Goal: Contribute content: Contribute content

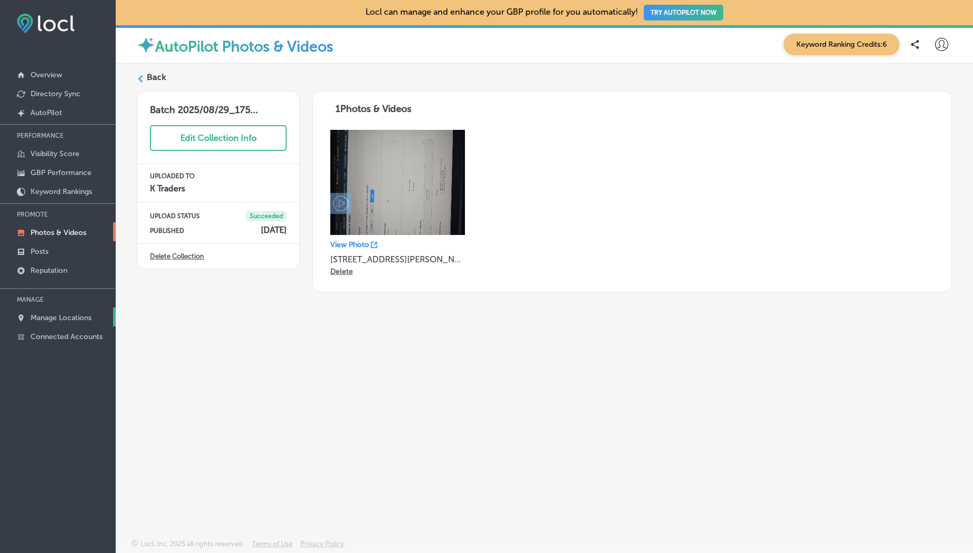
click at [63, 317] on p "Manage Locations" at bounding box center [61, 317] width 61 height 9
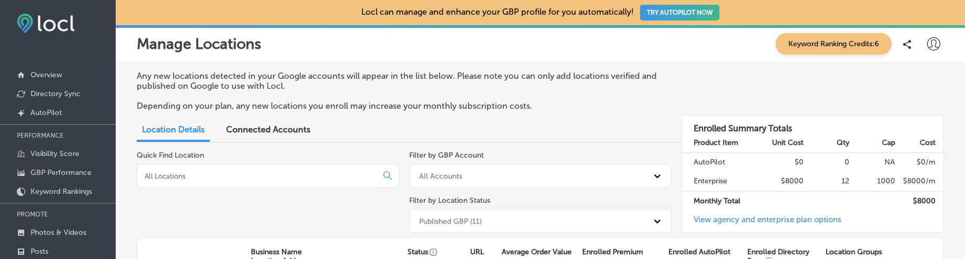
scroll to position [209, 0]
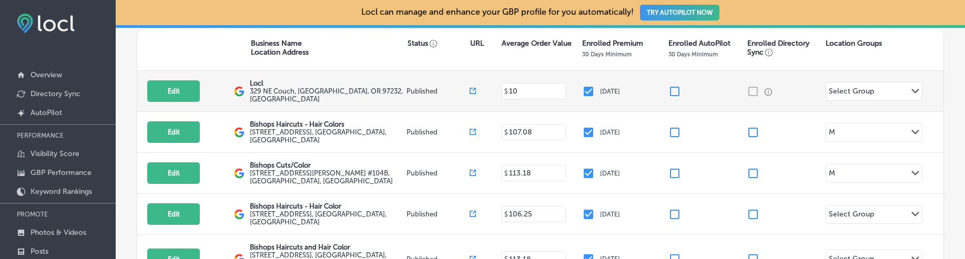
click at [181, 103] on div "Edit This location is not published yet. Locl [GEOGRAPHIC_DATA], [GEOGRAPHIC_DA…" at bounding box center [540, 91] width 806 height 41
click at [172, 95] on button "Edit" at bounding box center [173, 91] width 53 height 22
select select "US"
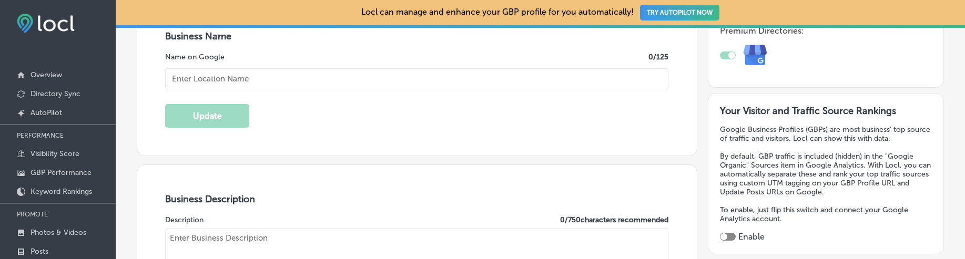
scroll to position [227, 0]
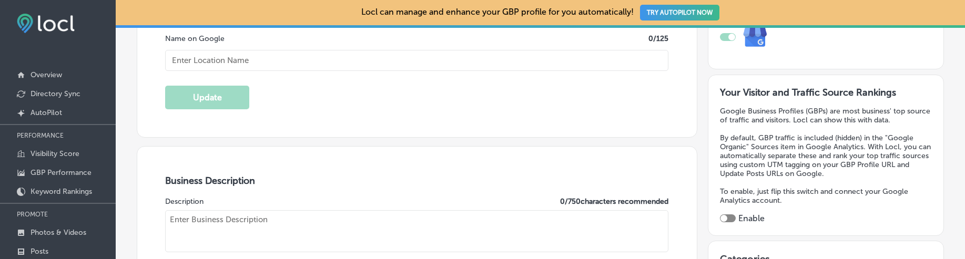
checkbox input "true"
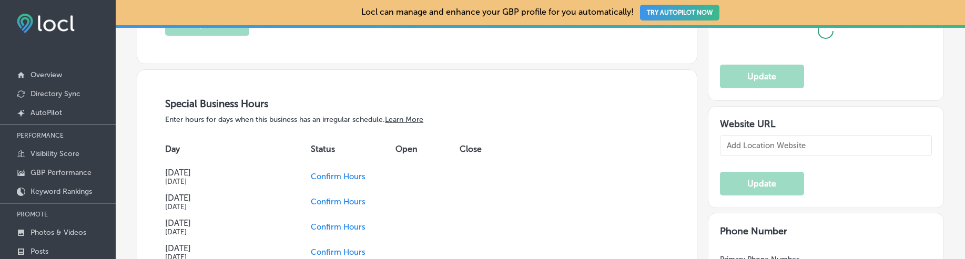
type textarea "Locl empowers brick-and-mortar businesses to thrive in [DATE] digital landscape…"
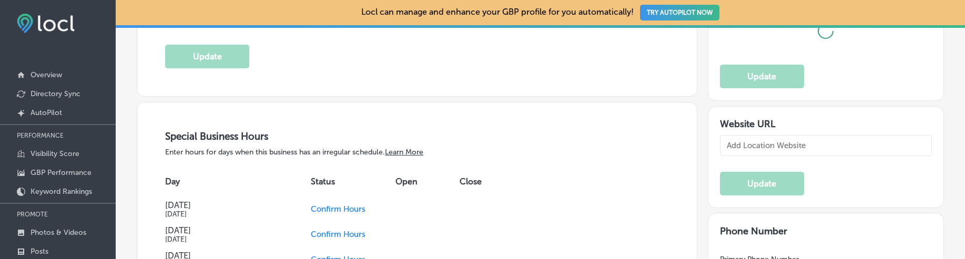
type input "[PHONE_NUMBER]"
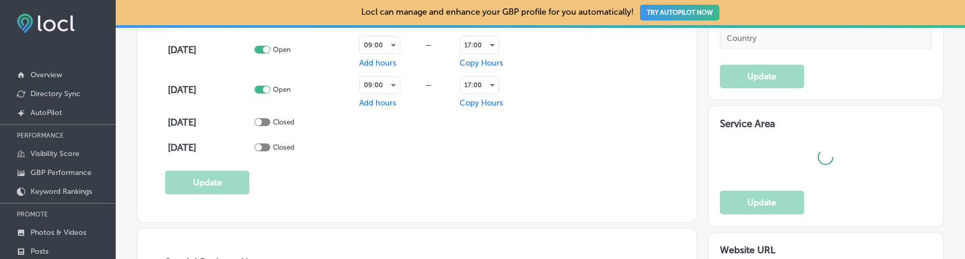
type textarea "Locl empowers brick-and-mortar businesses to thrive in [DATE] digital landscape…"
type input "[URL]"
type input "Locl"
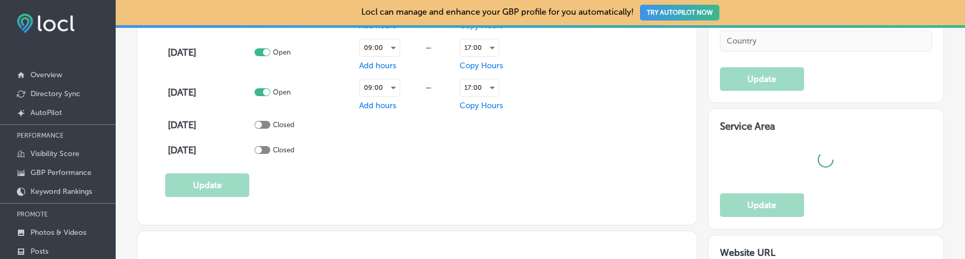
type input "329 NE Couch"
type input "[GEOGRAPHIC_DATA]"
type input "97232"
type input "US"
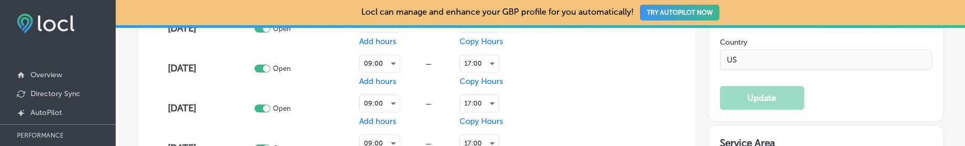
scroll to position [984, 0]
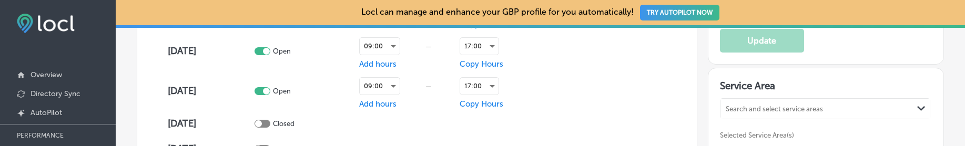
click at [737, 81] on h3 "Service Area" at bounding box center [826, 88] width 212 height 16
copy h3 "Service Area"
click at [737, 81] on h3 "Service Area" at bounding box center [826, 88] width 212 height 16
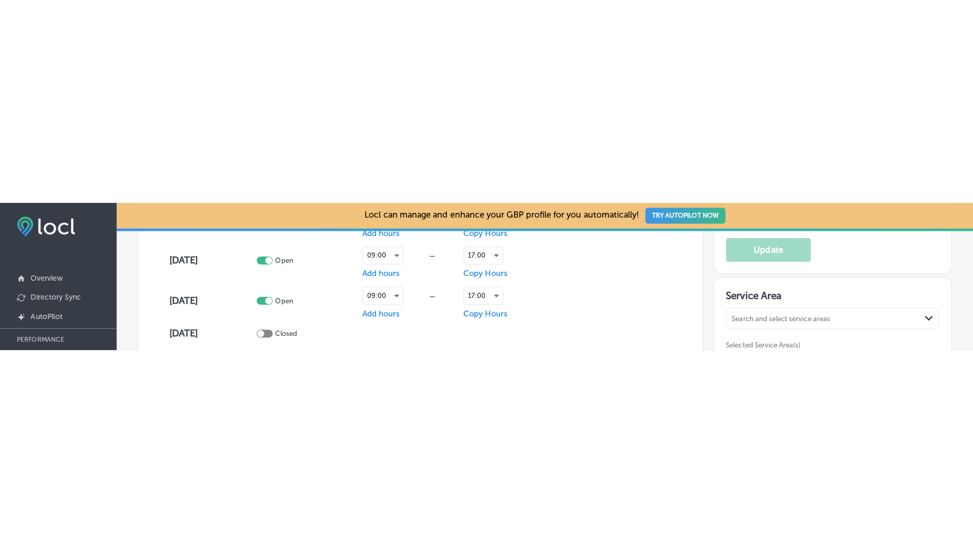
scroll to position [1067, 0]
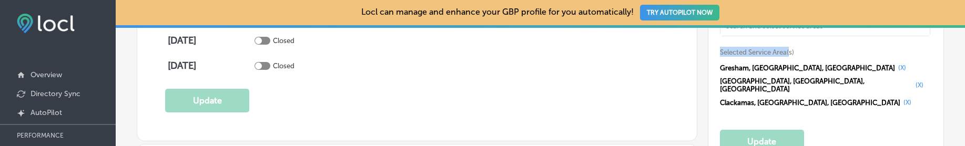
drag, startPoint x: 715, startPoint y: 49, endPoint x: 784, endPoint y: 51, distance: 68.4
click at [784, 51] on span "Selected Service Area(s)" at bounding box center [757, 52] width 74 height 8
copy span "Selected Service Area("
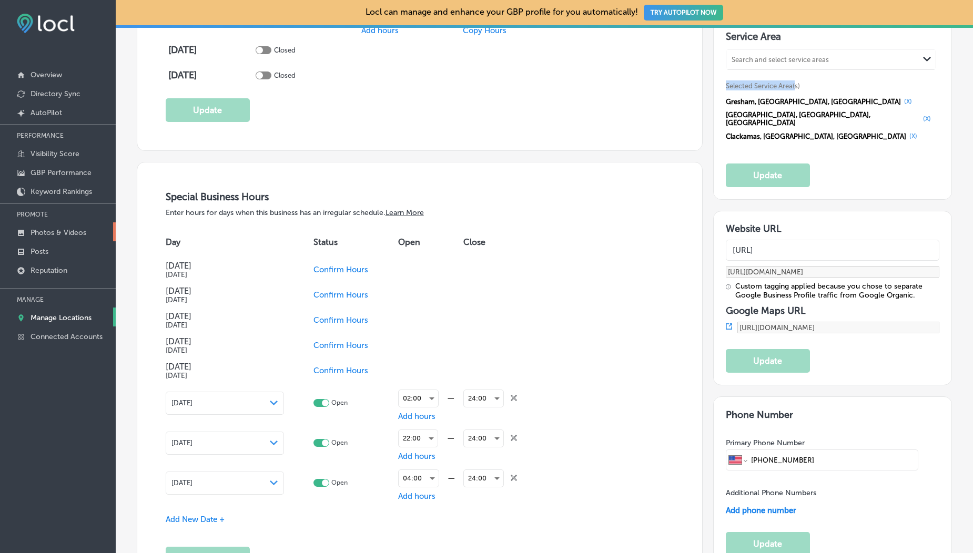
click at [39, 233] on p "Photos & Videos" at bounding box center [59, 232] width 56 height 9
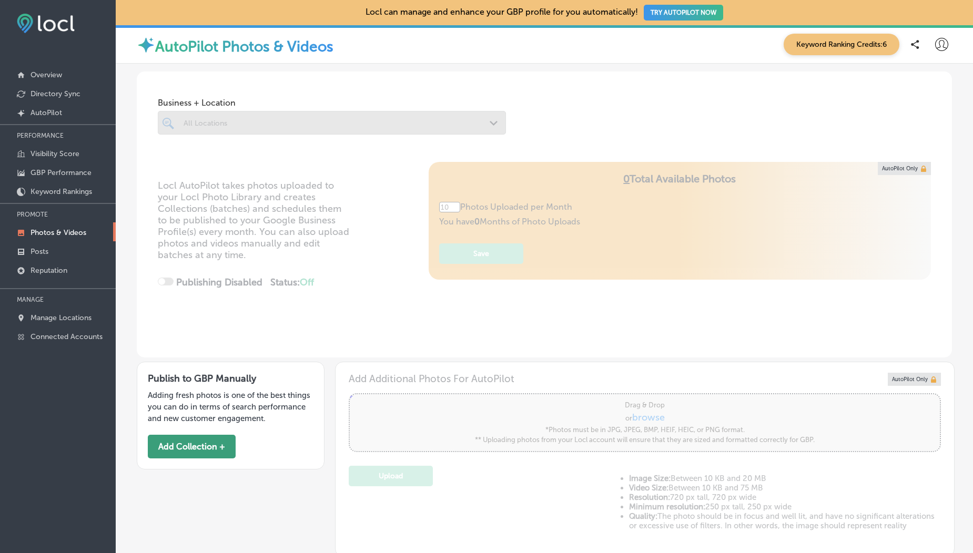
click at [185, 448] on button "Add Collection +" at bounding box center [192, 447] width 88 height 24
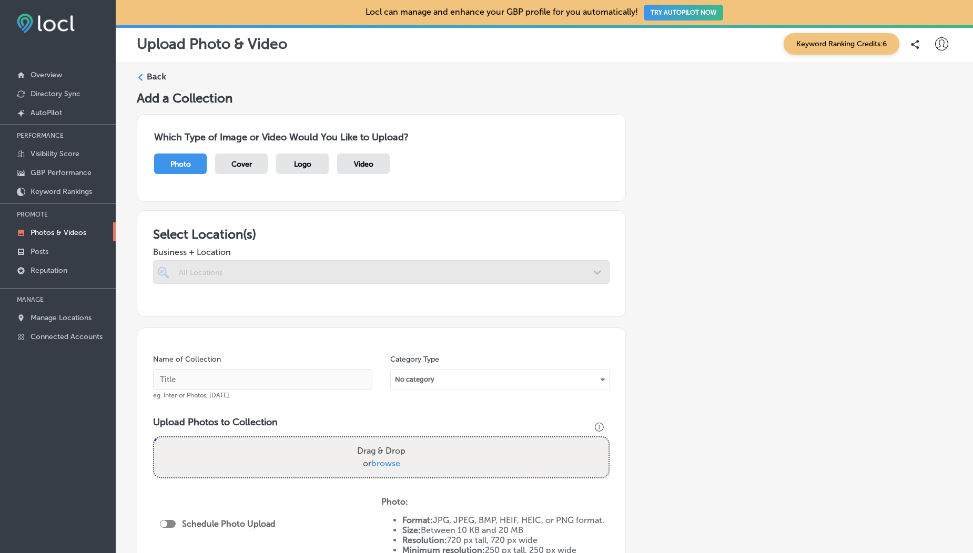
click at [368, 162] on span "Video" at bounding box center [363, 164] width 19 height 9
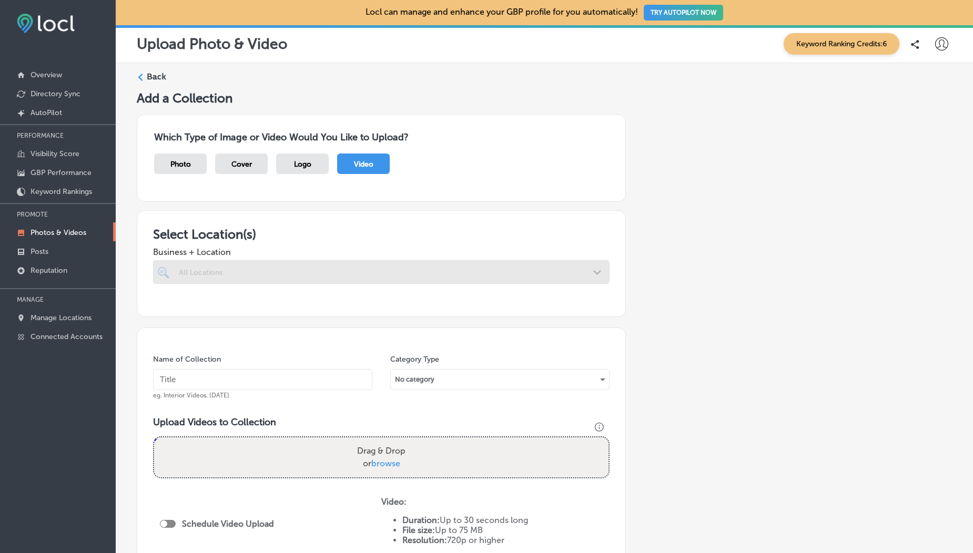
click at [246, 282] on div at bounding box center [381, 272] width 456 height 24
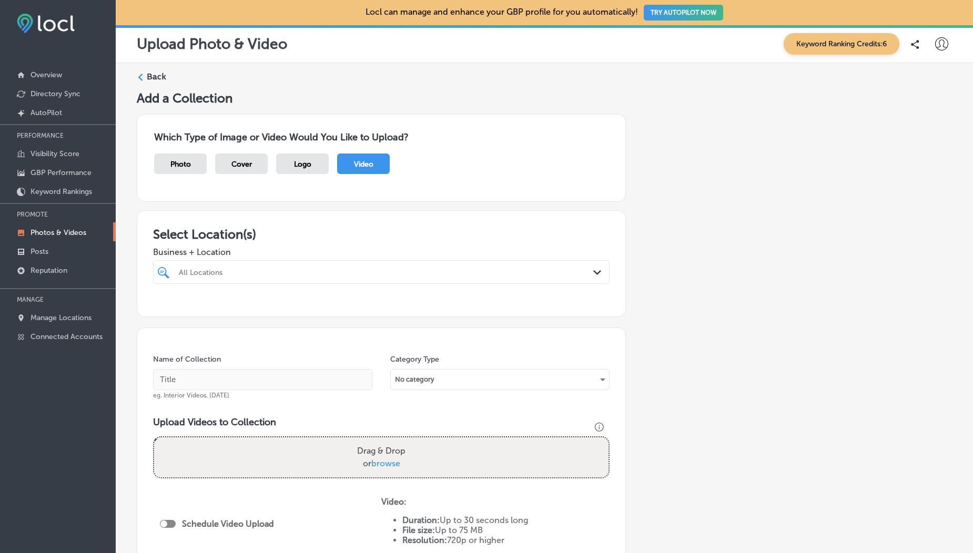
scroll to position [157, 0]
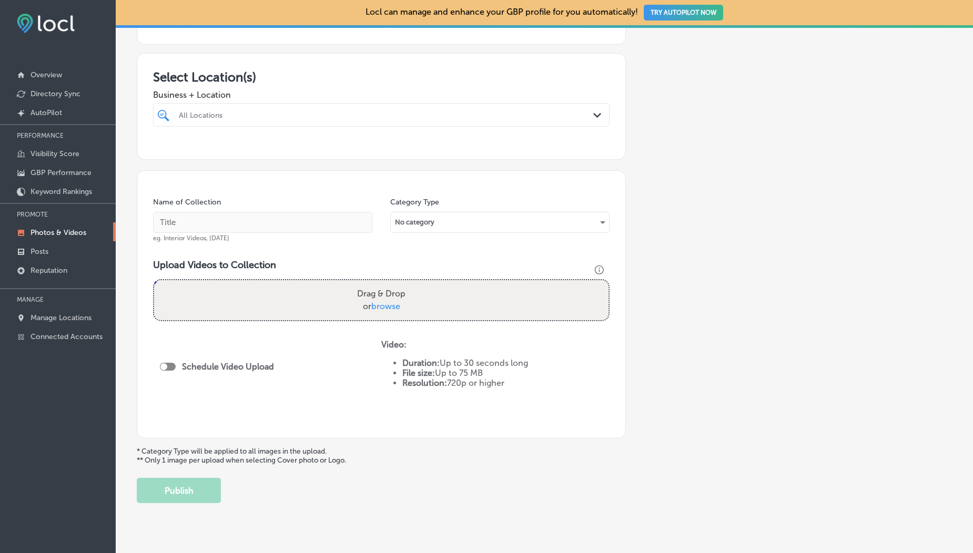
click at [231, 108] on div at bounding box center [361, 115] width 367 height 14
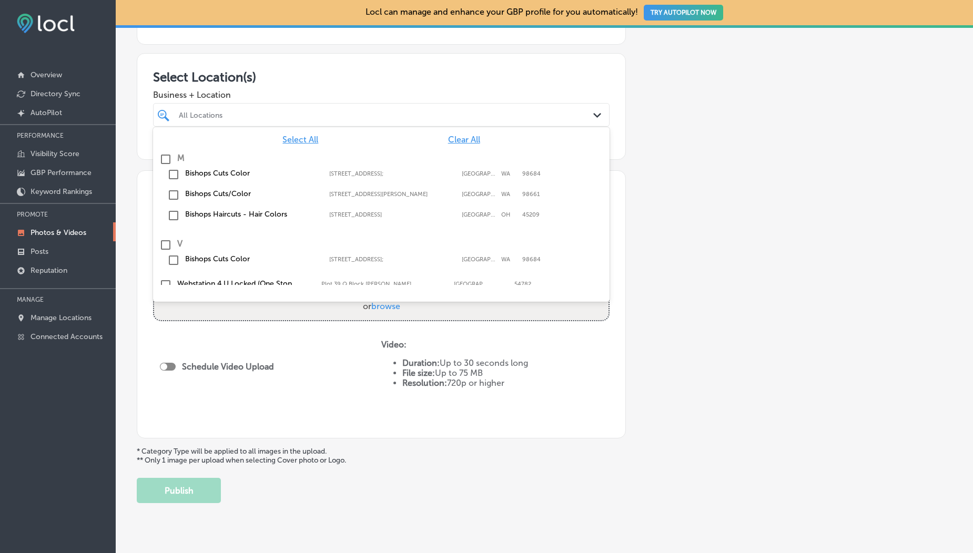
scroll to position [182, 0]
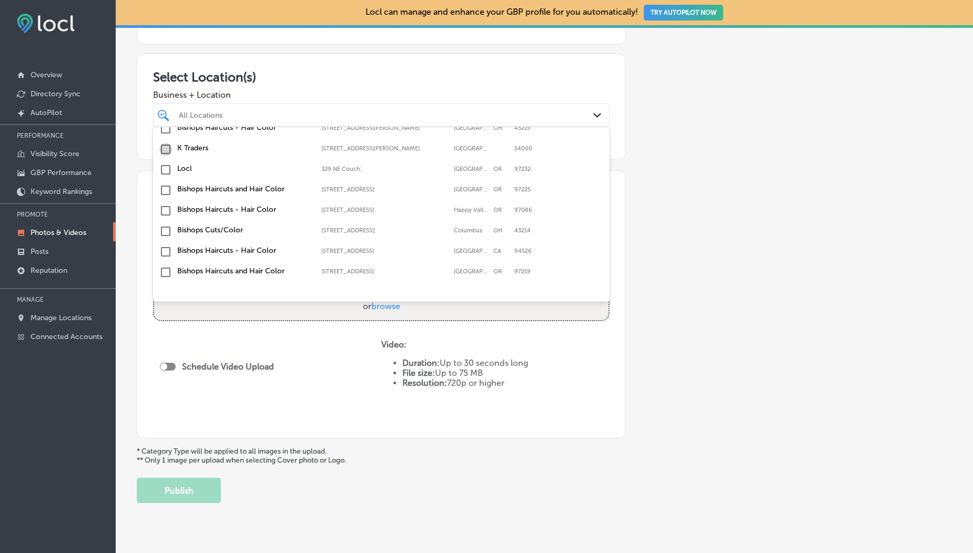
click at [167, 150] on input "checkbox" at bounding box center [165, 149] width 13 height 13
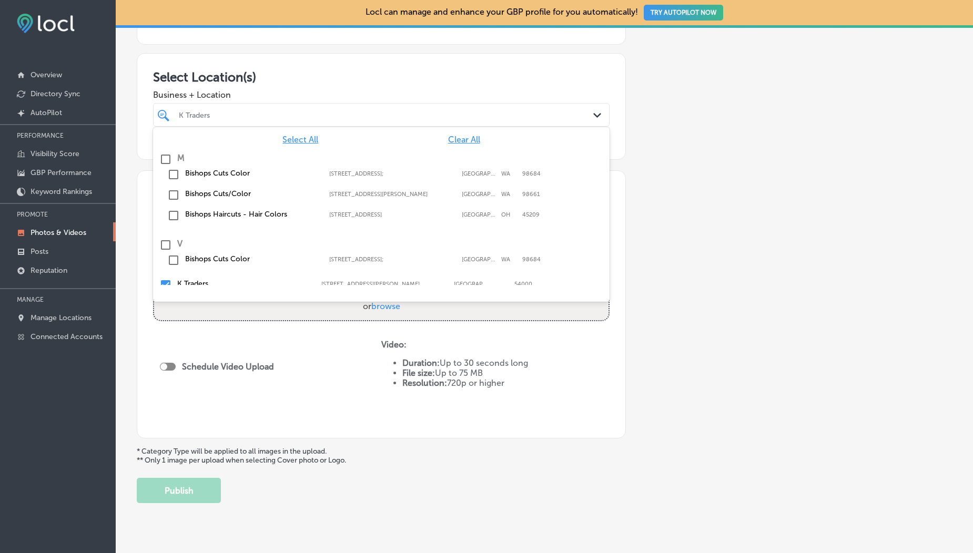
click at [261, 72] on h3 "Select Location(s)" at bounding box center [381, 76] width 456 height 15
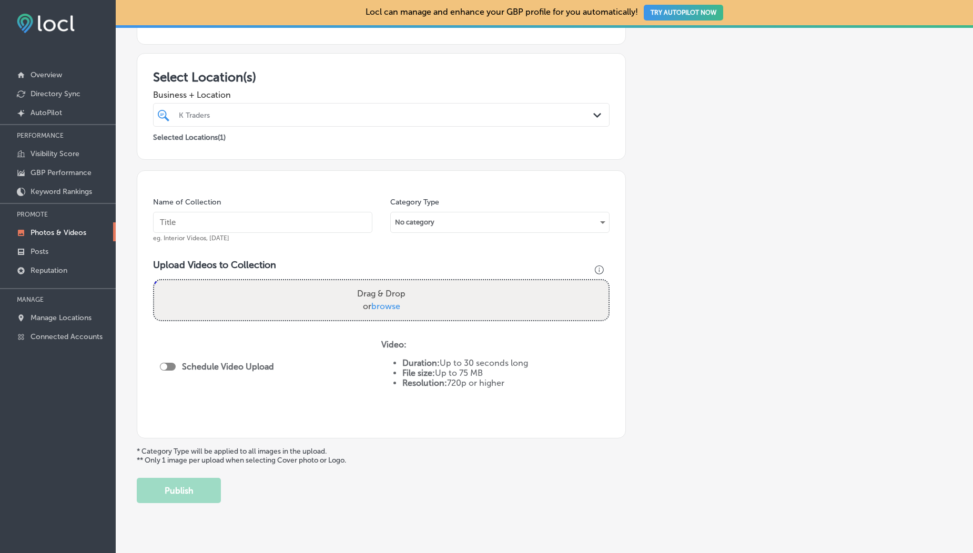
click at [379, 305] on span "browse" at bounding box center [385, 306] width 29 height 10
click at [379, 283] on input "Drag & Drop or browse" at bounding box center [381, 281] width 454 height 3
type input "C:\fakepath\1000190099.mp4"
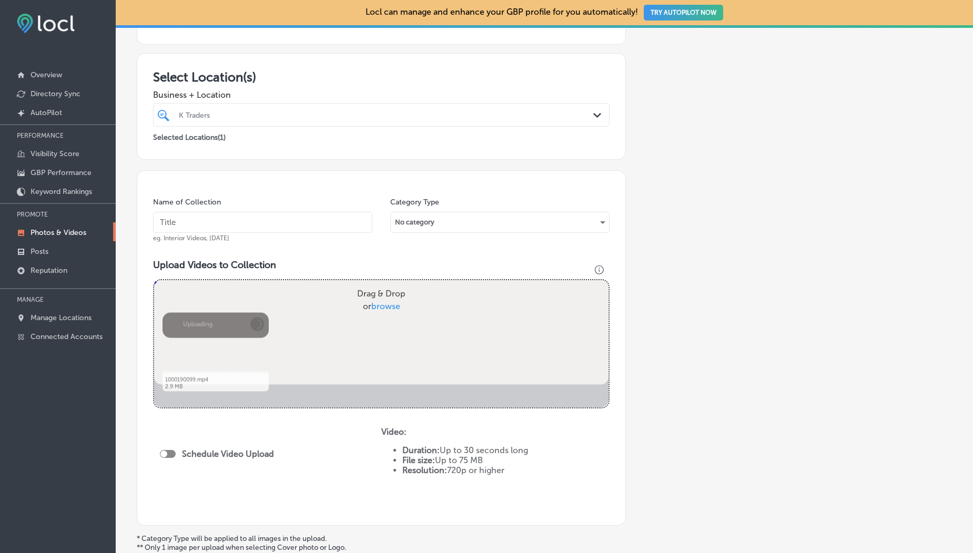
scroll to position [266, 0]
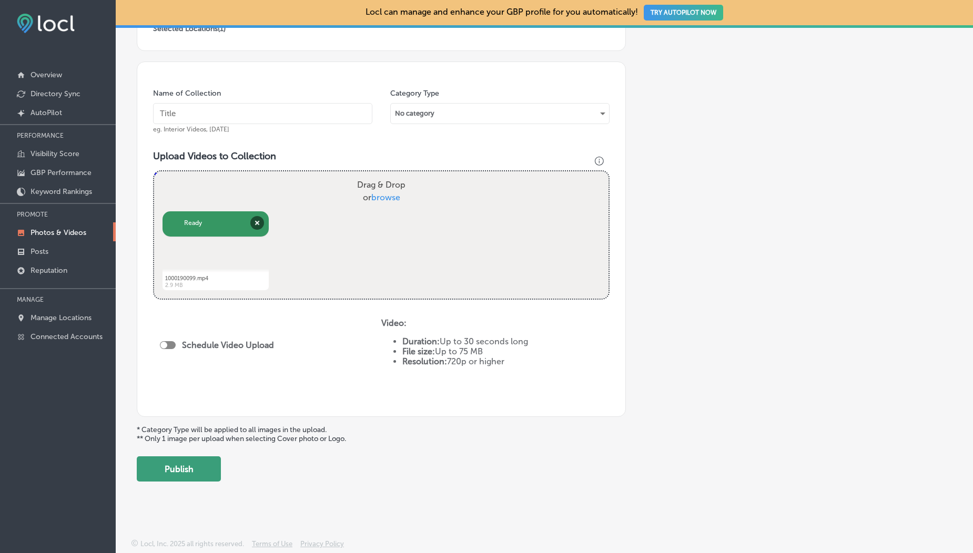
click at [189, 459] on button "Publish" at bounding box center [179, 468] width 84 height 25
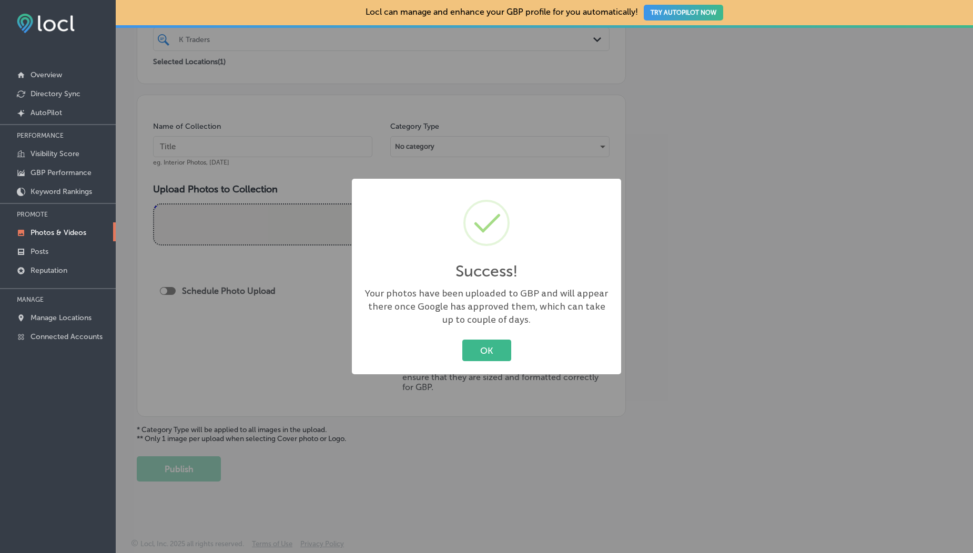
scroll to position [233, 0]
click at [489, 362] on div "OK Cancel" at bounding box center [486, 350] width 248 height 27
click at [474, 352] on button "OK" at bounding box center [486, 351] width 49 height 22
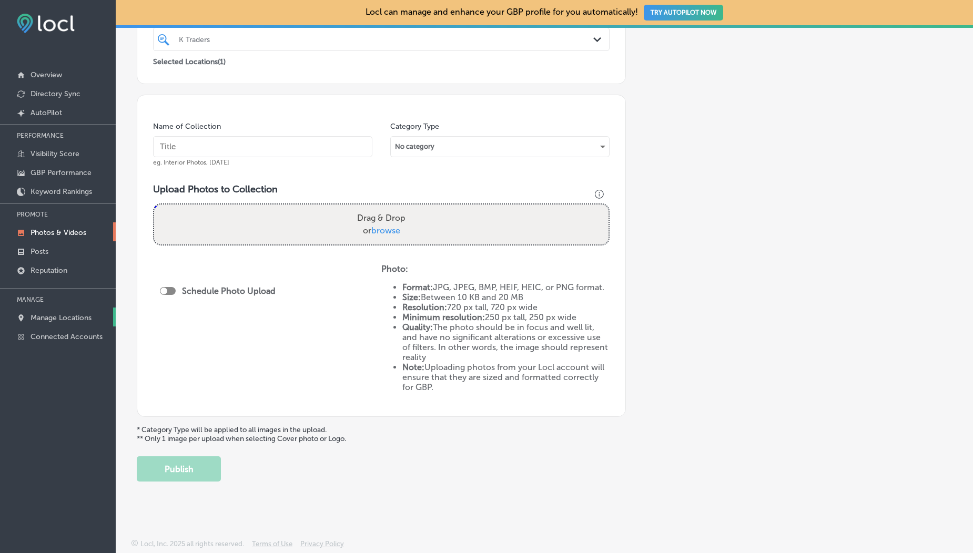
click at [64, 325] on link "Manage Locations" at bounding box center [58, 317] width 116 height 19
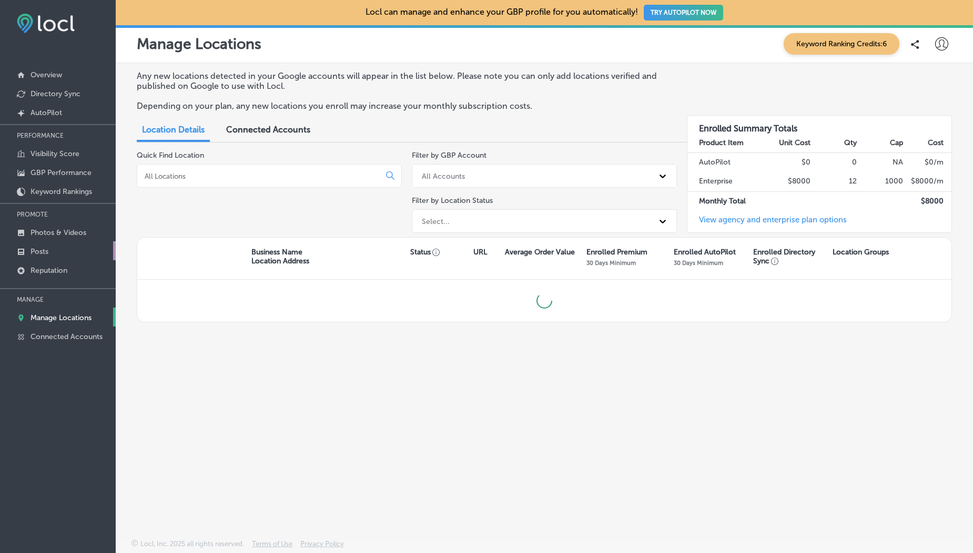
click at [45, 251] on p "Posts" at bounding box center [40, 251] width 18 height 9
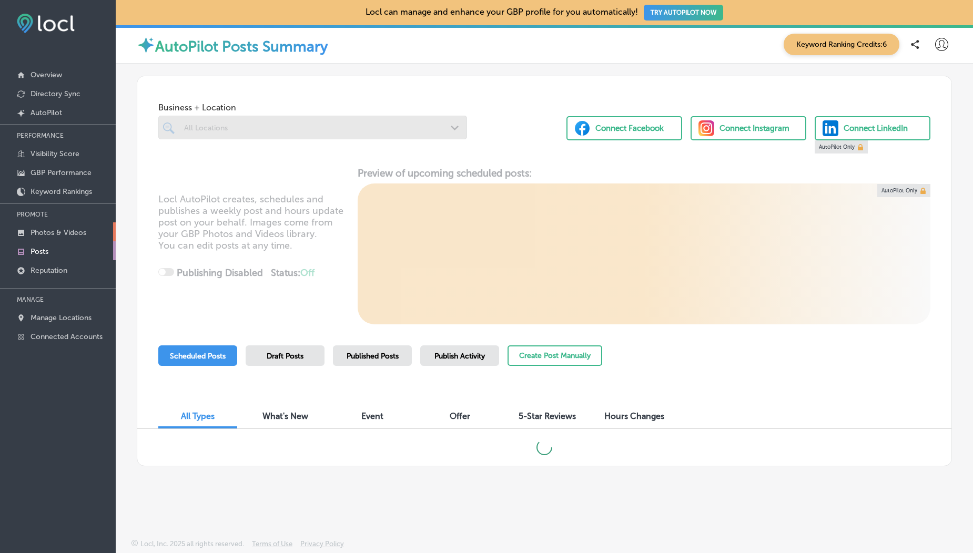
click at [64, 230] on p "Photos & Videos" at bounding box center [59, 232] width 56 height 9
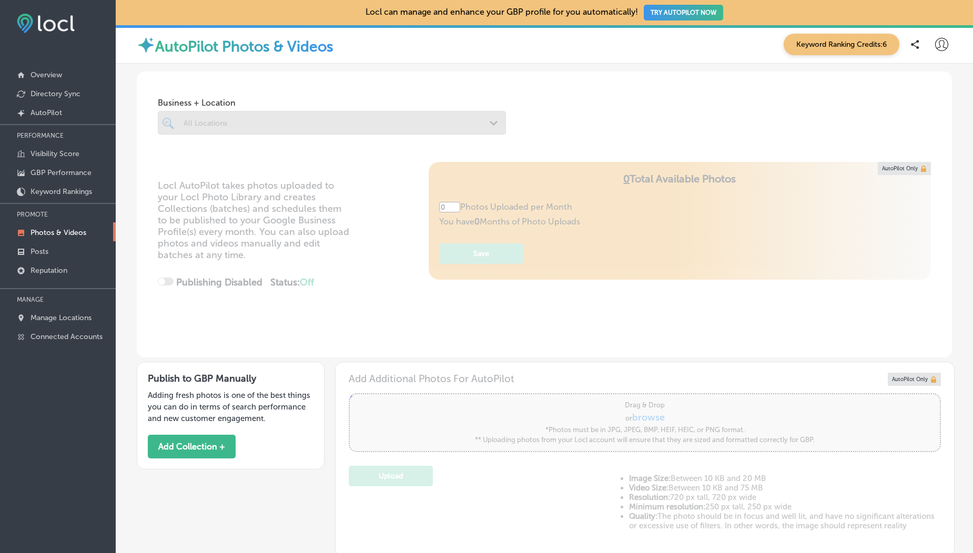
type input "5"
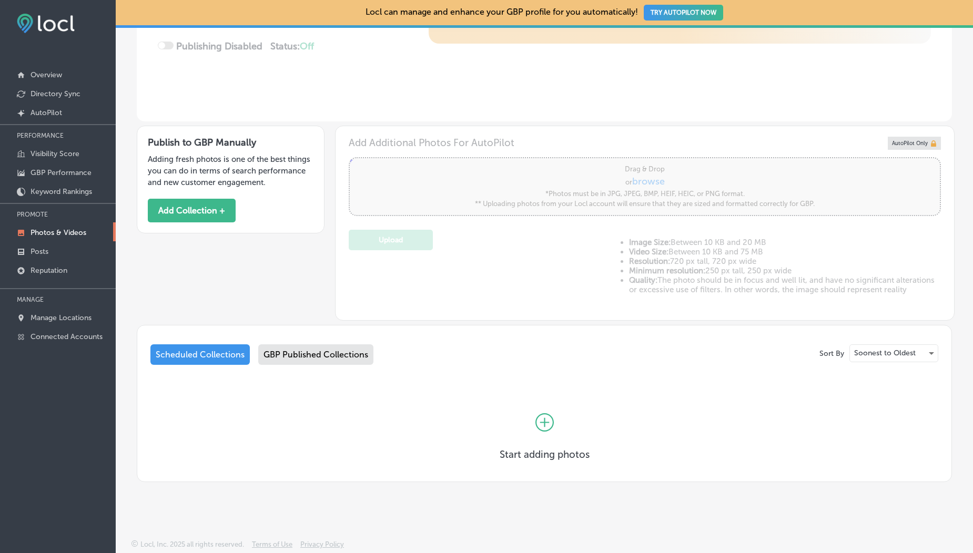
click at [296, 343] on div "Sort By Soonest to Oldest Scheduled Collections GBP Published Collections Start…" at bounding box center [544, 403] width 815 height 157
click at [342, 346] on div "GBP Published Collections" at bounding box center [315, 354] width 115 height 21
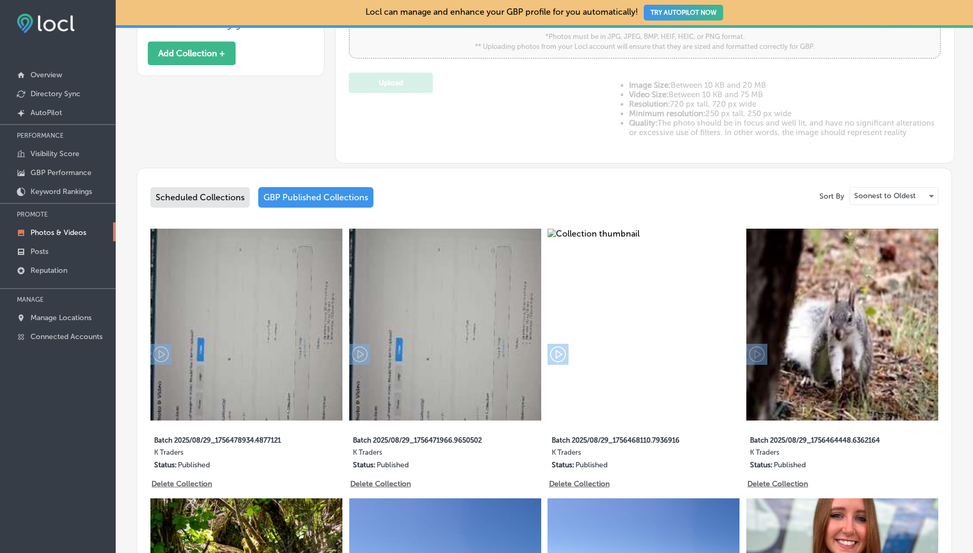
scroll to position [397, 0]
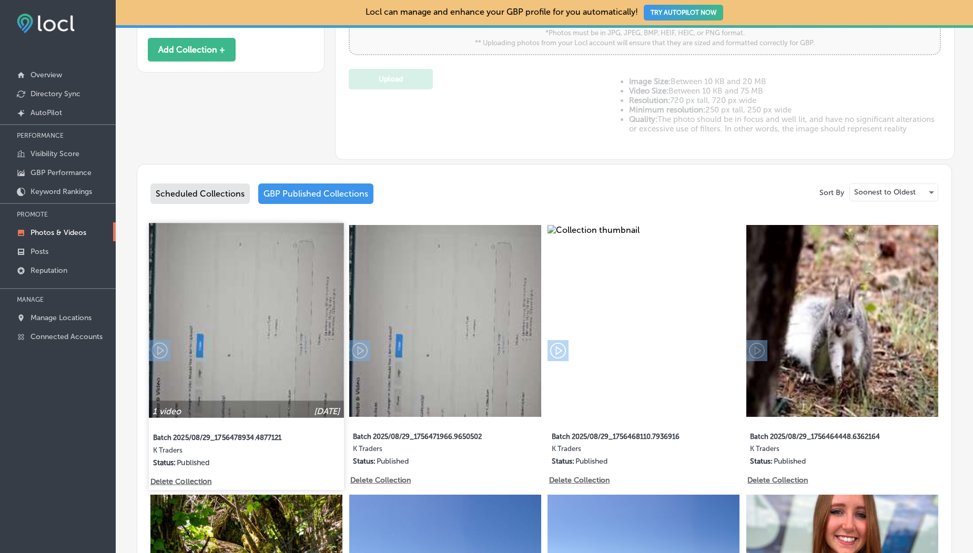
click at [269, 336] on img at bounding box center [246, 320] width 195 height 195
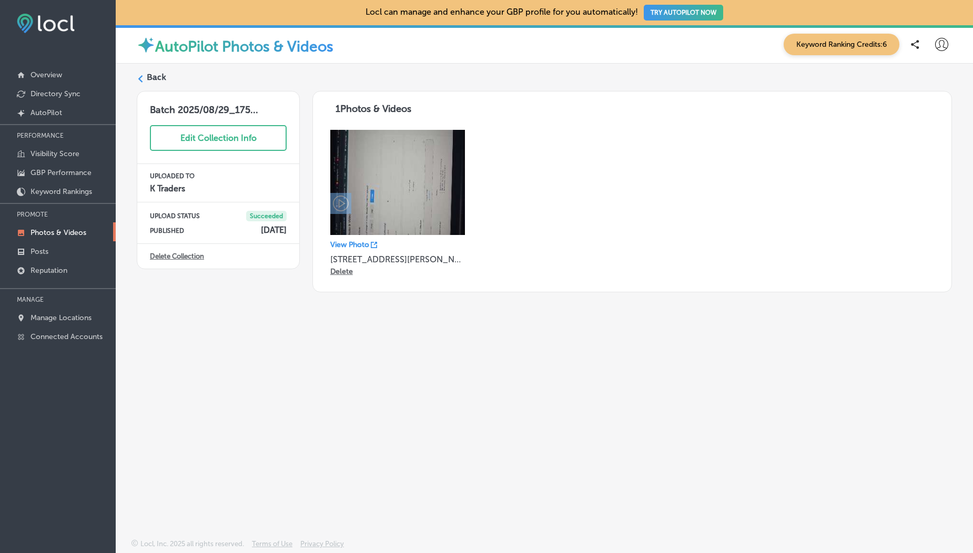
click at [151, 76] on label "Back" at bounding box center [156, 78] width 19 height 12
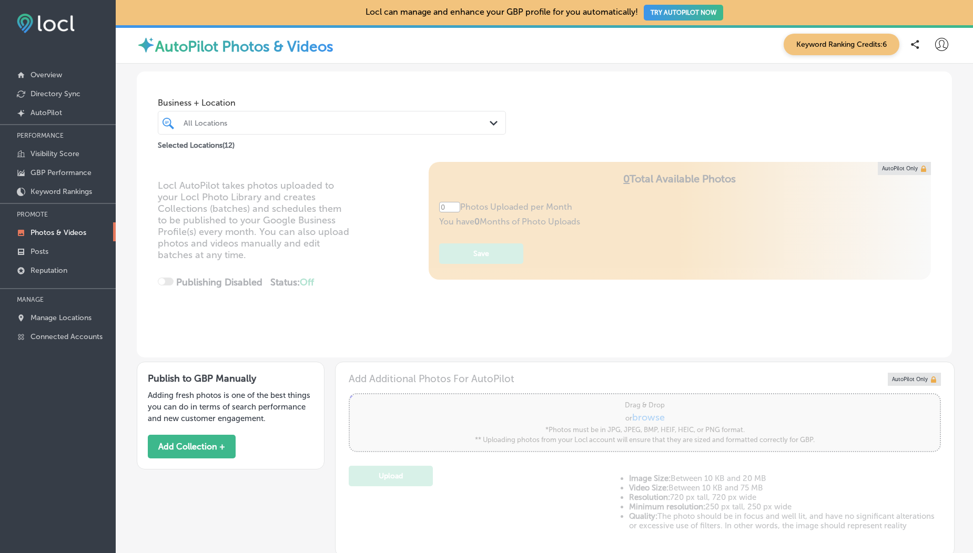
scroll to position [188, 0]
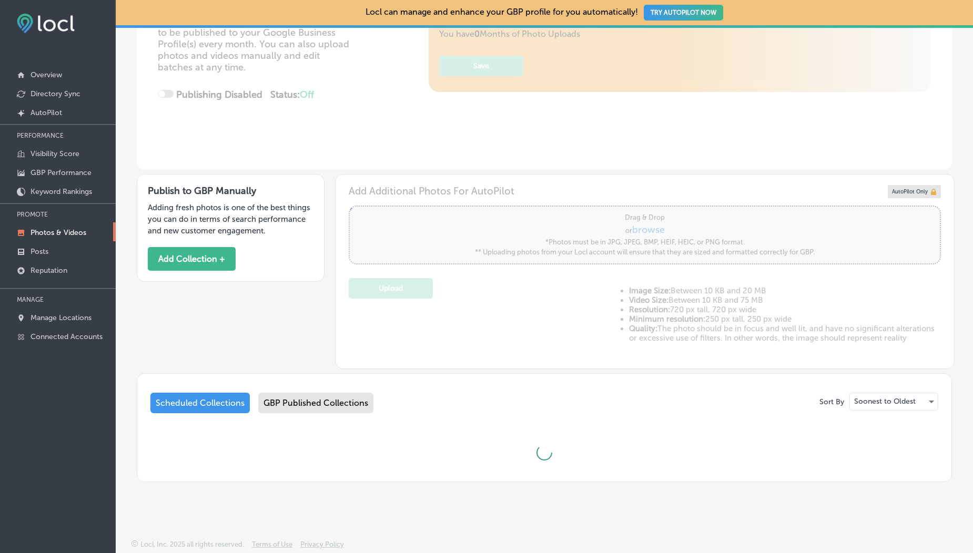
type input "5"
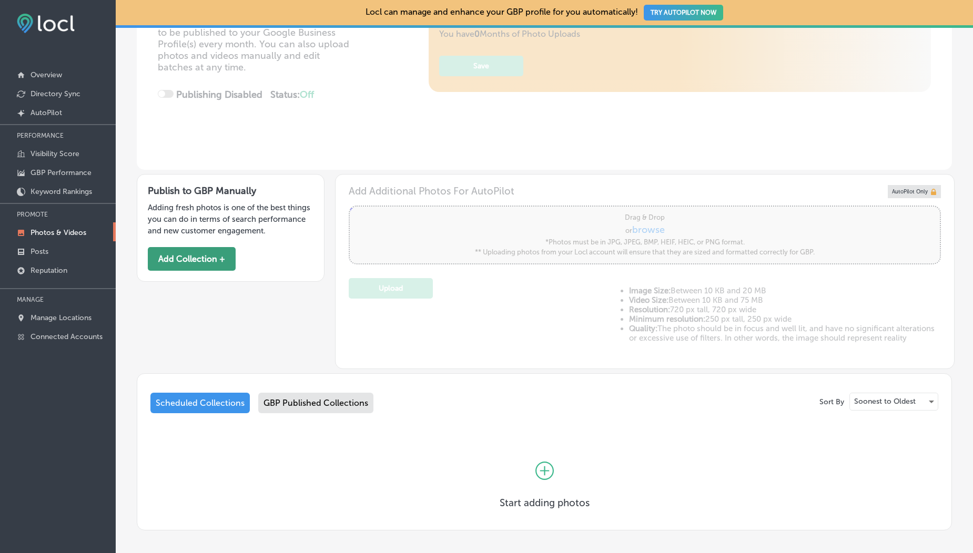
click at [196, 258] on button "Add Collection +" at bounding box center [192, 259] width 88 height 24
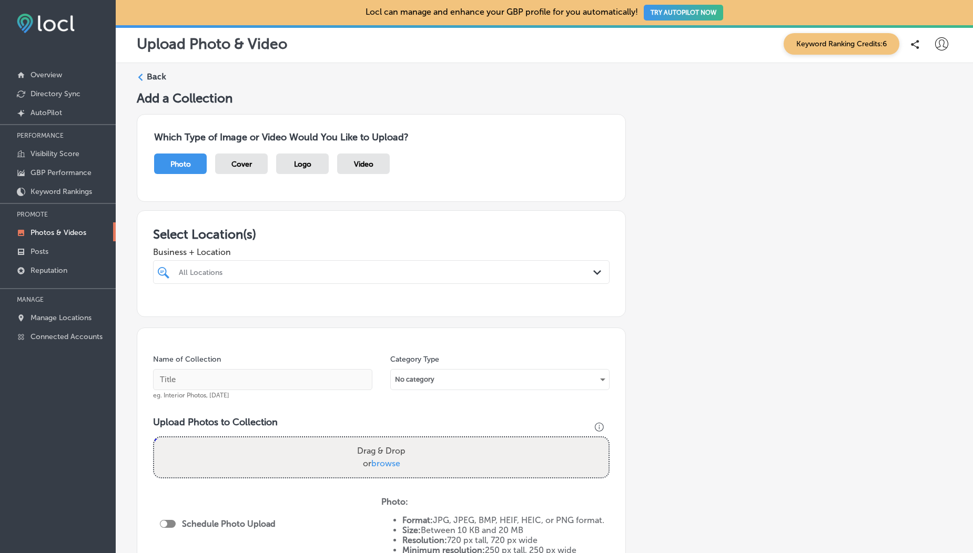
click at [360, 169] on div "Video" at bounding box center [363, 164] width 53 height 21
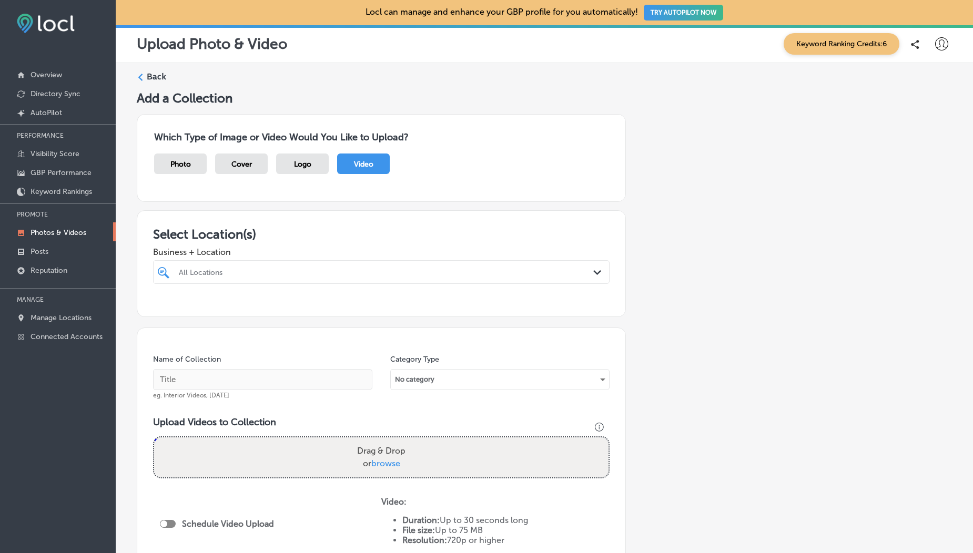
click at [290, 279] on div "All Locations" at bounding box center [381, 272] width 415 height 16
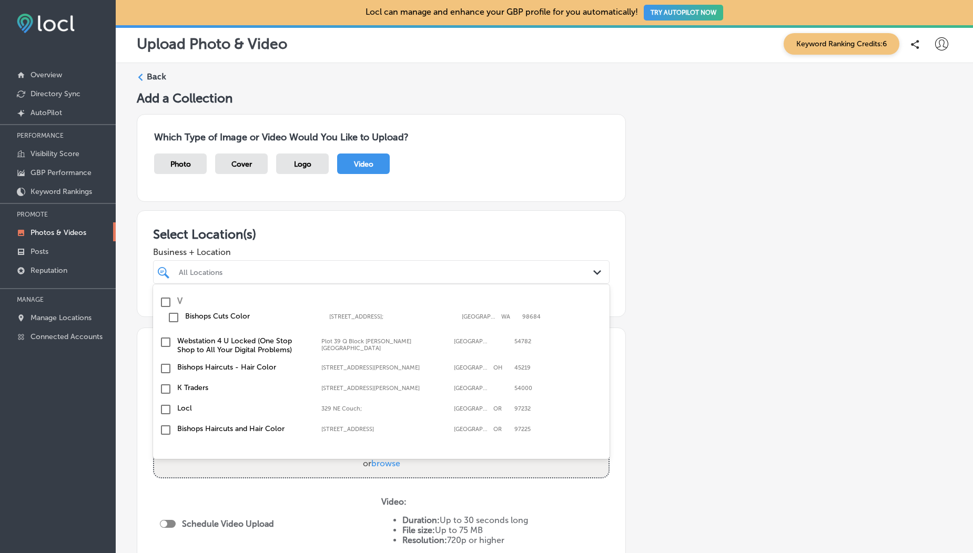
scroll to position [113, 0]
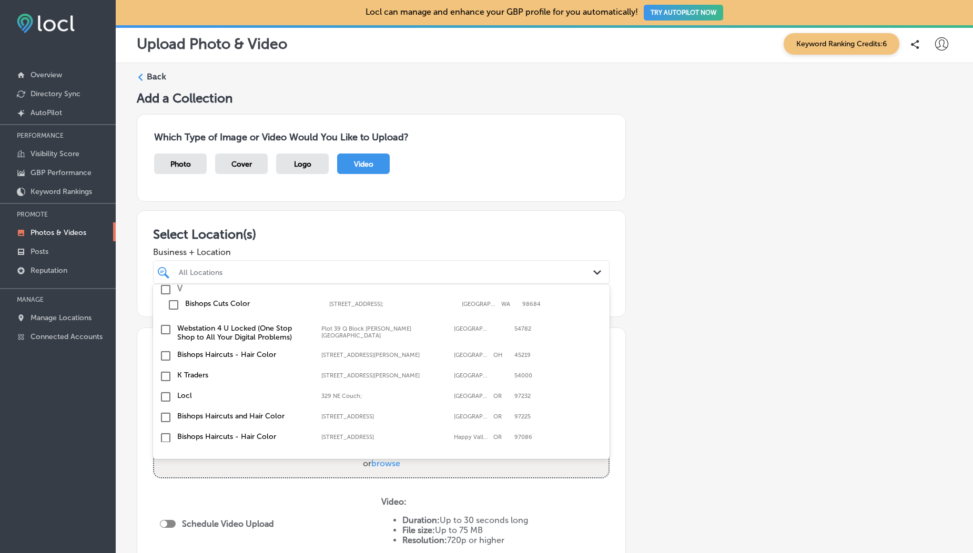
click at [166, 373] on input "checkbox" at bounding box center [165, 376] width 13 height 13
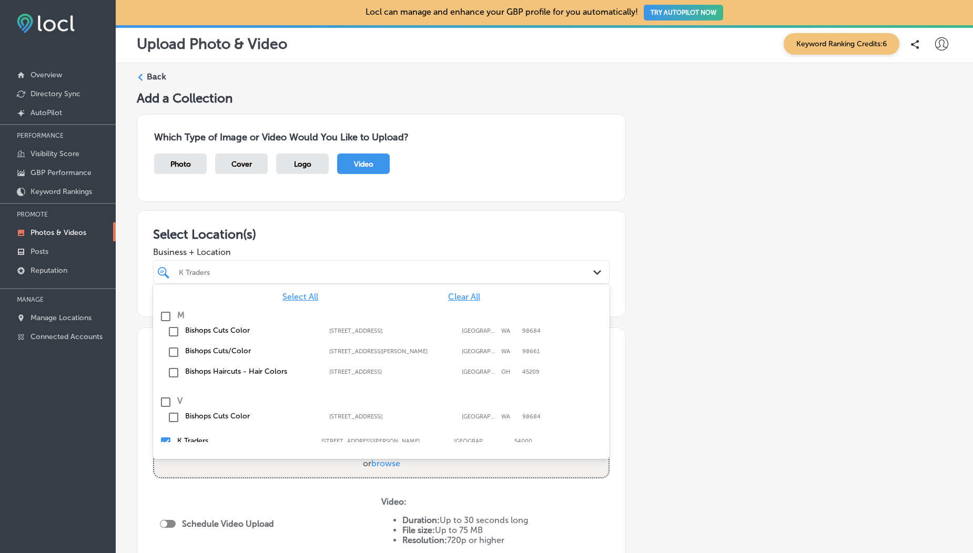
click at [317, 244] on div "Business + Location option 505 A1 Block Johar Town, selected. option 3000 NE AN…" at bounding box center [381, 263] width 456 height 42
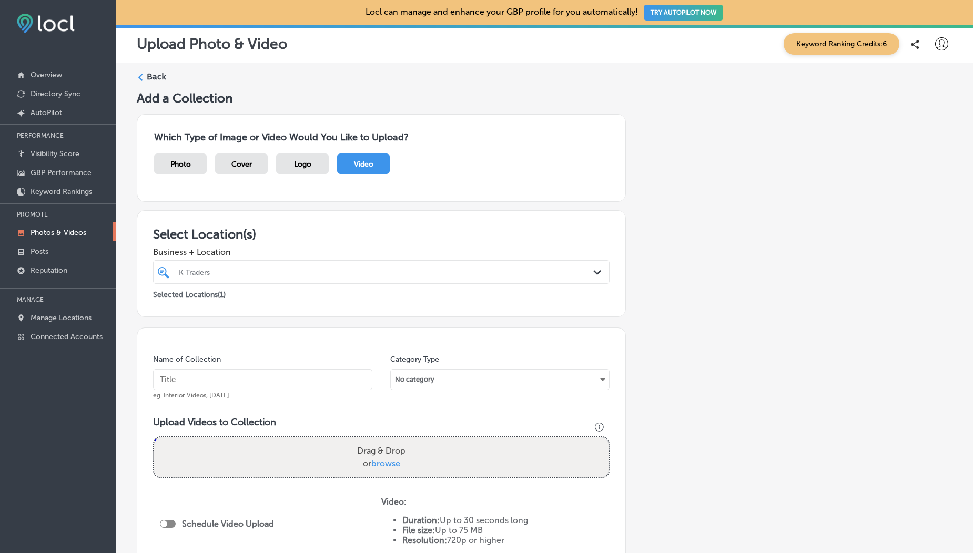
scroll to position [179, 0]
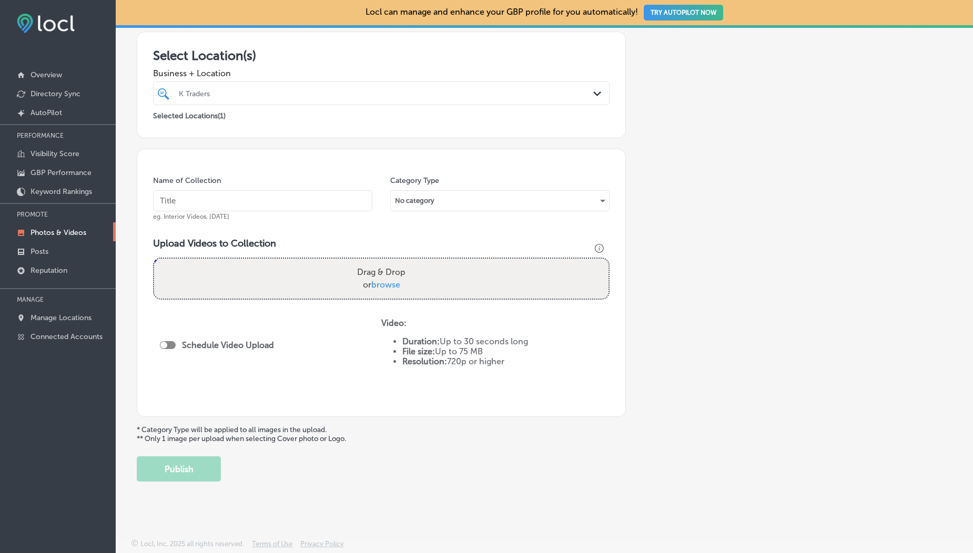
click at [379, 284] on span "browse" at bounding box center [385, 285] width 29 height 10
click at [379, 262] on input "Drag & Drop or browse" at bounding box center [381, 260] width 454 height 3
type input "C:\fakepath\1000190099.mp4"
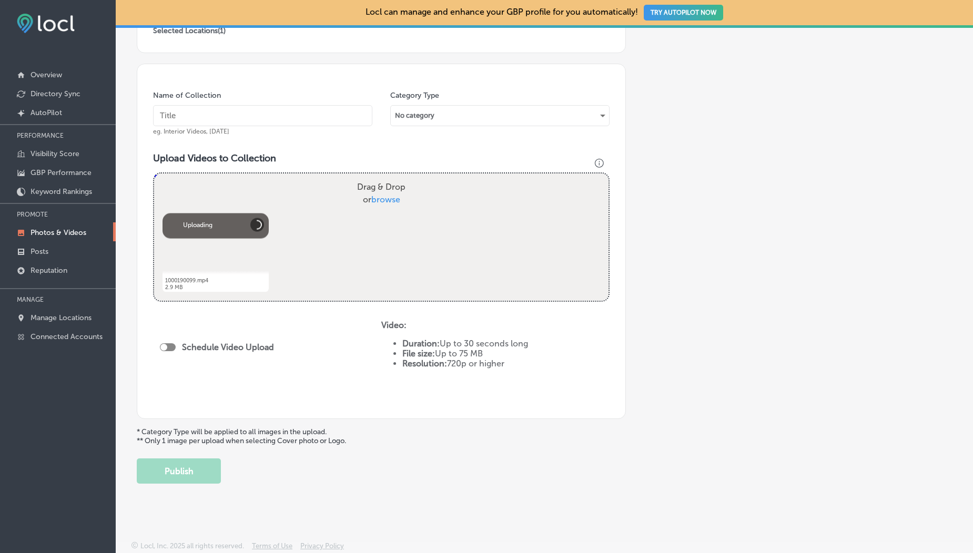
scroll to position [266, 0]
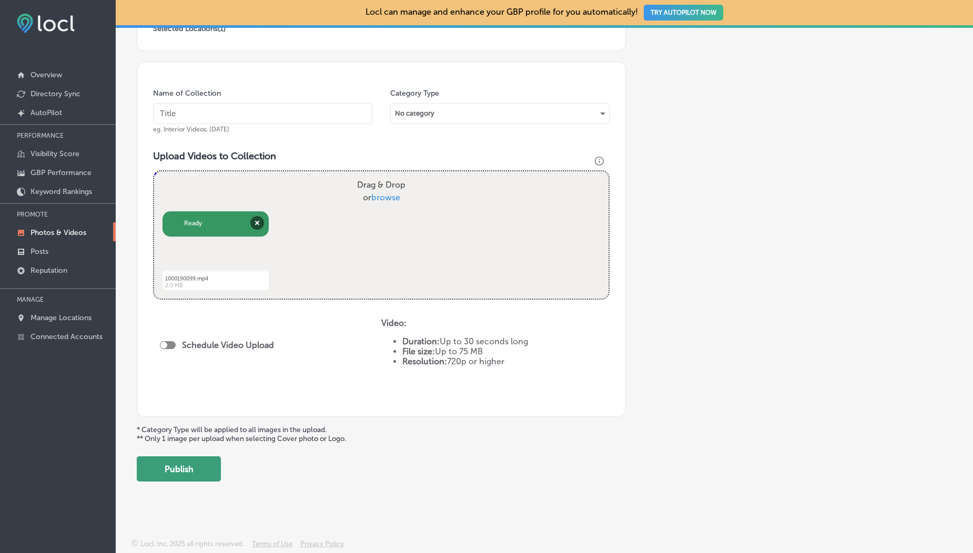
click at [185, 473] on button "Publish" at bounding box center [179, 468] width 84 height 25
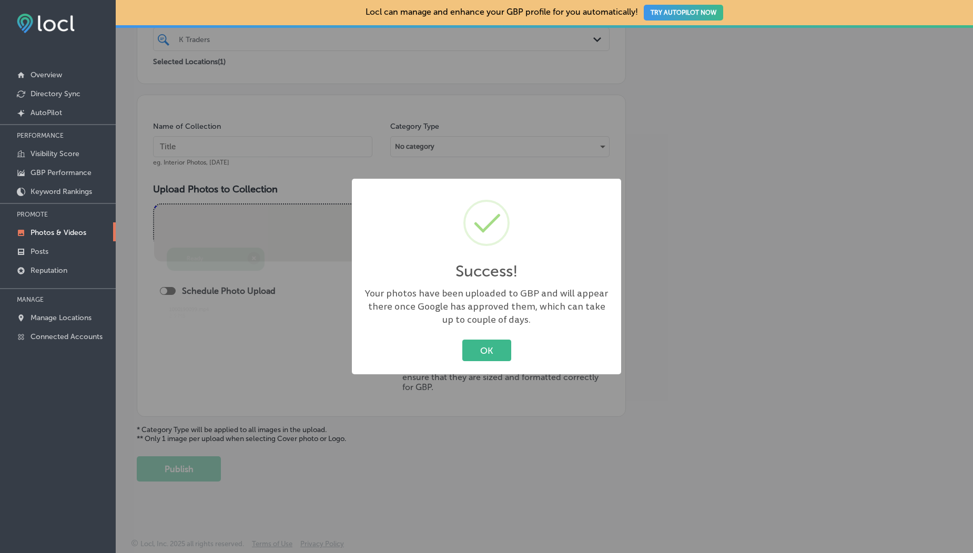
scroll to position [233, 0]
click at [491, 354] on button "OK" at bounding box center [486, 351] width 49 height 22
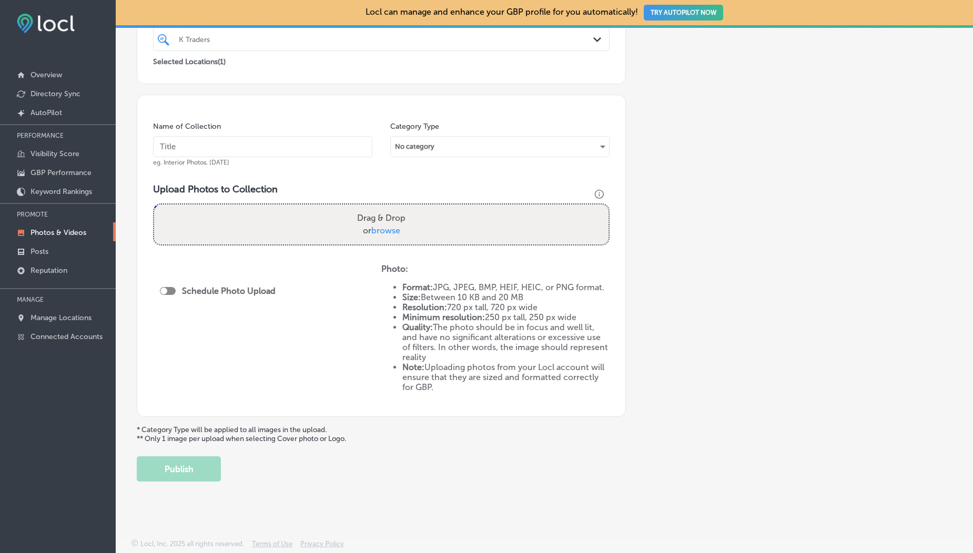
scroll to position [0, 0]
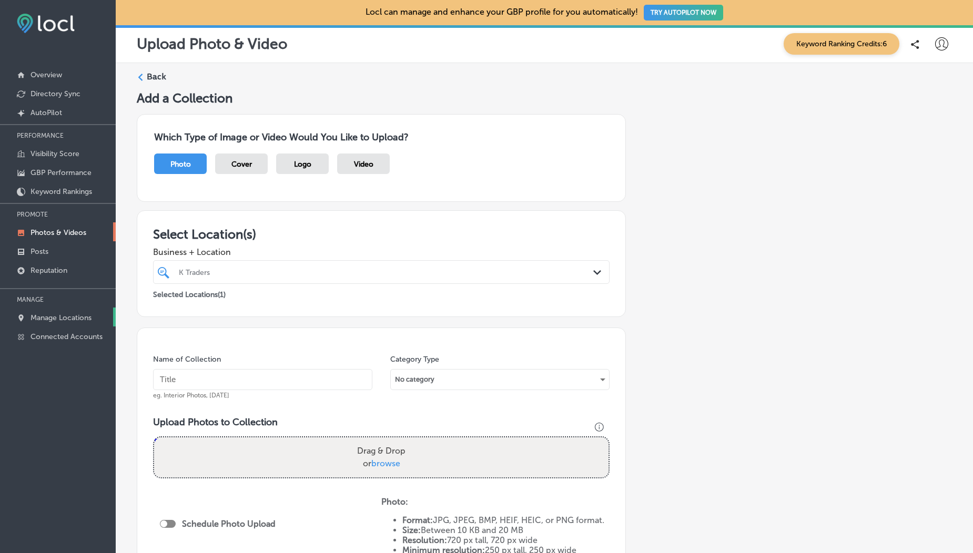
click at [50, 319] on p "Manage Locations" at bounding box center [61, 317] width 61 height 9
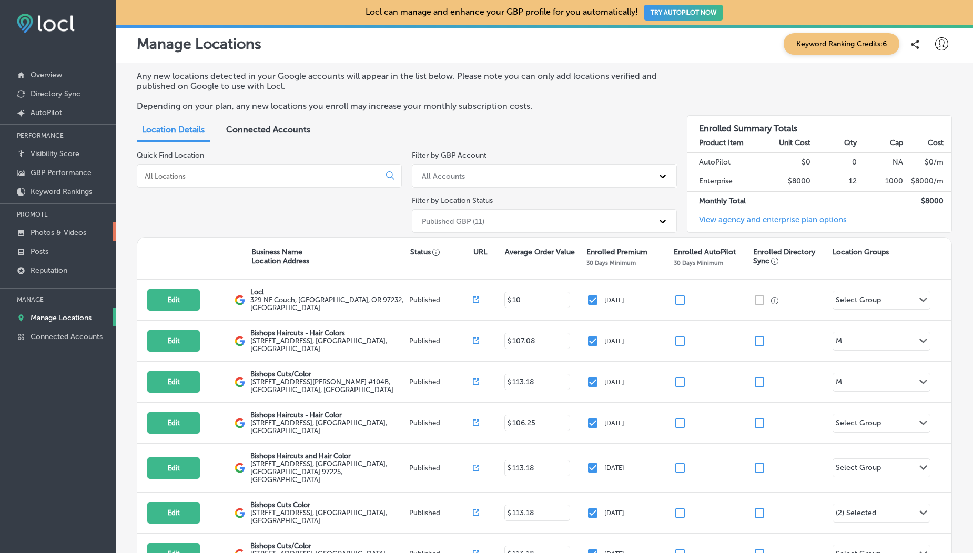
click at [62, 226] on link "Photos & Videos" at bounding box center [58, 231] width 116 height 19
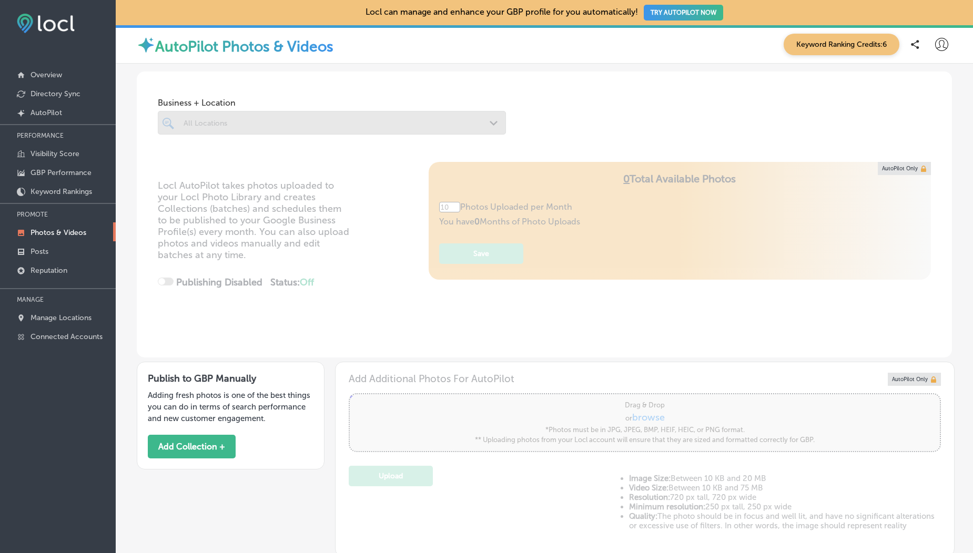
scroll to position [188, 0]
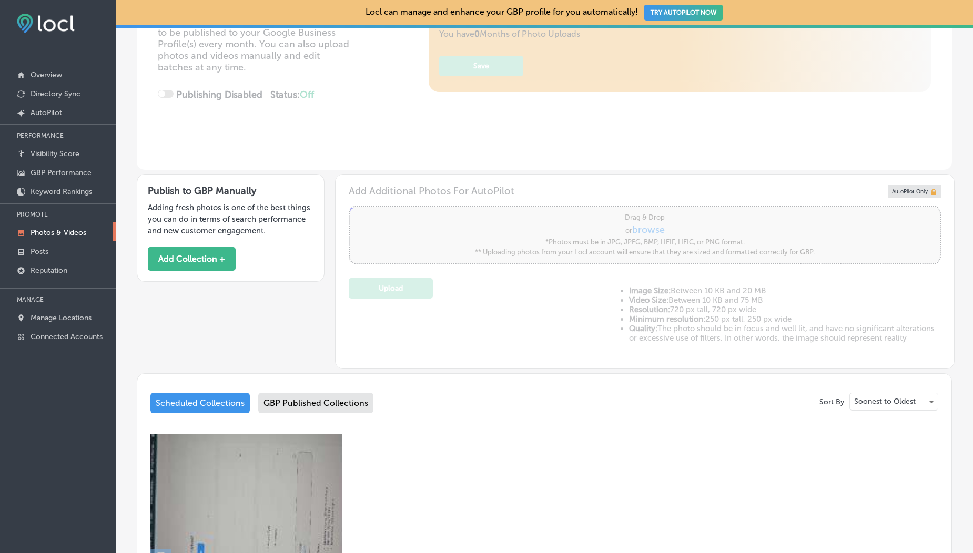
type input "5"
click at [321, 399] on div "GBP Published Collections" at bounding box center [315, 403] width 115 height 21
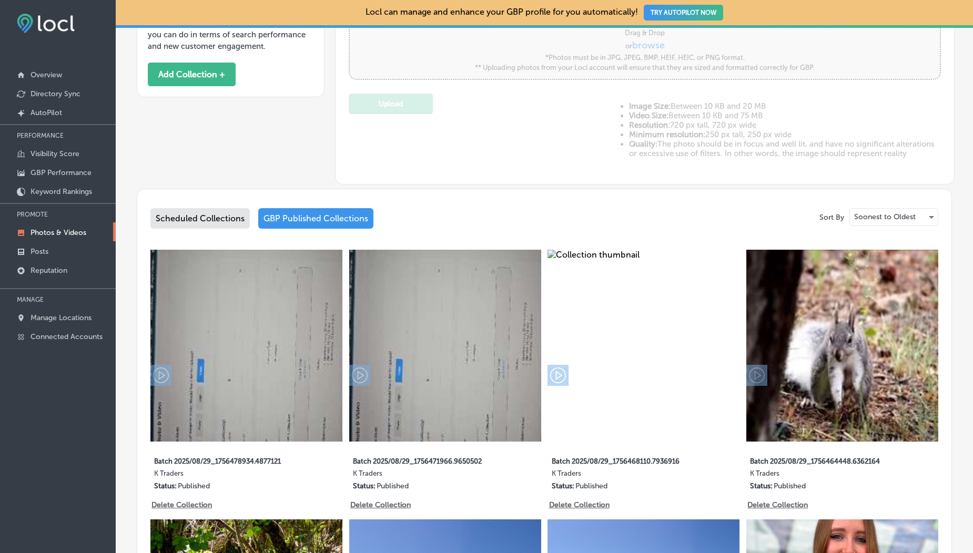
scroll to position [382, 0]
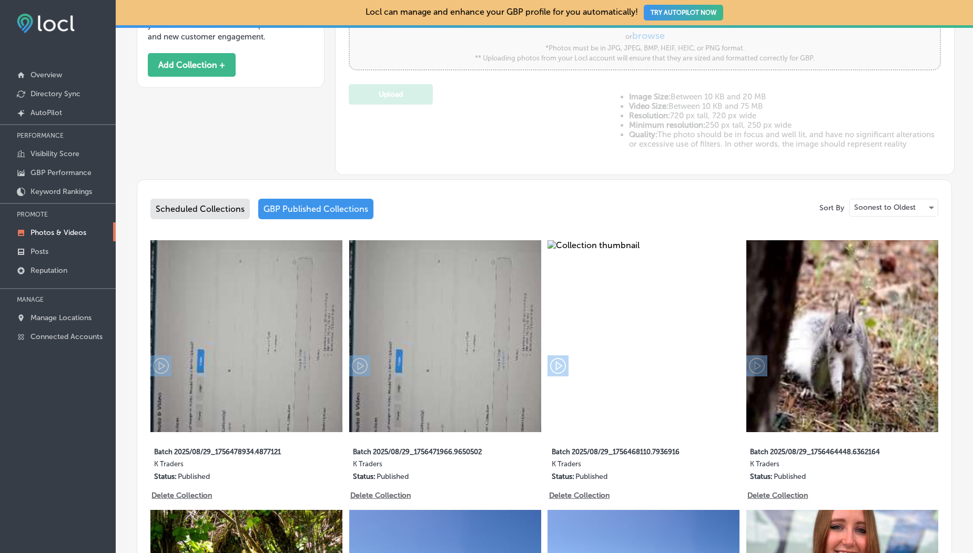
click at [201, 211] on div "Scheduled Collections" at bounding box center [199, 209] width 99 height 21
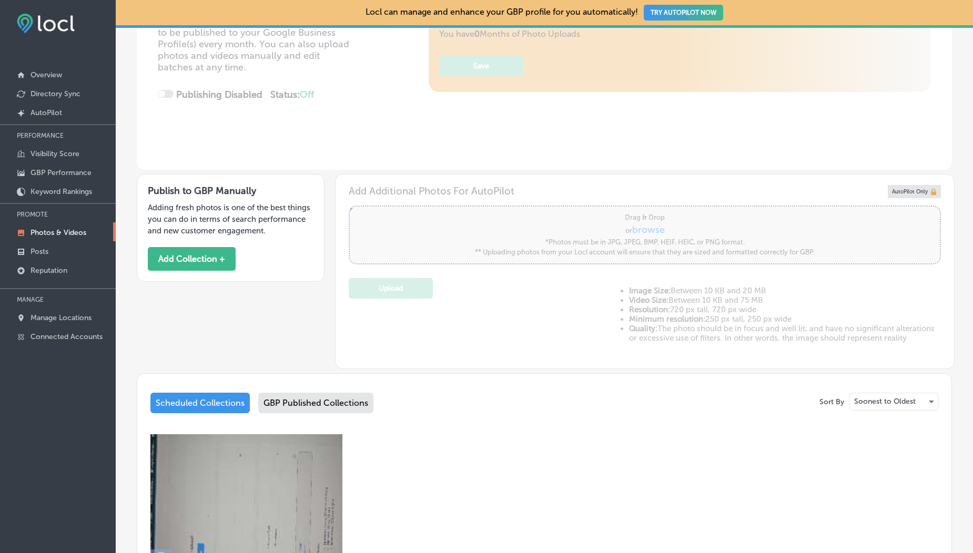
scroll to position [433, 0]
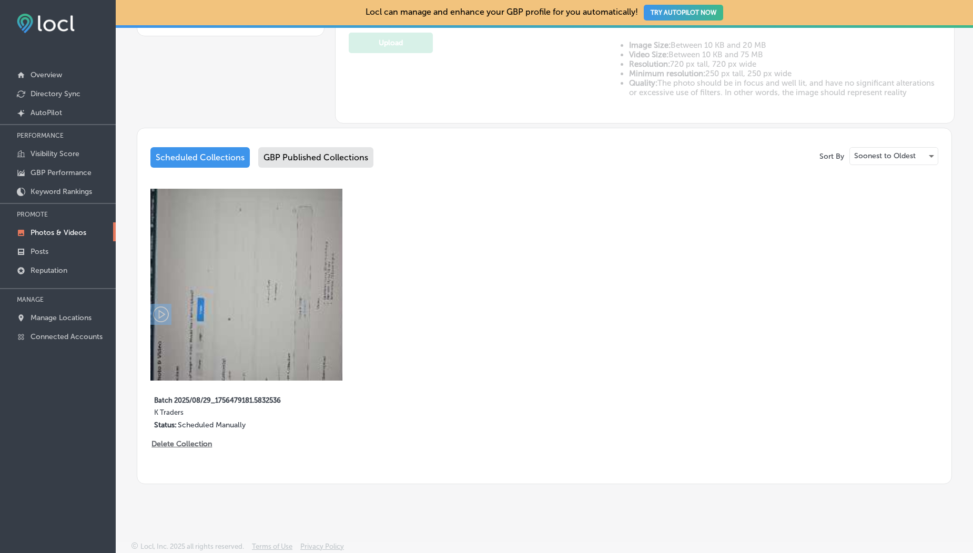
click at [301, 152] on div "GBP Published Collections" at bounding box center [315, 157] width 115 height 21
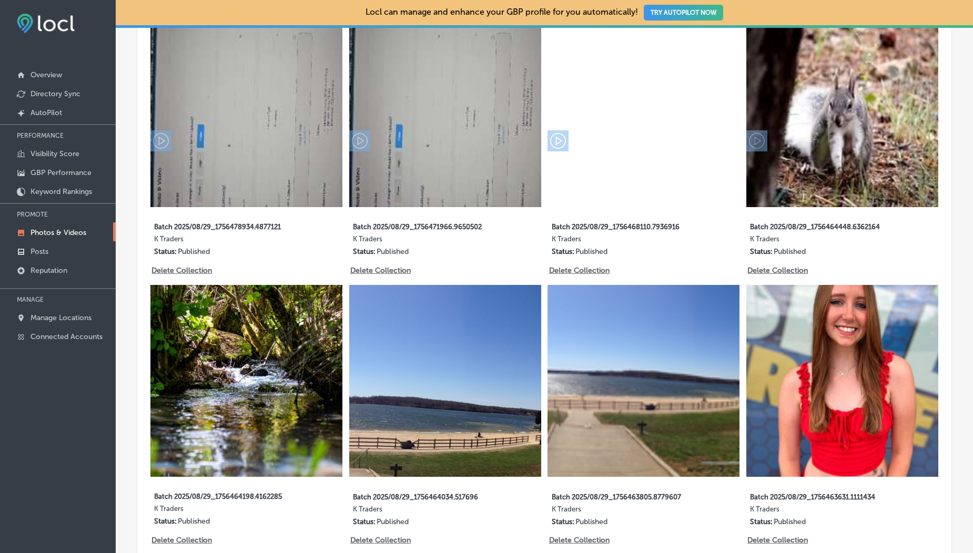
scroll to position [485, 0]
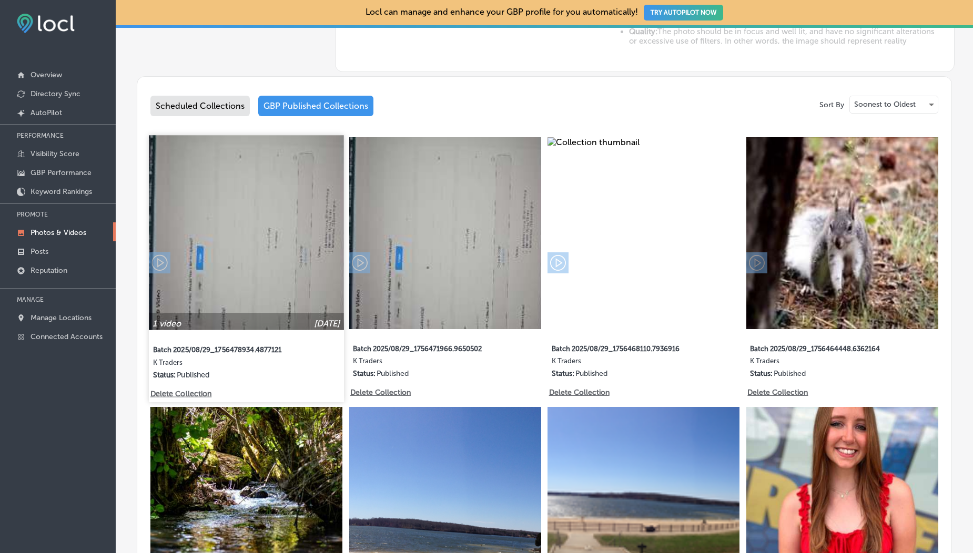
click at [285, 188] on img at bounding box center [246, 232] width 195 height 195
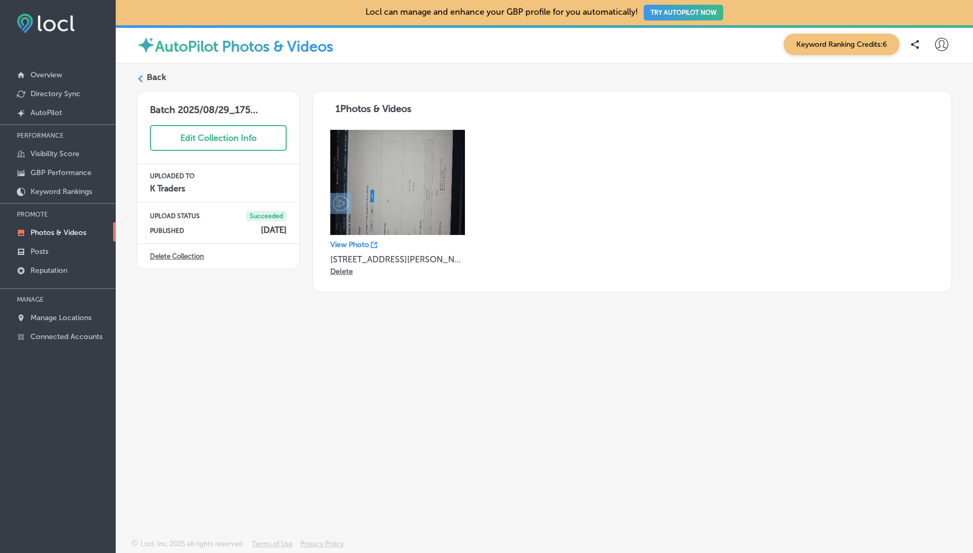
click at [148, 75] on label "Back" at bounding box center [156, 78] width 19 height 12
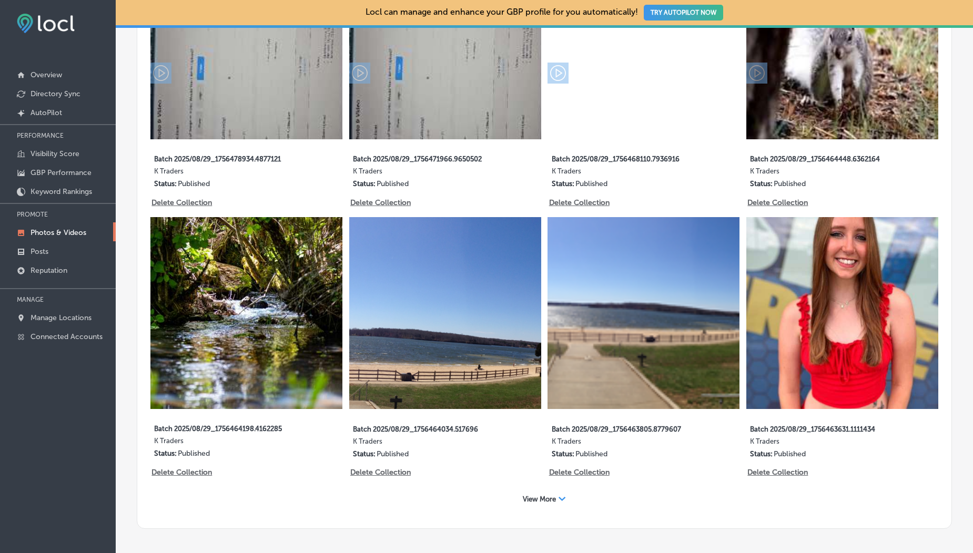
type input "5"
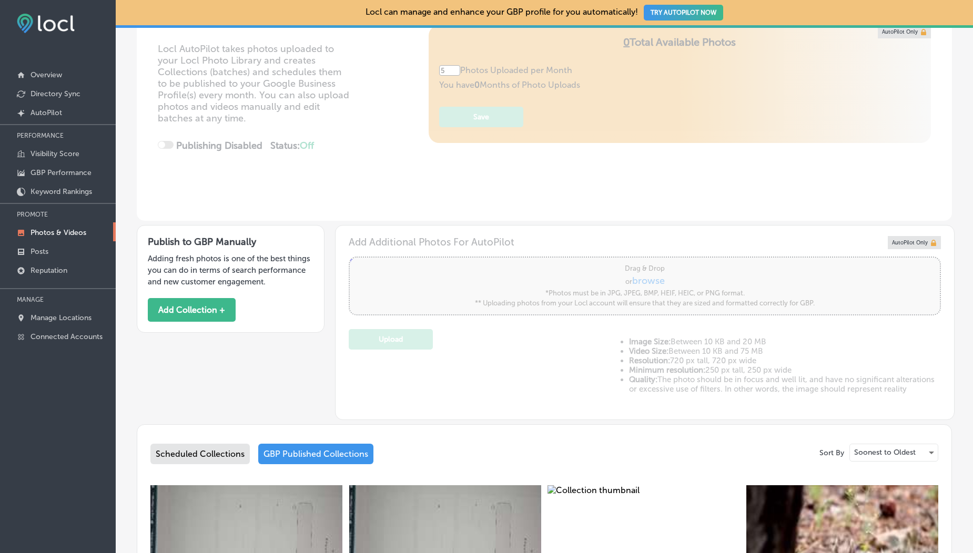
scroll to position [126, 0]
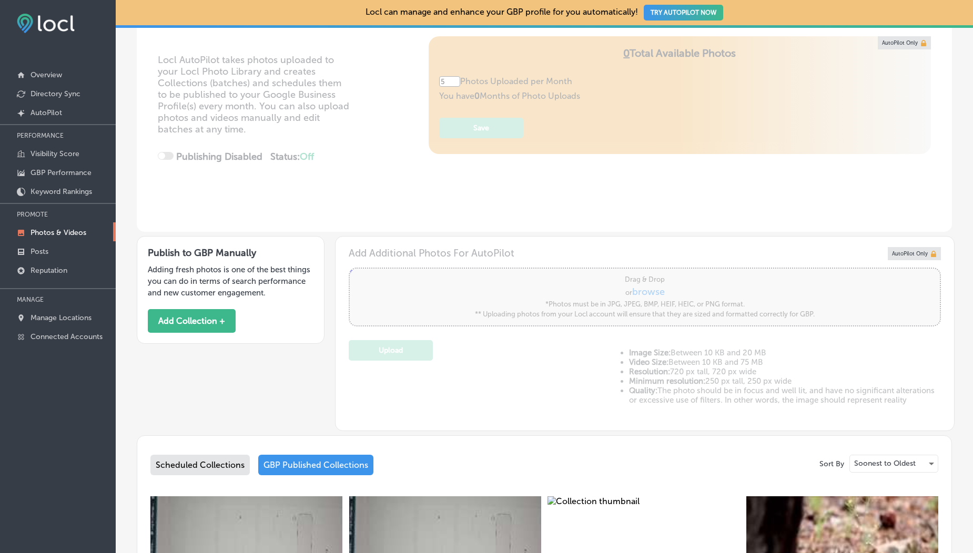
click at [66, 235] on p "Photos & Videos" at bounding box center [59, 232] width 56 height 9
click at [189, 328] on button "Add Collection +" at bounding box center [192, 321] width 88 height 24
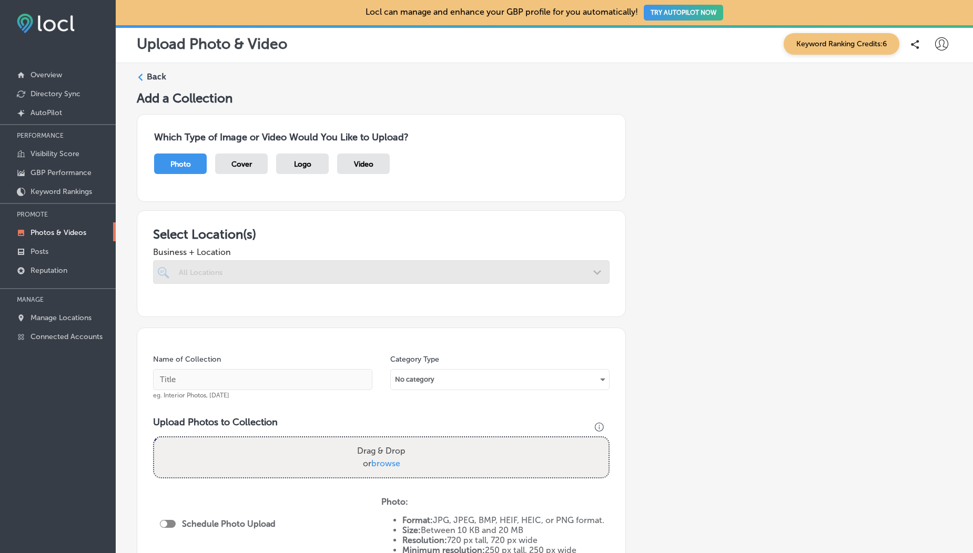
click at [398, 170] on div "Photo Cover Logo Video" at bounding box center [381, 169] width 454 height 31
click at [378, 167] on div "Video" at bounding box center [363, 164] width 53 height 21
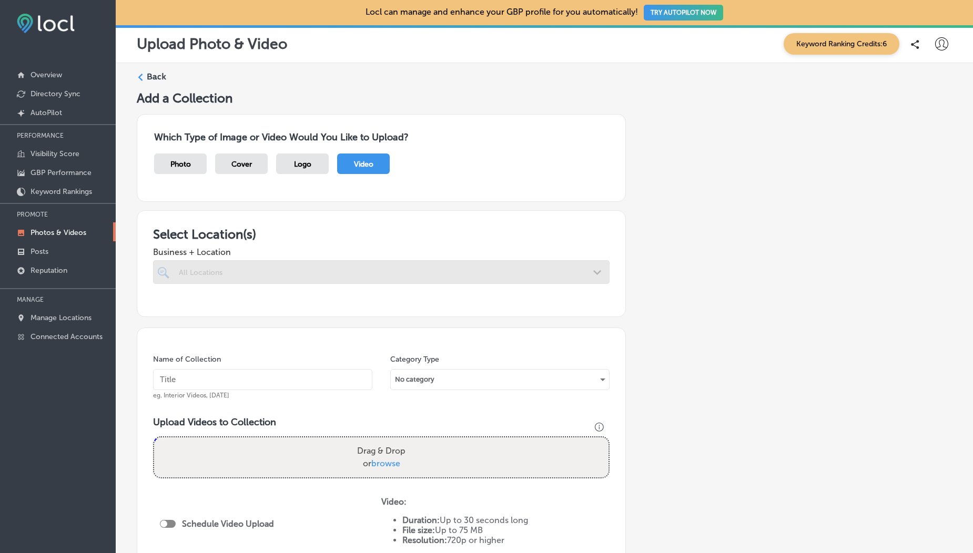
click at [321, 277] on div at bounding box center [381, 272] width 456 height 24
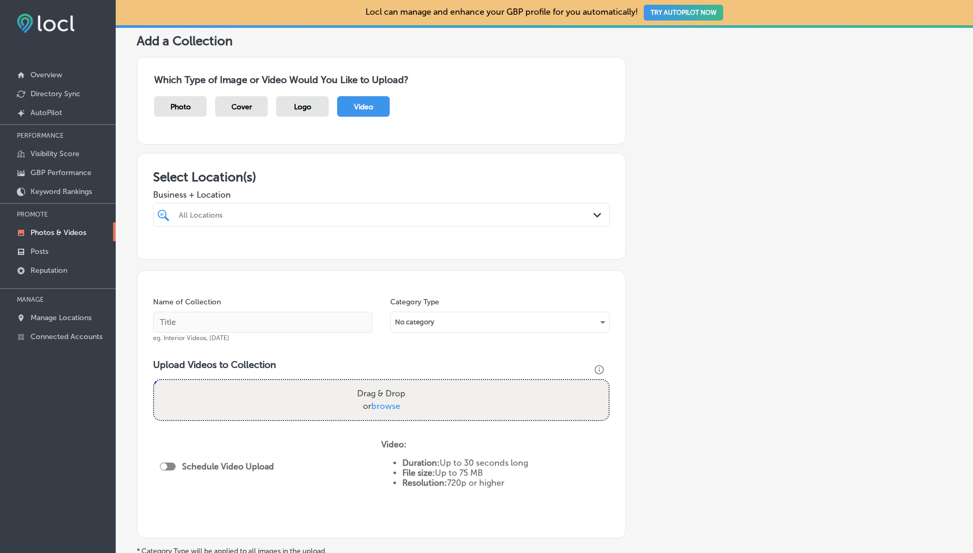
click at [373, 223] on div "All Locations Path Created with Sketch." at bounding box center [381, 215] width 456 height 24
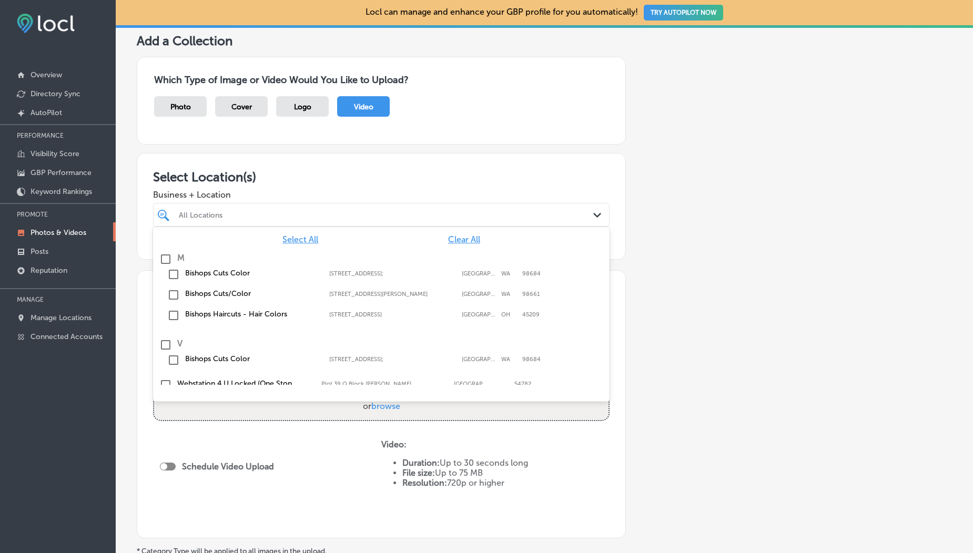
scroll to position [182, 0]
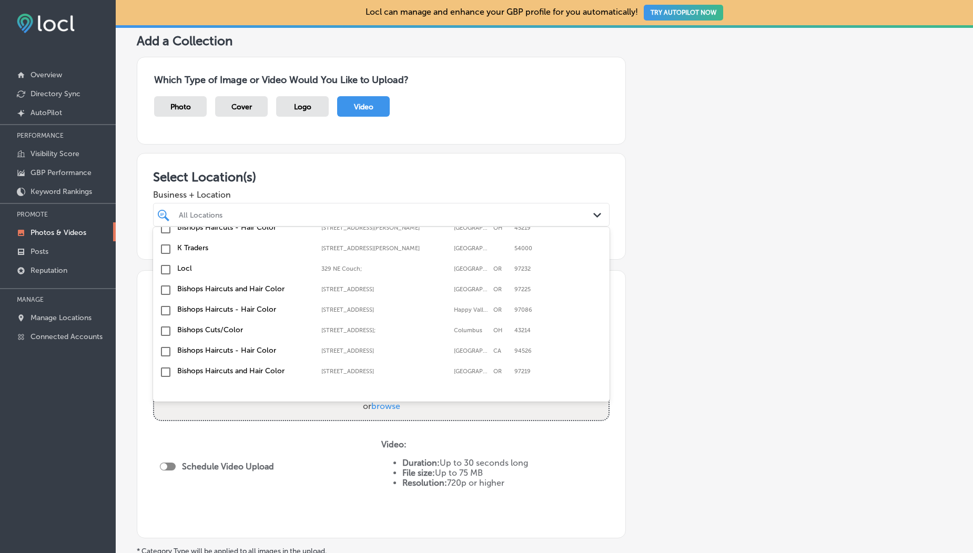
click at [162, 247] on input "checkbox" at bounding box center [165, 249] width 13 height 13
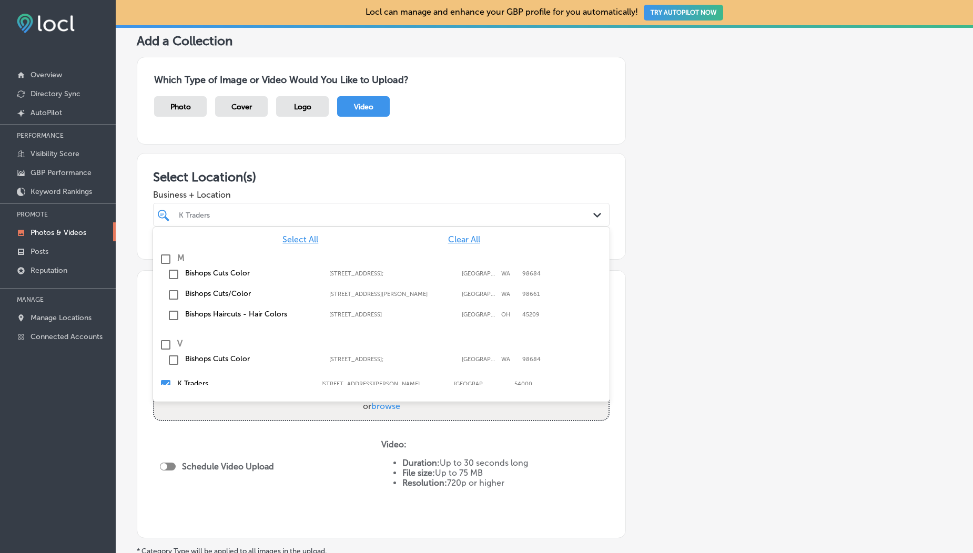
click at [256, 146] on div "Which Type of Image or Video Would You Like to Upload? Photo Cover Logo Video" at bounding box center [544, 100] width 815 height 105
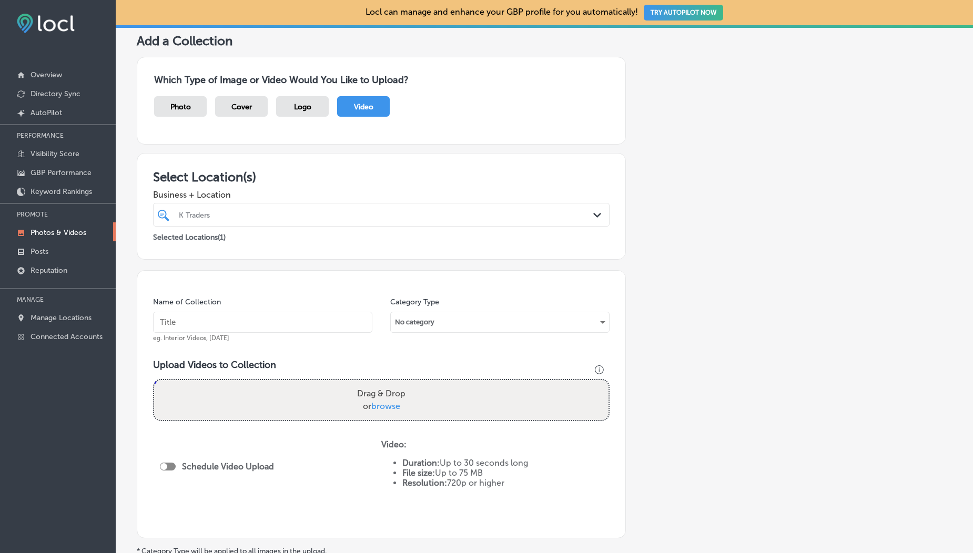
click at [383, 408] on span "browse" at bounding box center [385, 406] width 29 height 10
click at [383, 383] on input "Drag & Drop or browse" at bounding box center [381, 381] width 454 height 3
type input "C:\fakepath\1000190099.mp4"
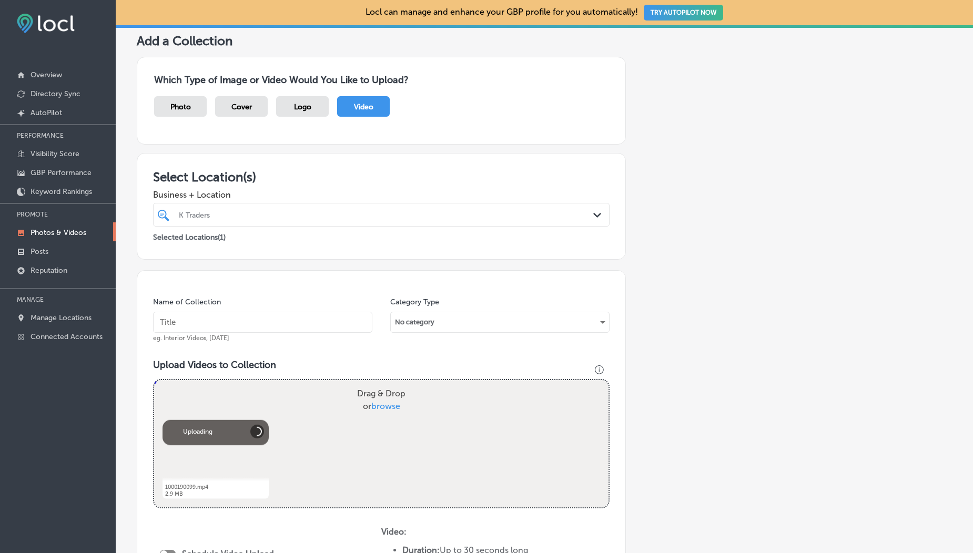
scroll to position [266, 0]
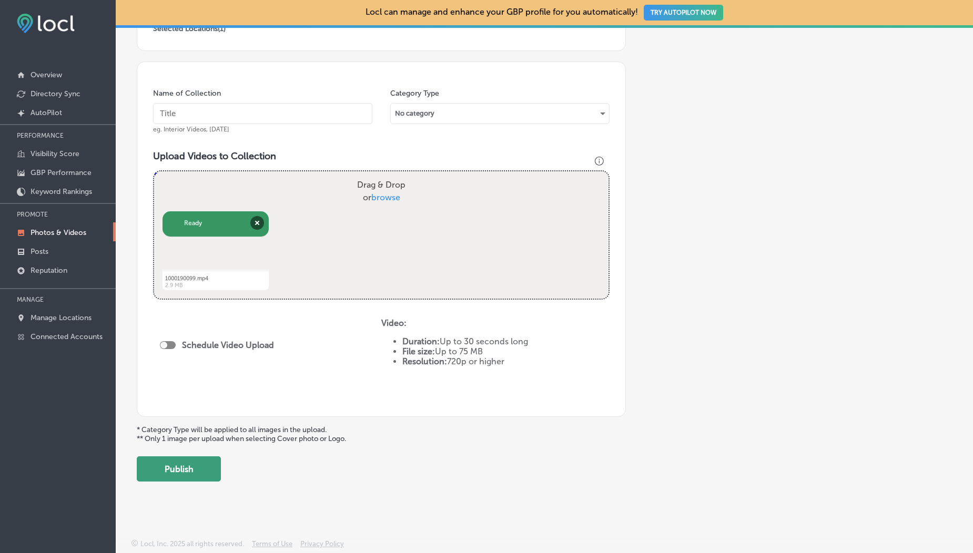
click at [189, 473] on button "Publish" at bounding box center [179, 468] width 84 height 25
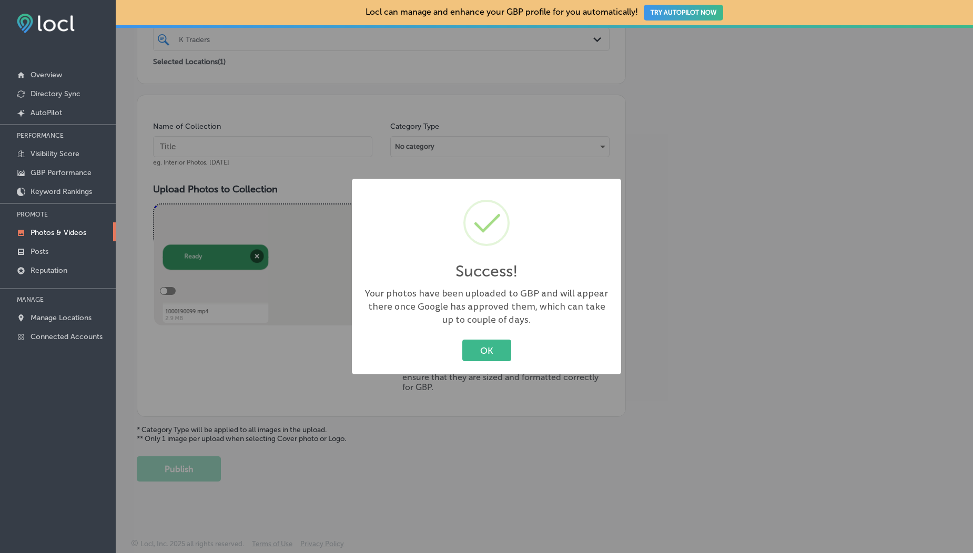
scroll to position [233, 0]
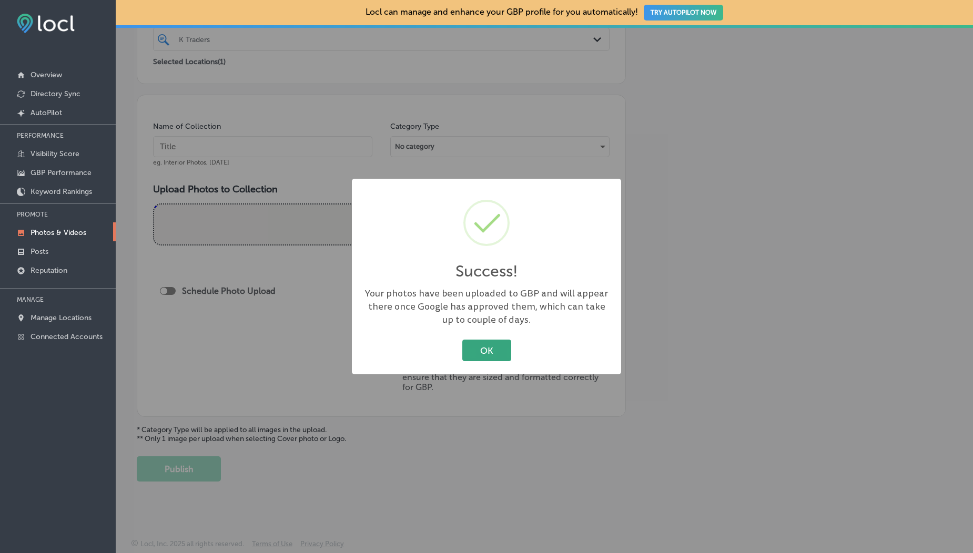
click at [491, 347] on button "OK" at bounding box center [486, 351] width 49 height 22
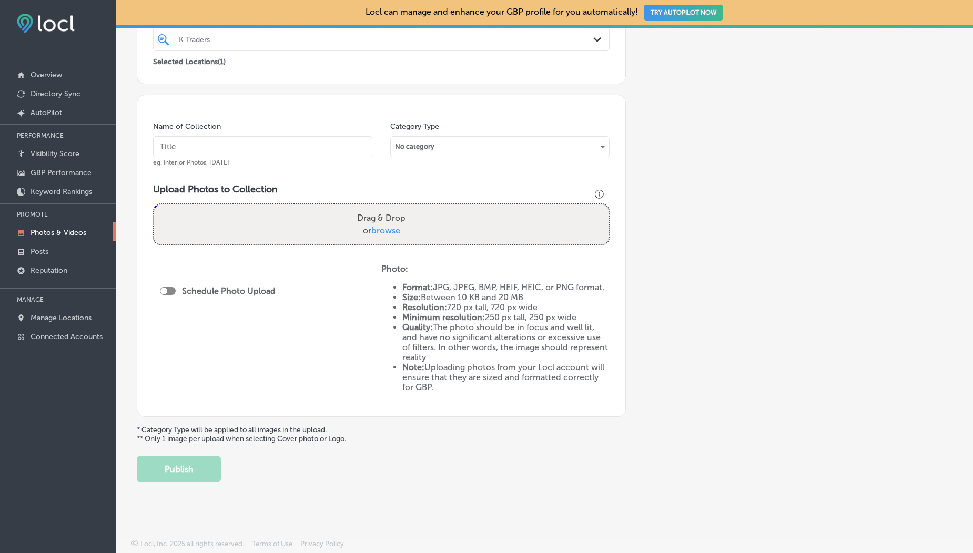
click at [54, 240] on link "Photos & Videos" at bounding box center [58, 231] width 116 height 19
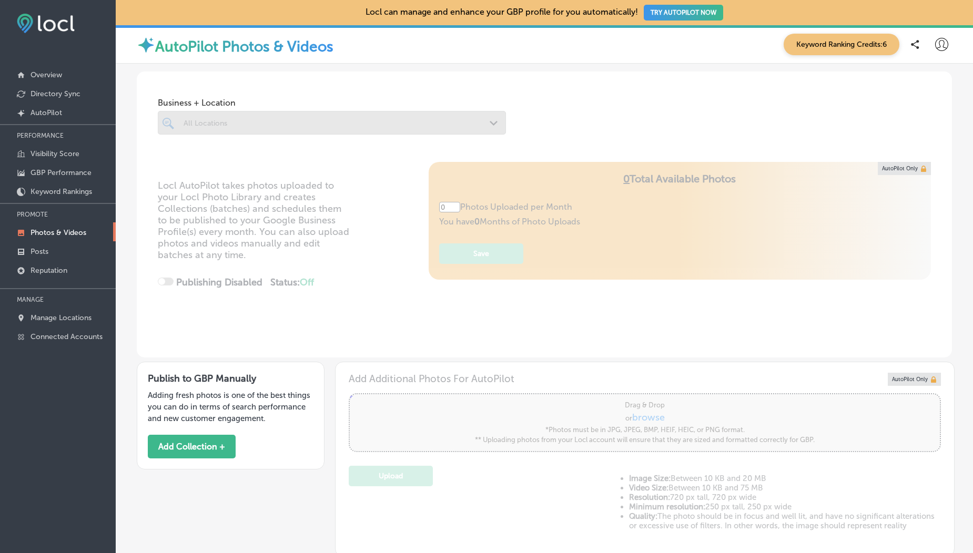
type input "5"
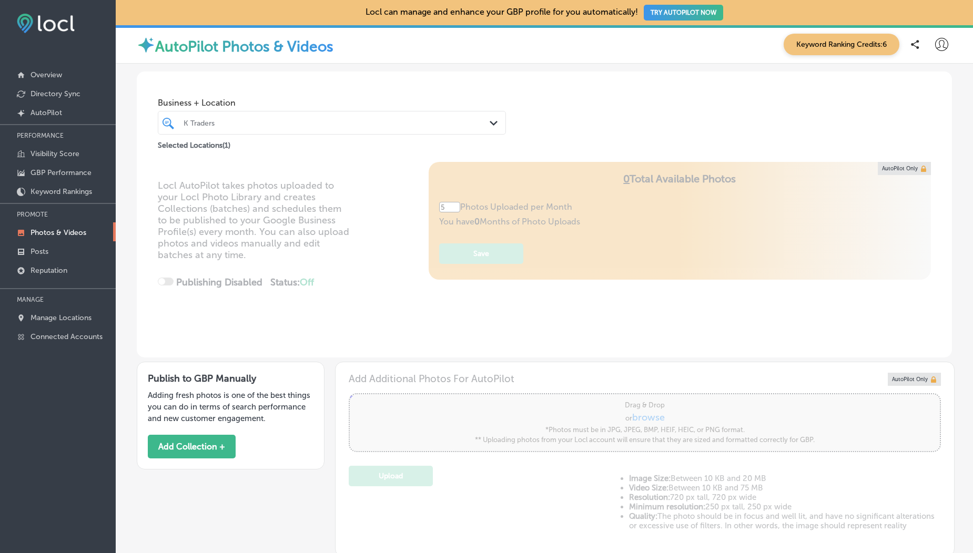
scroll to position [236, 0]
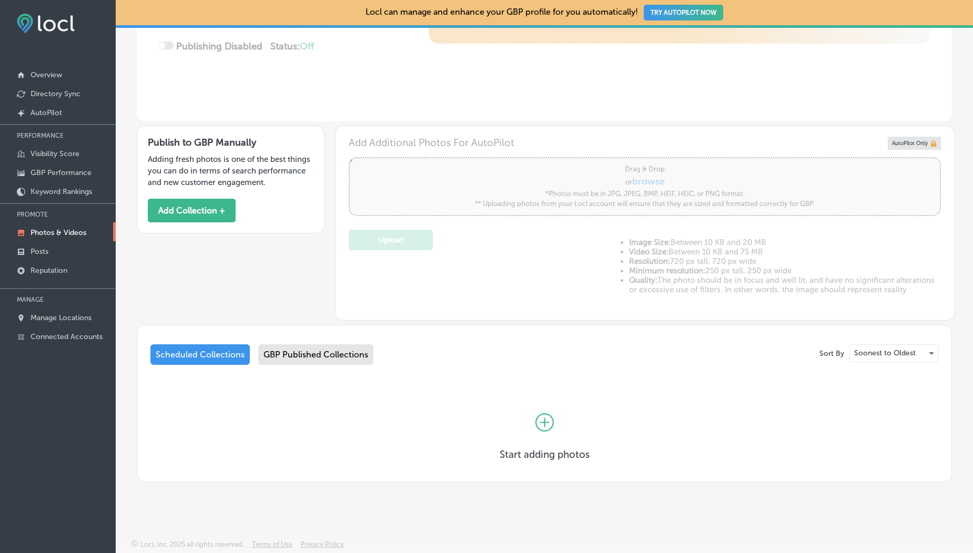
click at [292, 362] on div "GBP Published Collections" at bounding box center [315, 354] width 115 height 21
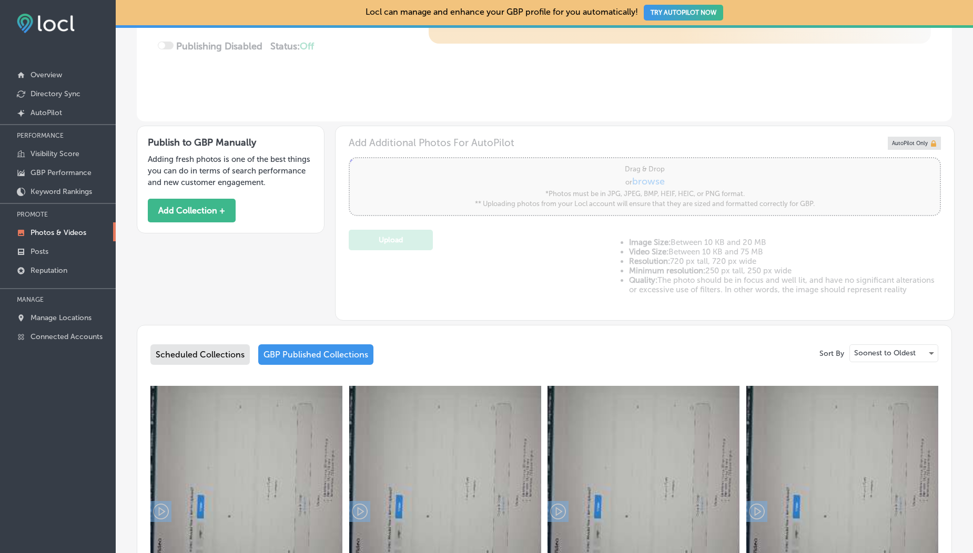
scroll to position [460, 0]
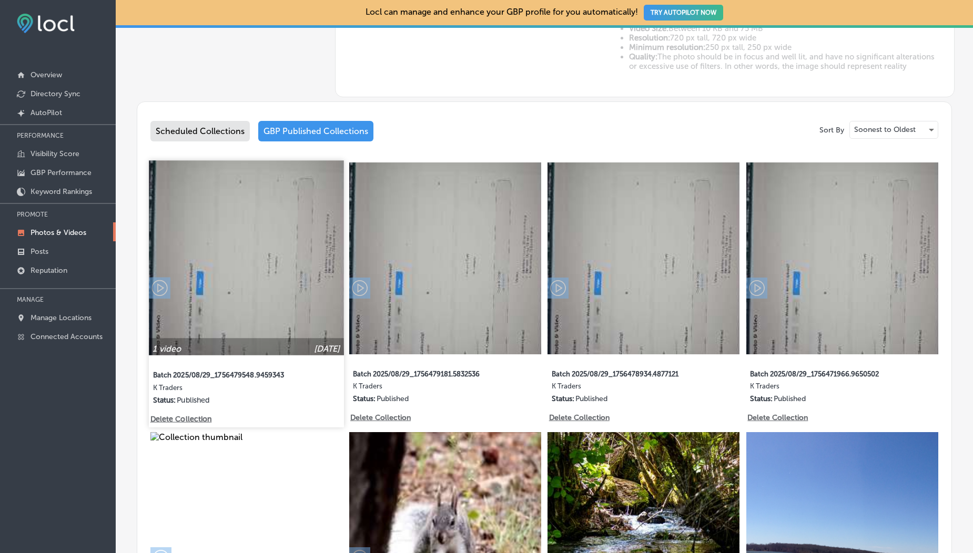
click at [236, 285] on img at bounding box center [246, 257] width 195 height 195
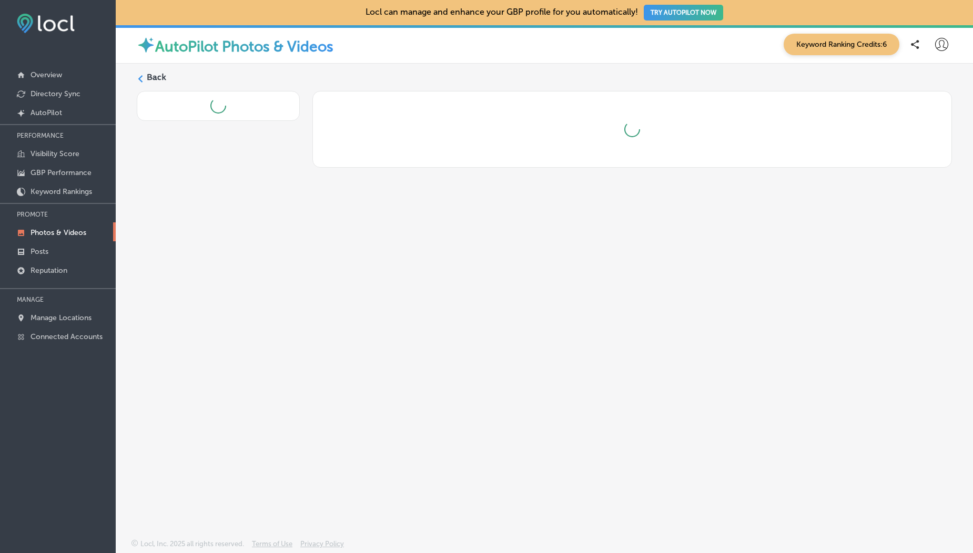
click at [149, 77] on label "Back" at bounding box center [156, 78] width 19 height 12
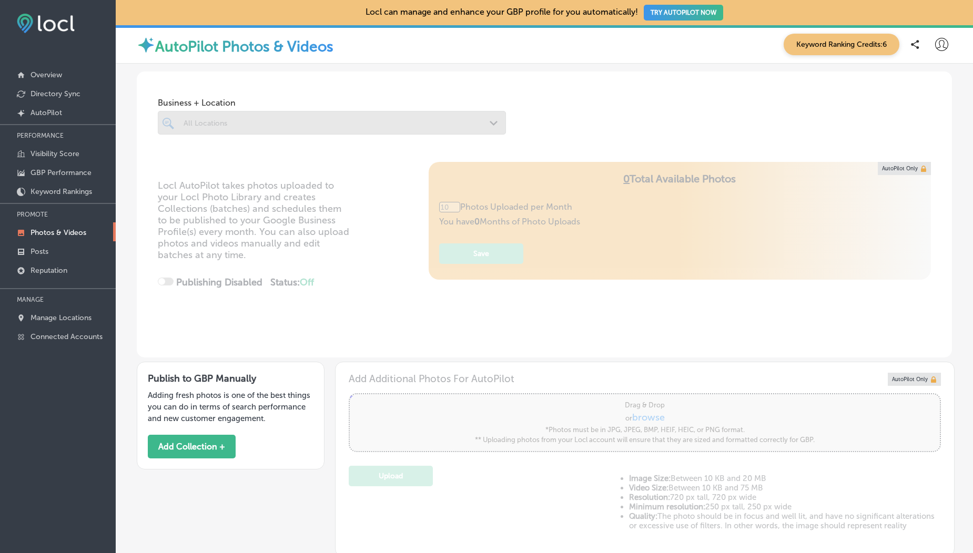
scroll to position [188, 0]
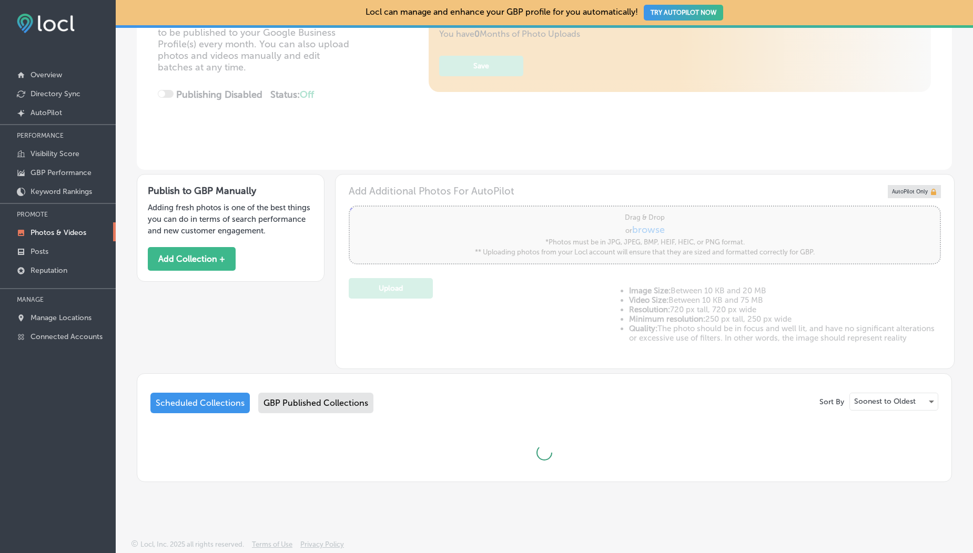
type input "0"
click at [204, 263] on button "Add Collection +" at bounding box center [192, 259] width 88 height 24
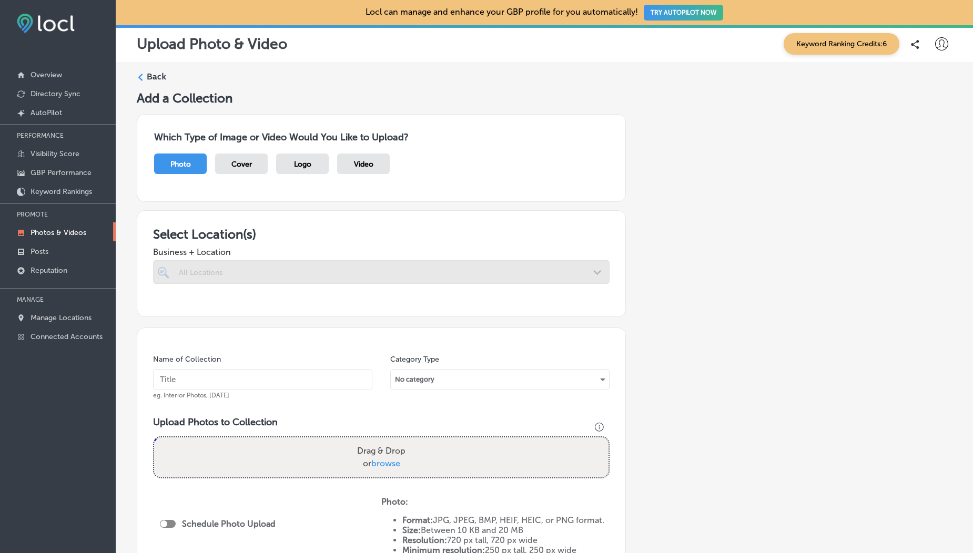
click at [314, 162] on div "Logo" at bounding box center [302, 164] width 53 height 21
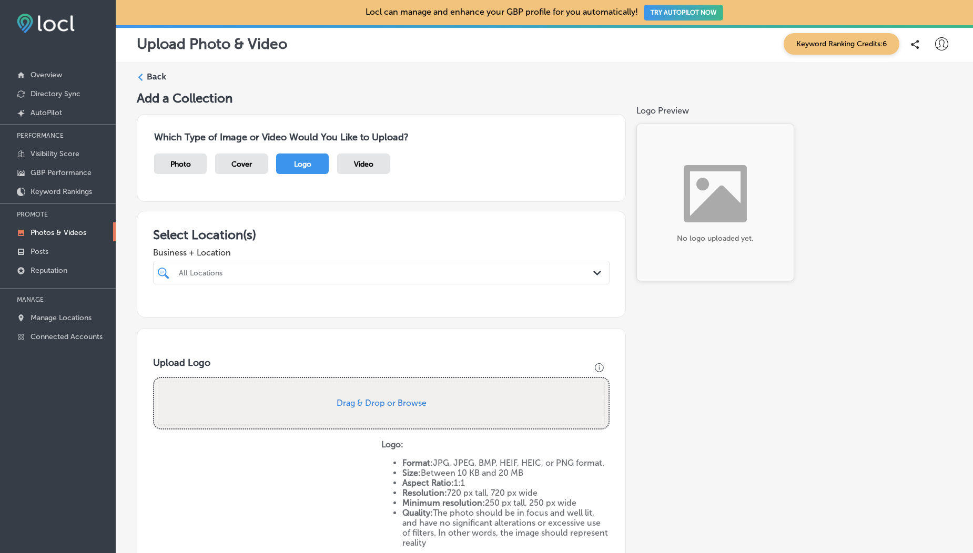
click at [363, 160] on span "Video" at bounding box center [363, 164] width 19 height 9
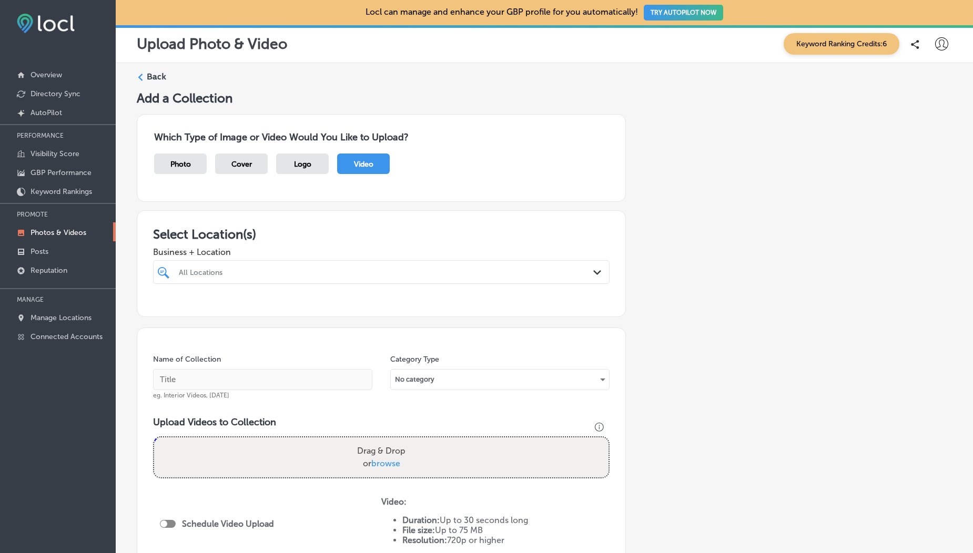
scroll to position [11, 0]
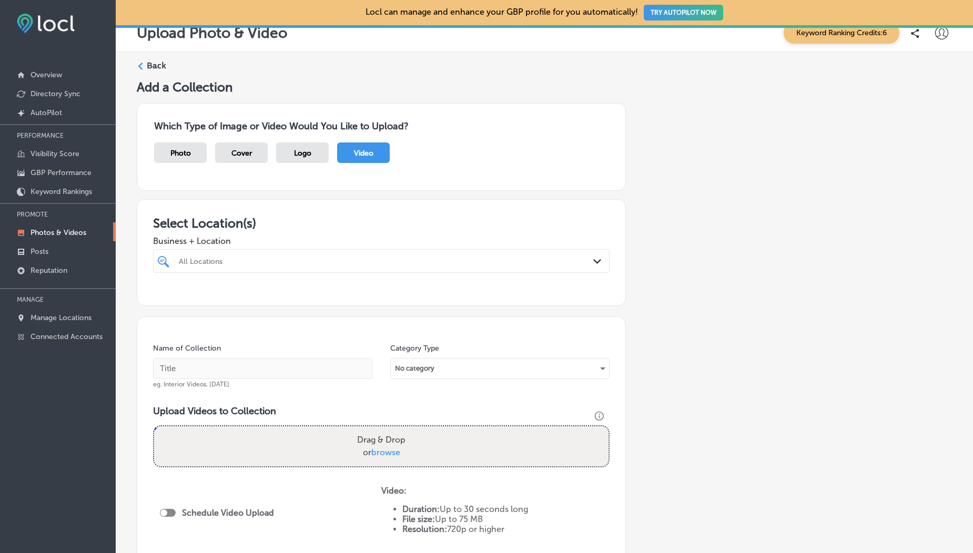
click at [327, 266] on div at bounding box center [361, 261] width 367 height 14
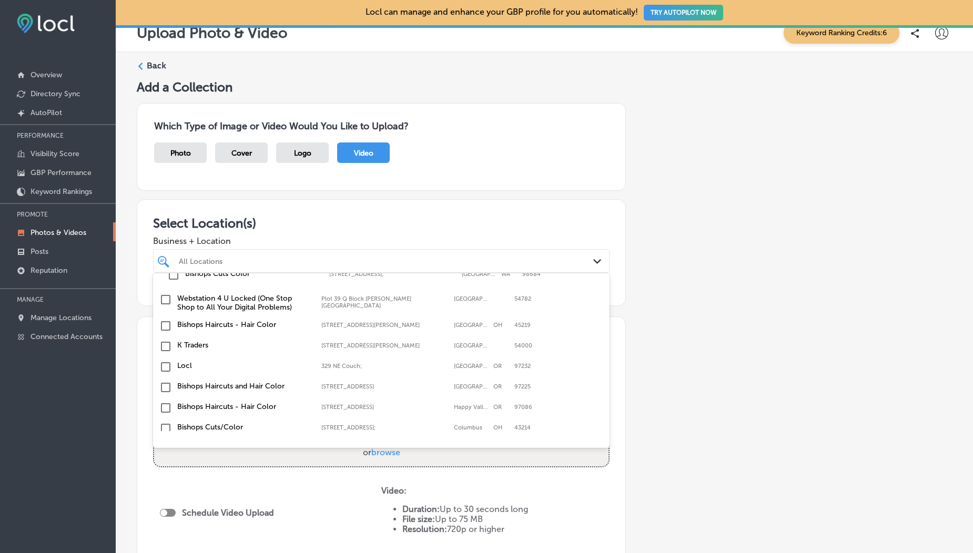
scroll to position [137, 0]
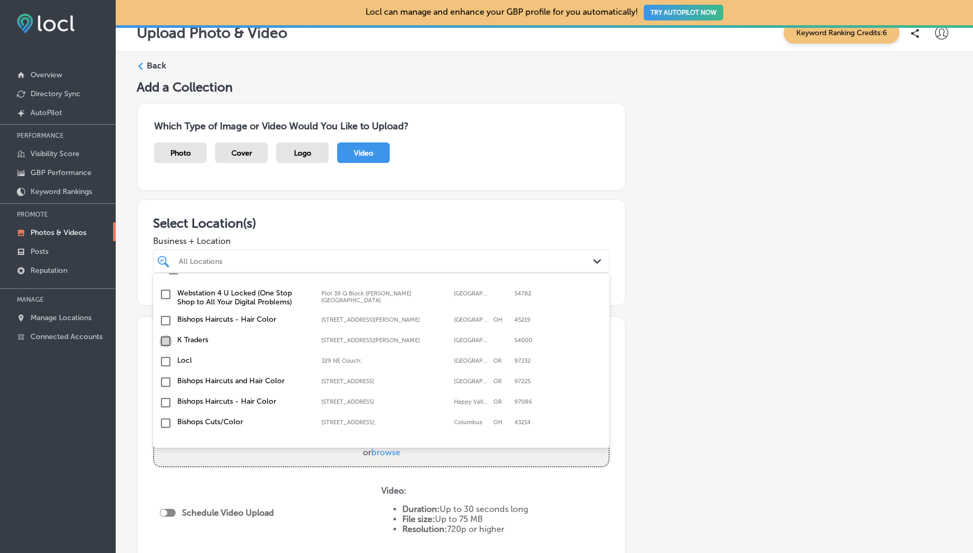
click at [160, 340] on input "checkbox" at bounding box center [165, 341] width 13 height 13
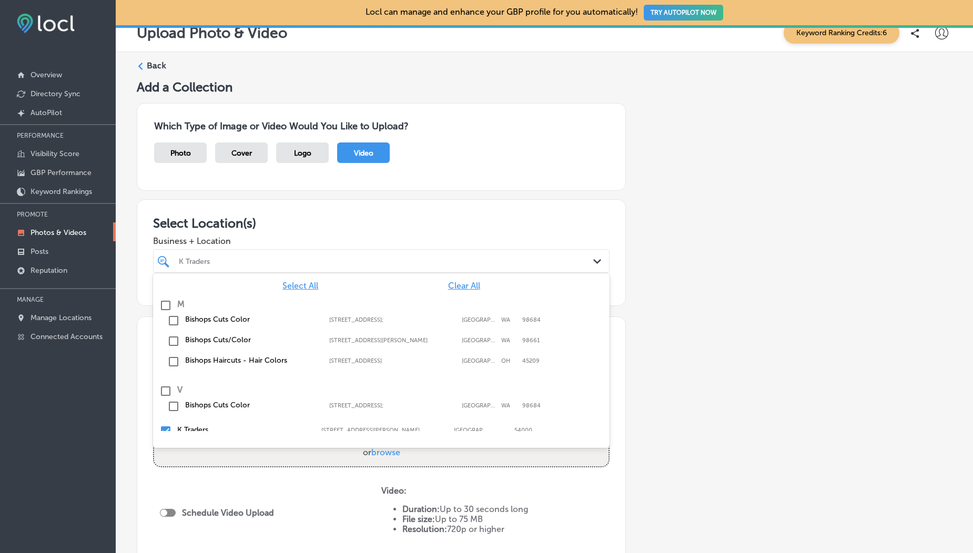
click at [280, 162] on div "Logo" at bounding box center [302, 153] width 53 height 21
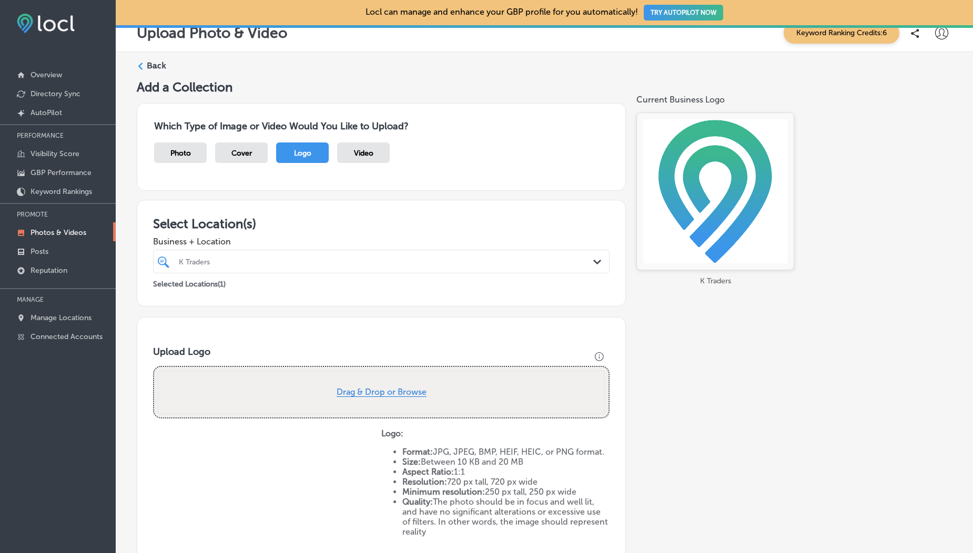
click at [380, 397] on button "Drag & Drop or Browse" at bounding box center [382, 392] width 90 height 9
click at [366, 150] on span "Video" at bounding box center [363, 153] width 19 height 9
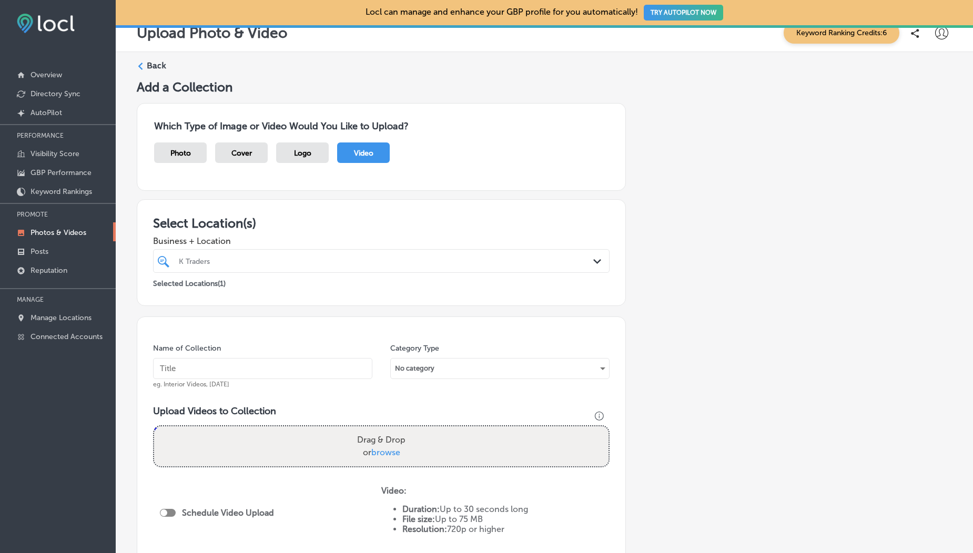
click at [389, 455] on span "browse" at bounding box center [385, 453] width 29 height 10
click at [389, 430] on input "Drag & Drop or browse" at bounding box center [381, 427] width 454 height 3
type input "C:\fakepath\1000190099.mp4"
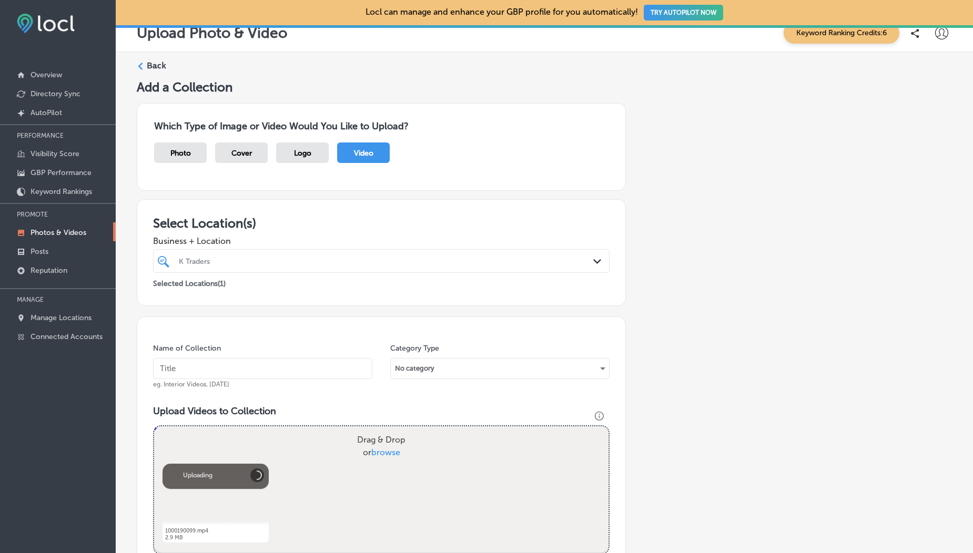
scroll to position [266, 0]
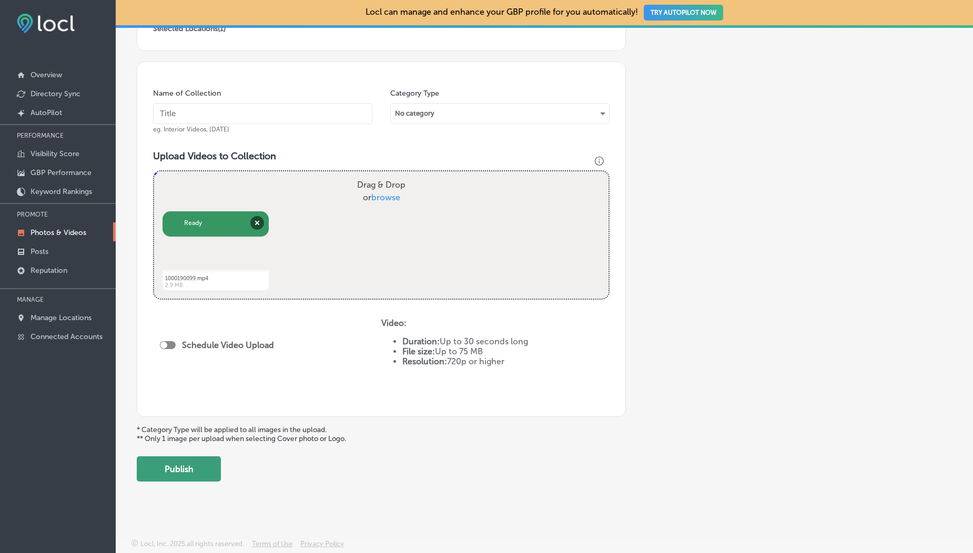
click at [207, 469] on button "Publish" at bounding box center [179, 468] width 84 height 25
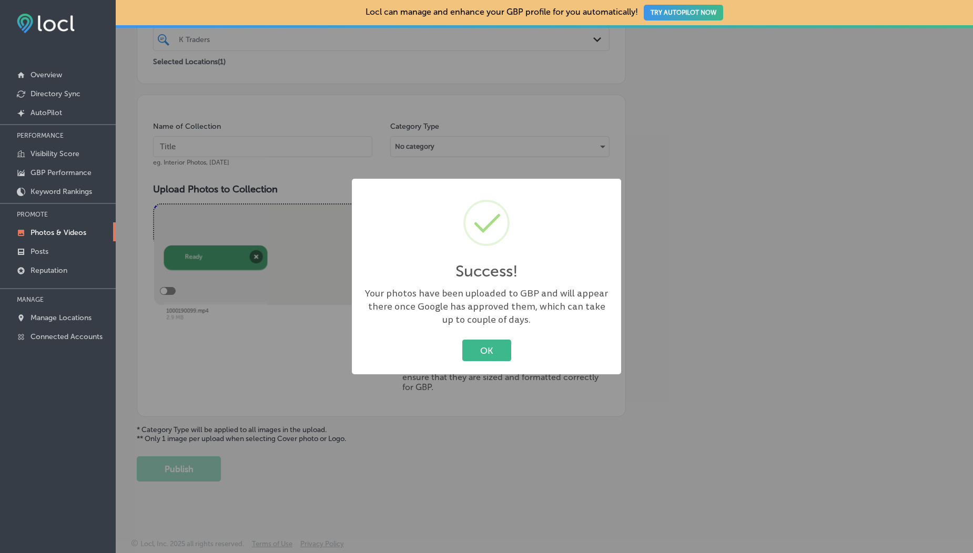
scroll to position [233, 0]
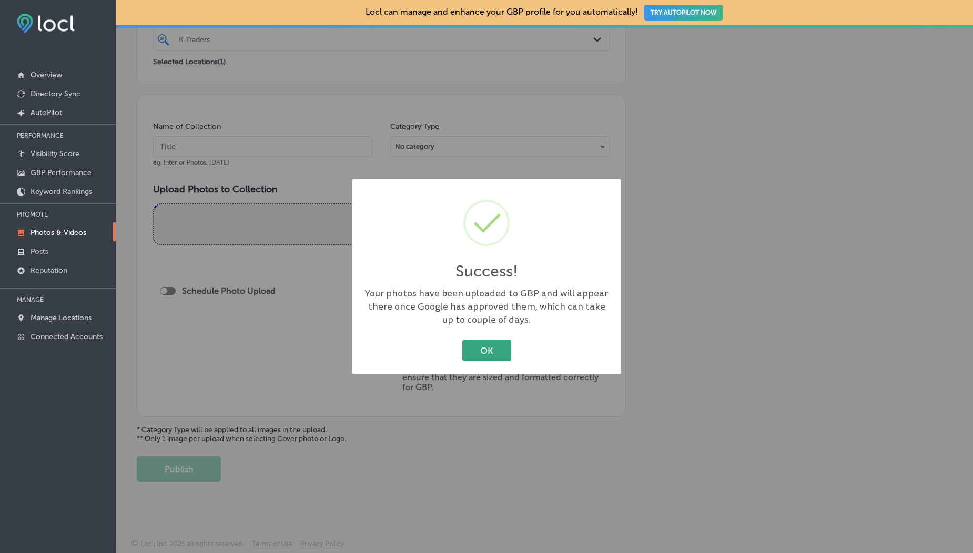
click at [484, 353] on button "OK" at bounding box center [486, 351] width 49 height 22
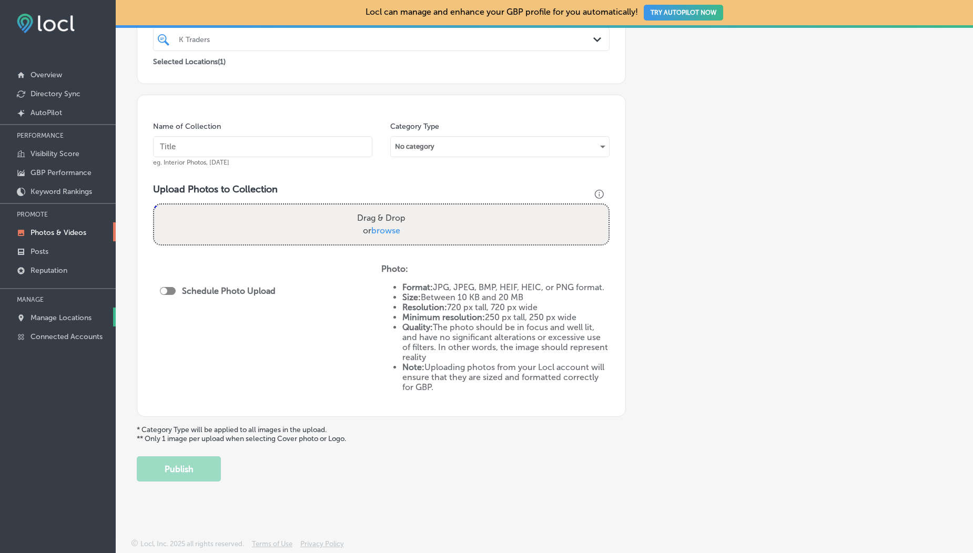
click at [48, 308] on link "Manage Locations" at bounding box center [58, 317] width 116 height 19
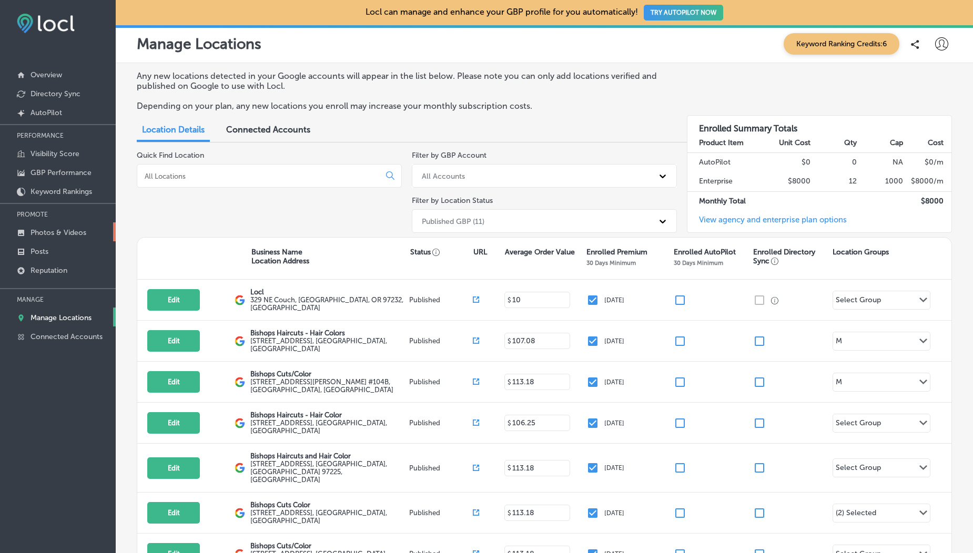
click at [63, 236] on p "Photos & Videos" at bounding box center [59, 232] width 56 height 9
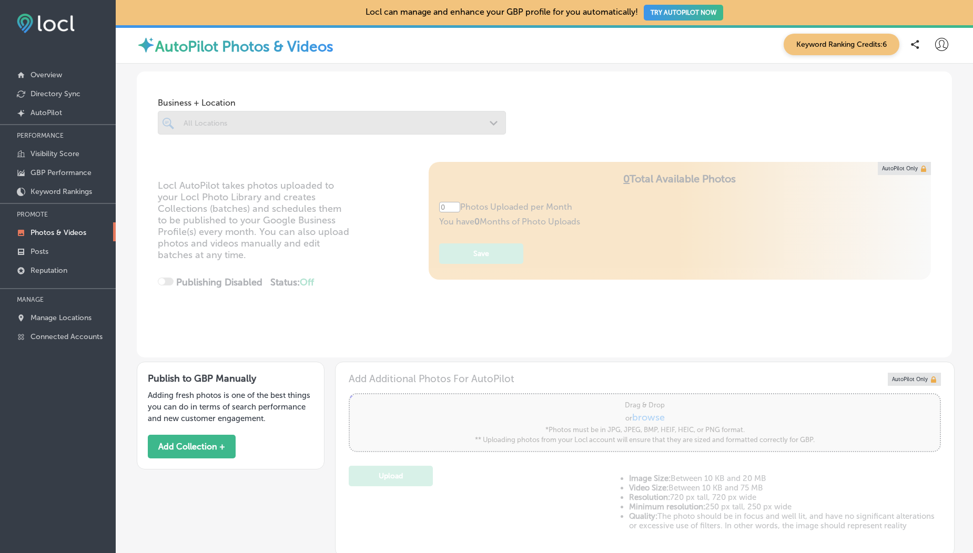
type input "5"
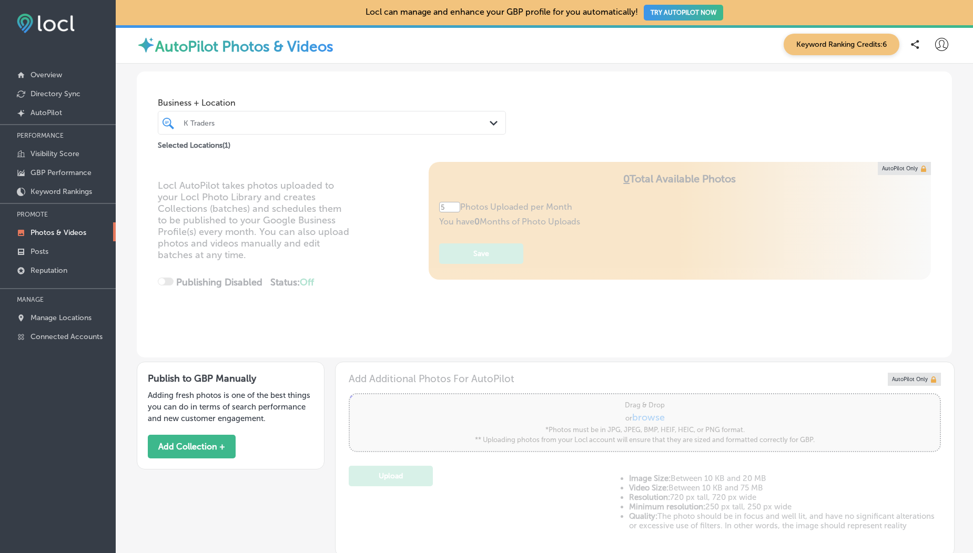
scroll to position [433, 0]
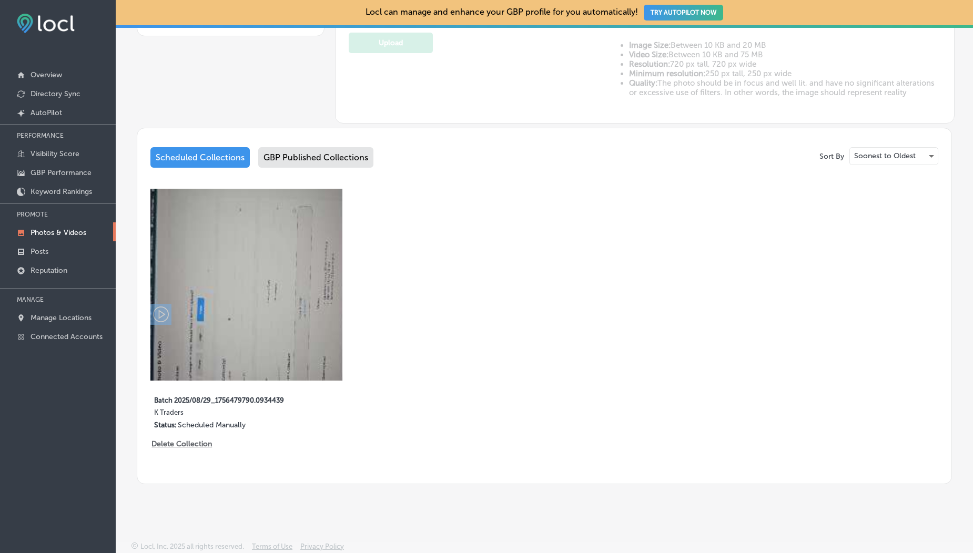
click at [334, 163] on div "GBP Published Collections" at bounding box center [315, 157] width 115 height 21
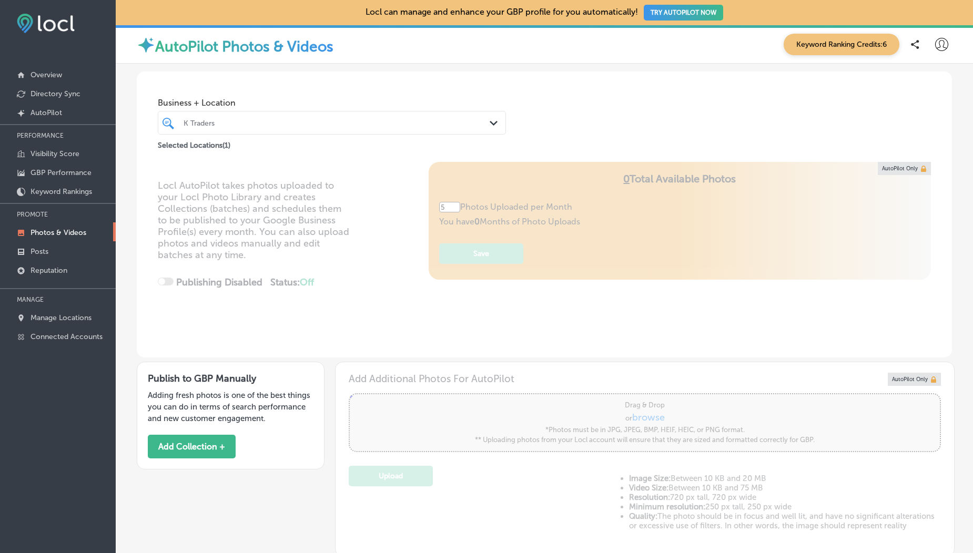
click at [66, 232] on p "Photos & Videos" at bounding box center [59, 232] width 56 height 9
click at [195, 449] on button "Add Collection +" at bounding box center [192, 447] width 88 height 24
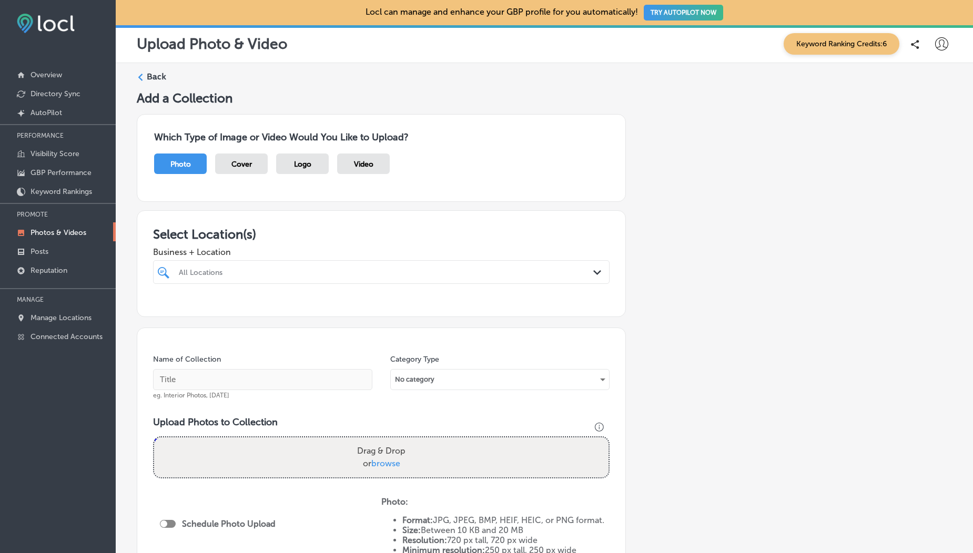
click at [361, 162] on span "Video" at bounding box center [363, 164] width 19 height 9
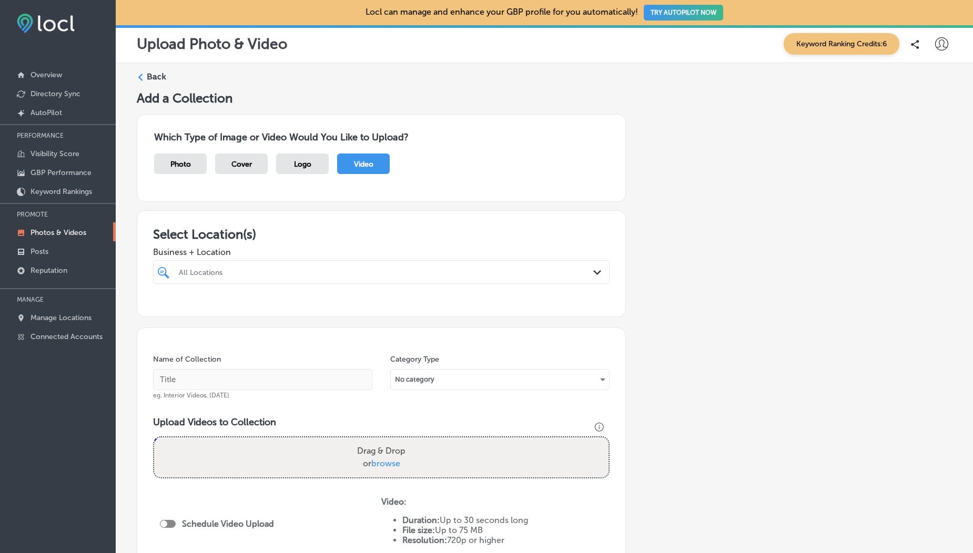
click at [153, 75] on label "Back" at bounding box center [156, 77] width 19 height 12
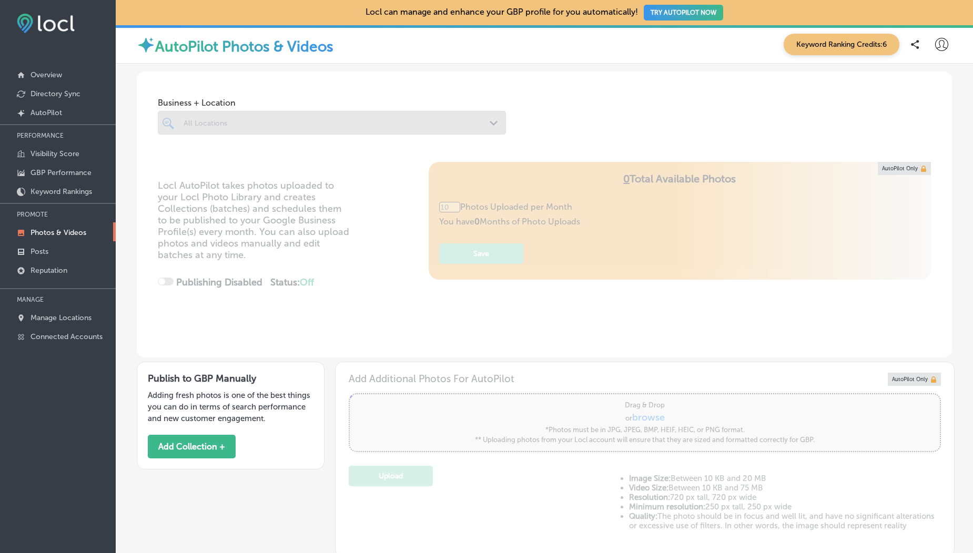
scroll to position [188, 0]
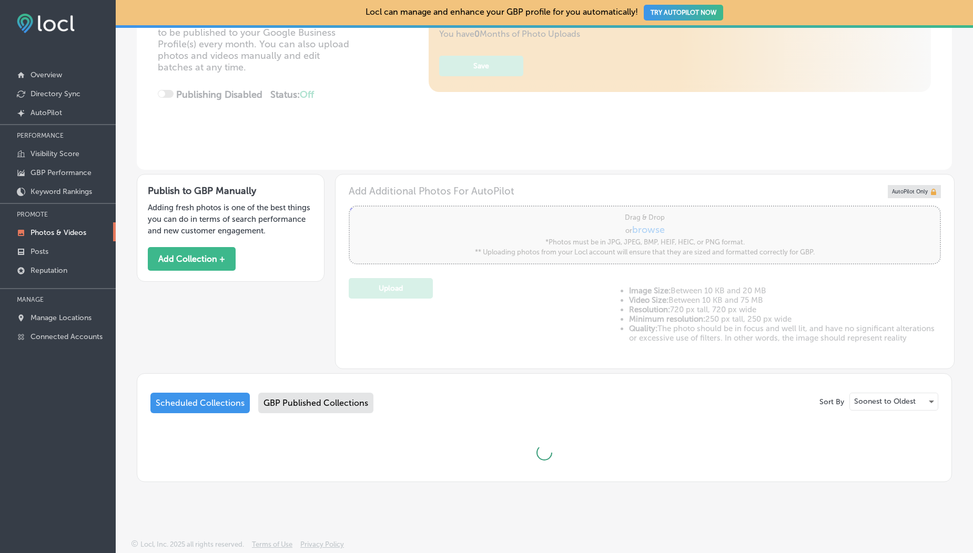
type input "5"
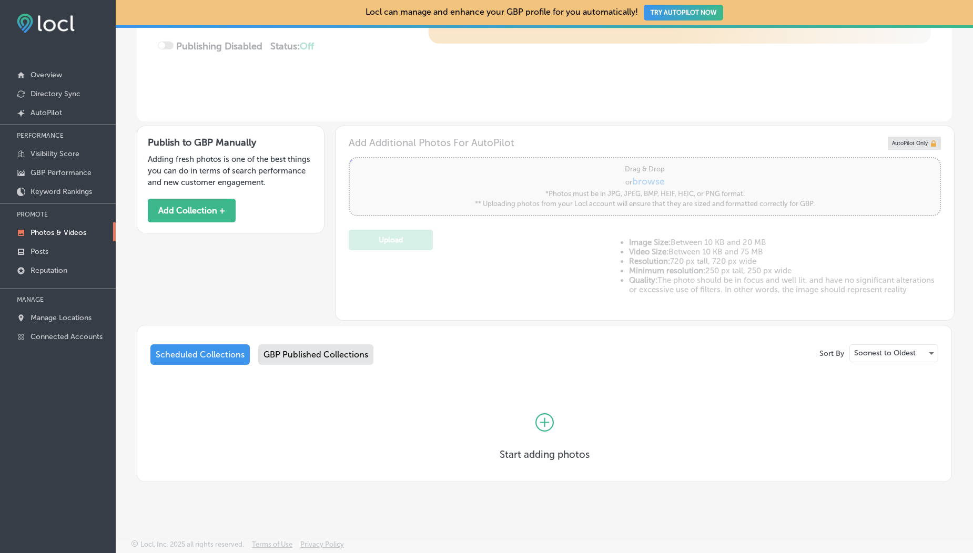
click at [297, 357] on div "GBP Published Collections" at bounding box center [315, 354] width 115 height 21
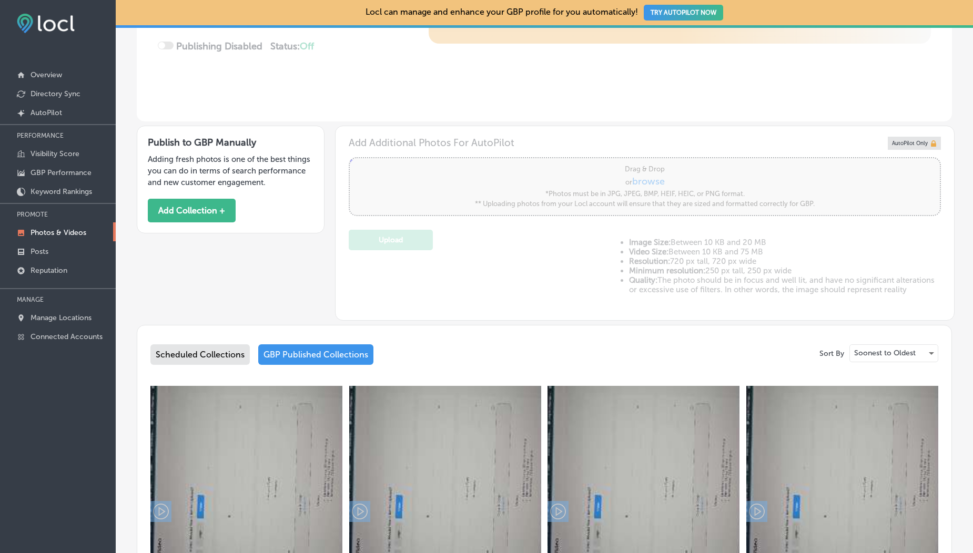
scroll to position [451, 0]
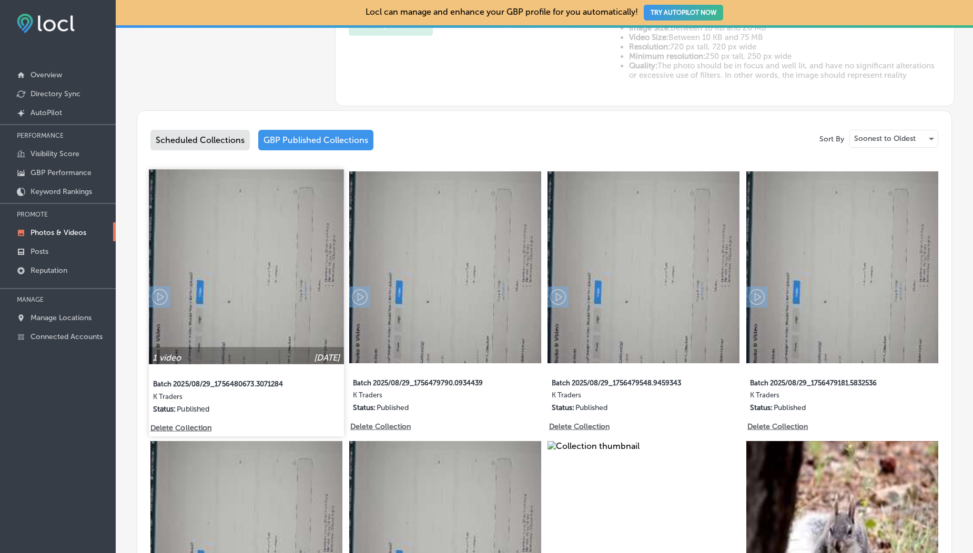
click at [240, 291] on img at bounding box center [246, 266] width 195 height 195
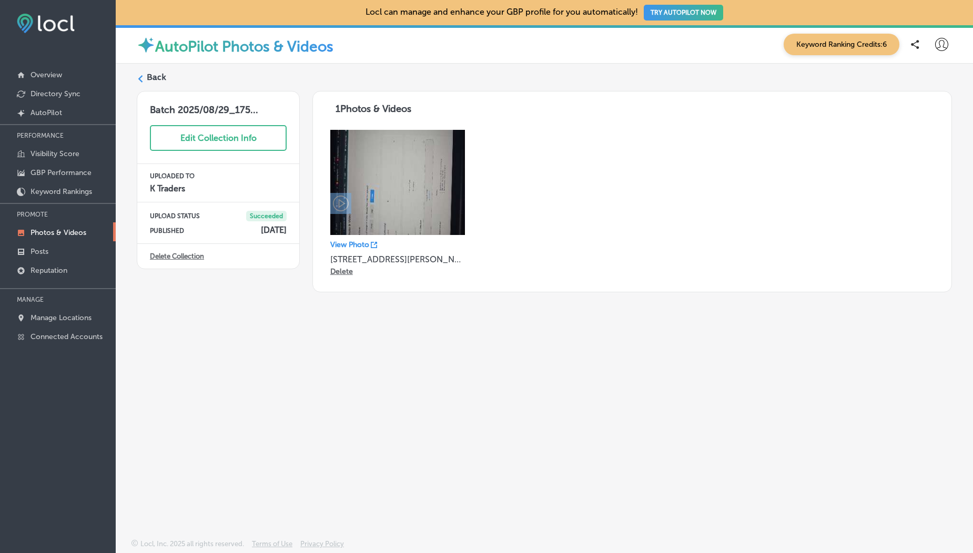
click at [414, 170] on img at bounding box center [397, 182] width 135 height 105
drag, startPoint x: 414, startPoint y: 170, endPoint x: 338, endPoint y: 199, distance: 81.1
click at [338, 199] on div at bounding box center [397, 182] width 135 height 105
click at [338, 199] on icon at bounding box center [341, 204] width 16 height 16
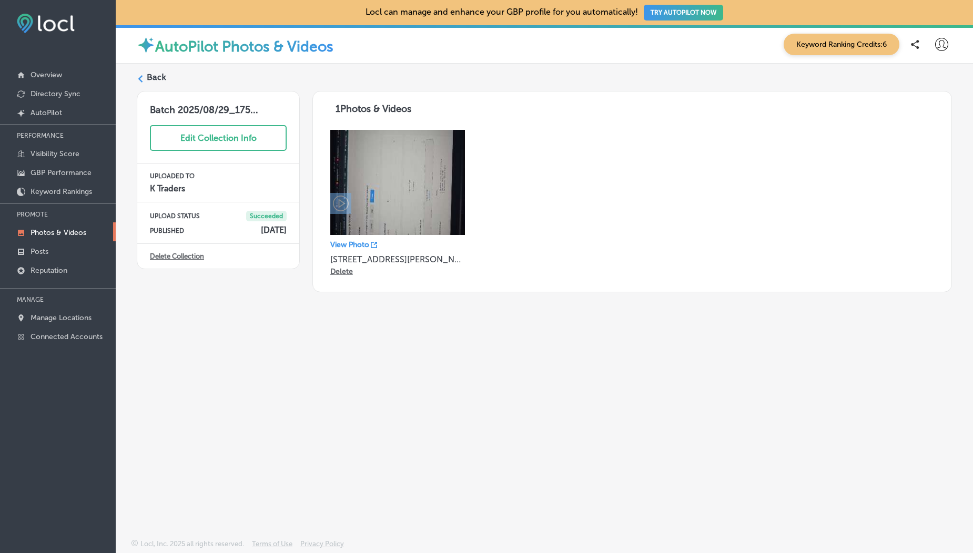
click at [353, 241] on p "View Photo" at bounding box center [349, 244] width 39 height 9
click at [143, 75] on icon at bounding box center [140, 78] width 7 height 7
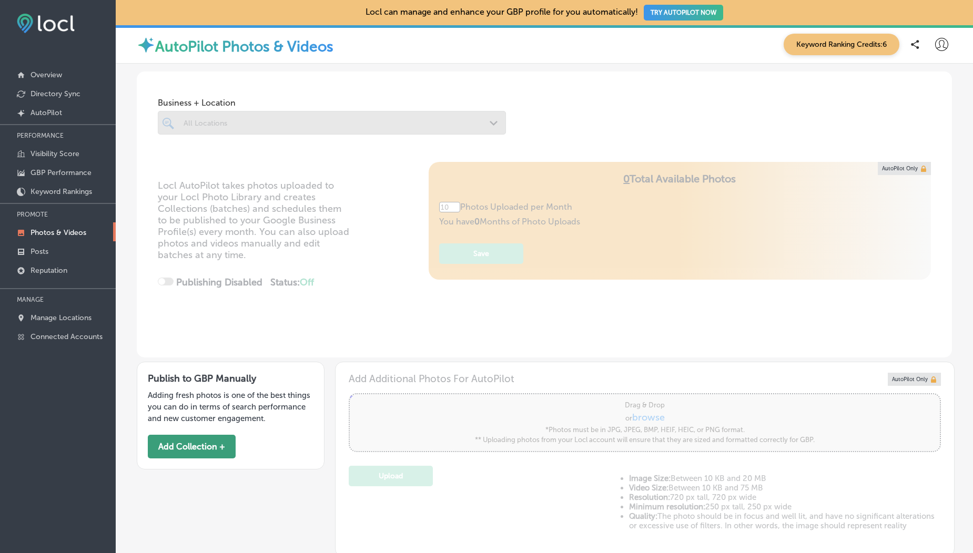
click at [210, 447] on button "Add Collection +" at bounding box center [192, 447] width 88 height 24
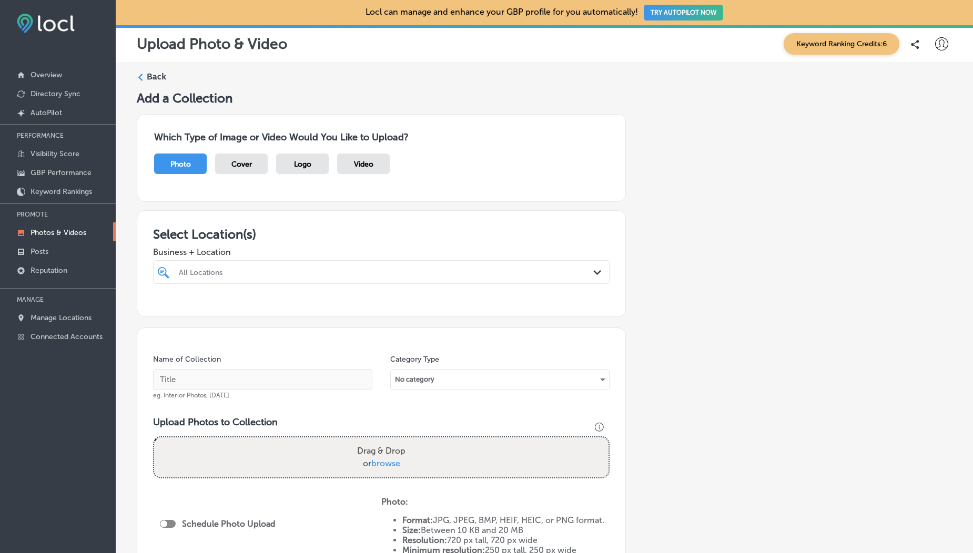
click at [354, 168] on span "Video" at bounding box center [363, 164] width 19 height 9
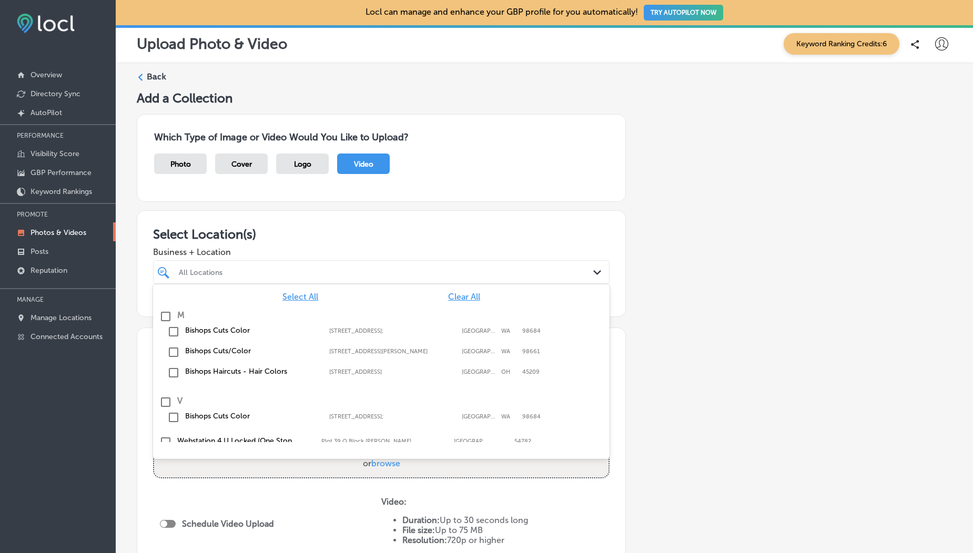
click at [317, 280] on div "All Locations" at bounding box center [381, 272] width 415 height 16
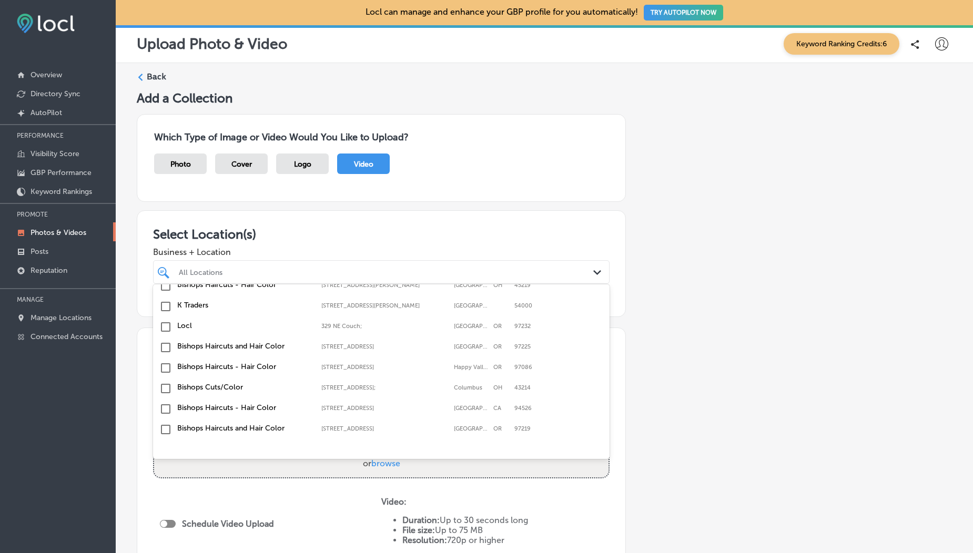
click at [170, 300] on input "checkbox" at bounding box center [165, 306] width 13 height 13
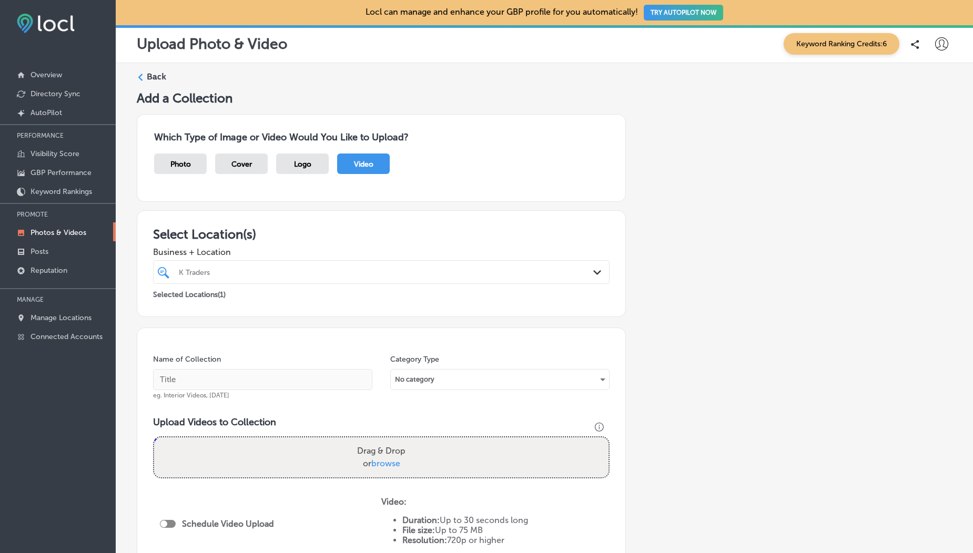
click at [292, 220] on div "Select Location(s) Business + Location K Traders Path Created with Sketch. Sele…" at bounding box center [381, 263] width 489 height 107
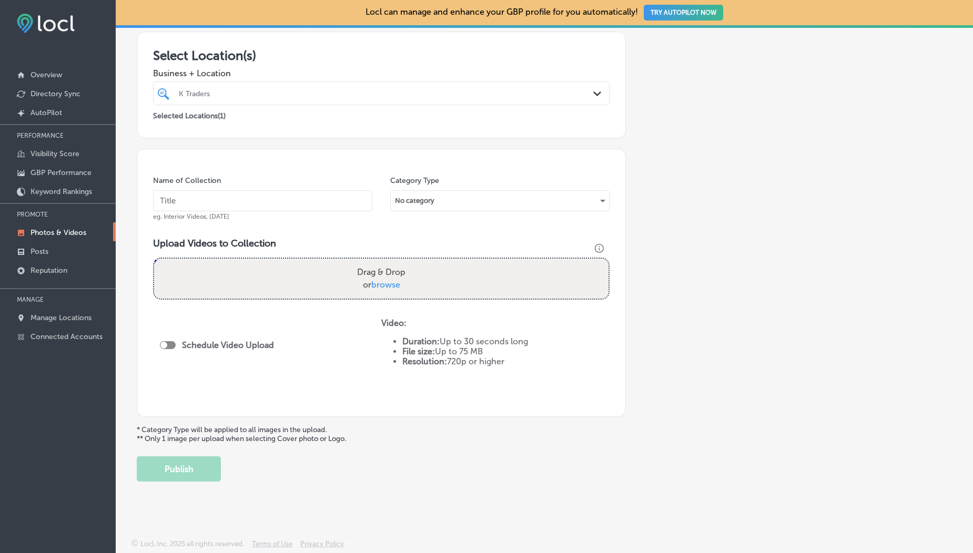
click at [399, 286] on label "Drag & Drop or browse" at bounding box center [381, 279] width 57 height 34
click at [399, 262] on input "Drag & Drop or browse" at bounding box center [381, 260] width 454 height 3
type input "C:\fakepath\1000190099.mp4"
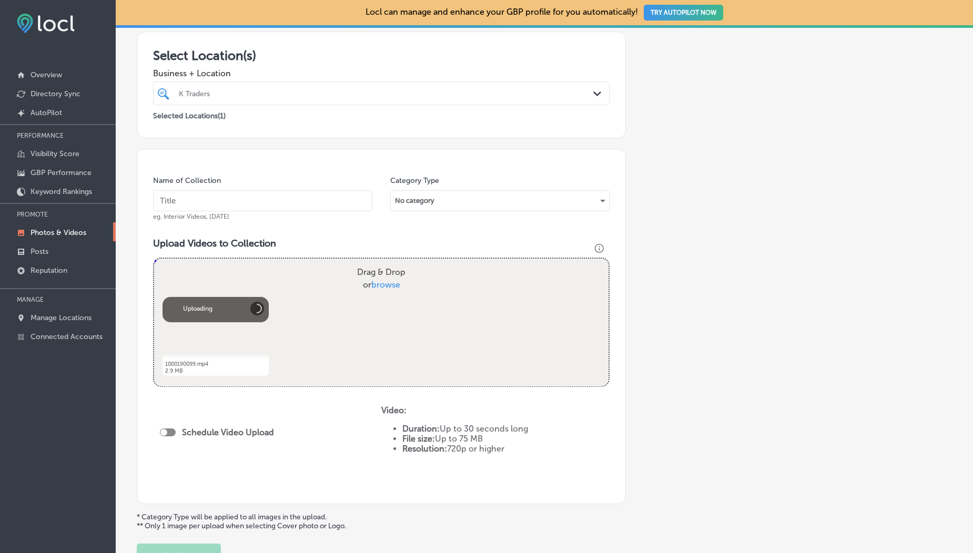
scroll to position [266, 0]
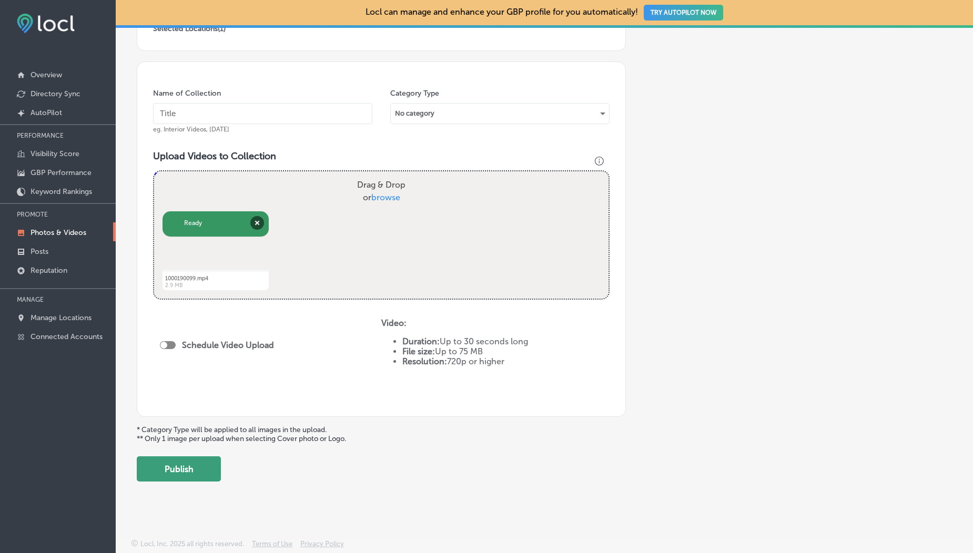
click at [191, 475] on button "Publish" at bounding box center [179, 468] width 84 height 25
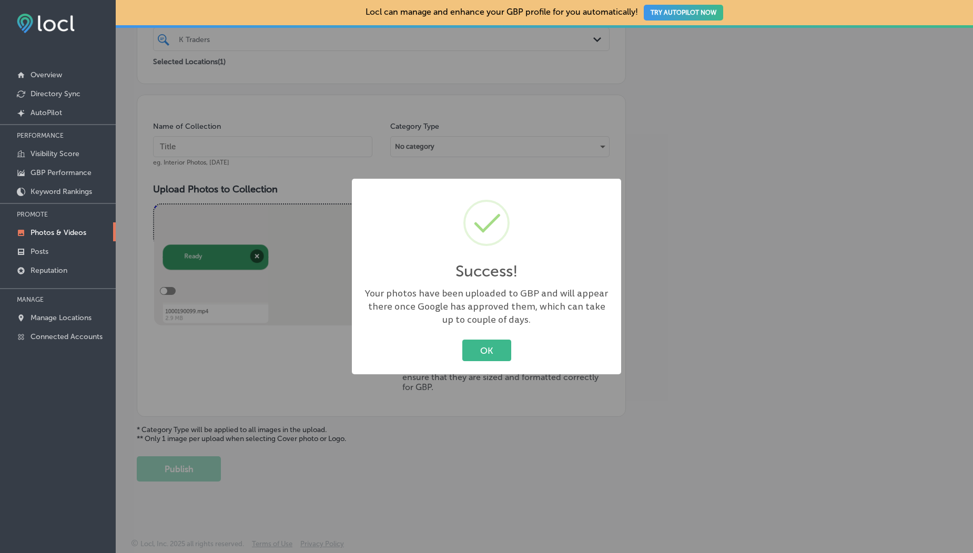
scroll to position [233, 0]
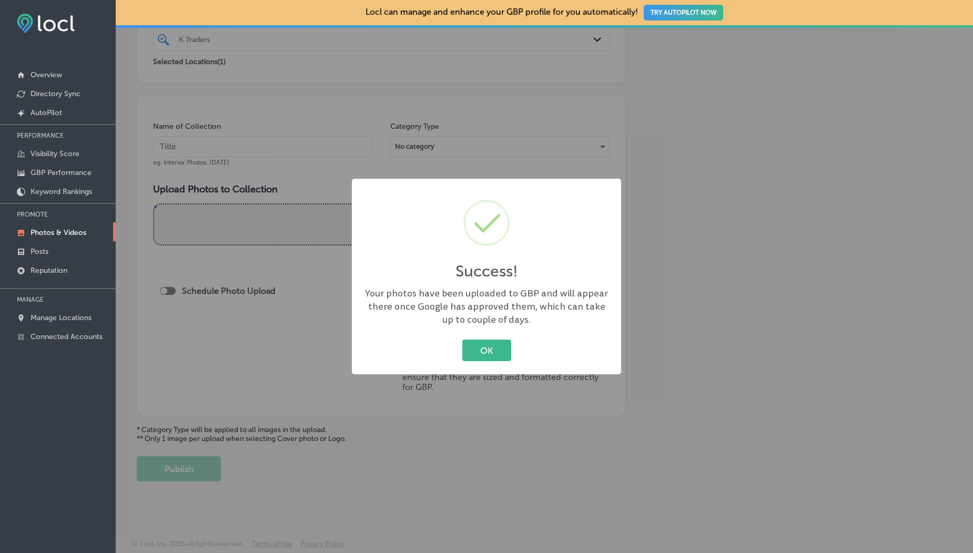
click at [490, 337] on div "OK Cancel" at bounding box center [486, 350] width 248 height 27
click at [490, 360] on button "OK" at bounding box center [486, 351] width 49 height 22
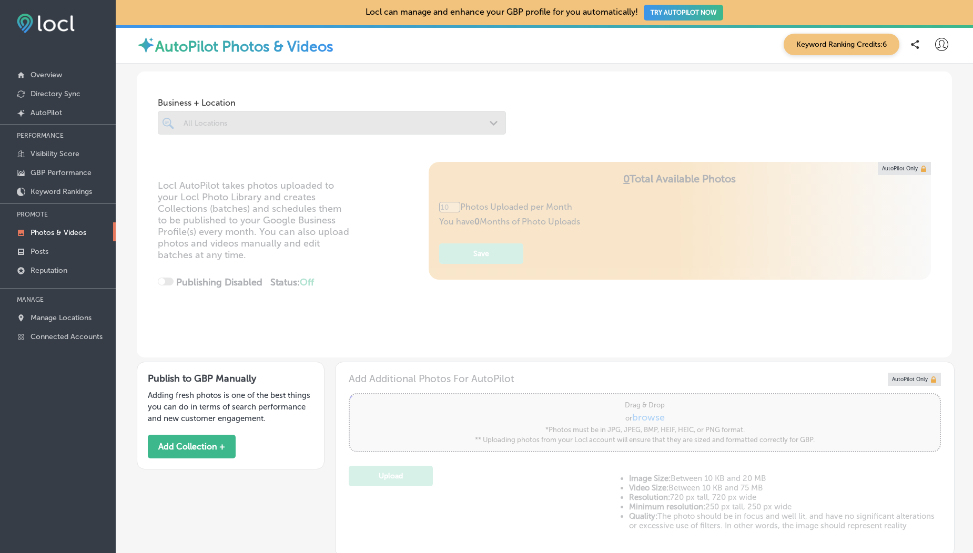
scroll to position [188, 0]
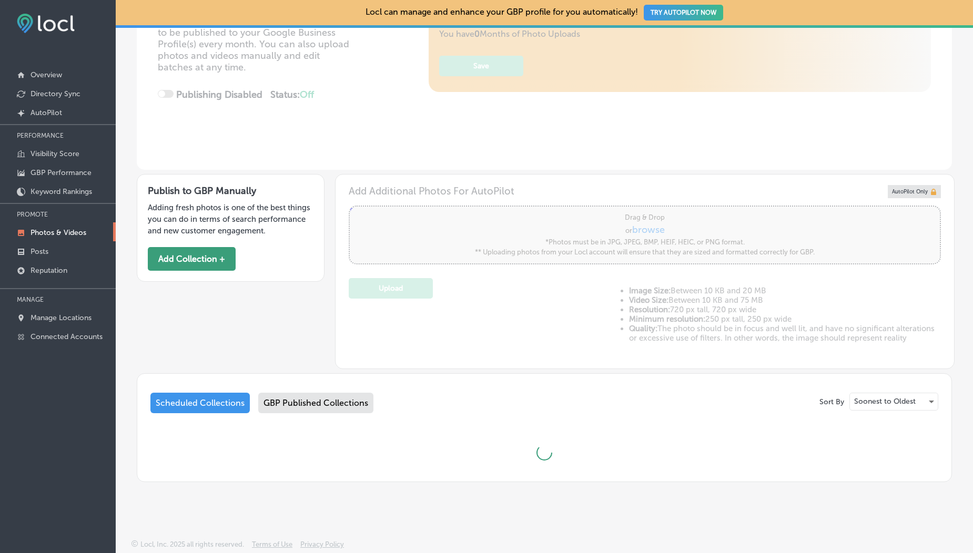
click at [202, 266] on button "Add Collection +" at bounding box center [192, 259] width 88 height 24
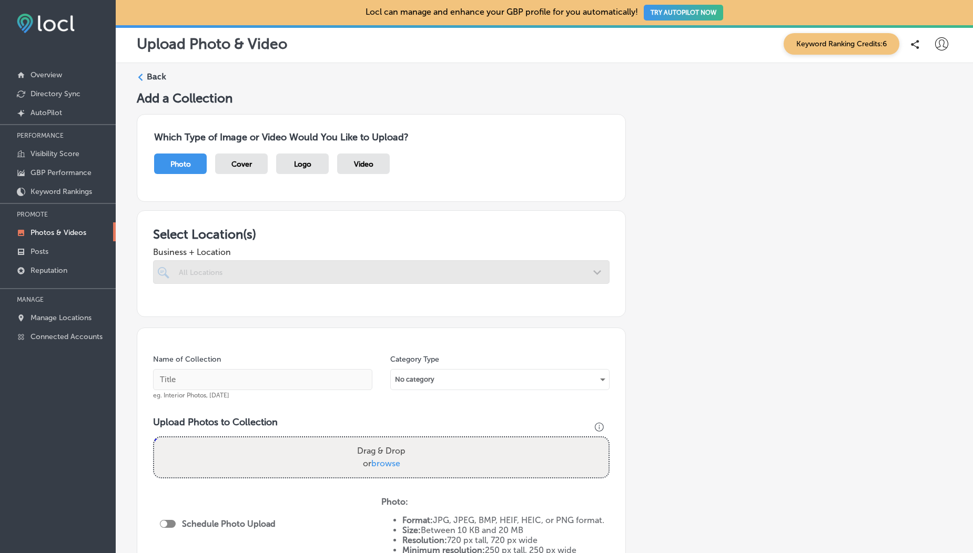
click at [354, 157] on div "Video" at bounding box center [363, 164] width 53 height 21
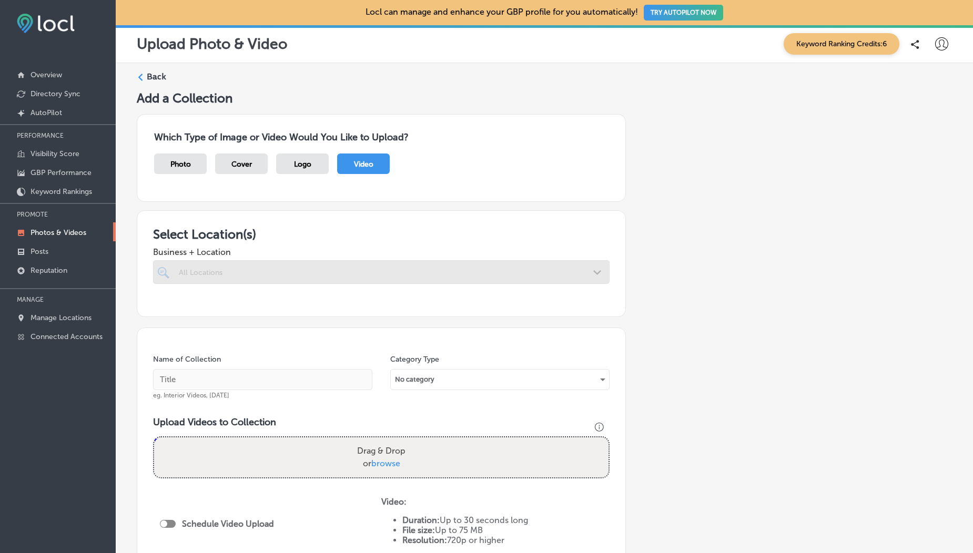
scroll to position [115, 0]
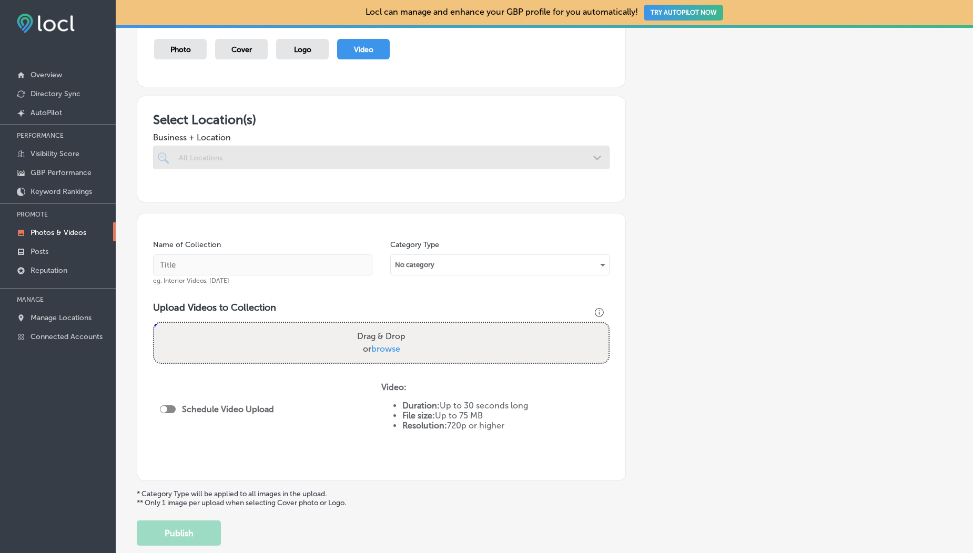
click at [330, 161] on div at bounding box center [381, 158] width 456 height 24
click at [293, 47] on div "Logo" at bounding box center [302, 49] width 53 height 21
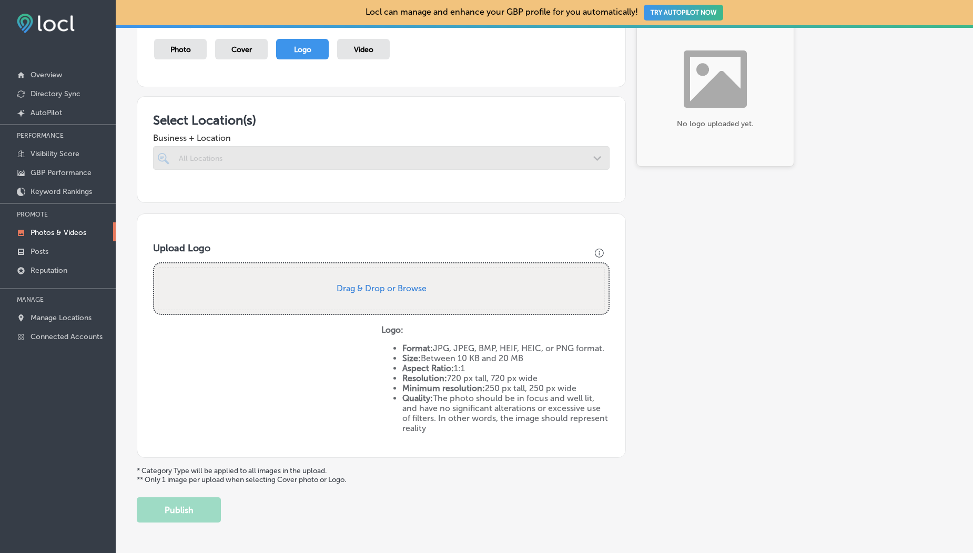
click at [368, 62] on div "Photo Cover Logo Video" at bounding box center [381, 54] width 454 height 31
click at [363, 52] on span "Video" at bounding box center [363, 49] width 19 height 9
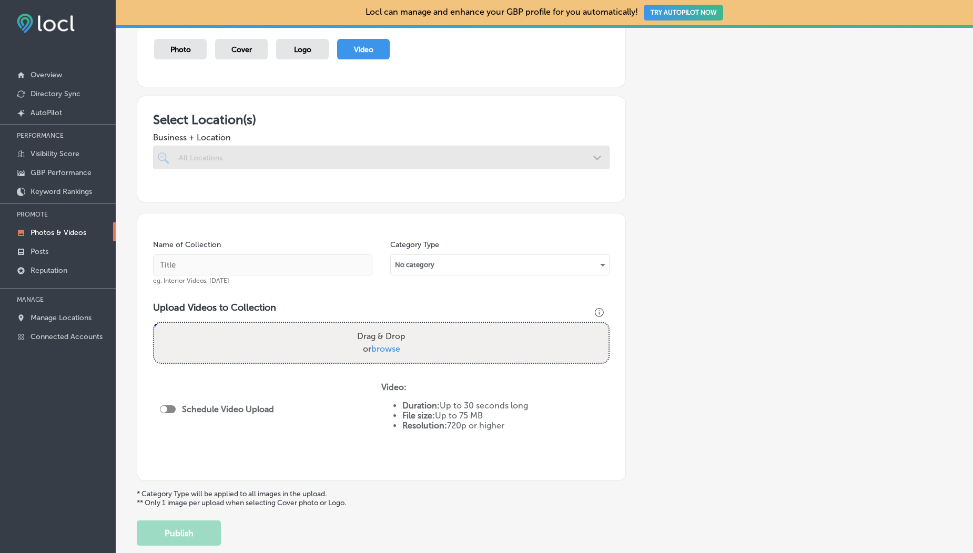
click at [297, 50] on span "Logo" at bounding box center [302, 49] width 17 height 9
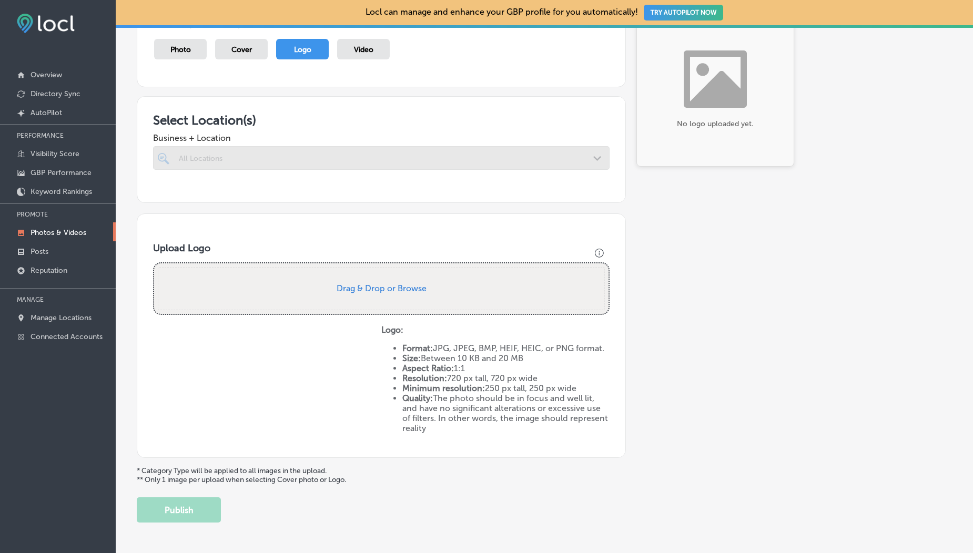
click at [353, 56] on div "Video" at bounding box center [363, 49] width 53 height 21
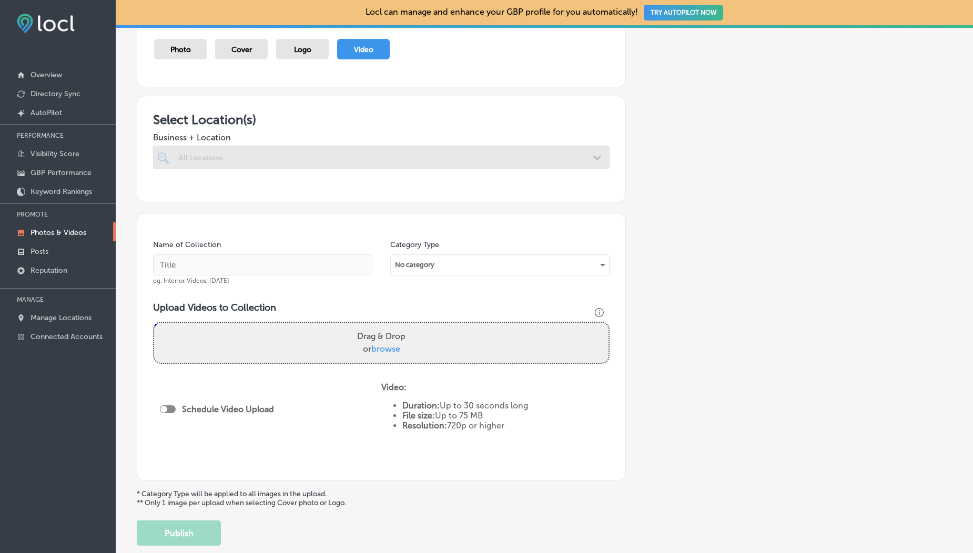
scroll to position [0, 0]
click at [281, 160] on div at bounding box center [381, 158] width 456 height 24
click at [382, 350] on span "browse" at bounding box center [385, 349] width 29 height 10
click at [382, 326] on input "Drag & Drop or browse" at bounding box center [381, 324] width 454 height 3
type input "C:\fakepath\1000190099.mp4"
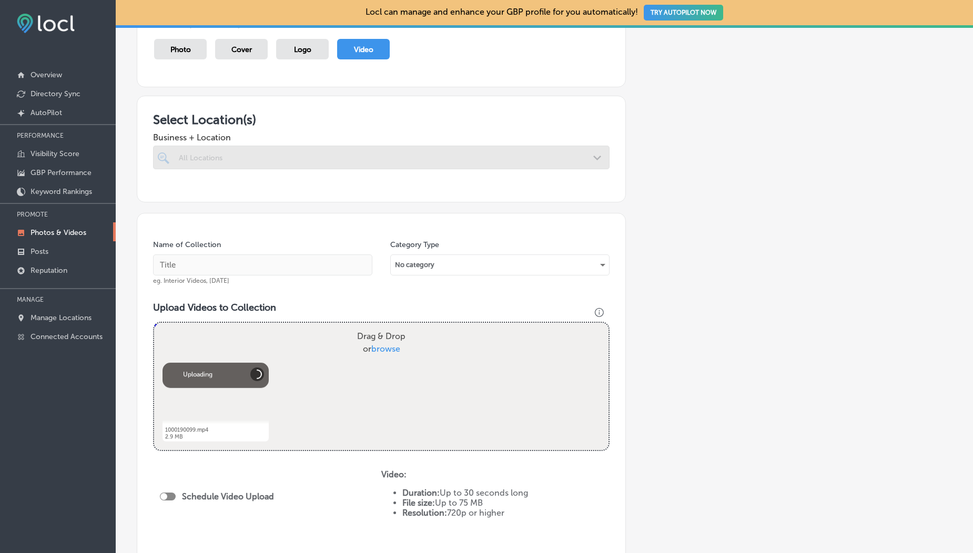
click at [416, 162] on div at bounding box center [381, 158] width 456 height 24
click at [298, 54] on div "Logo" at bounding box center [302, 49] width 53 height 21
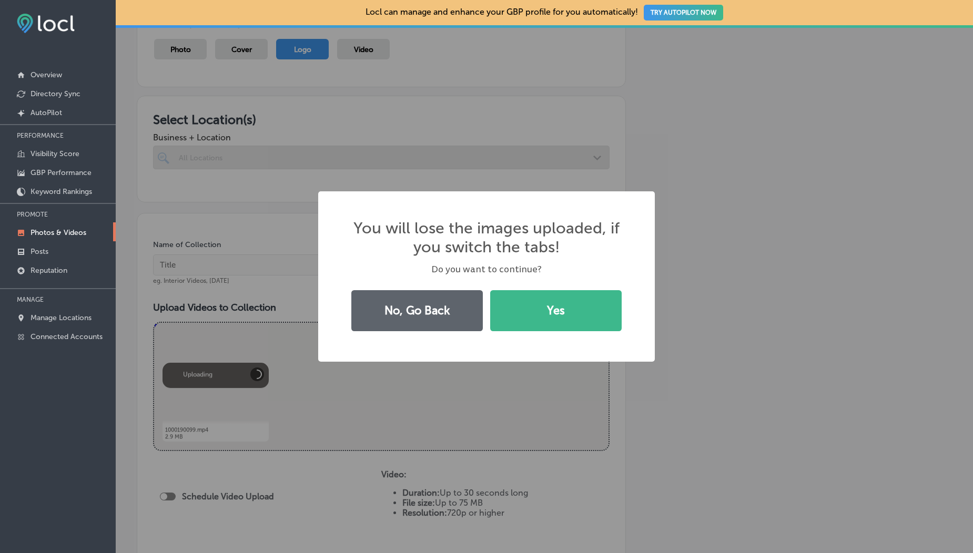
click at [361, 52] on div "You will lose the images uploaded, if you switch the tabs! × Do you want to con…" at bounding box center [486, 276] width 973 height 553
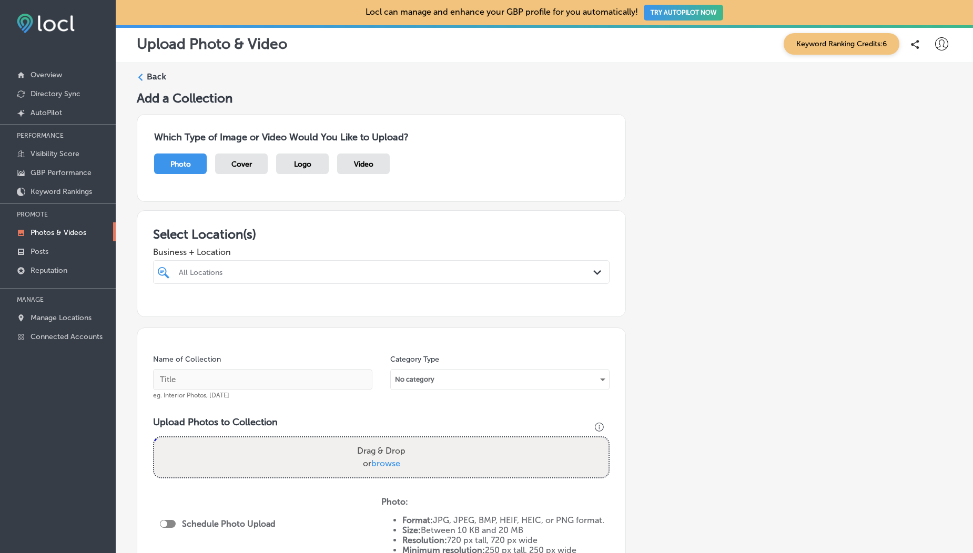
click at [356, 170] on div "Video" at bounding box center [363, 164] width 53 height 21
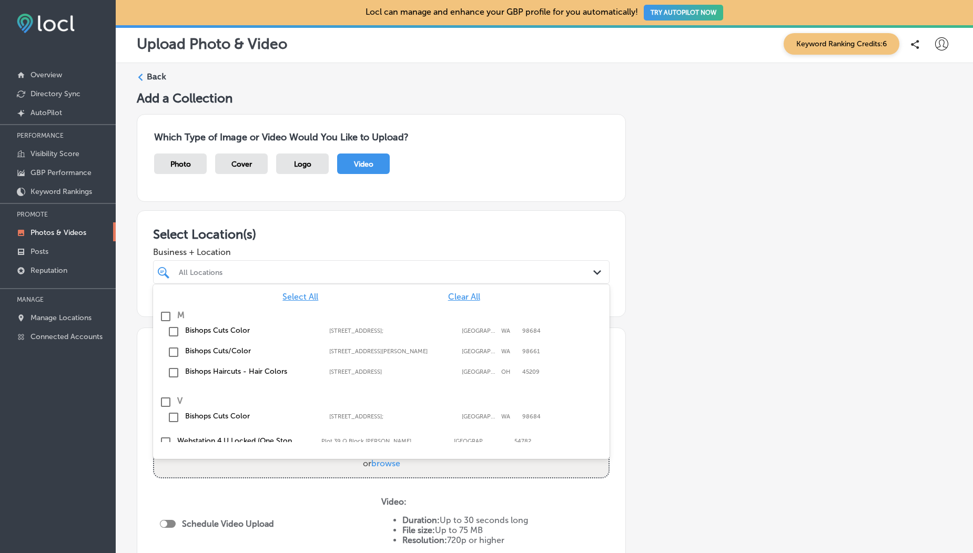
click at [289, 271] on div "All Locations" at bounding box center [386, 272] width 415 height 9
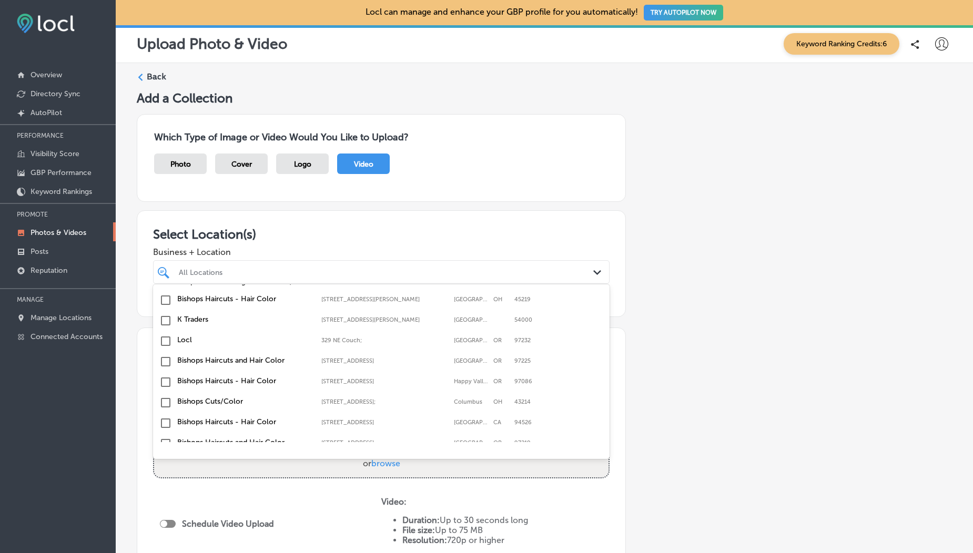
scroll to position [182, 0]
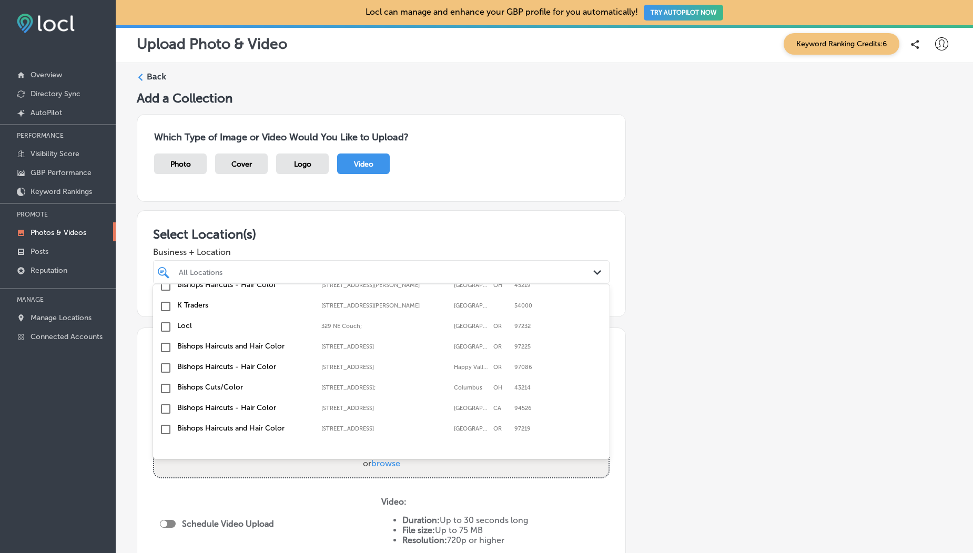
click at [165, 310] on input "checkbox" at bounding box center [165, 306] width 13 height 13
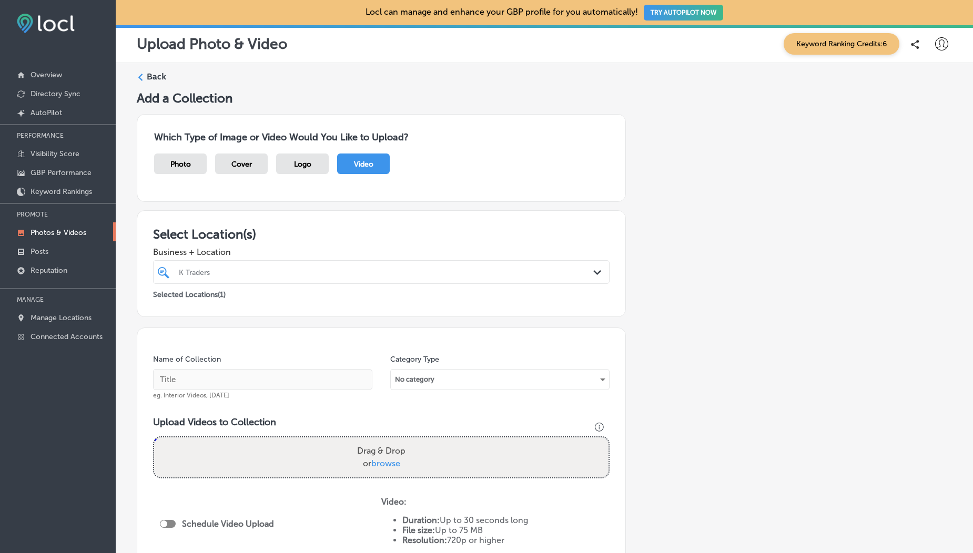
click at [338, 149] on div "Which Type of Image or Video Would You Like to Upload? Photo Cover Logo Video" at bounding box center [381, 158] width 489 height 88
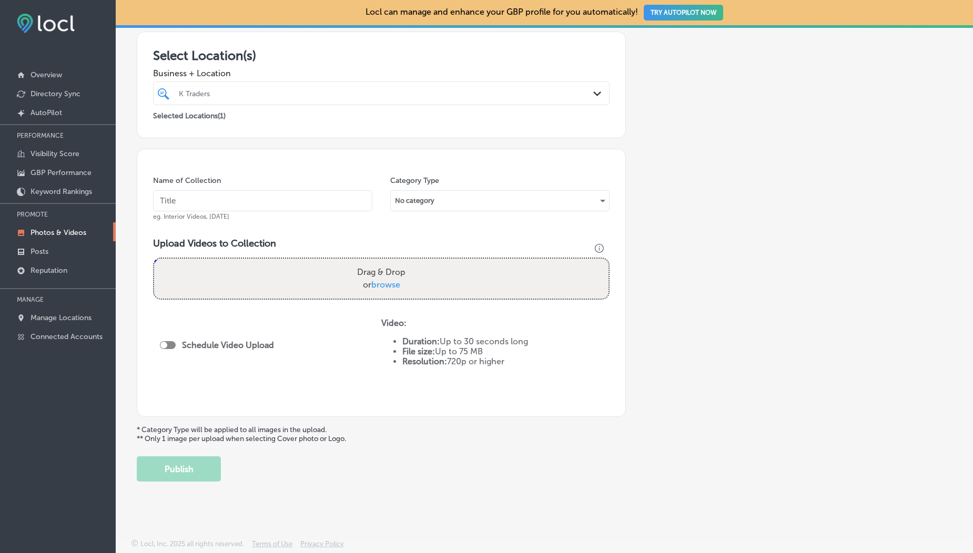
click at [371, 283] on span "browse" at bounding box center [385, 285] width 29 height 10
click at [371, 262] on input "Drag & Drop or browse" at bounding box center [381, 260] width 454 height 3
type input "C:\fakepath\1000190099.mp4"
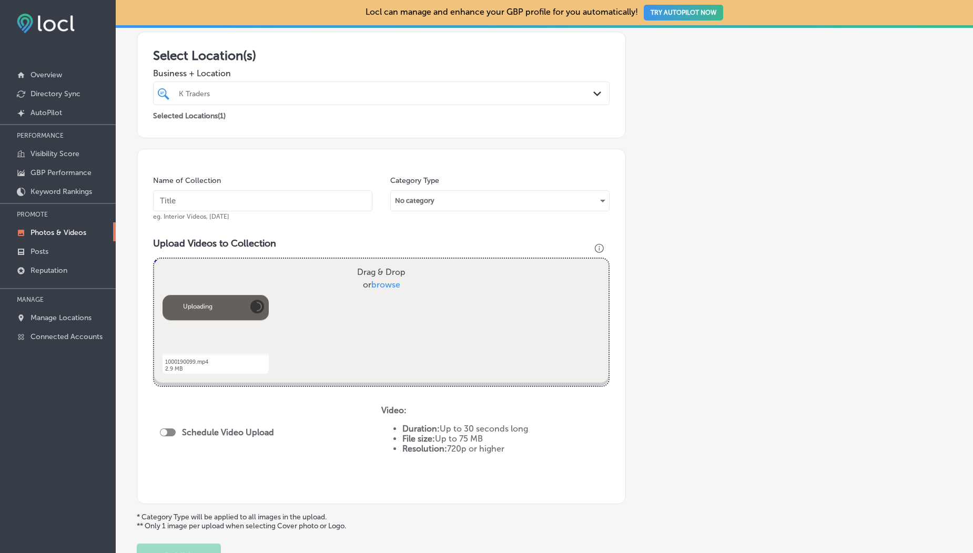
scroll to position [266, 0]
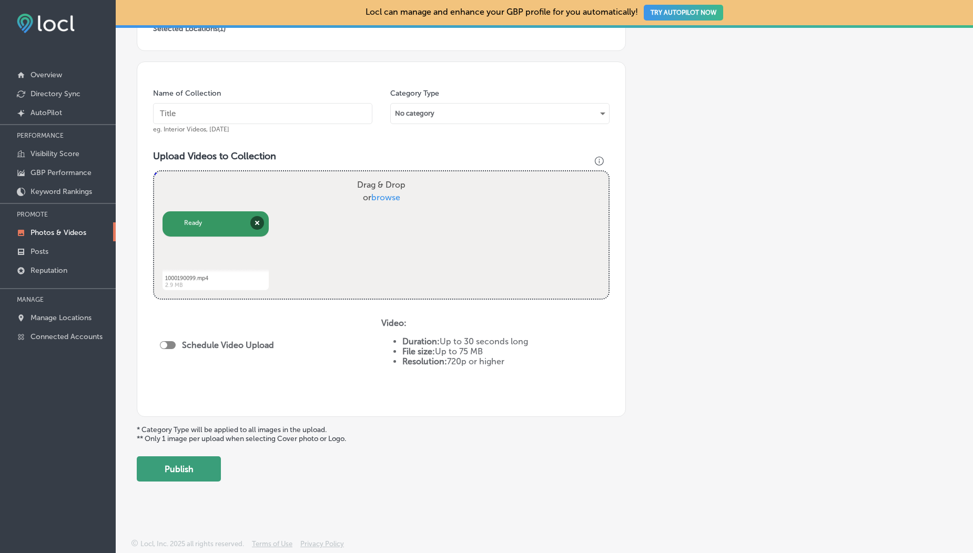
click at [215, 463] on button "Publish" at bounding box center [179, 468] width 84 height 25
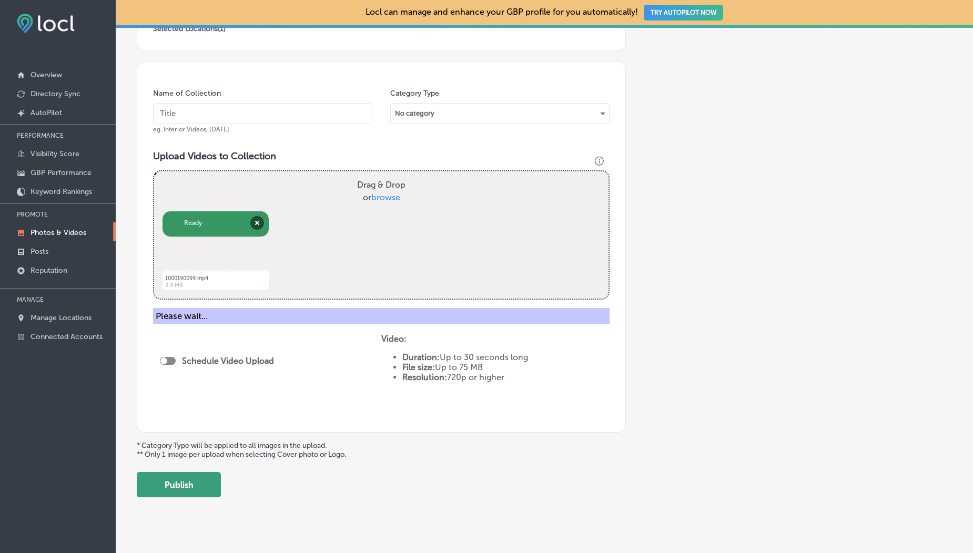
scroll to position [233, 0]
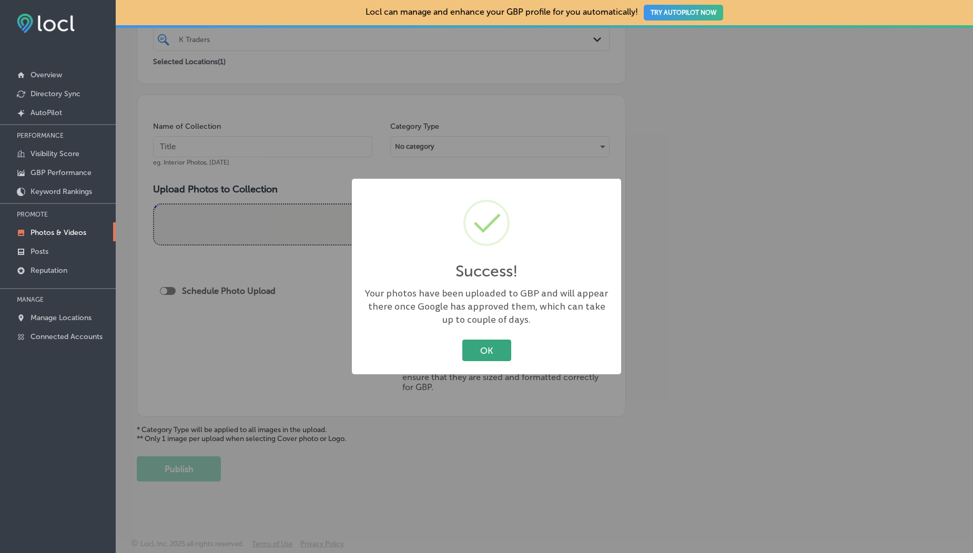
click at [482, 346] on button "OK" at bounding box center [486, 351] width 49 height 22
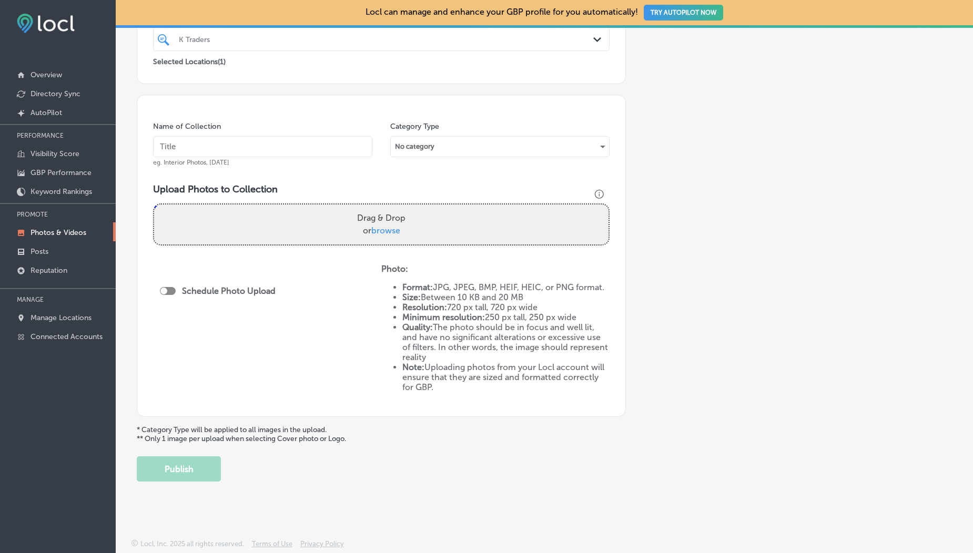
click at [68, 227] on link "Photos & Videos" at bounding box center [58, 231] width 116 height 19
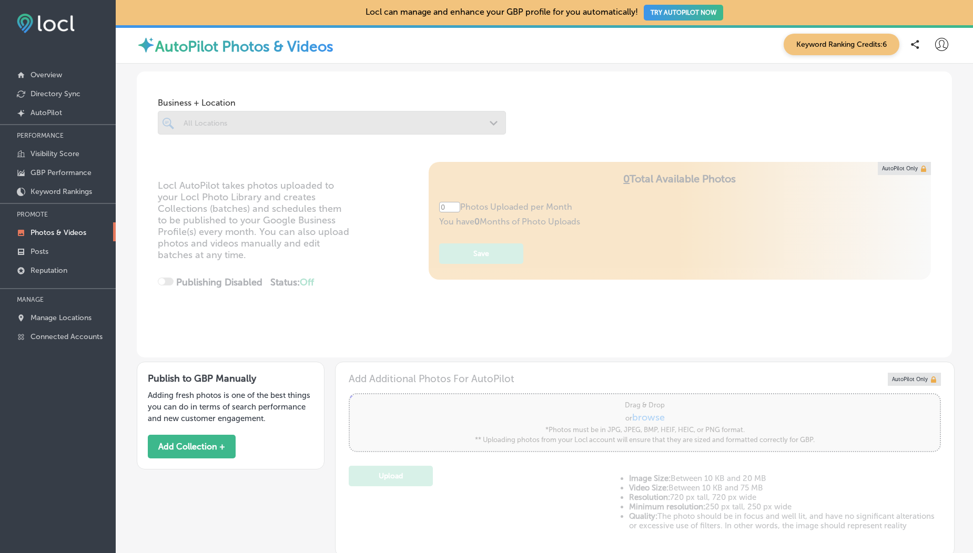
type input "5"
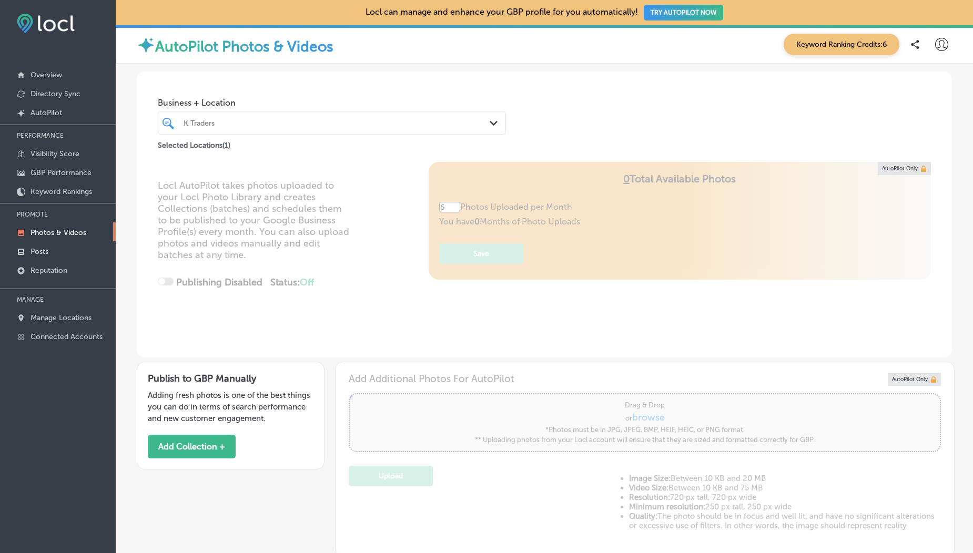
scroll to position [236, 0]
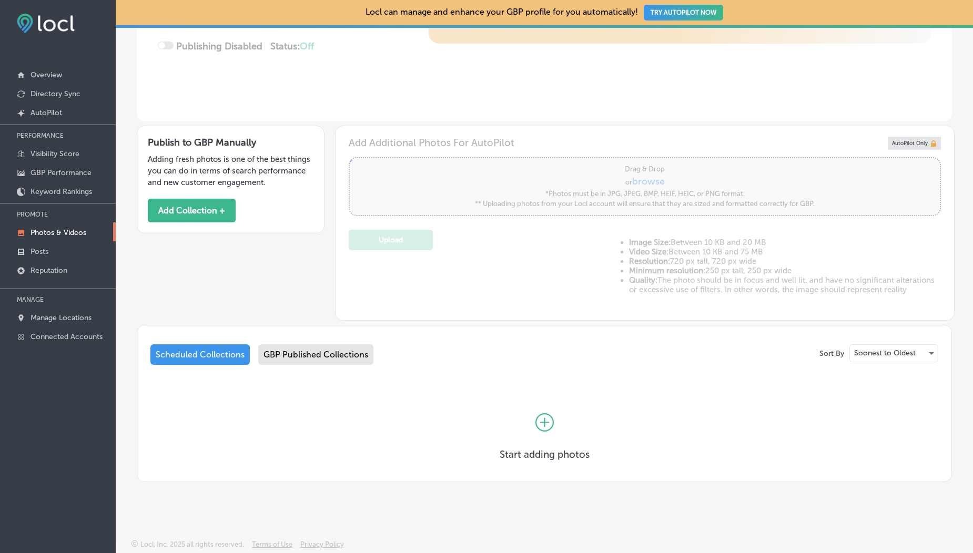
click at [322, 354] on div "GBP Published Collections" at bounding box center [315, 354] width 115 height 21
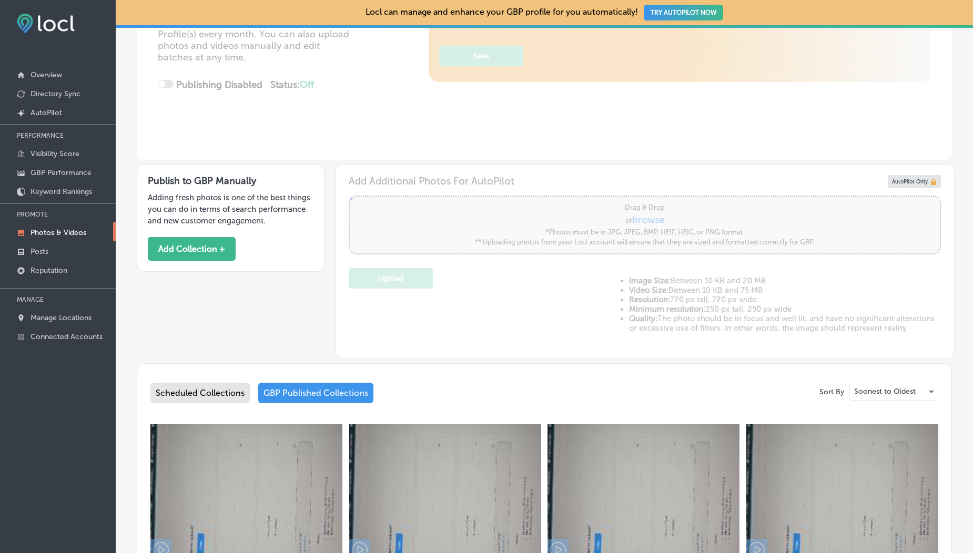
scroll to position [201, 0]
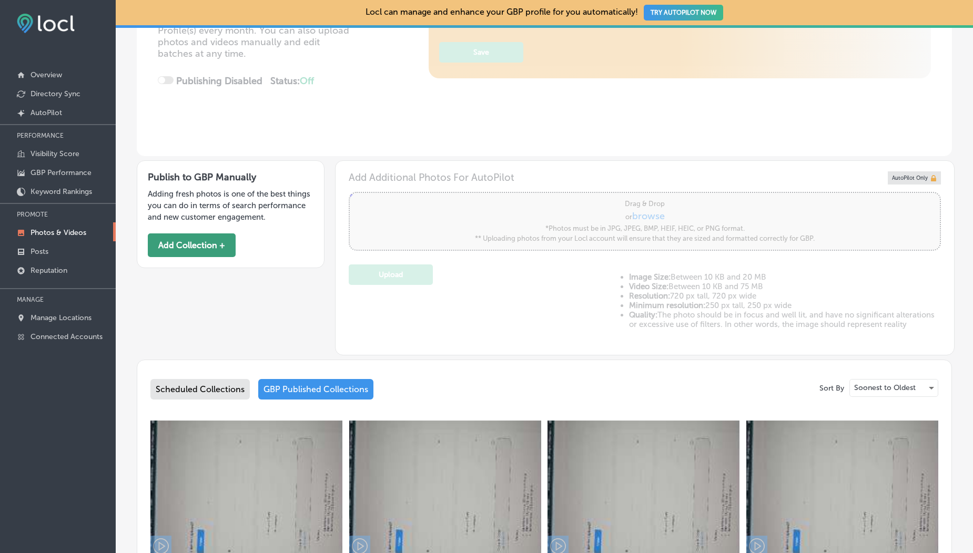
click at [183, 245] on button "Add Collection +" at bounding box center [192, 245] width 88 height 24
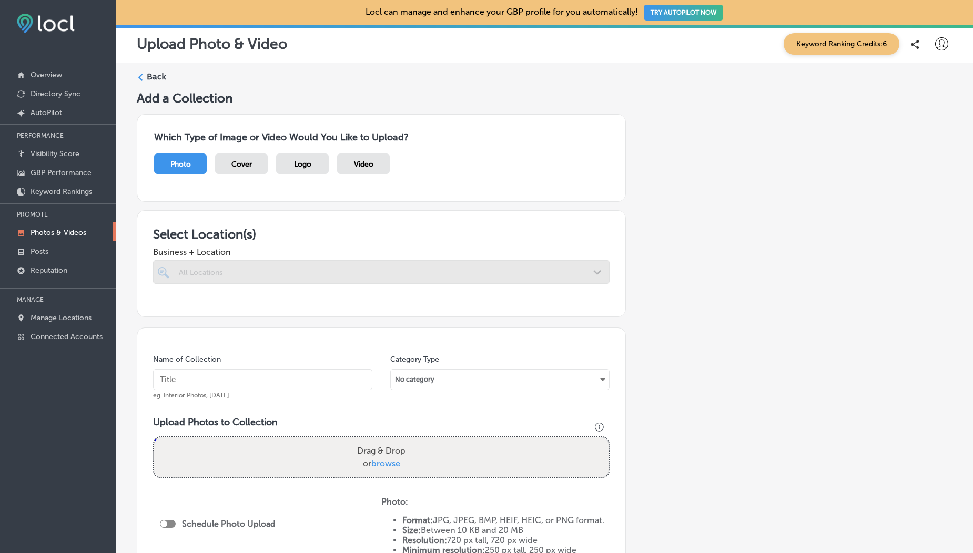
click at [358, 163] on span "Video" at bounding box center [363, 164] width 19 height 9
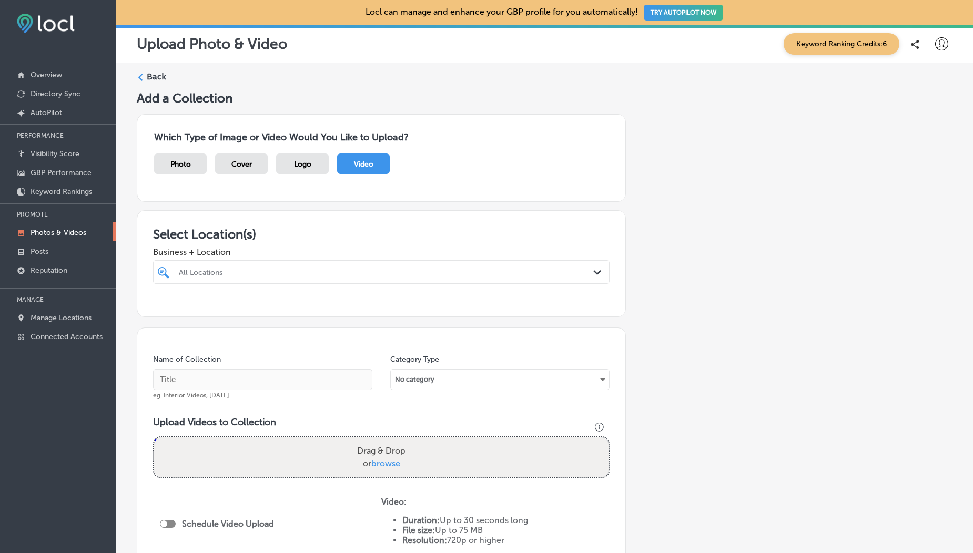
click at [257, 273] on div "All Locations" at bounding box center [386, 272] width 415 height 9
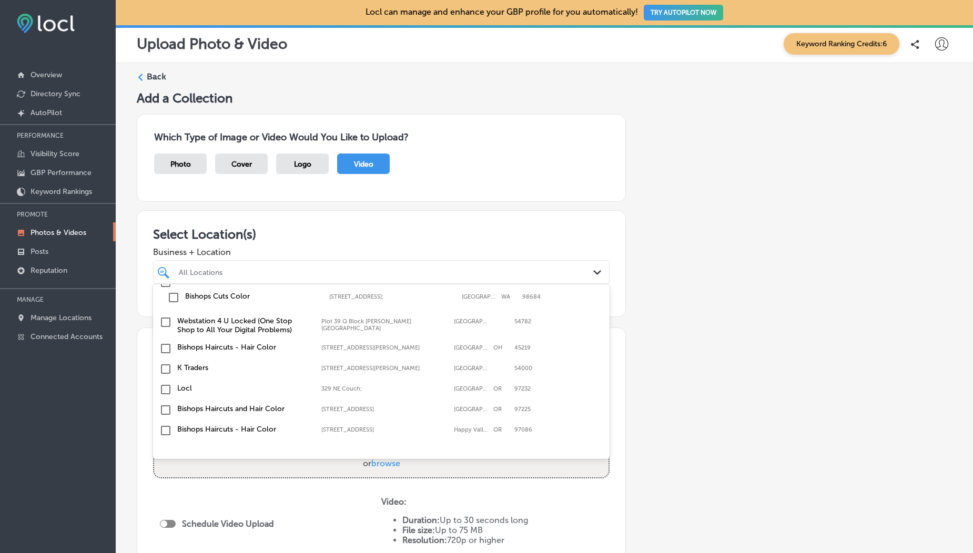
scroll to position [126, 0]
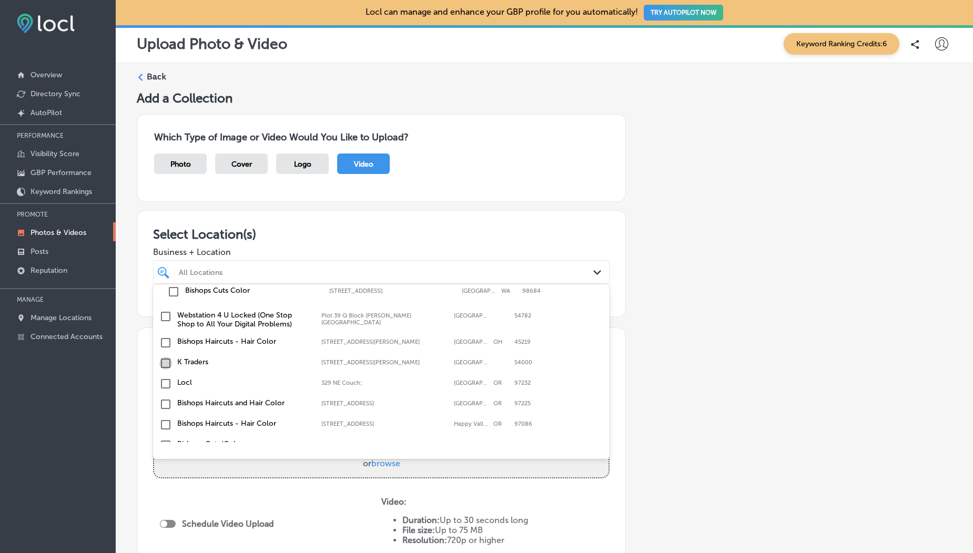
click at [165, 362] on input "checkbox" at bounding box center [165, 363] width 13 height 13
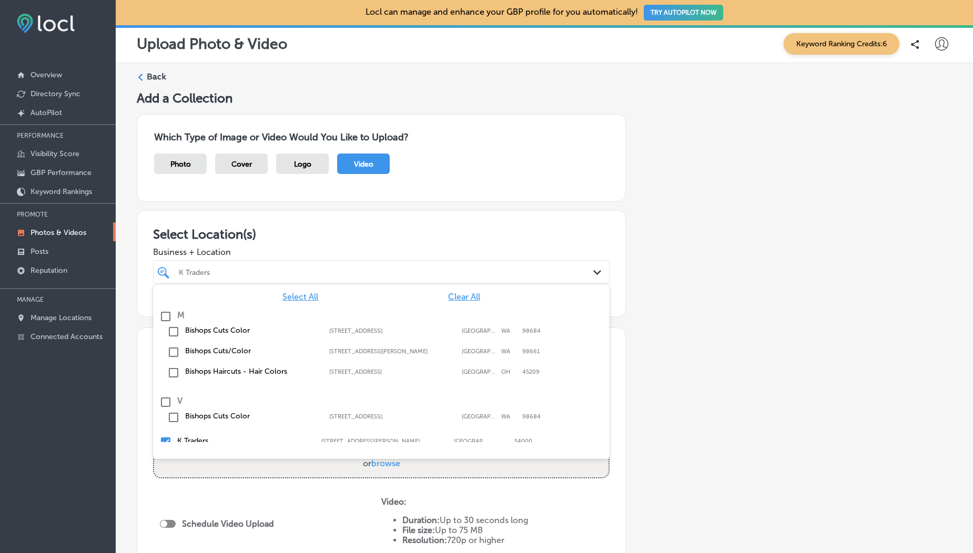
click at [262, 245] on div "Business + Location option 505 A1 Block Johar Town, selected. option 16020 Sout…" at bounding box center [381, 263] width 456 height 42
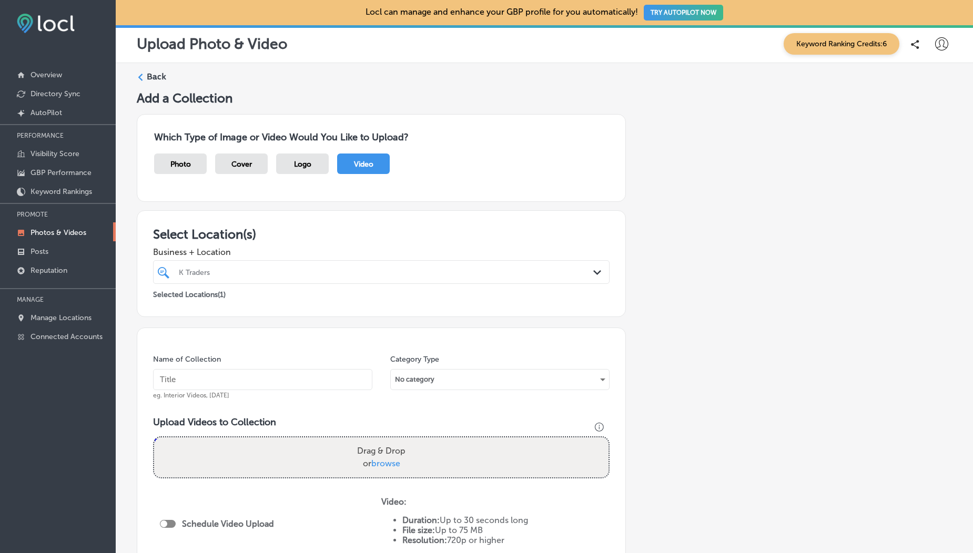
scroll to position [179, 0]
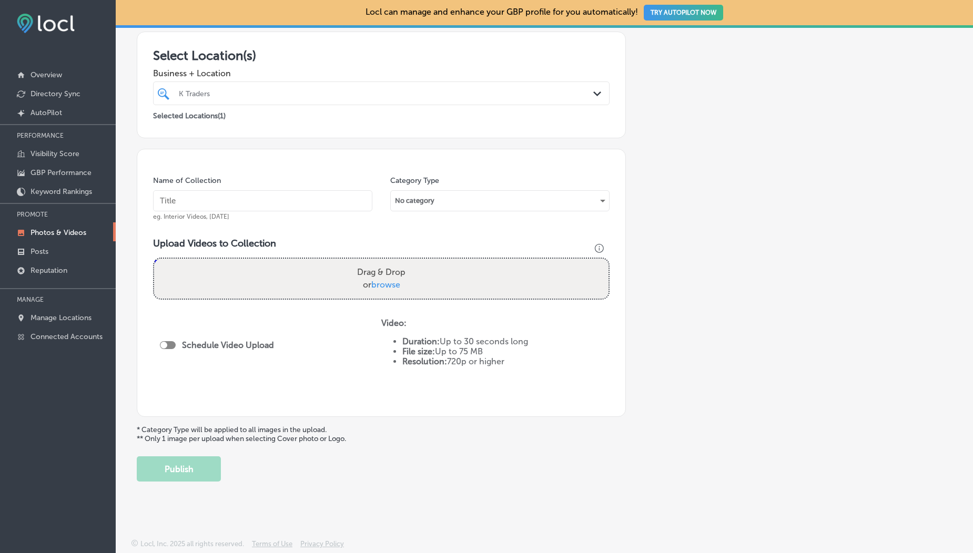
click at [382, 280] on span "browse" at bounding box center [385, 285] width 29 height 10
click at [382, 262] on input "Drag & Drop or browse" at bounding box center [381, 260] width 454 height 3
type input "C:\fakepath\1000190099.mp4"
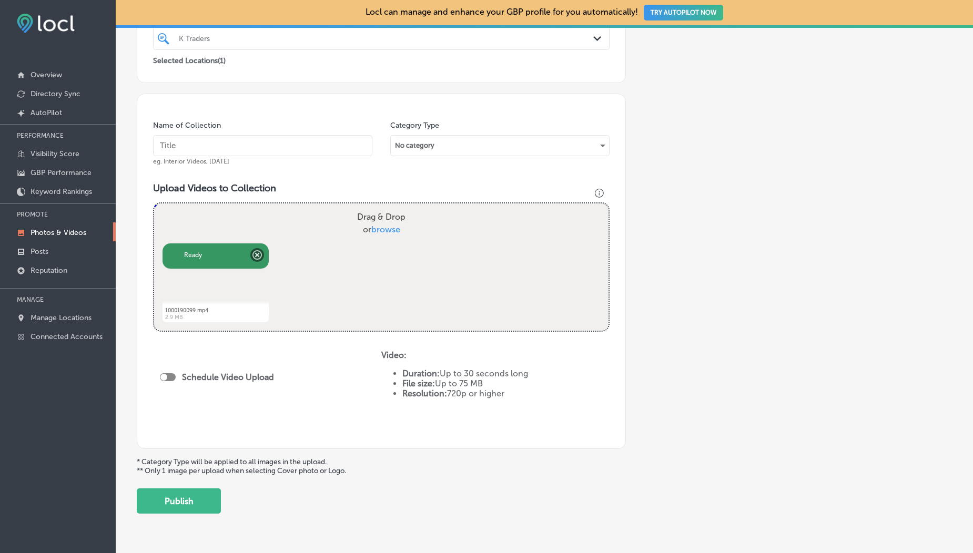
scroll to position [236, 0]
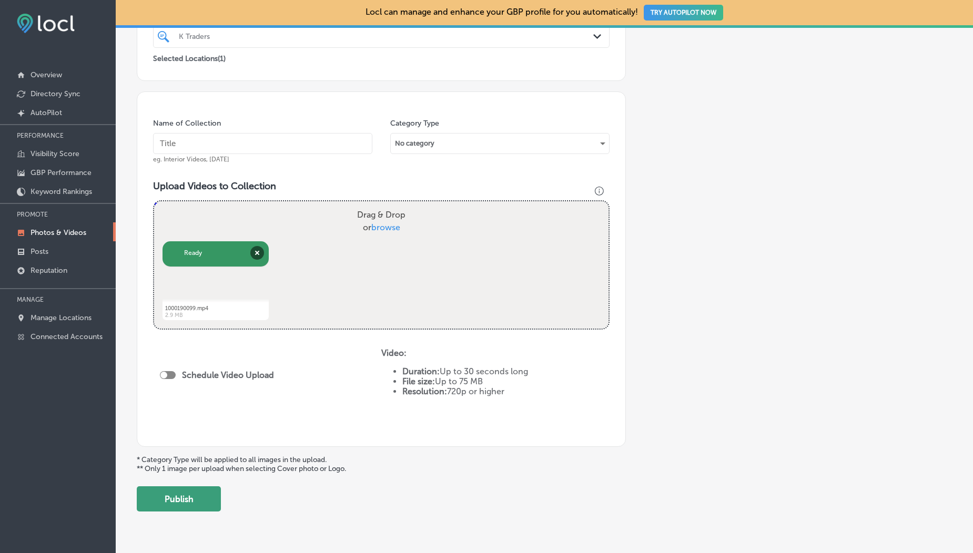
click at [196, 492] on button "Publish" at bounding box center [179, 498] width 84 height 25
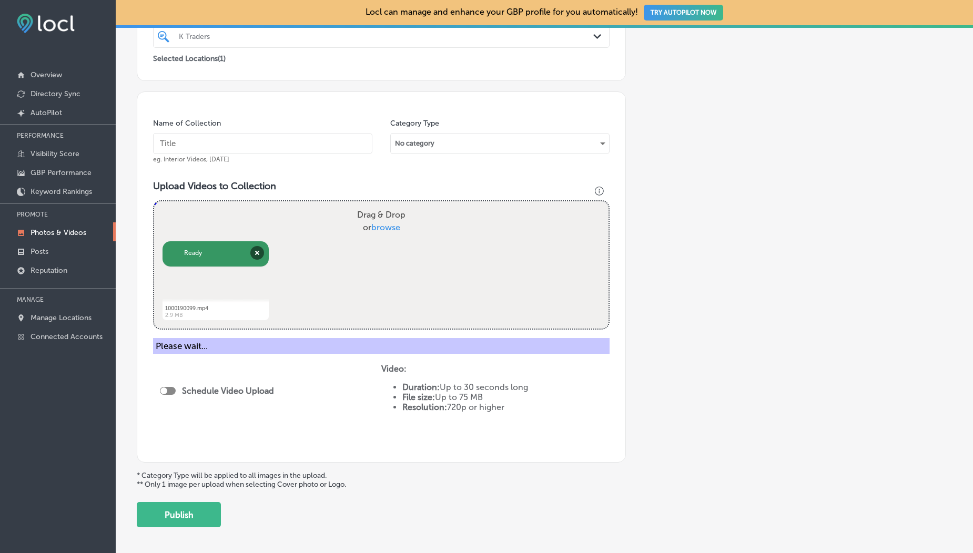
scroll to position [233, 0]
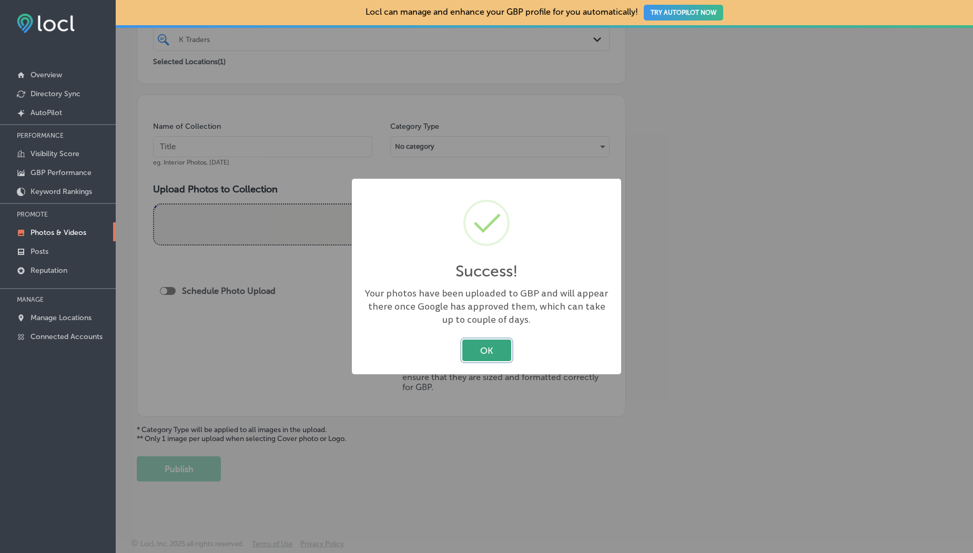
click at [489, 357] on button "OK" at bounding box center [486, 351] width 49 height 22
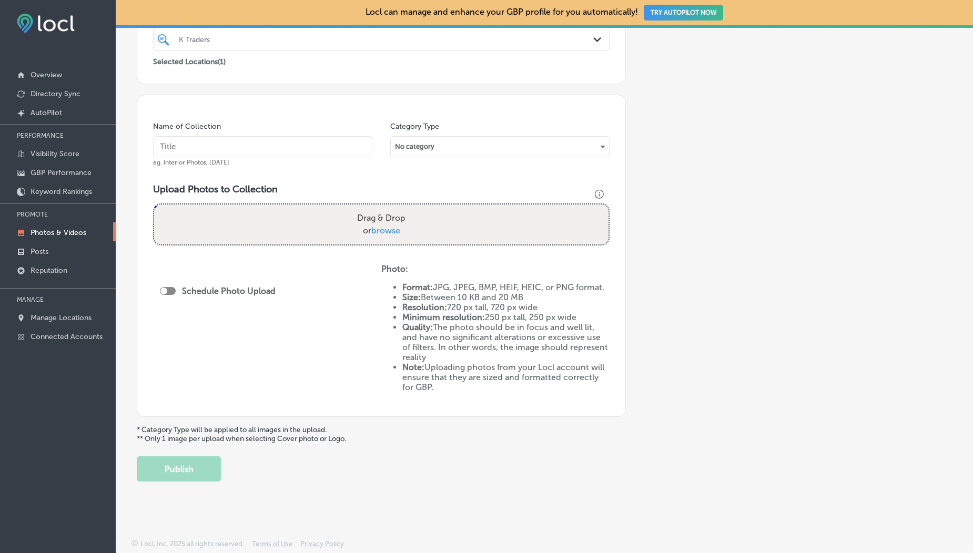
click at [384, 229] on span "browse" at bounding box center [385, 231] width 29 height 10
click at [384, 208] on input "Drag & Drop or browse" at bounding box center [381, 206] width 454 height 3
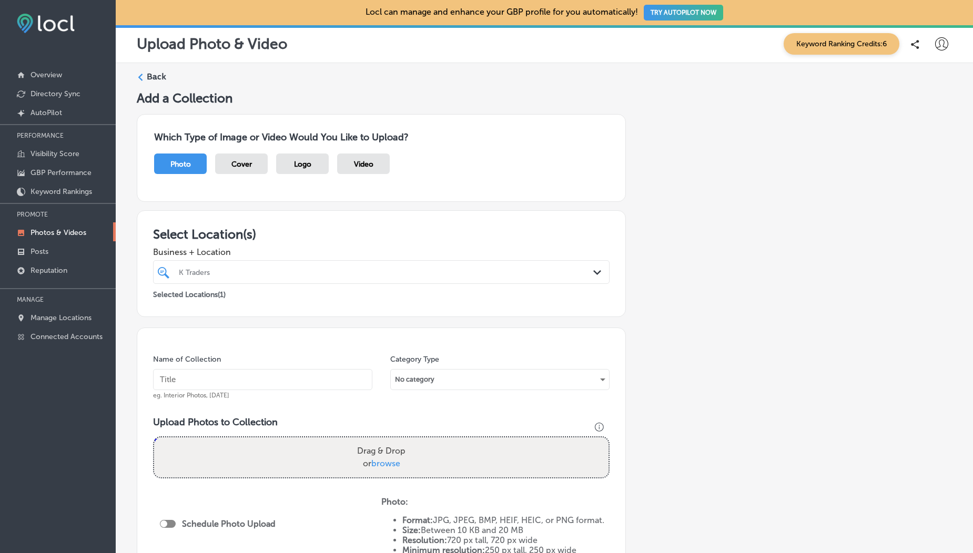
click at [359, 170] on div "Video" at bounding box center [363, 164] width 53 height 21
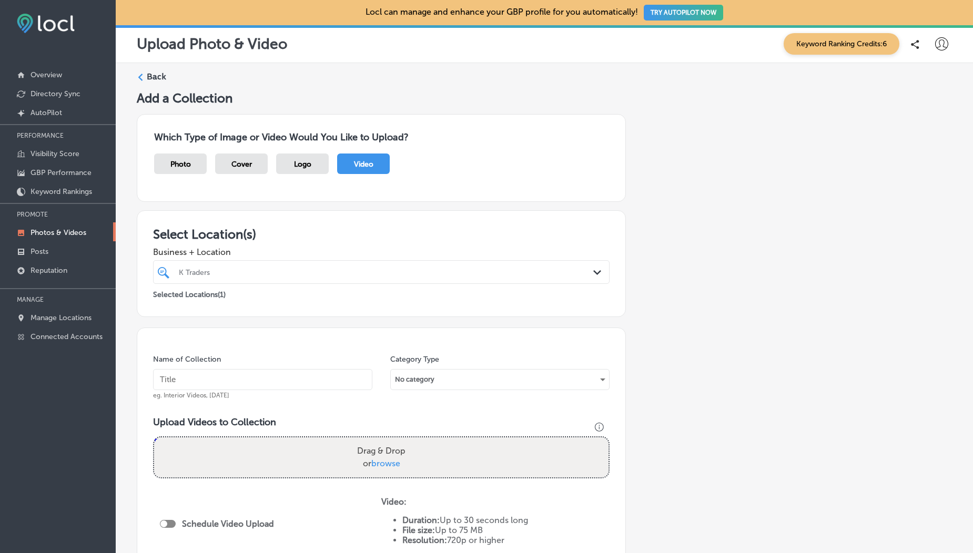
scroll to position [67, 0]
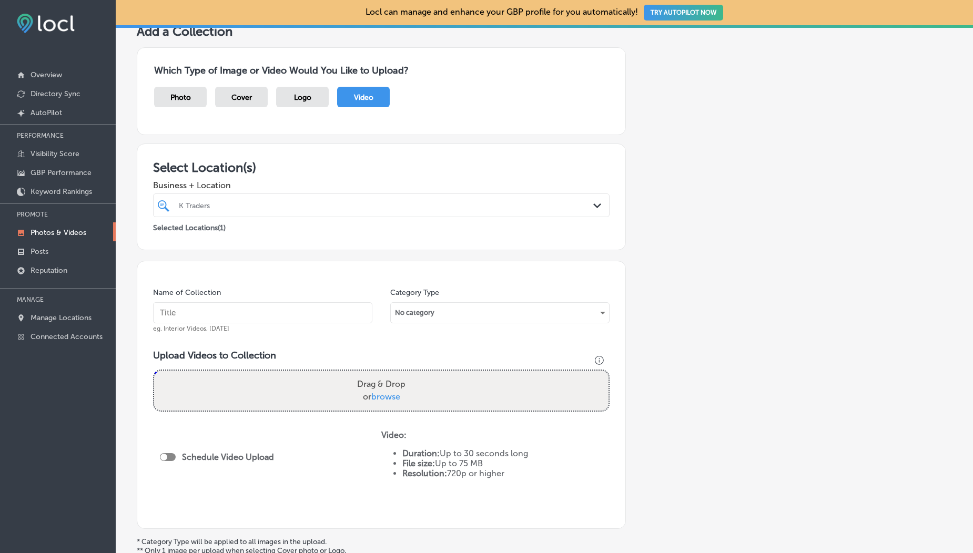
click at [381, 395] on span "browse" at bounding box center [385, 397] width 29 height 10
click at [381, 374] on input "Drag & Drop or browse" at bounding box center [381, 372] width 454 height 3
type input "C:\fakepath\1000190099.mp4"
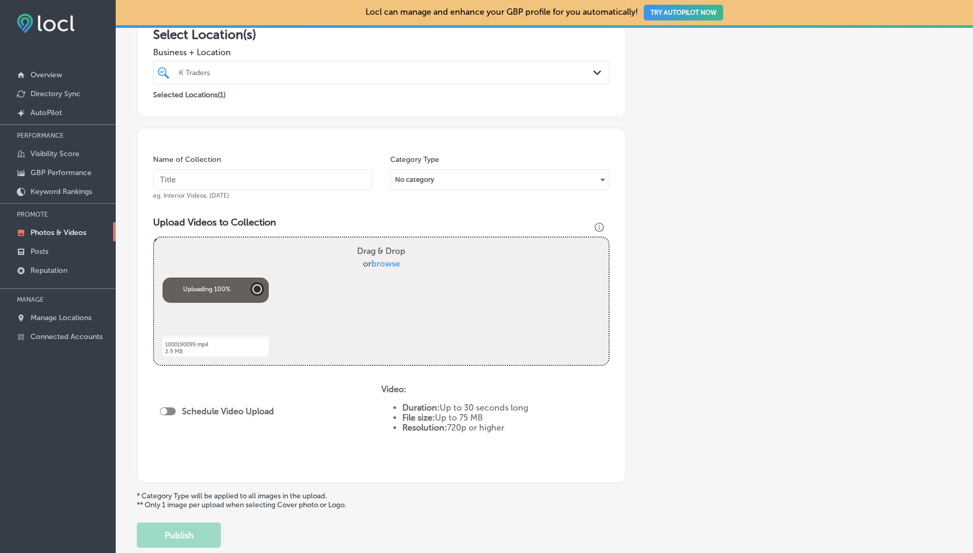
scroll to position [266, 0]
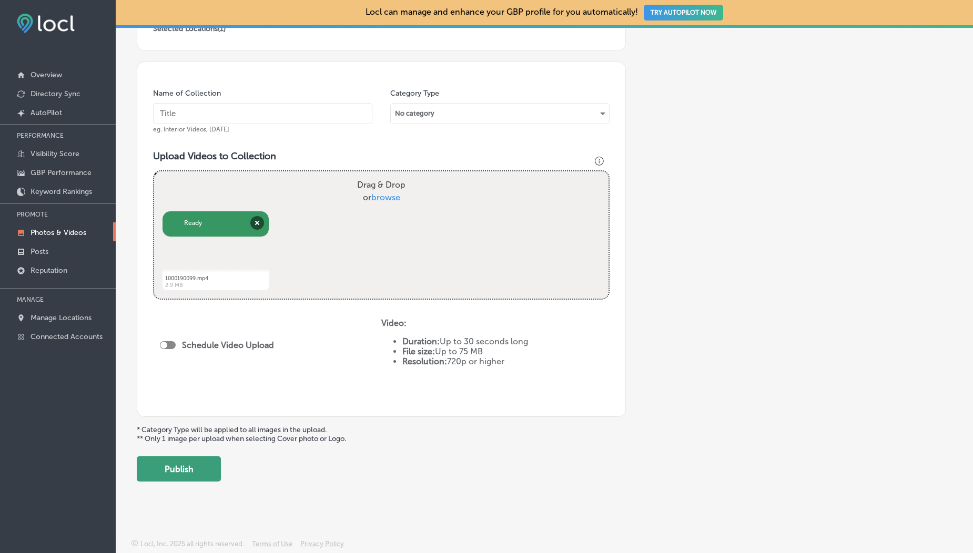
click at [186, 474] on button "Publish" at bounding box center [179, 468] width 84 height 25
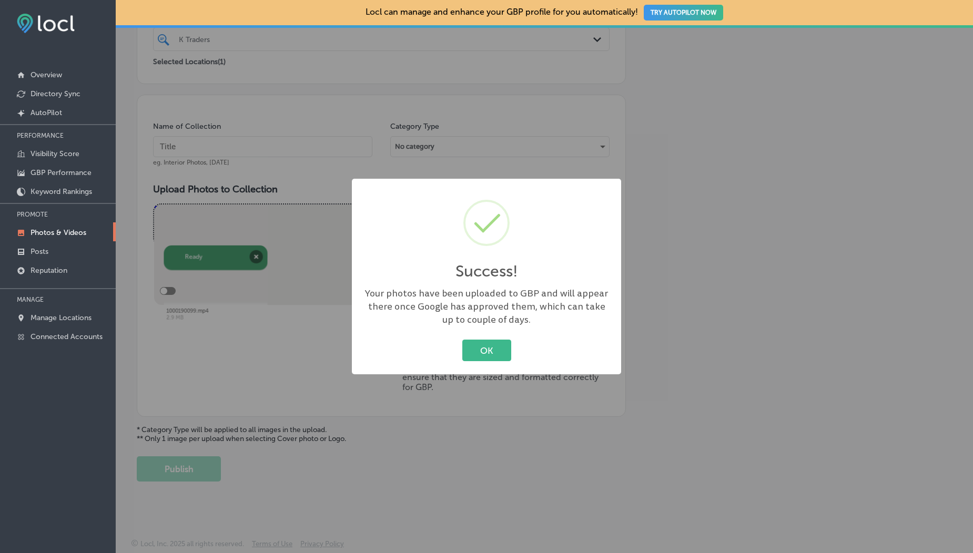
scroll to position [233, 0]
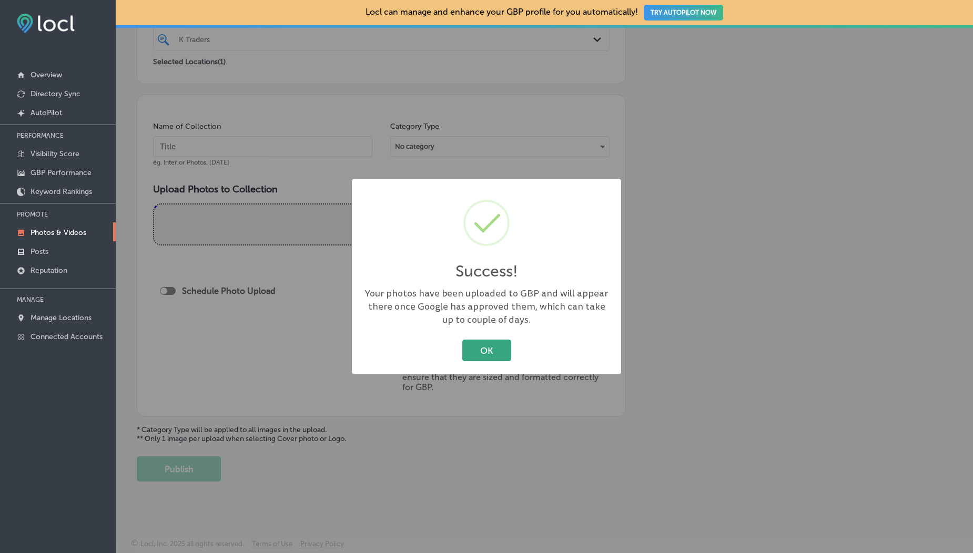
click at [469, 355] on button "OK" at bounding box center [486, 351] width 49 height 22
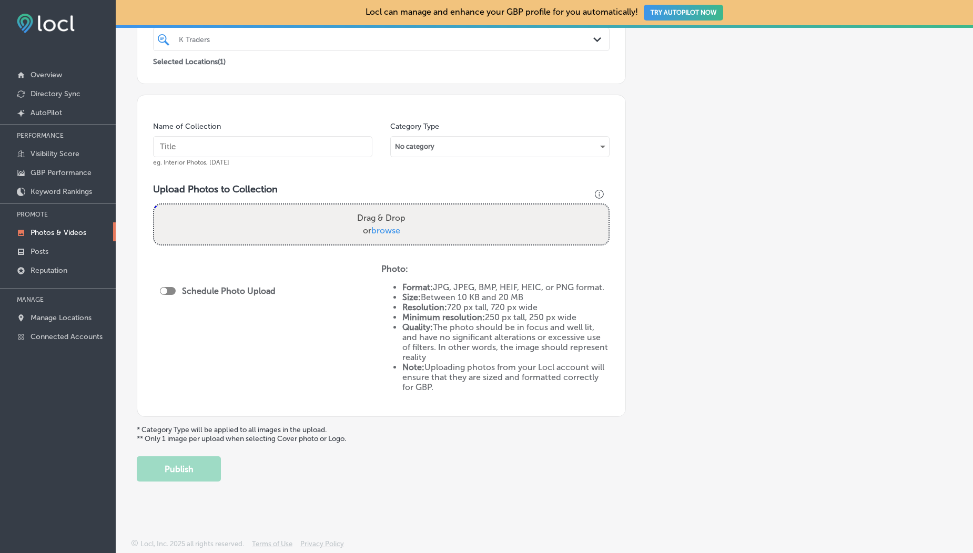
scroll to position [0, 0]
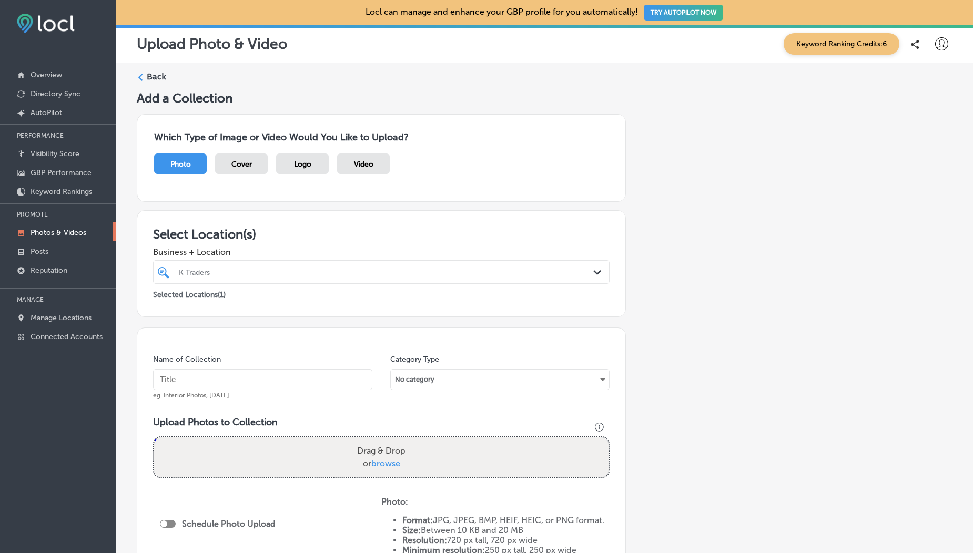
click at [371, 151] on div "Which Type of Image or Video Would You Like to Upload? Photo Cover Logo Video" at bounding box center [381, 158] width 489 height 88
click at [367, 172] on div "Video" at bounding box center [363, 164] width 53 height 21
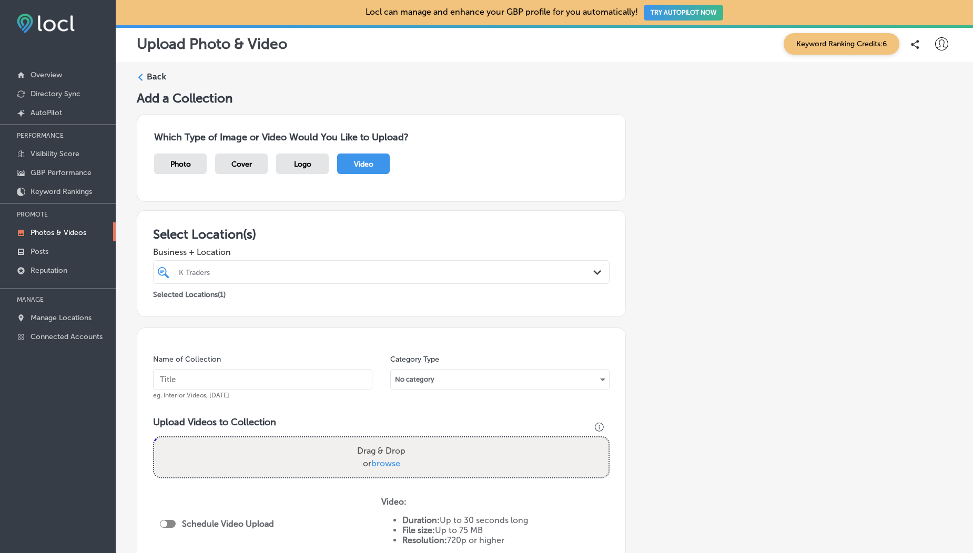
scroll to position [179, 0]
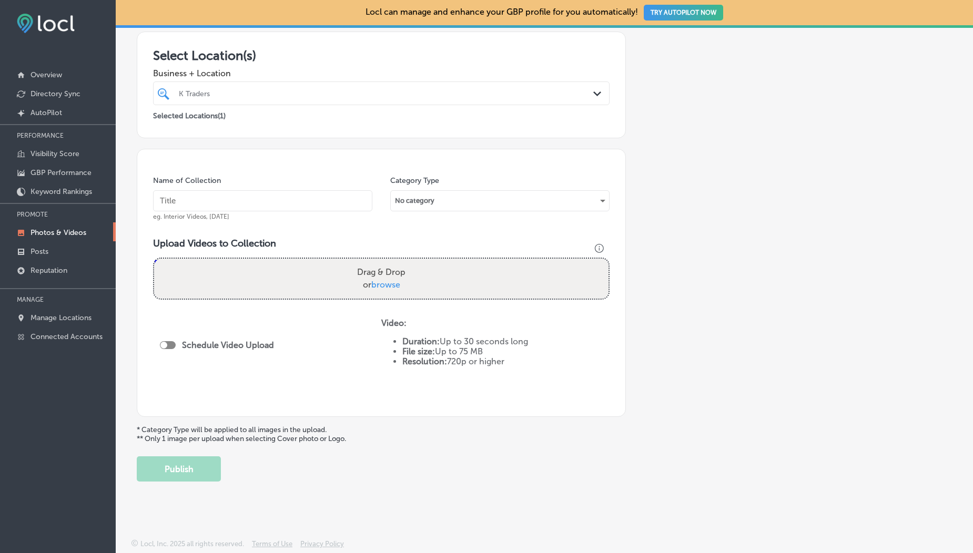
click at [376, 289] on span "browse" at bounding box center [385, 285] width 29 height 10
click at [376, 262] on input "Drag & Drop or browse" at bounding box center [381, 260] width 454 height 3
type input "C:\fakepath\1000190099.mp4"
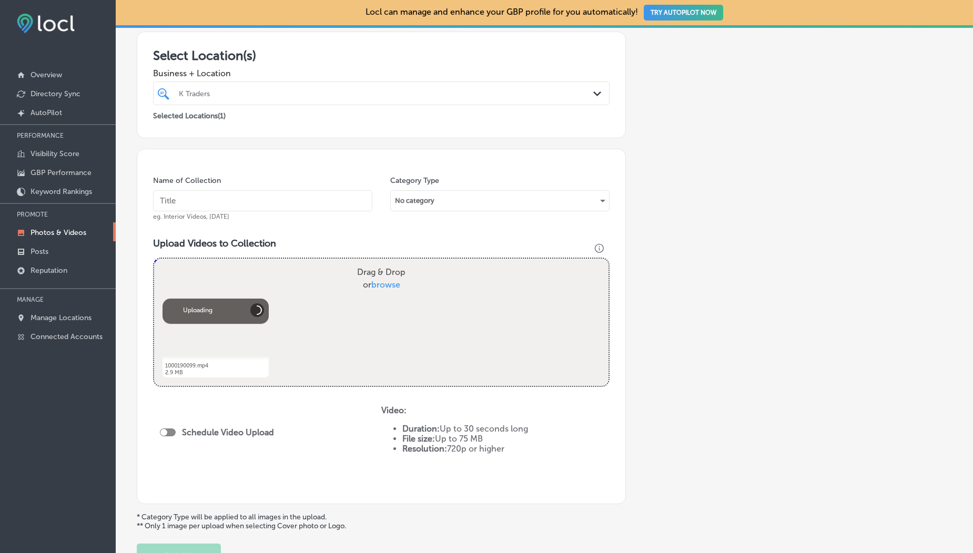
scroll to position [266, 0]
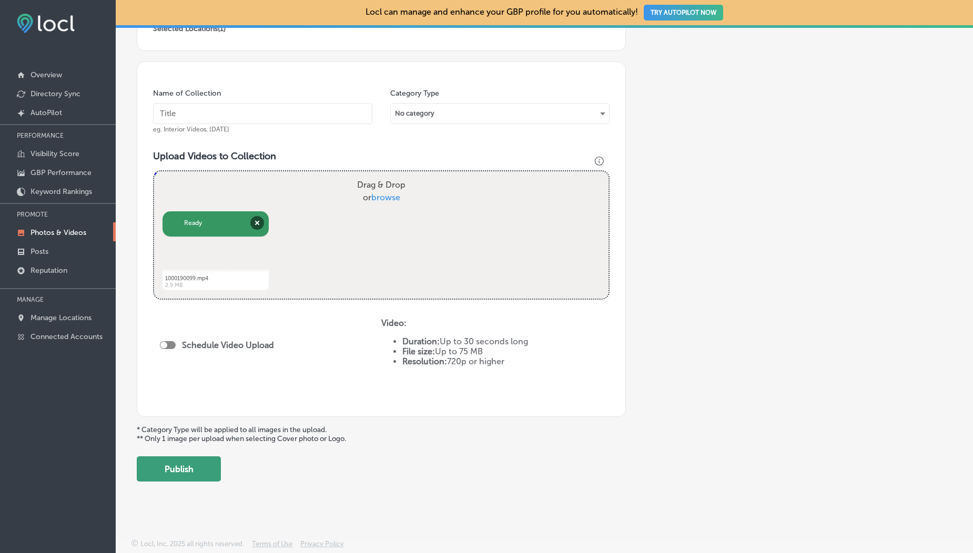
click at [191, 468] on button "Publish" at bounding box center [179, 468] width 84 height 25
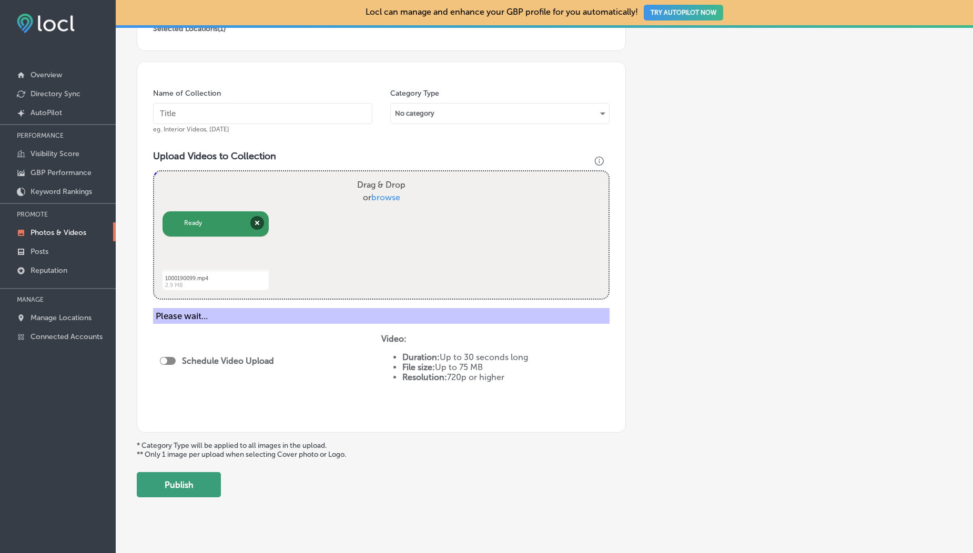
scroll to position [233, 0]
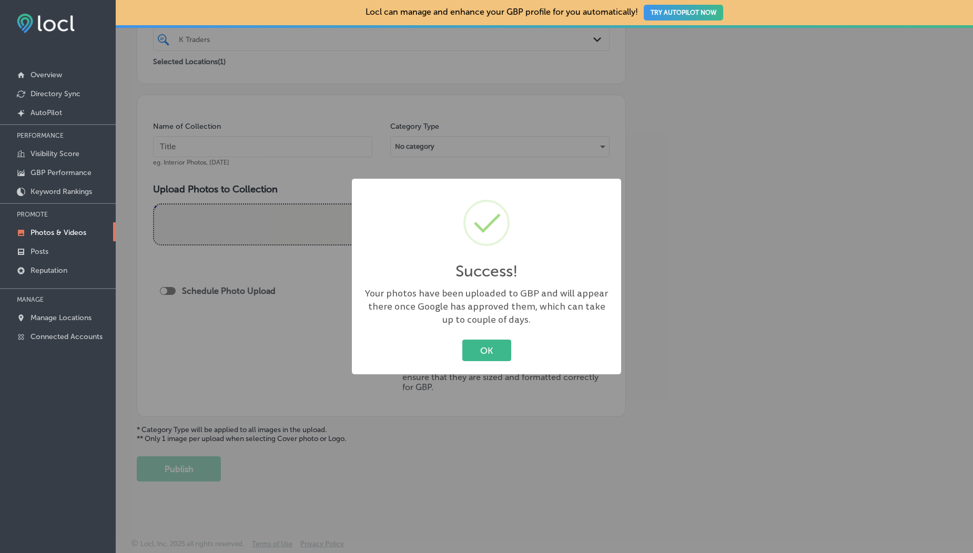
click at [490, 332] on div "Success! × Your photos have been uploaded to GBP and will appear there once Goo…" at bounding box center [486, 277] width 269 height 196
click at [485, 342] on button "OK" at bounding box center [486, 351] width 49 height 22
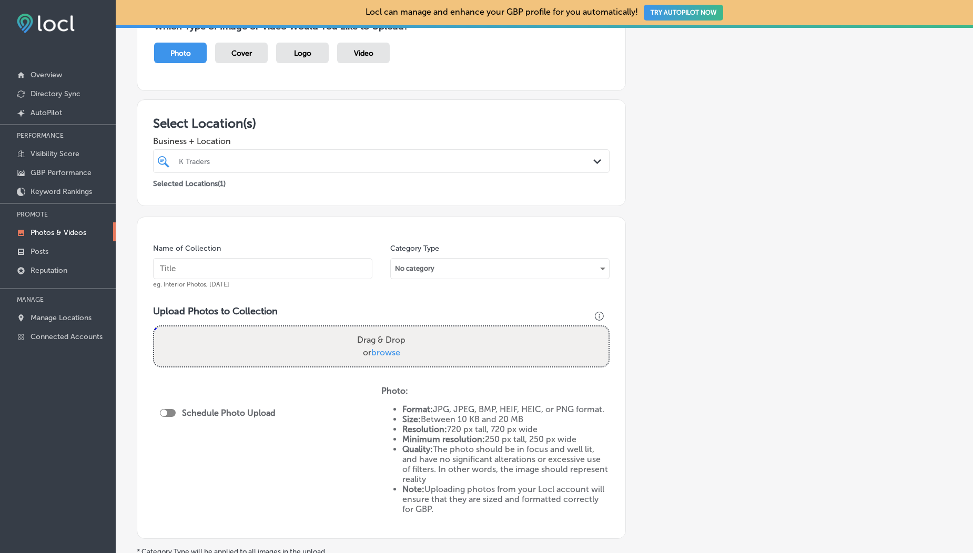
scroll to position [118, 0]
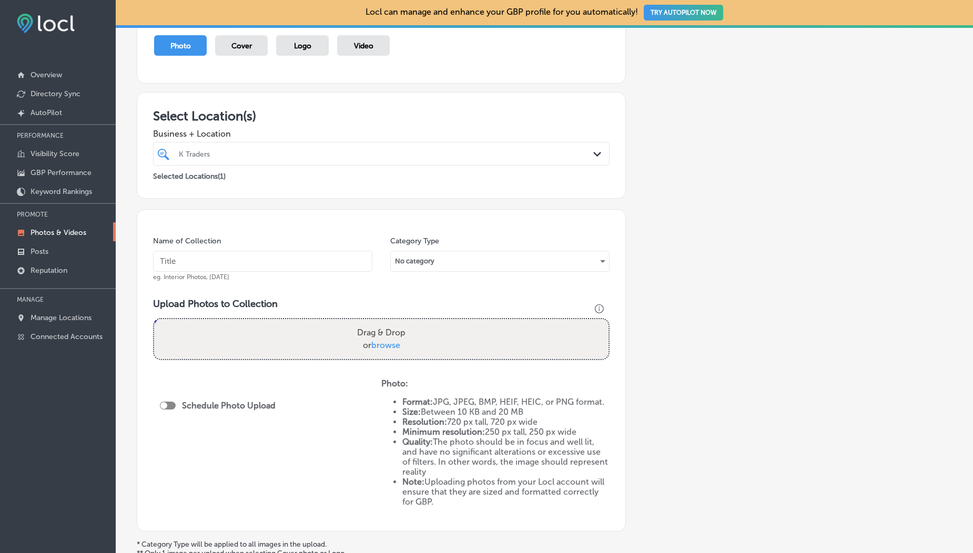
click at [43, 232] on p "Photos & Videos" at bounding box center [59, 232] width 56 height 9
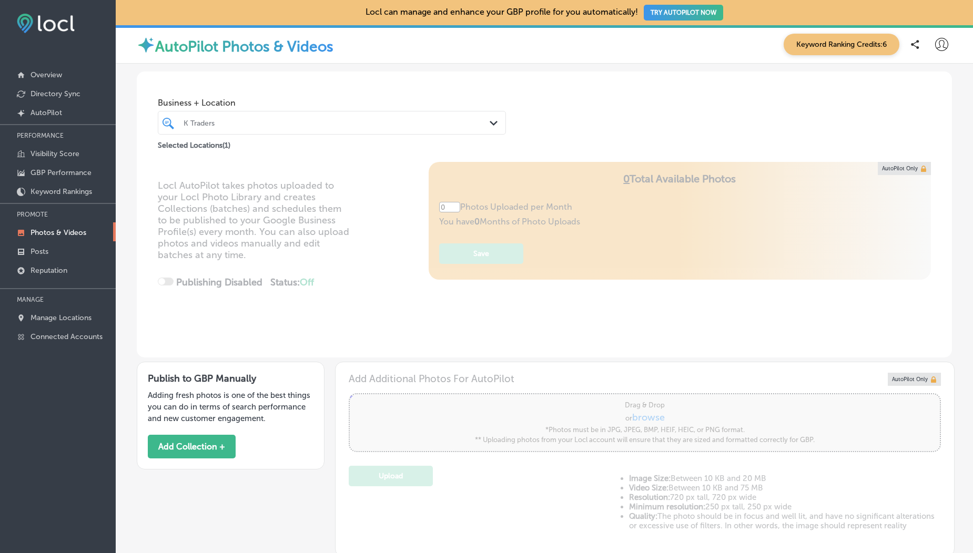
type input "5"
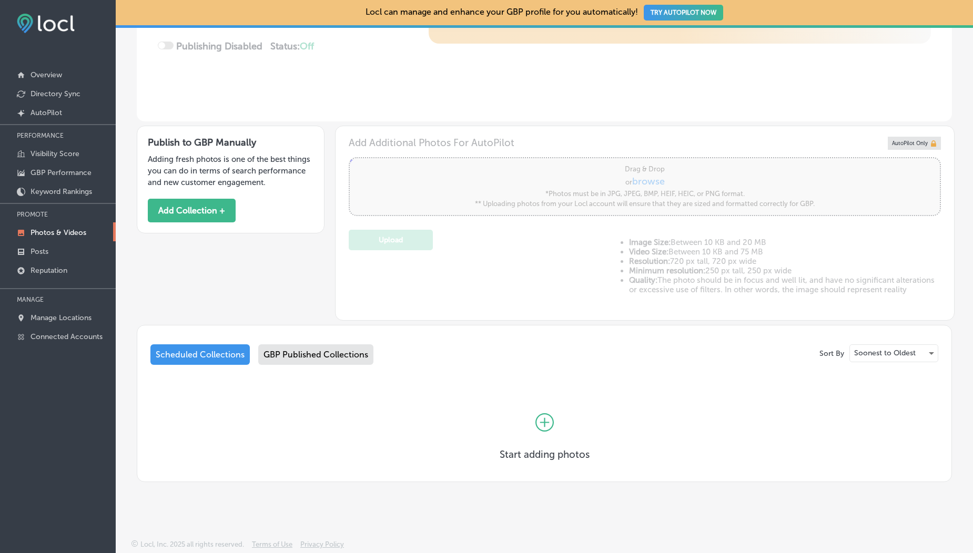
click at [342, 370] on div "Sort By Soonest to Oldest Scheduled Collections GBP Published Collections Start…" at bounding box center [544, 407] width 788 height 127
click at [338, 355] on div "GBP Published Collections" at bounding box center [315, 354] width 115 height 21
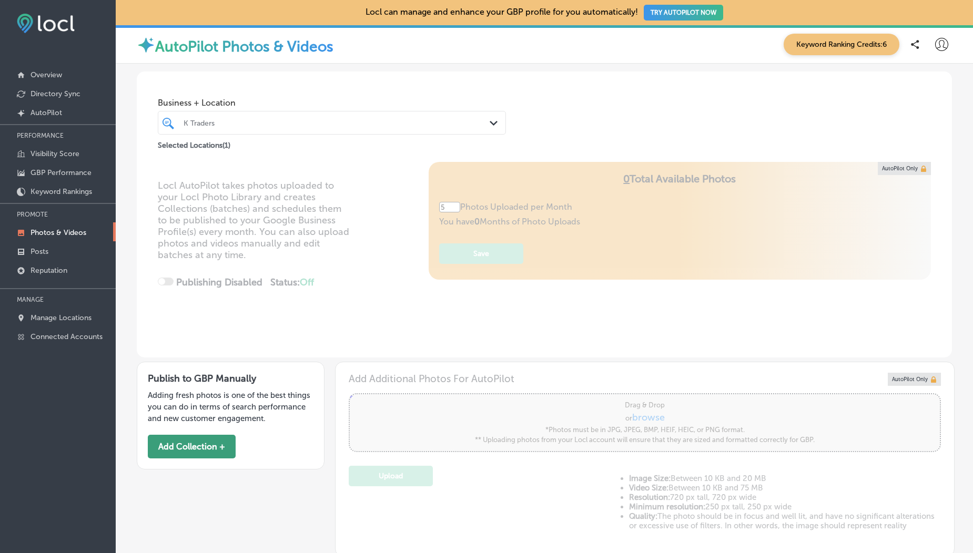
click at [191, 450] on button "Add Collection +" at bounding box center [192, 447] width 88 height 24
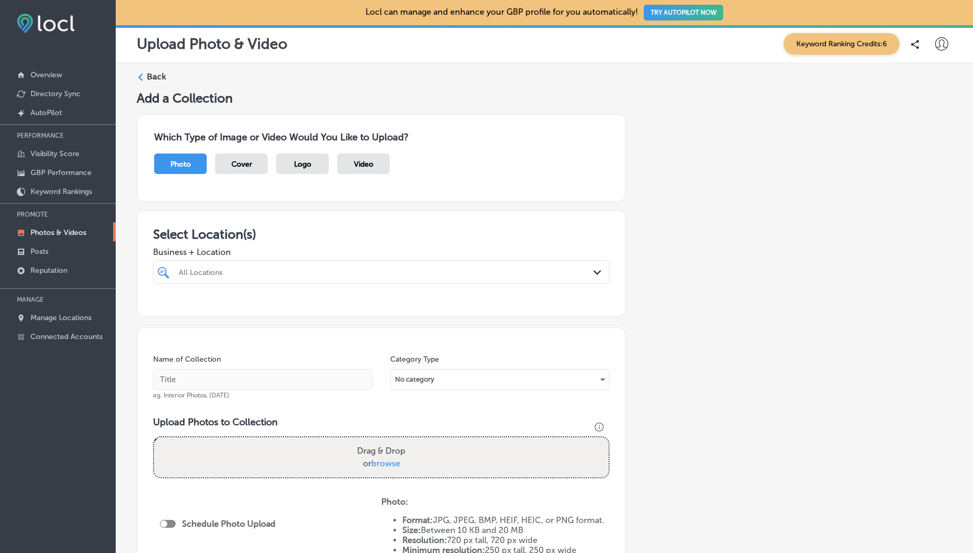
click at [375, 168] on div "Video" at bounding box center [363, 164] width 53 height 21
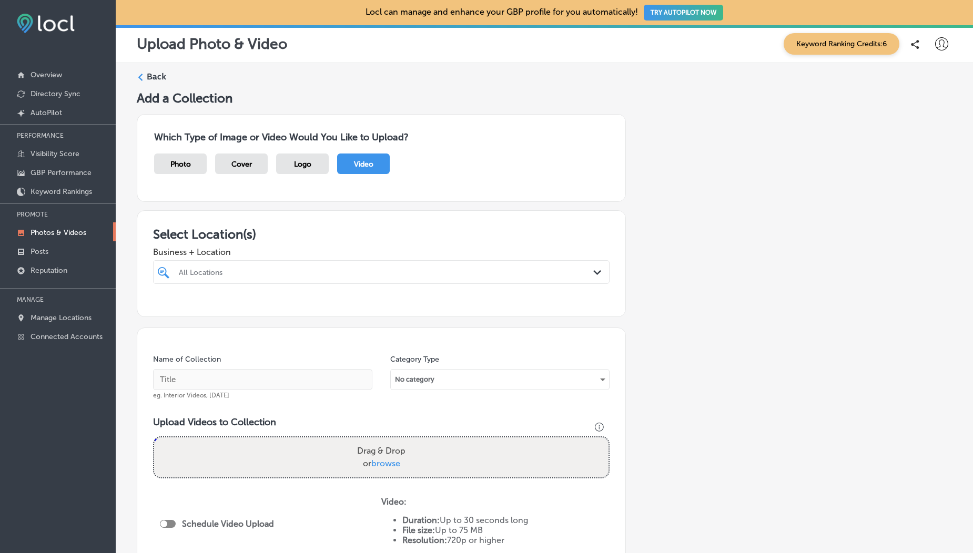
click at [289, 284] on div at bounding box center [381, 292] width 456 height 17
click at [289, 281] on div "All Locations Path Created with Sketch." at bounding box center [381, 272] width 456 height 24
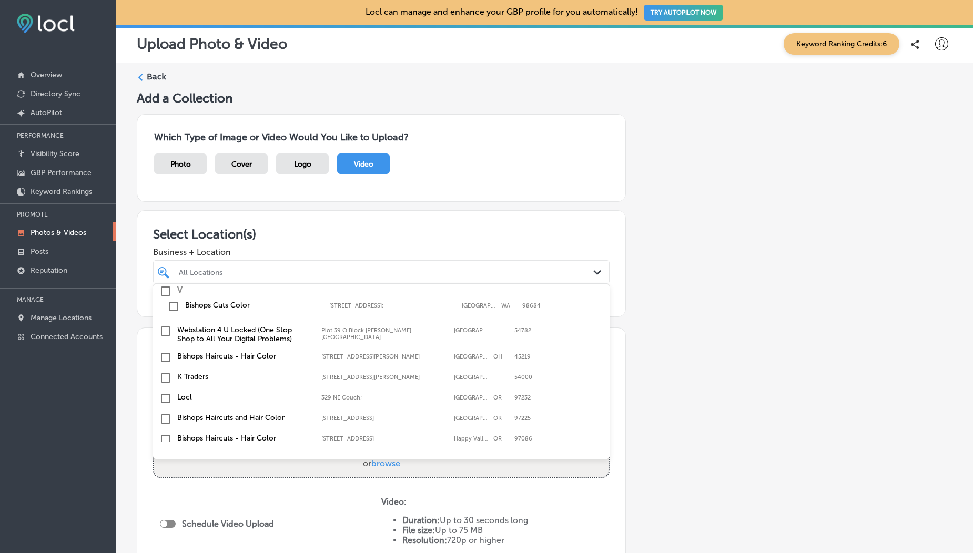
scroll to position [113, 0]
click at [161, 373] on input "checkbox" at bounding box center [165, 376] width 13 height 13
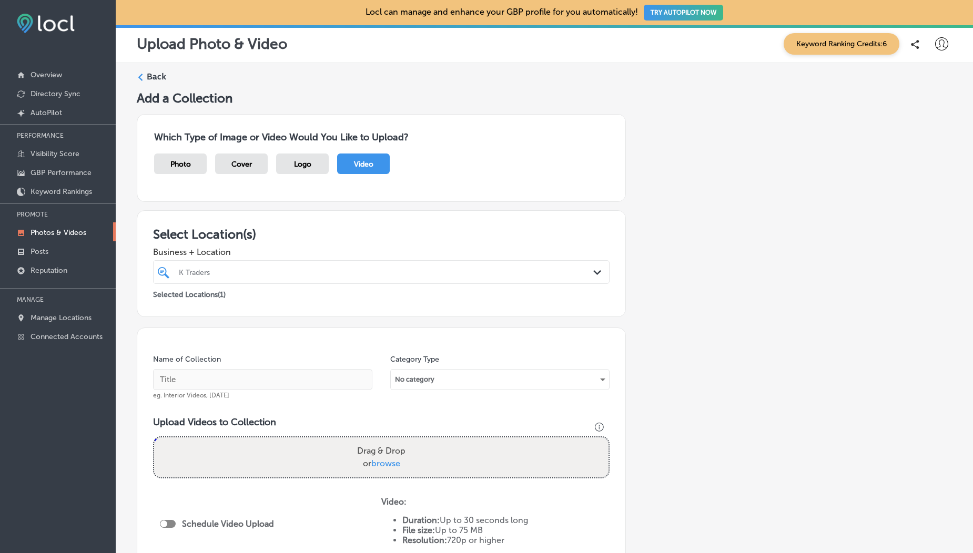
click at [288, 242] on div "Business + Location K Traders Path Created with Sketch." at bounding box center [381, 263] width 456 height 42
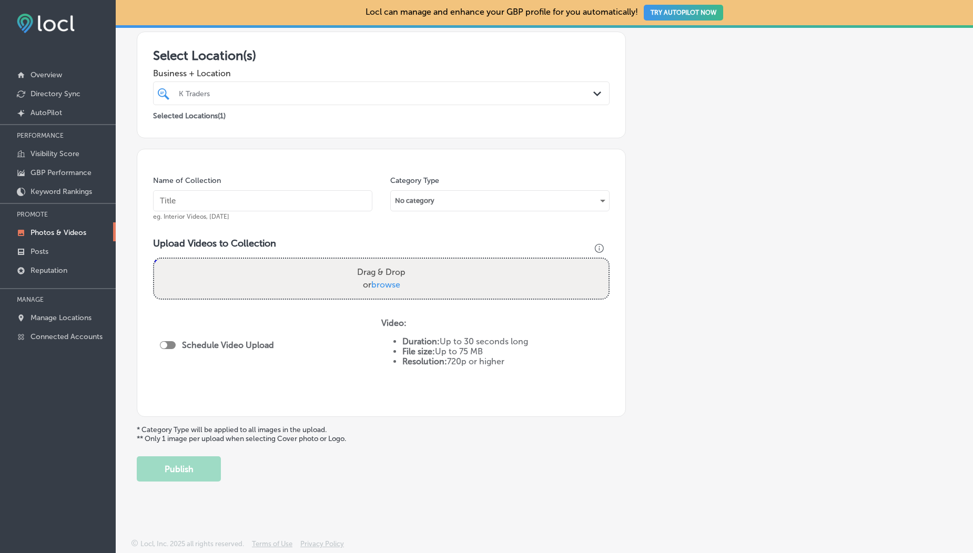
click at [372, 288] on span "browse" at bounding box center [385, 285] width 29 height 10
click at [372, 262] on input "Drag & Drop or browse" at bounding box center [381, 260] width 454 height 3
type input "C:\fakepath\1000190099.mp4"
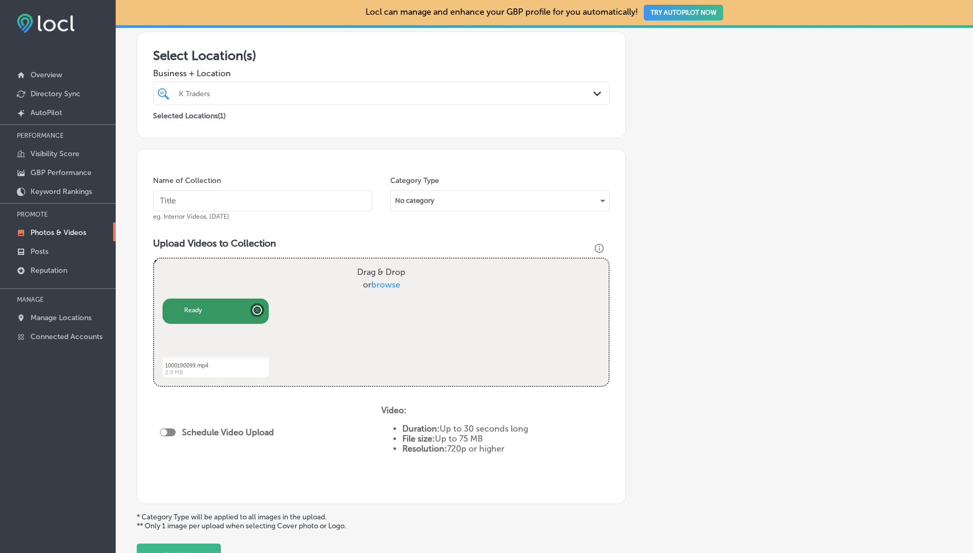
scroll to position [266, 0]
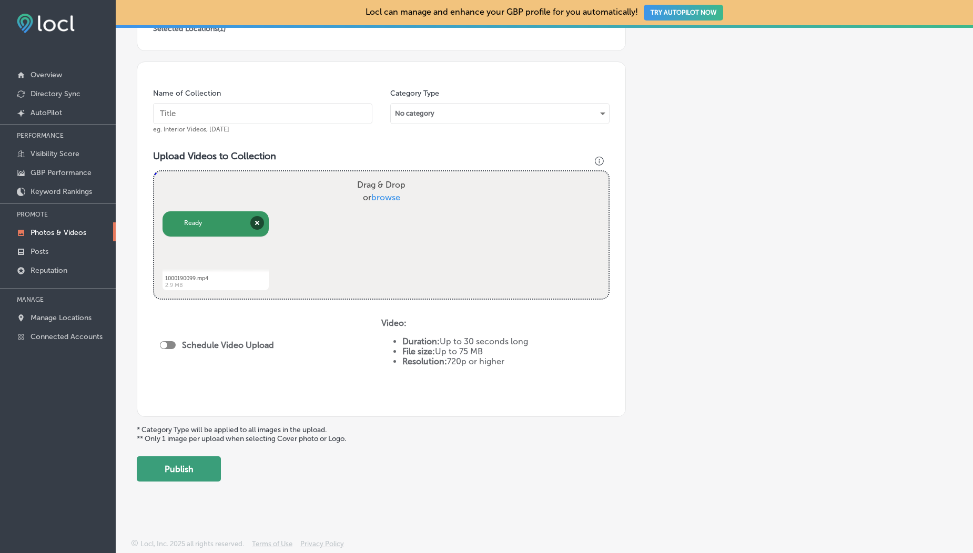
click at [199, 462] on button "Publish" at bounding box center [179, 468] width 84 height 25
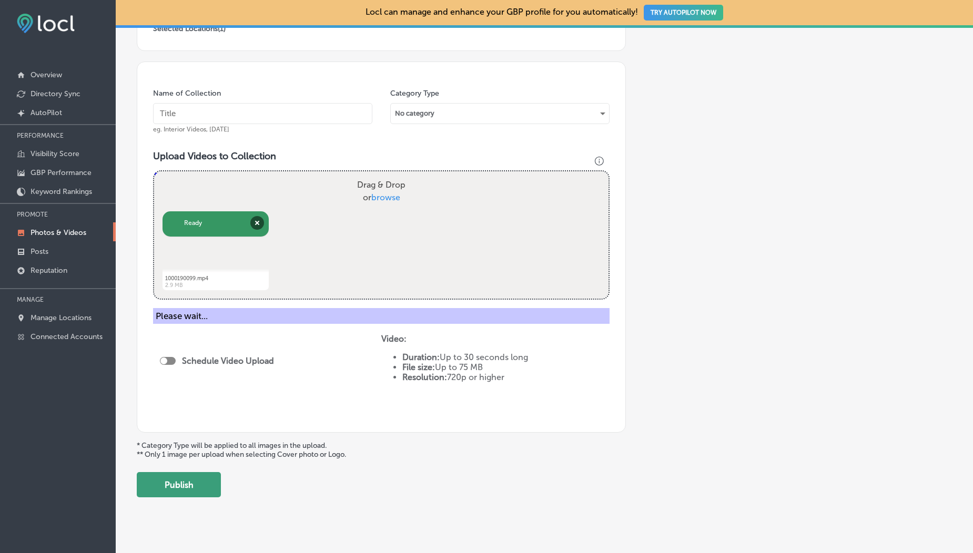
scroll to position [233, 0]
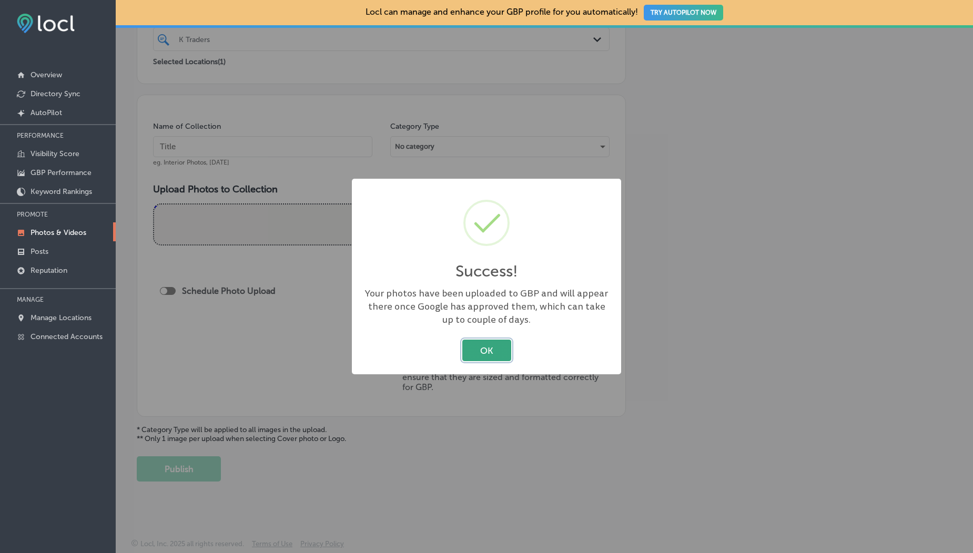
click at [493, 353] on button "OK" at bounding box center [486, 351] width 49 height 22
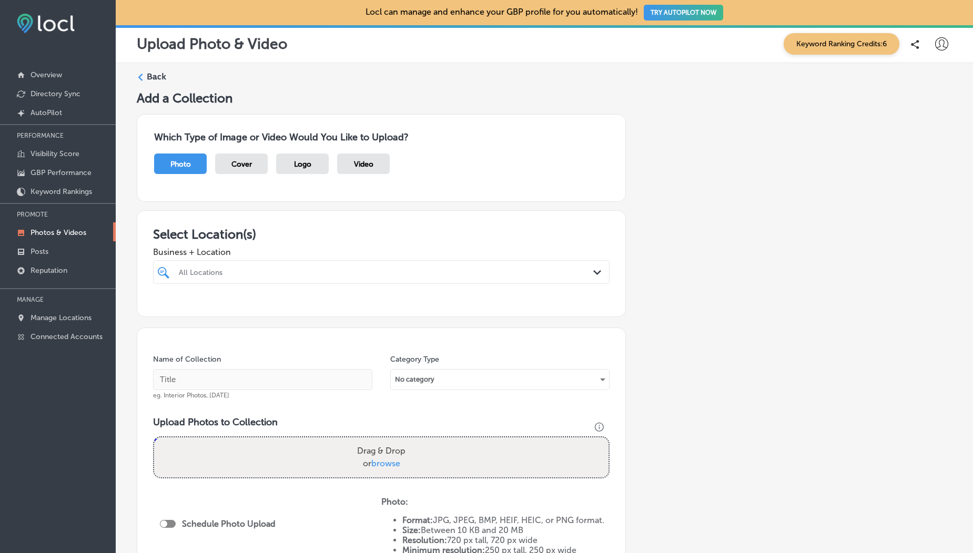
click at [347, 167] on div "Video" at bounding box center [363, 164] width 53 height 21
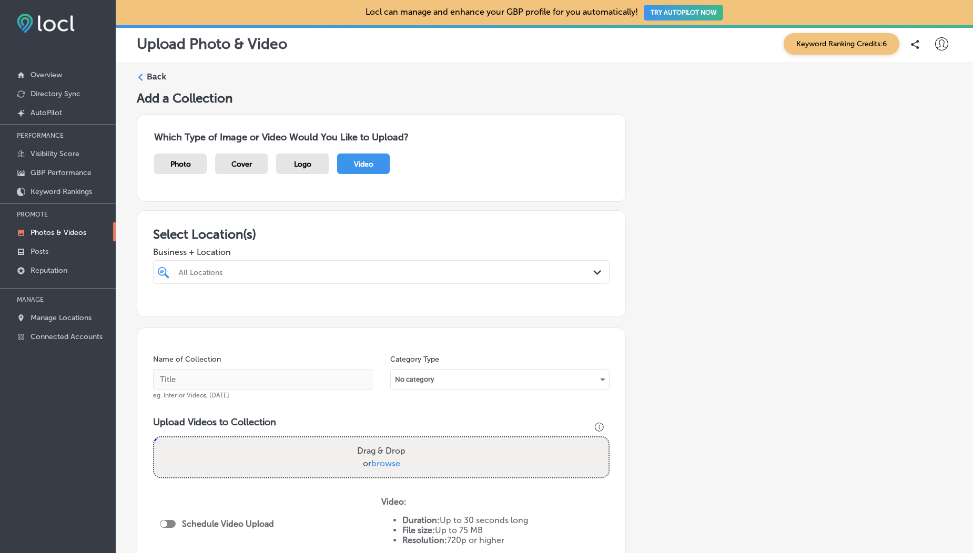
click at [293, 275] on div "All Locations" at bounding box center [386, 272] width 415 height 9
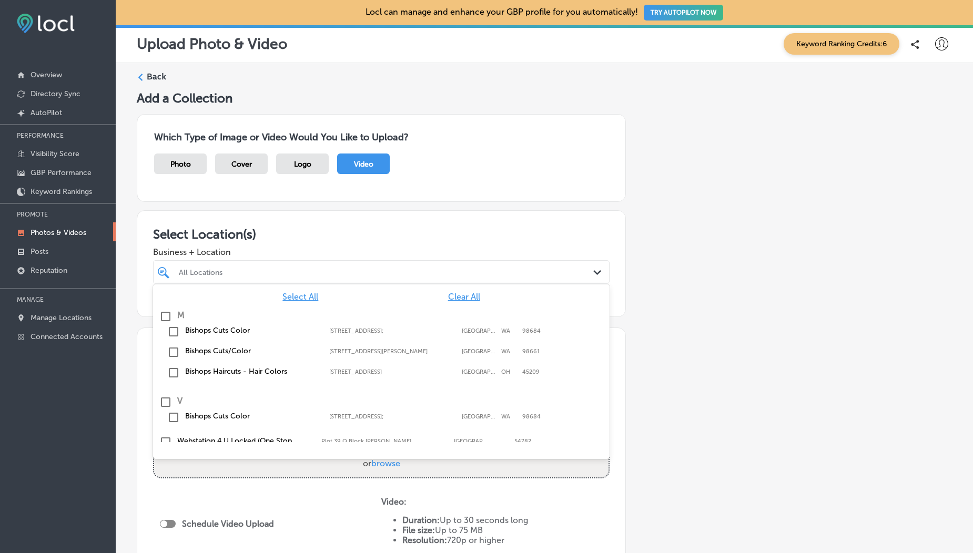
scroll to position [182, 0]
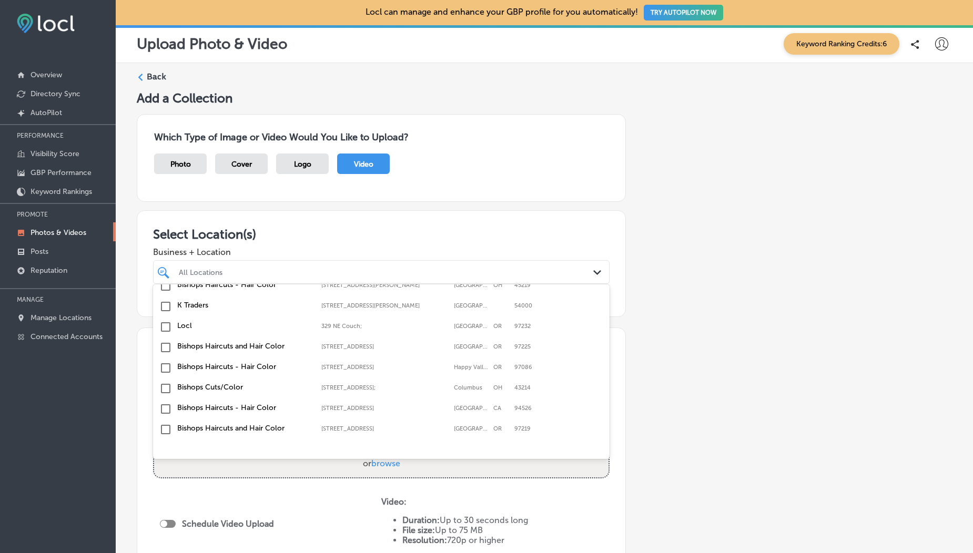
click at [157, 308] on div "K Traders [STREET_ADDRESS][PERSON_NAME][PERSON_NAME]" at bounding box center [381, 307] width 456 height 21
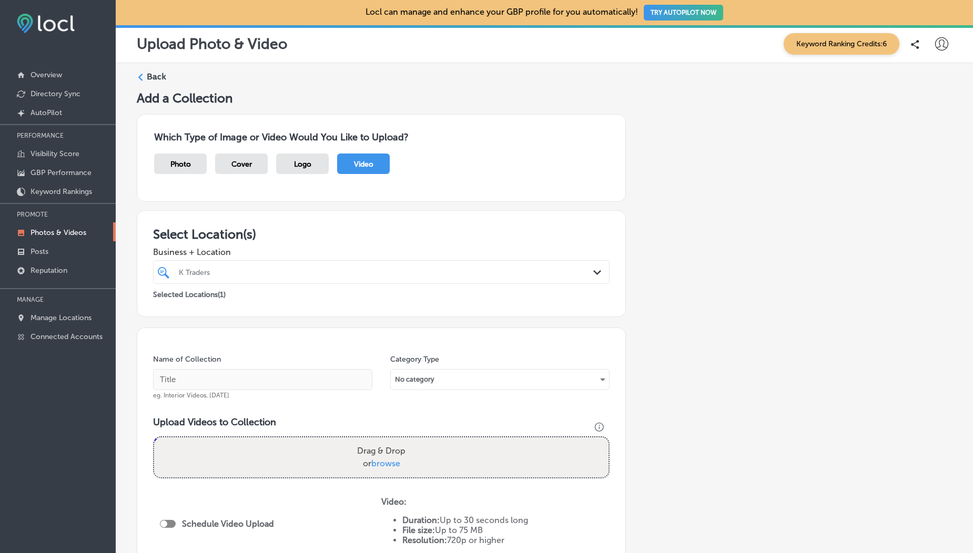
click at [241, 248] on span "Business + Location" at bounding box center [381, 252] width 456 height 10
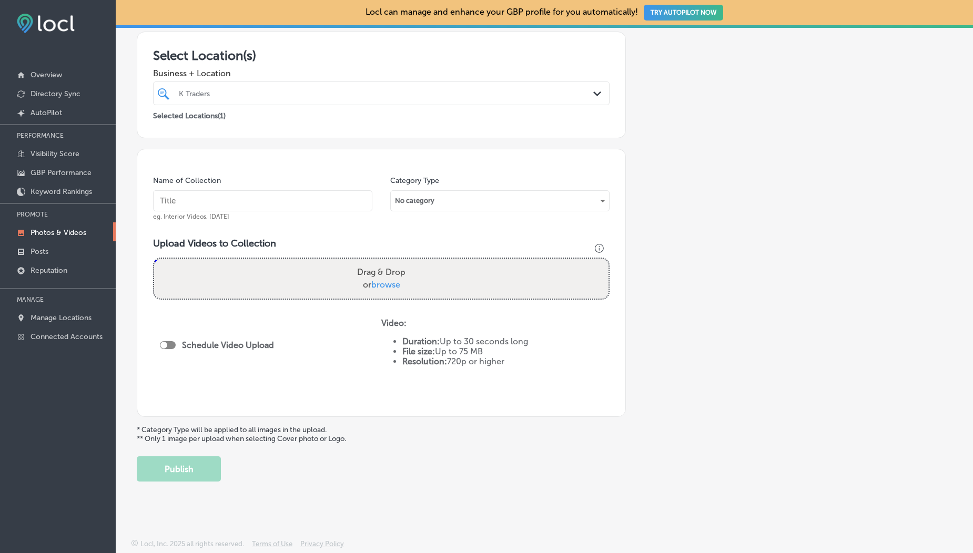
click at [393, 281] on span "browse" at bounding box center [385, 285] width 29 height 10
click at [393, 262] on input "Drag & Drop or browse" at bounding box center [381, 260] width 454 height 3
type input "C:\fakepath\1000190099.mp4"
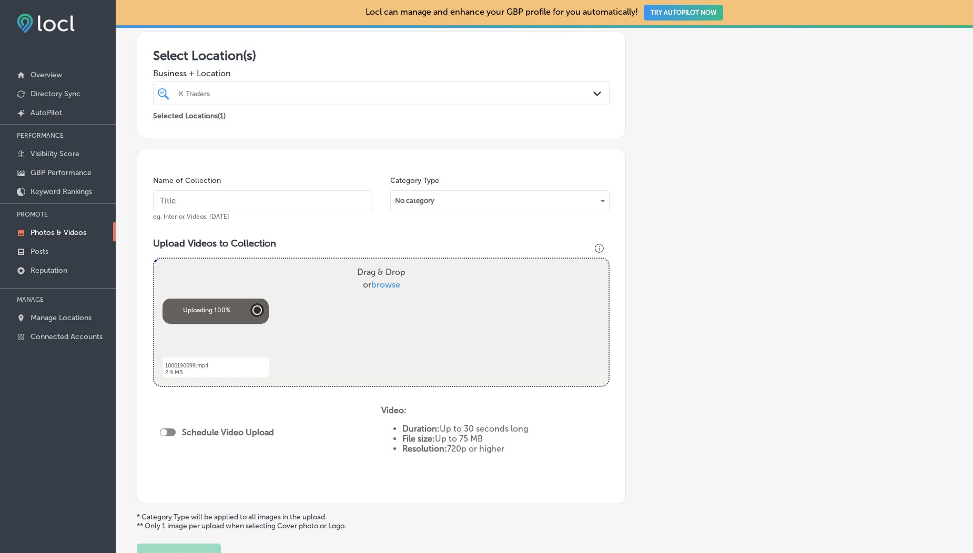
scroll to position [266, 0]
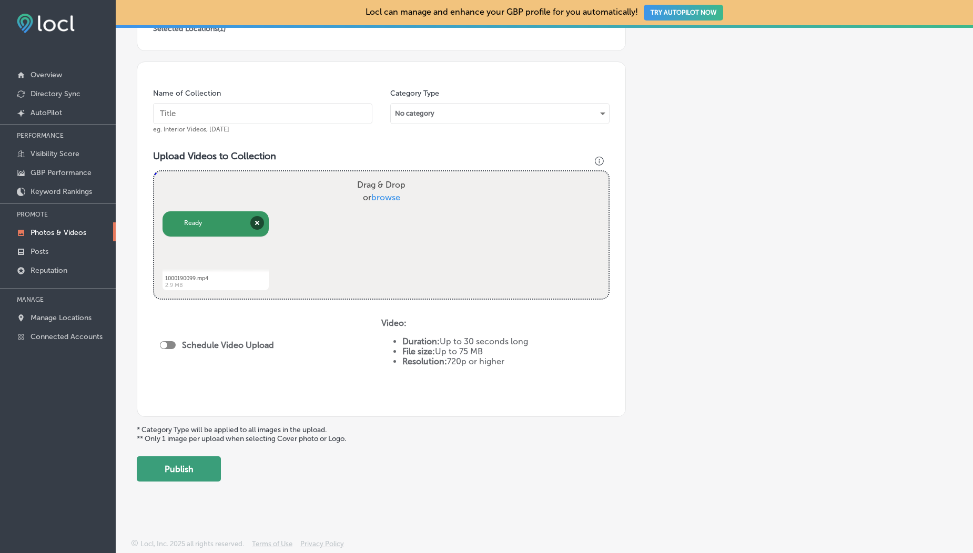
click at [201, 464] on button "Publish" at bounding box center [179, 468] width 84 height 25
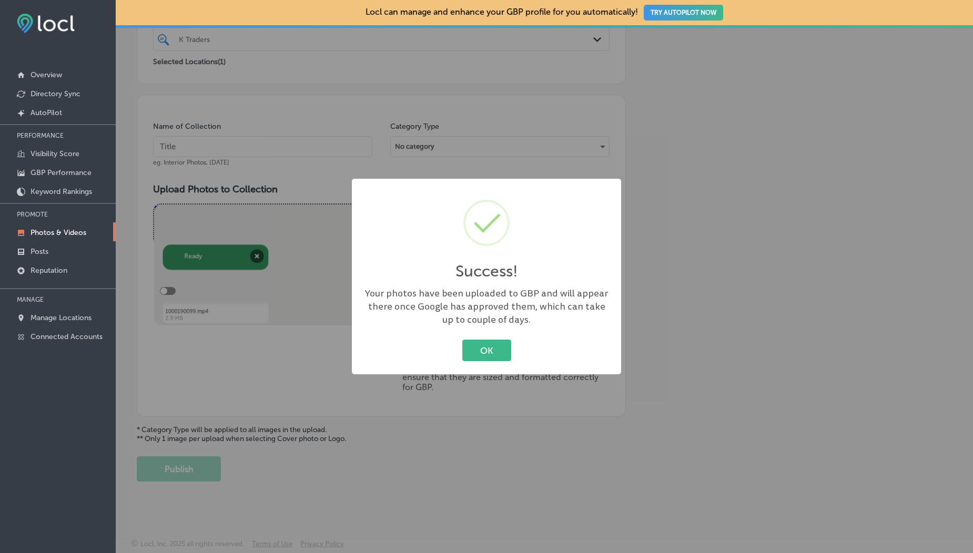
scroll to position [233, 0]
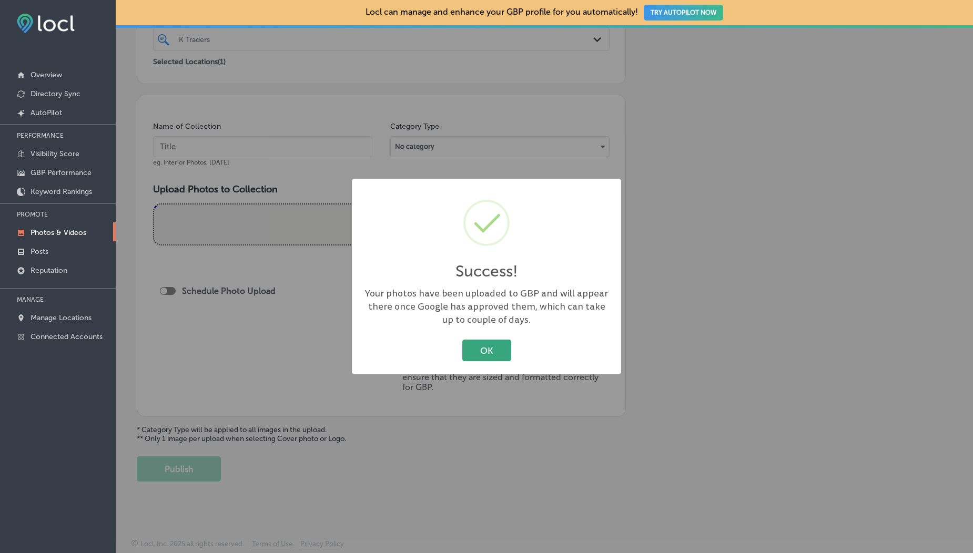
click at [502, 341] on button "OK" at bounding box center [486, 351] width 49 height 22
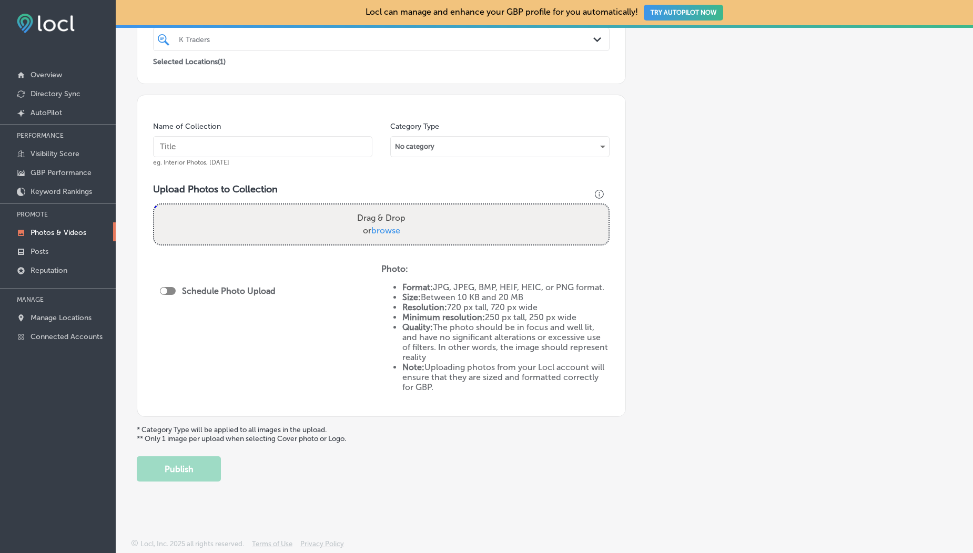
click at [74, 233] on p "Photos & Videos" at bounding box center [59, 232] width 56 height 9
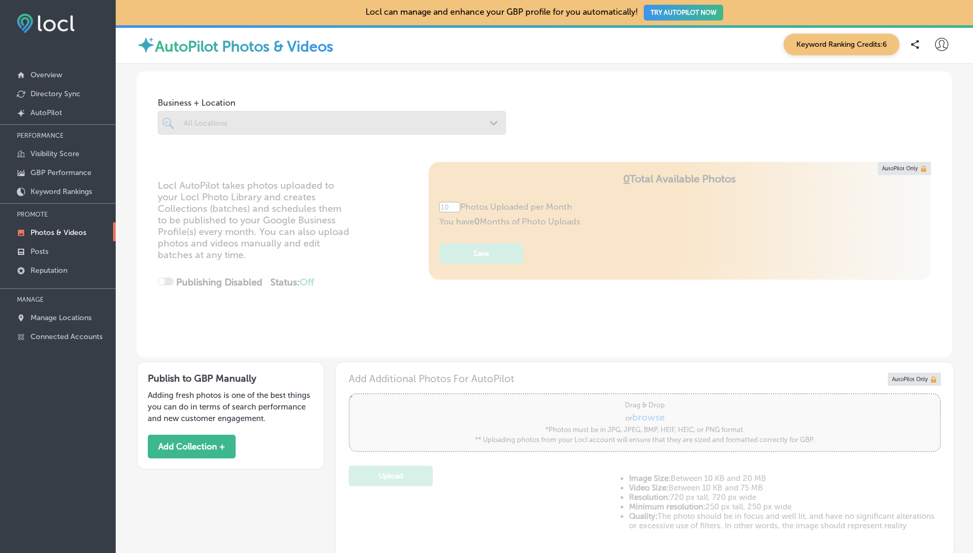
type input "5"
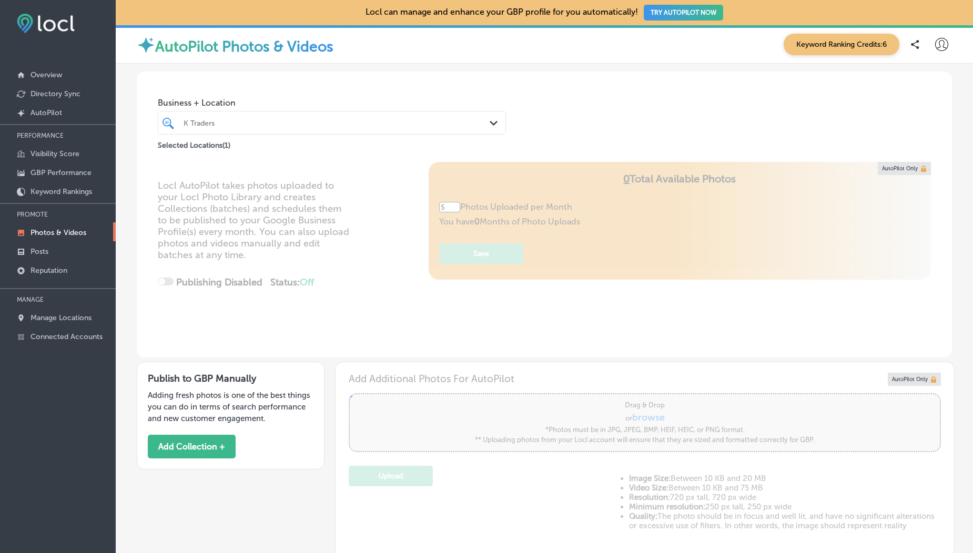
scroll to position [255, 0]
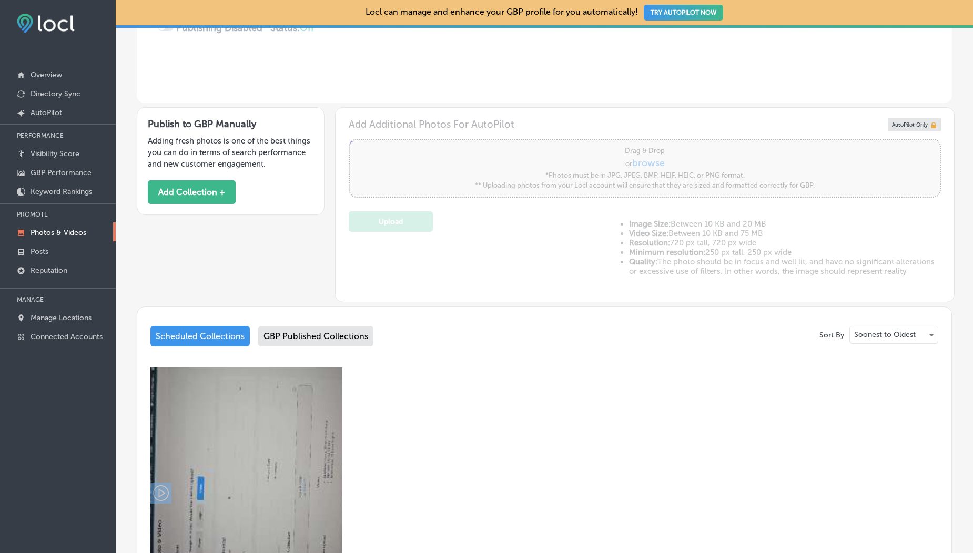
click at [299, 337] on div "GBP Published Collections" at bounding box center [315, 336] width 115 height 21
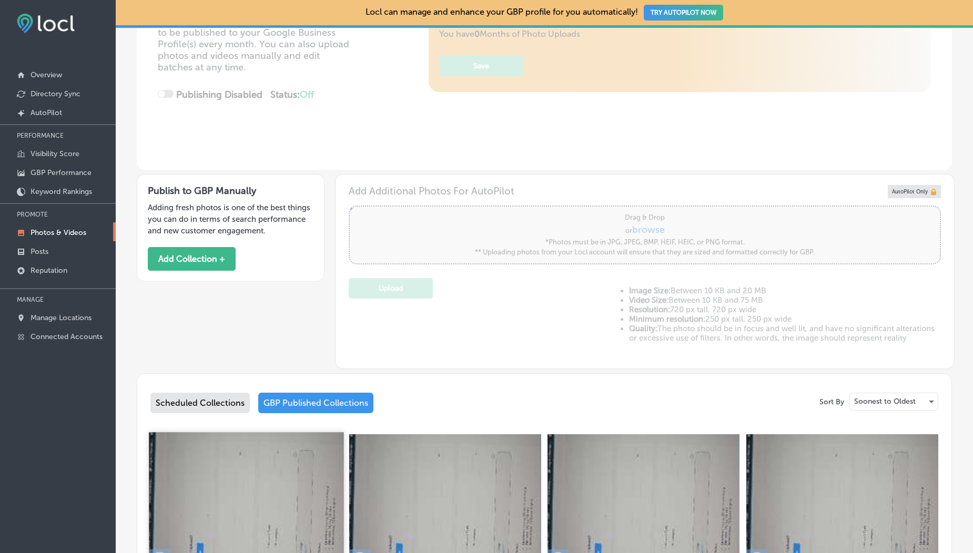
scroll to position [255, 0]
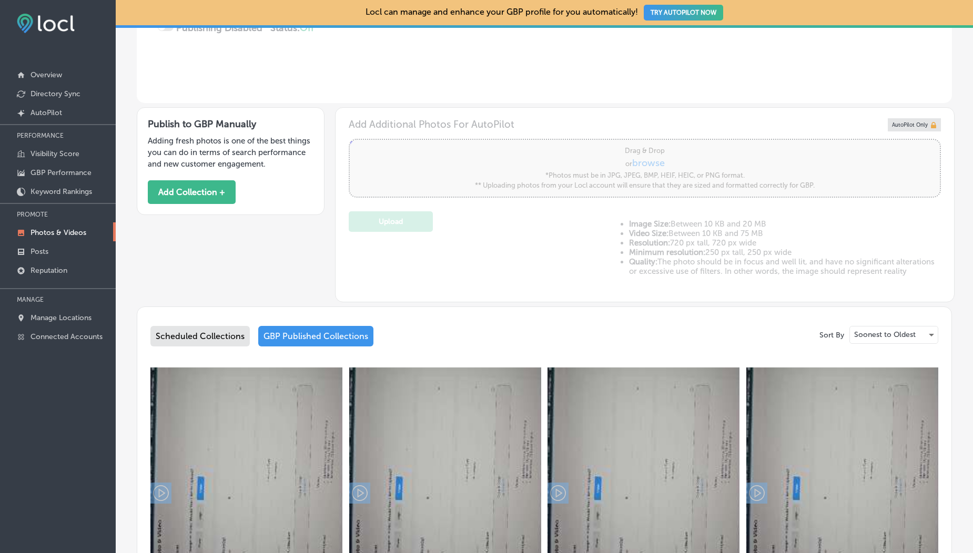
click at [199, 337] on div "Scheduled Collections" at bounding box center [199, 336] width 99 height 21
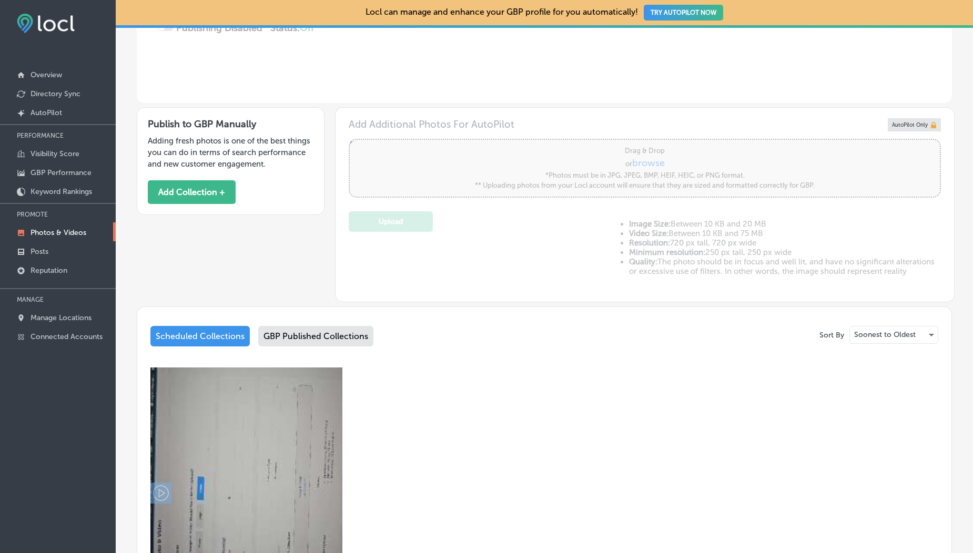
scroll to position [433, 0]
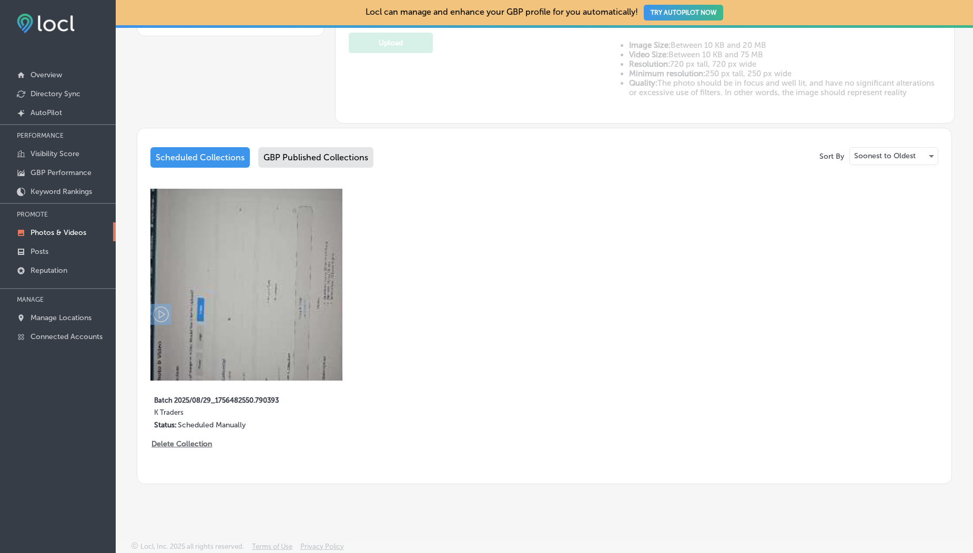
click at [318, 159] on div "GBP Published Collections" at bounding box center [315, 157] width 115 height 21
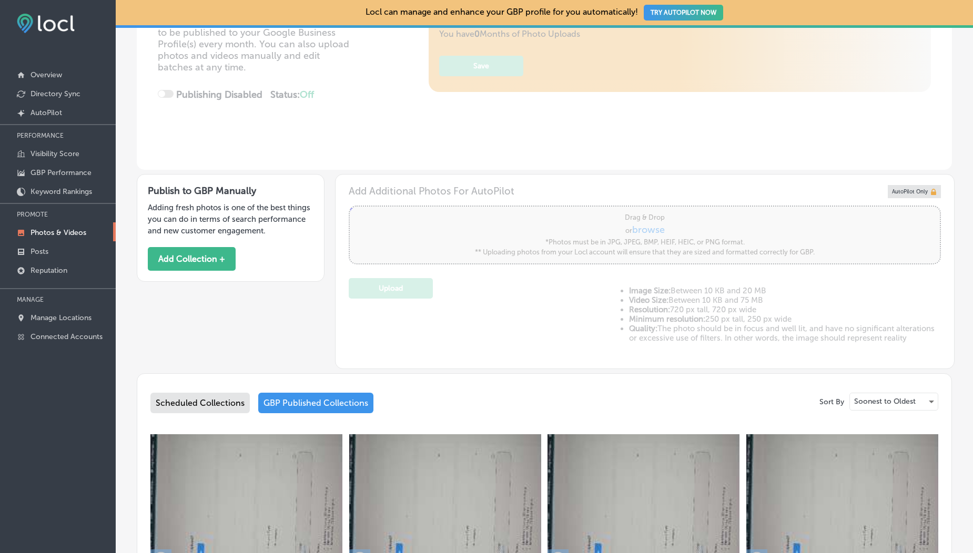
scroll to position [433, 0]
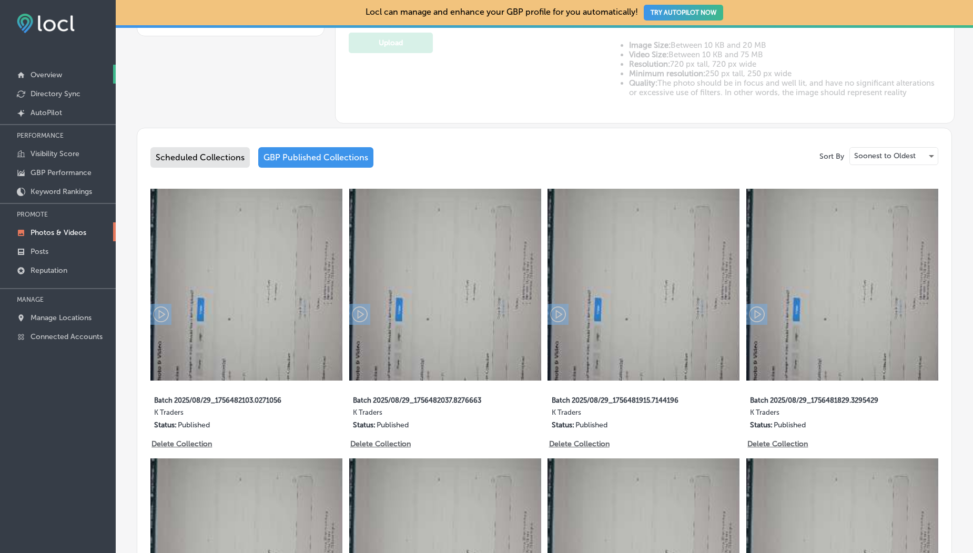
click at [49, 76] on p "Overview" at bounding box center [47, 74] width 32 height 9
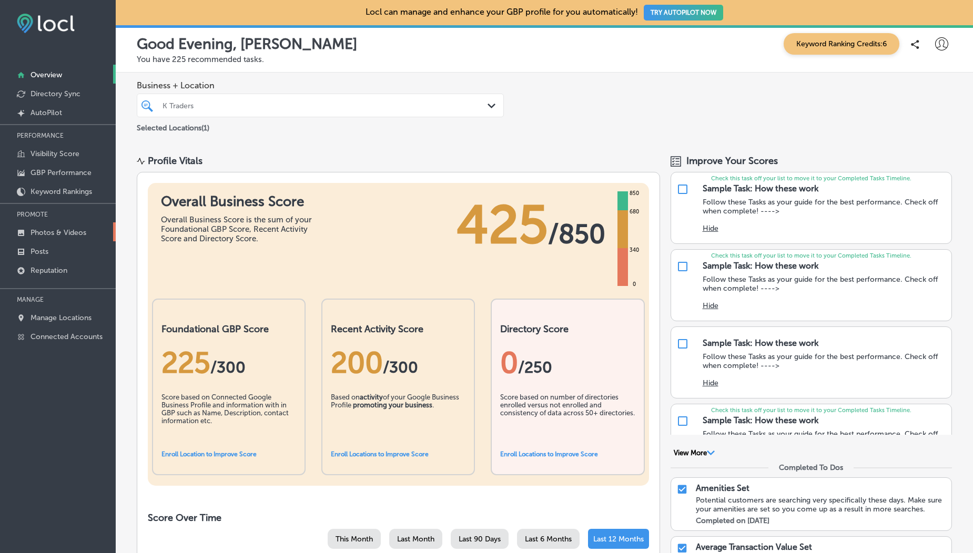
click at [56, 233] on p "Photos & Videos" at bounding box center [59, 232] width 56 height 9
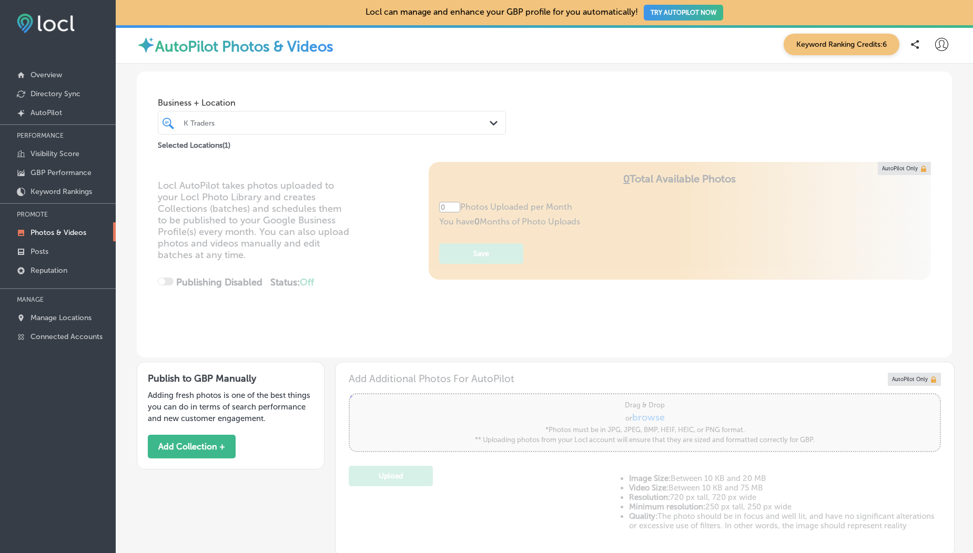
type input "5"
click at [199, 444] on button "Add Collection +" at bounding box center [192, 447] width 88 height 24
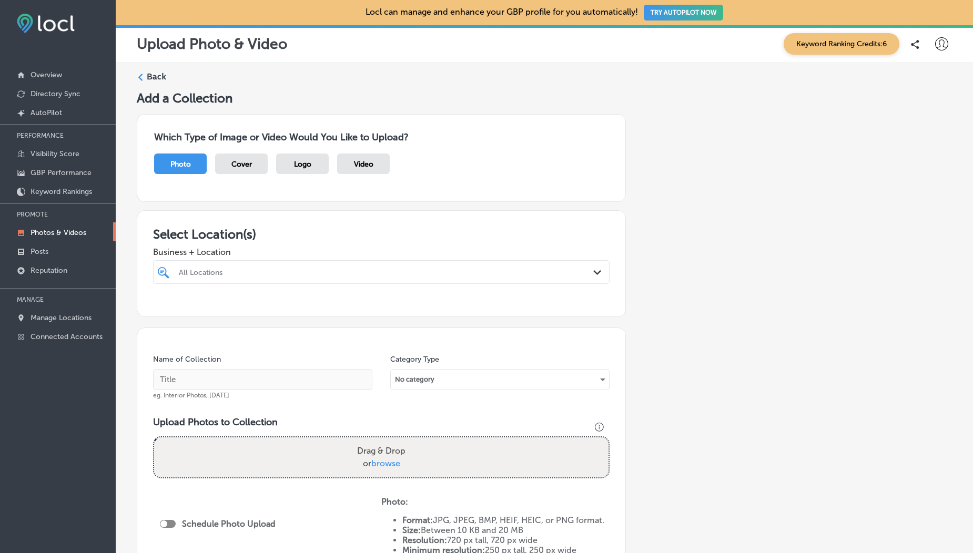
click at [353, 165] on div "Video" at bounding box center [363, 164] width 53 height 21
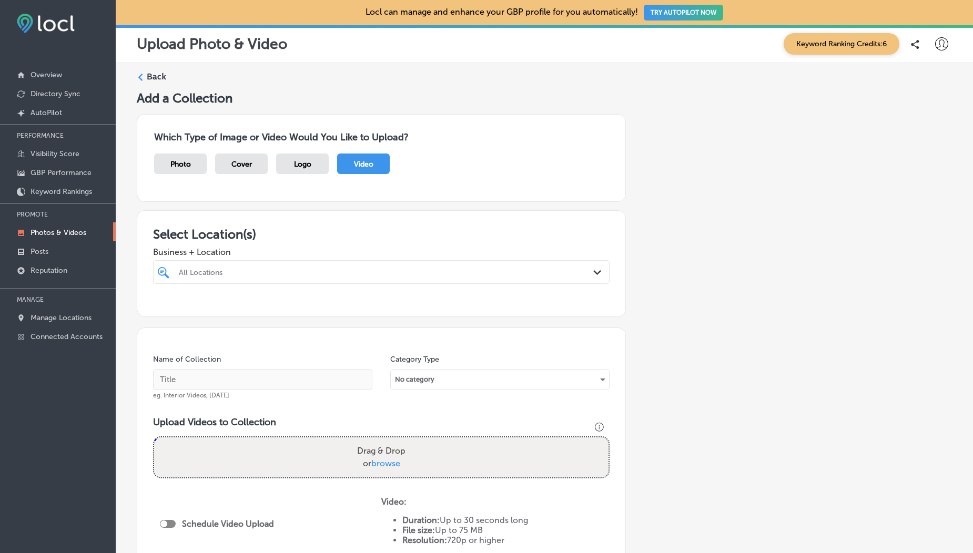
click at [302, 267] on div at bounding box center [361, 272] width 367 height 14
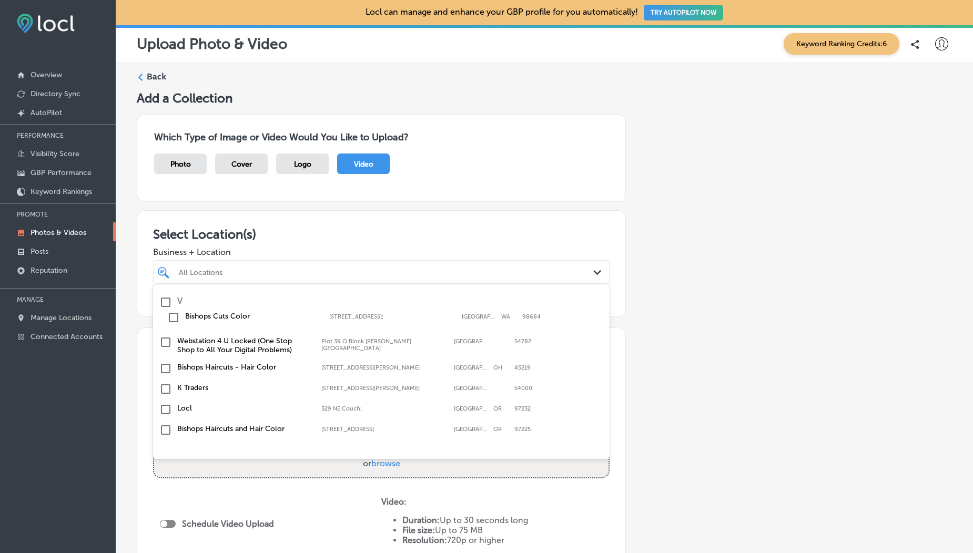
scroll to position [105, 0]
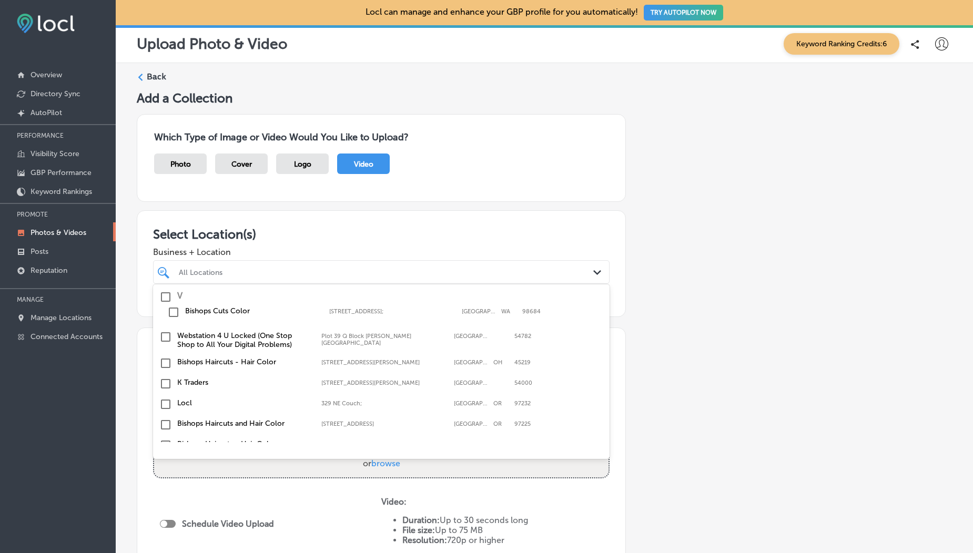
click at [164, 387] on input "checkbox" at bounding box center [165, 384] width 13 height 13
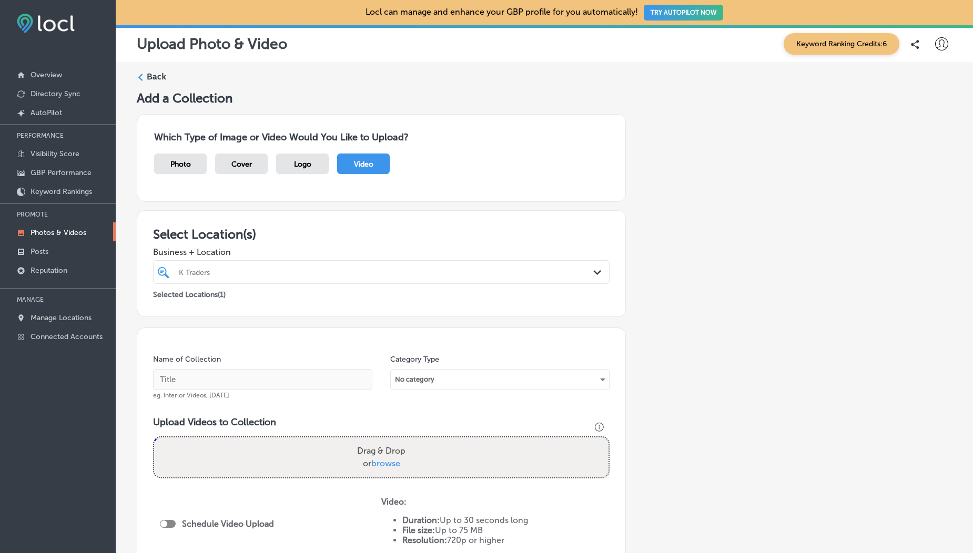
click at [273, 232] on h3 "Select Location(s)" at bounding box center [381, 234] width 456 height 15
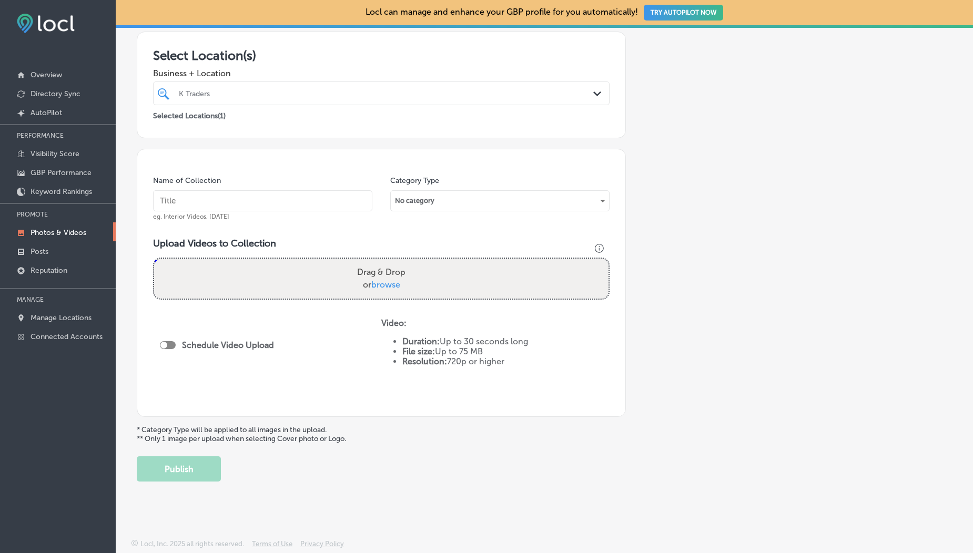
click at [383, 285] on span "browse" at bounding box center [385, 285] width 29 height 10
click at [383, 262] on input "Drag & Drop or browse" at bounding box center [381, 260] width 454 height 3
type input "C:\fakepath\1000190211.mp4"
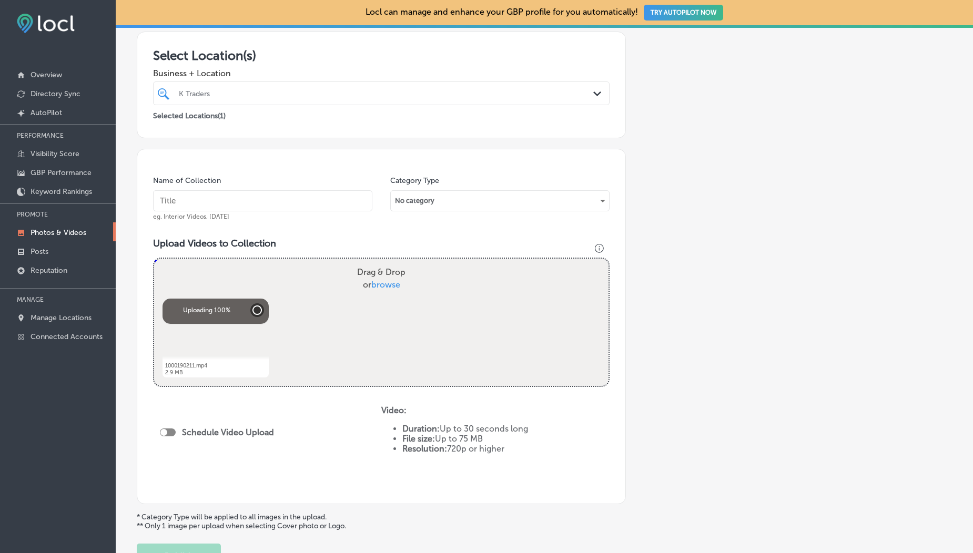
scroll to position [266, 0]
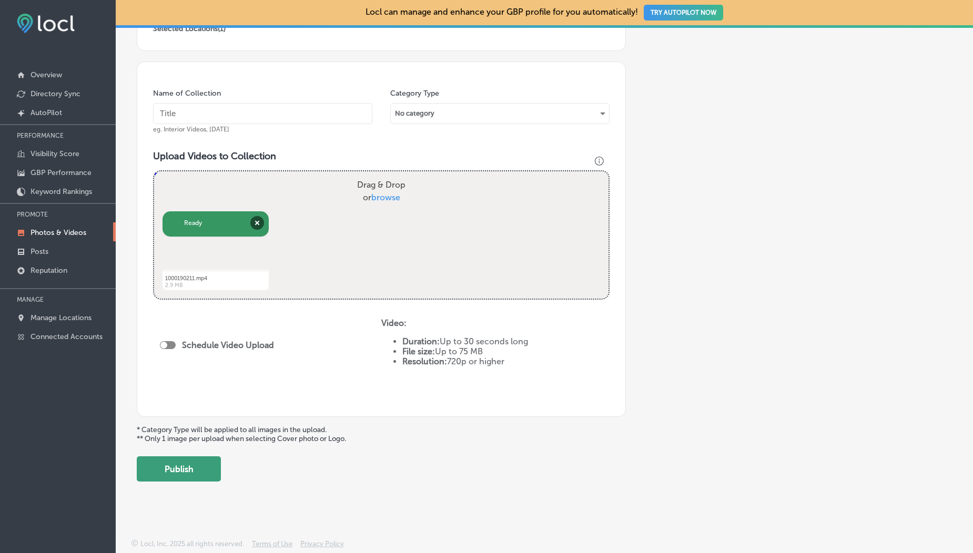
click at [180, 463] on button "Publish" at bounding box center [179, 468] width 84 height 25
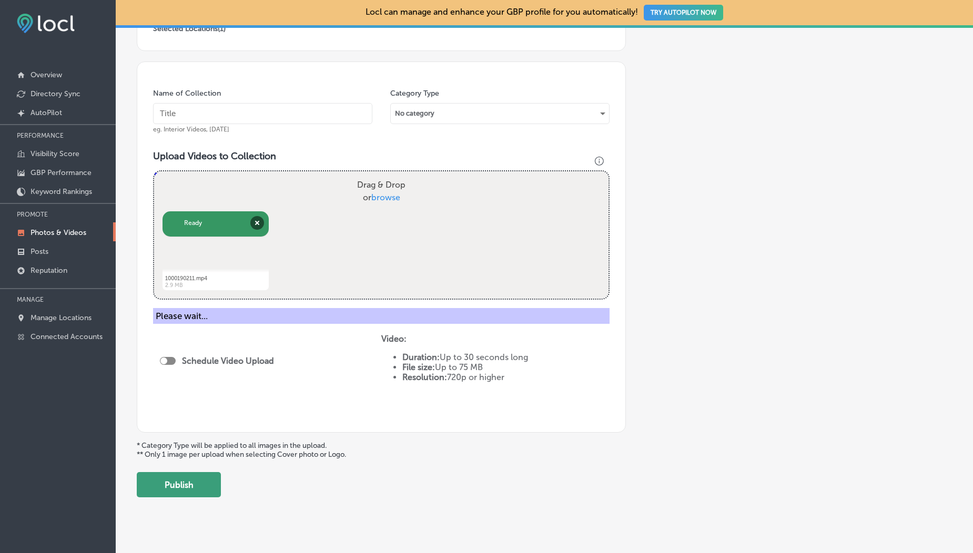
scroll to position [233, 0]
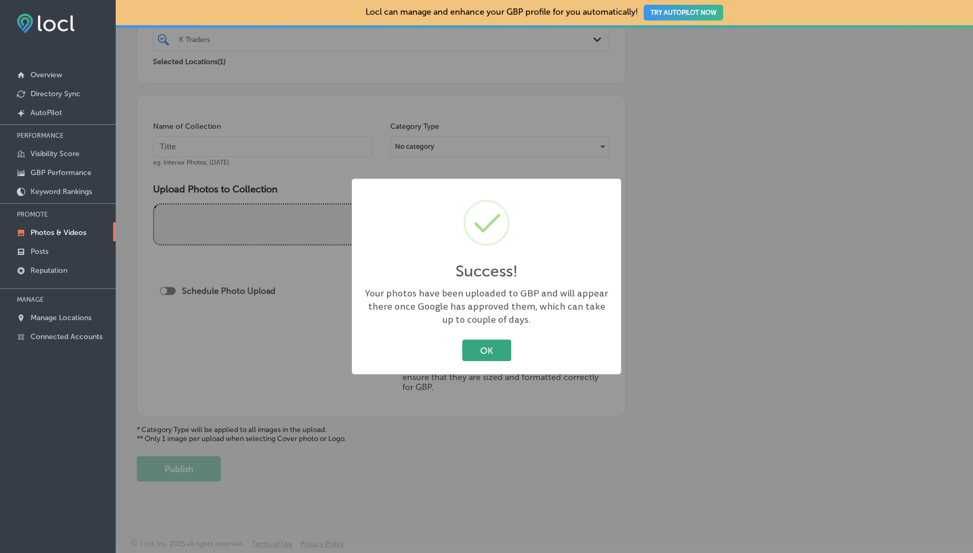
click at [493, 347] on button "OK" at bounding box center [486, 351] width 49 height 22
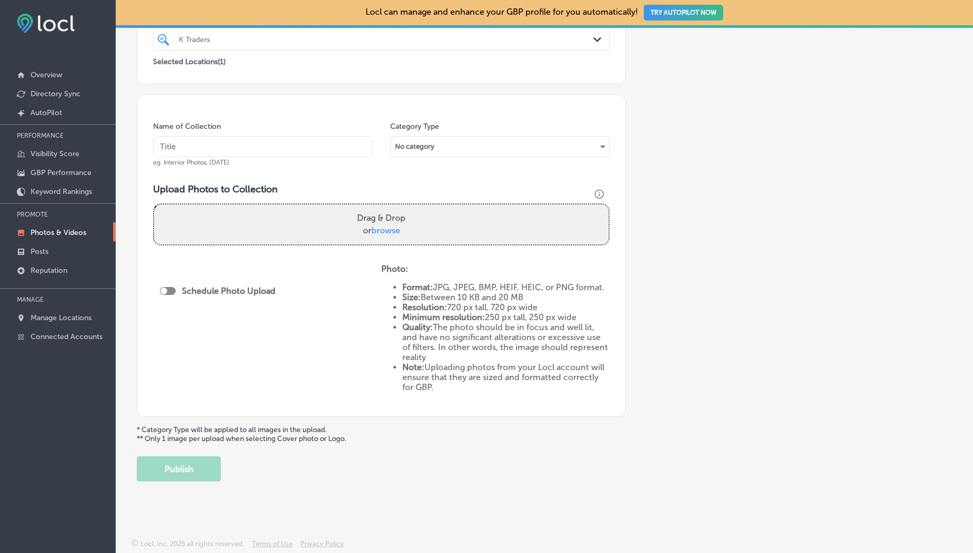
click at [57, 234] on p "Photos & Videos" at bounding box center [59, 232] width 56 height 9
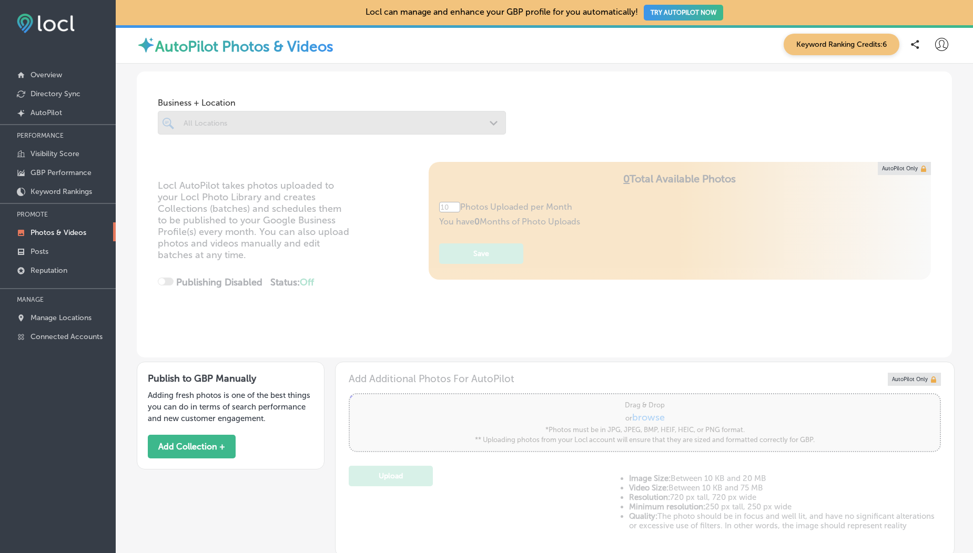
type input "5"
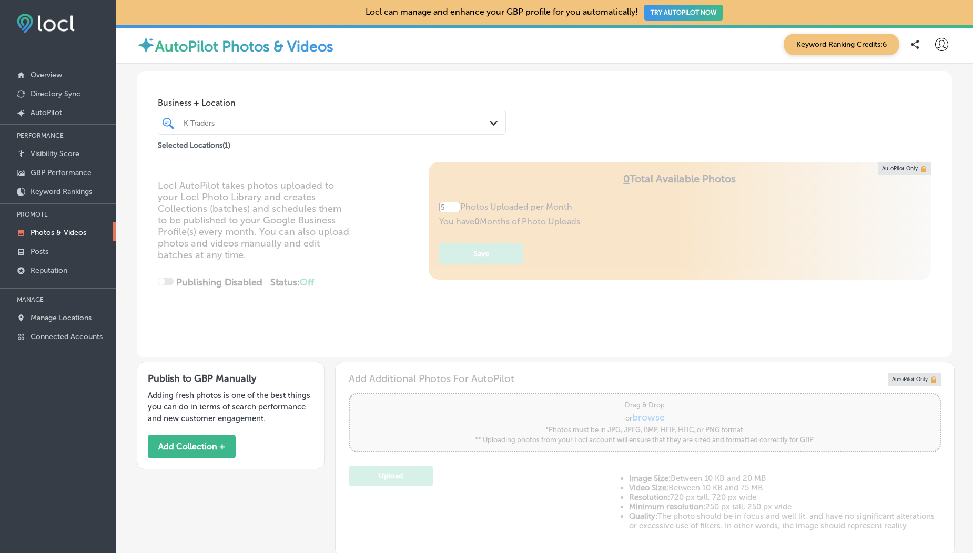
scroll to position [433, 0]
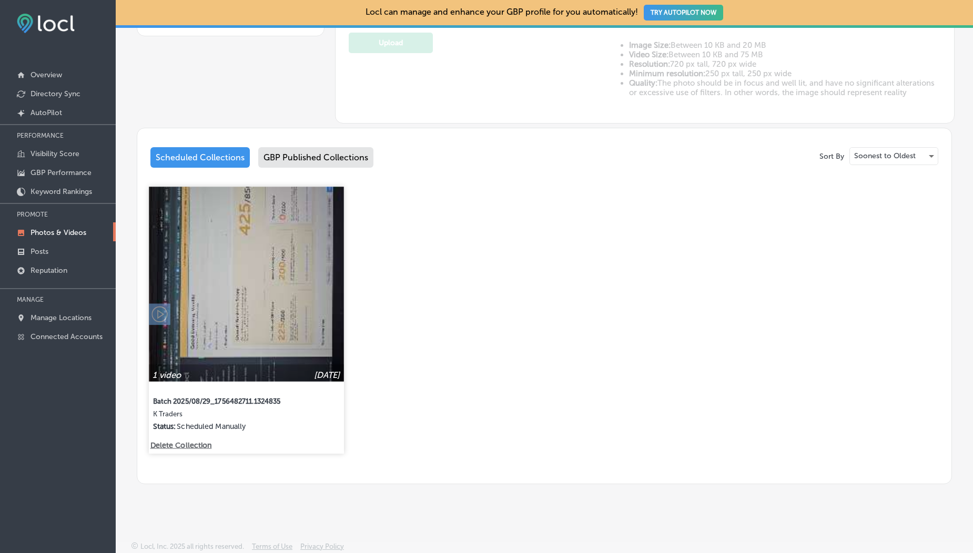
click at [298, 232] on img at bounding box center [246, 284] width 195 height 195
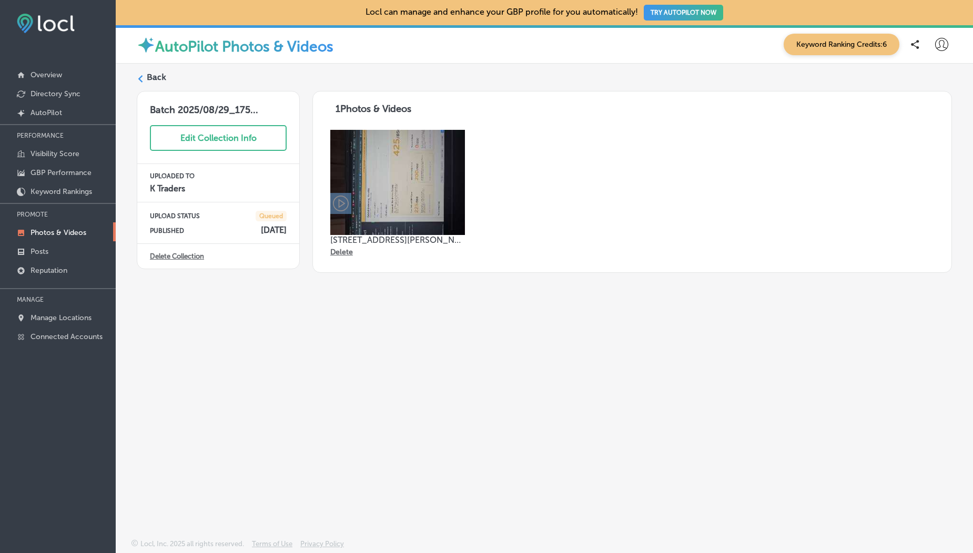
click at [416, 166] on img at bounding box center [397, 182] width 135 height 105
click at [158, 78] on label "Back" at bounding box center [156, 78] width 19 height 12
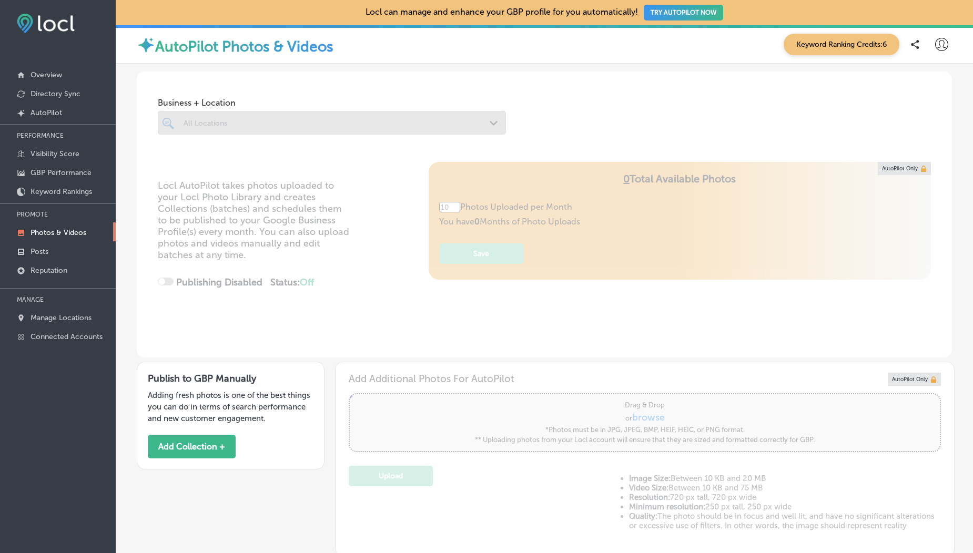
type input "5"
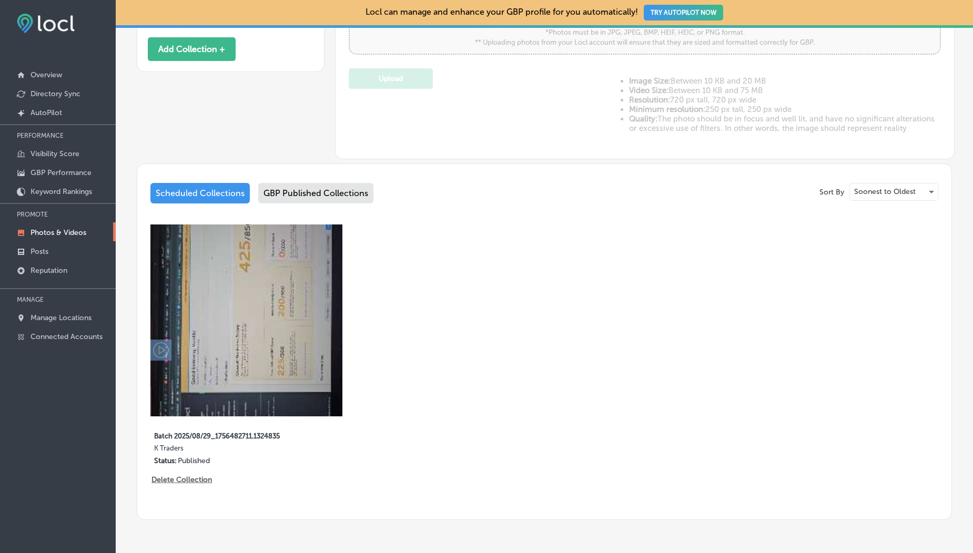
scroll to position [155, 0]
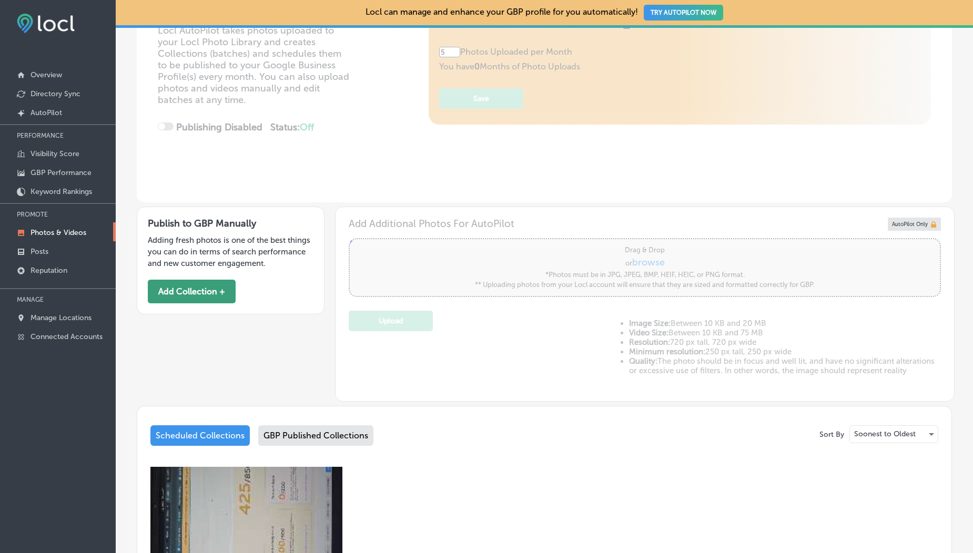
click at [150, 290] on button "Add Collection +" at bounding box center [192, 292] width 88 height 24
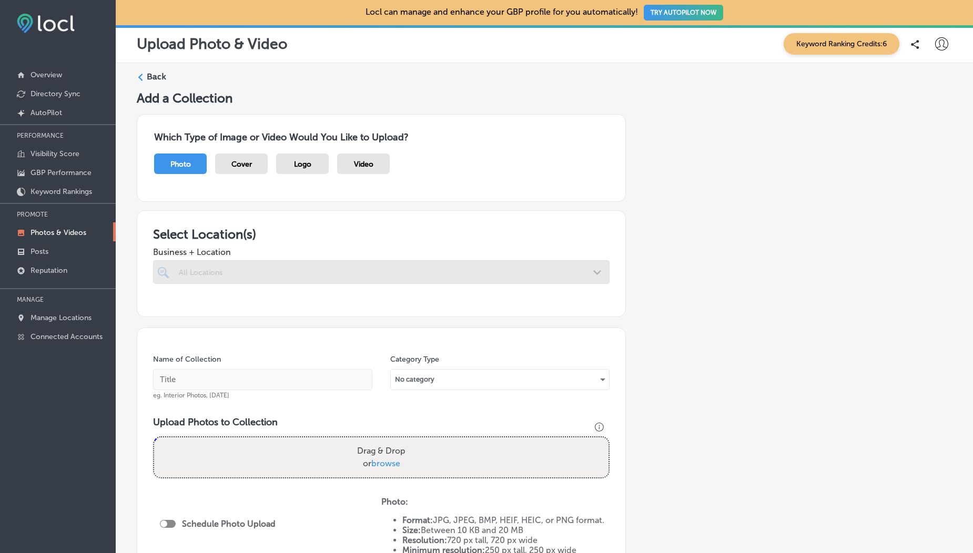
click at [307, 169] on div "Logo" at bounding box center [302, 164] width 53 height 21
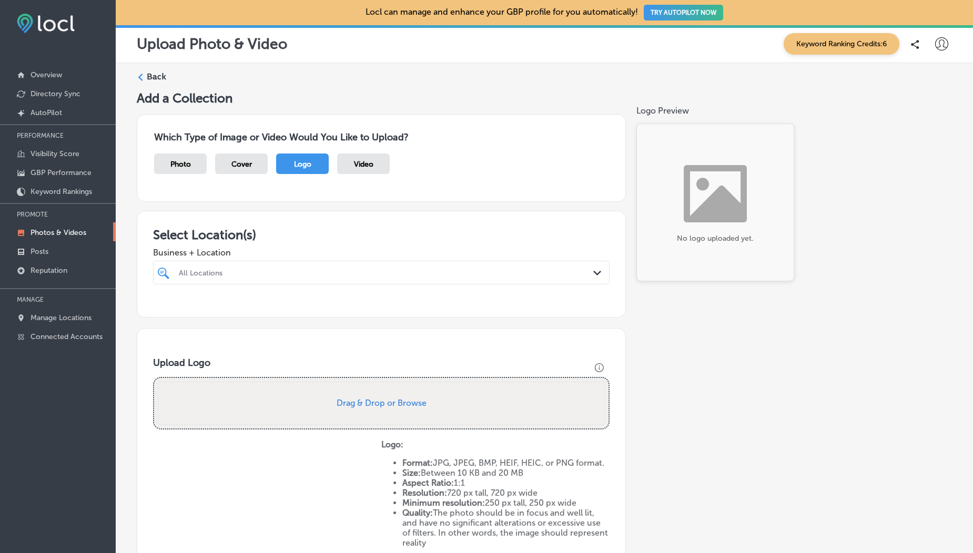
click at [195, 164] on div "Photo" at bounding box center [180, 164] width 53 height 21
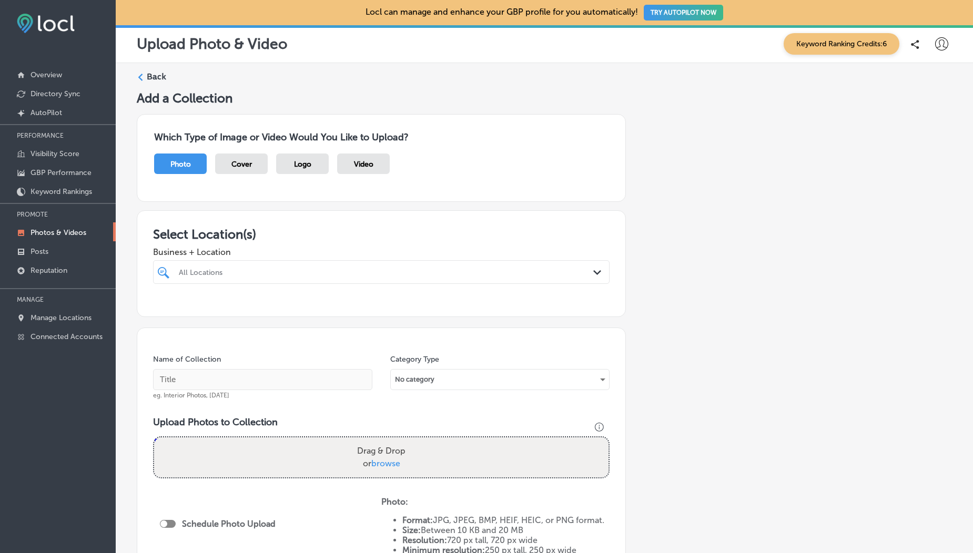
click at [391, 464] on span "browse" at bounding box center [385, 464] width 29 height 10
click at [391, 441] on input "Drag & Drop or browse" at bounding box center [381, 439] width 454 height 3
type input "C:\fakepath\Screenshot from [DATE] 19-49-14.png"
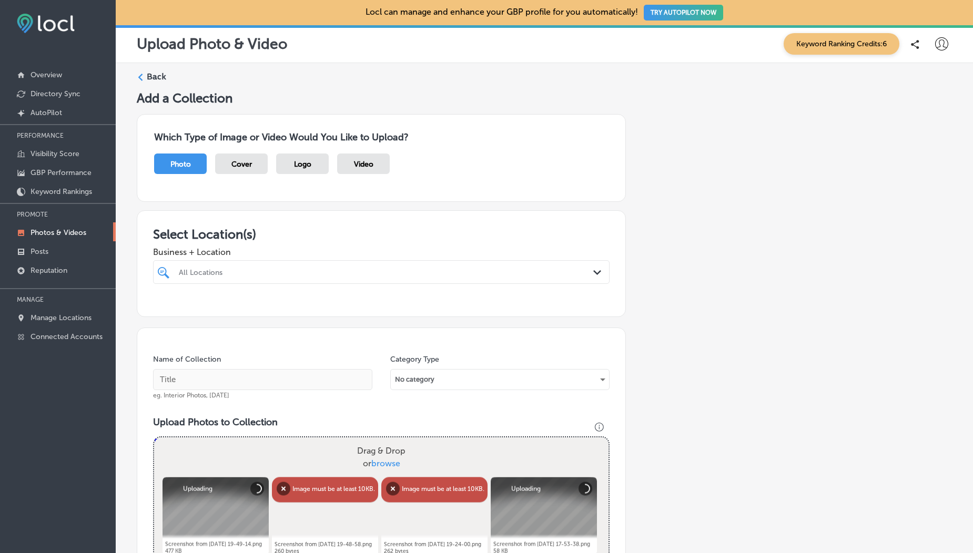
scroll to position [216, 0]
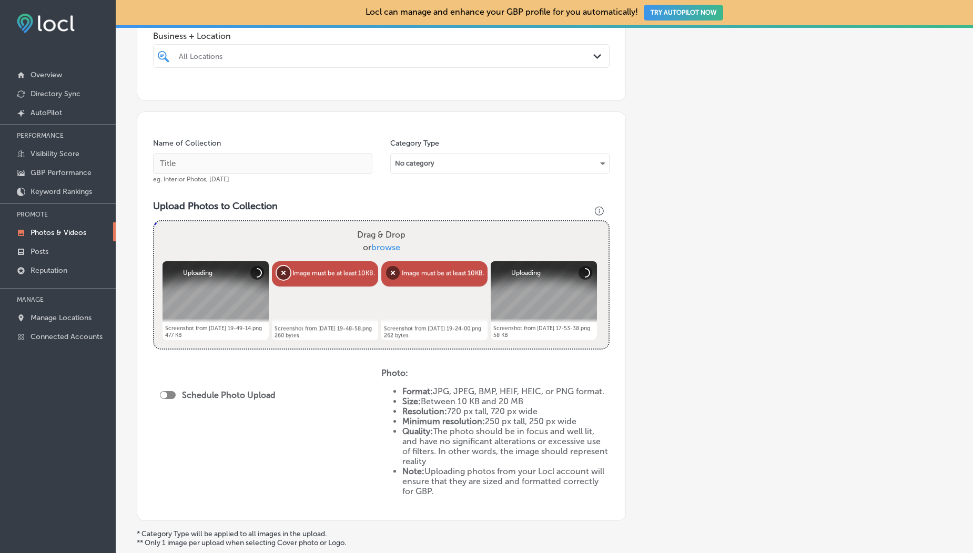
click at [284, 273] on button "Remove" at bounding box center [284, 273] width 14 height 14
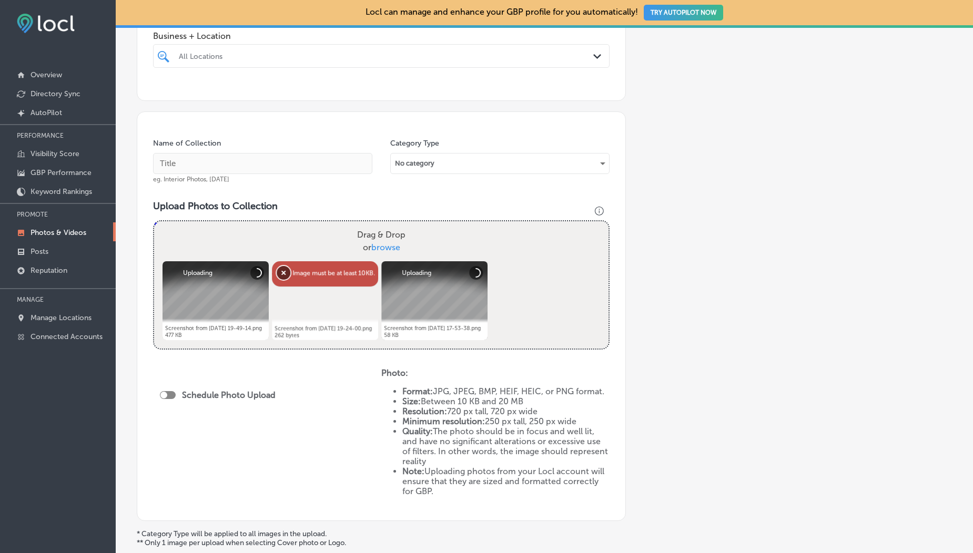
click at [280, 274] on button "Remove" at bounding box center [284, 273] width 14 height 14
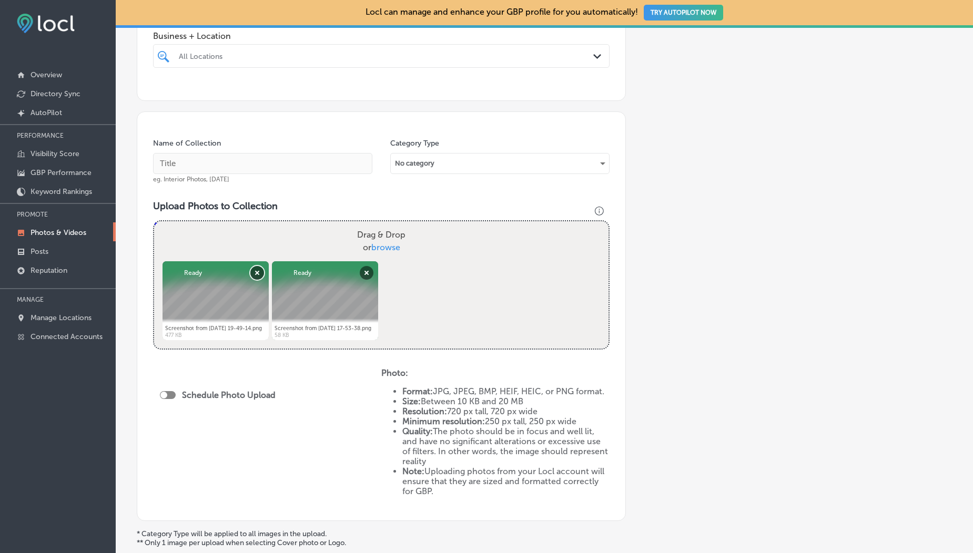
click at [252, 268] on button "Remove" at bounding box center [257, 273] width 14 height 14
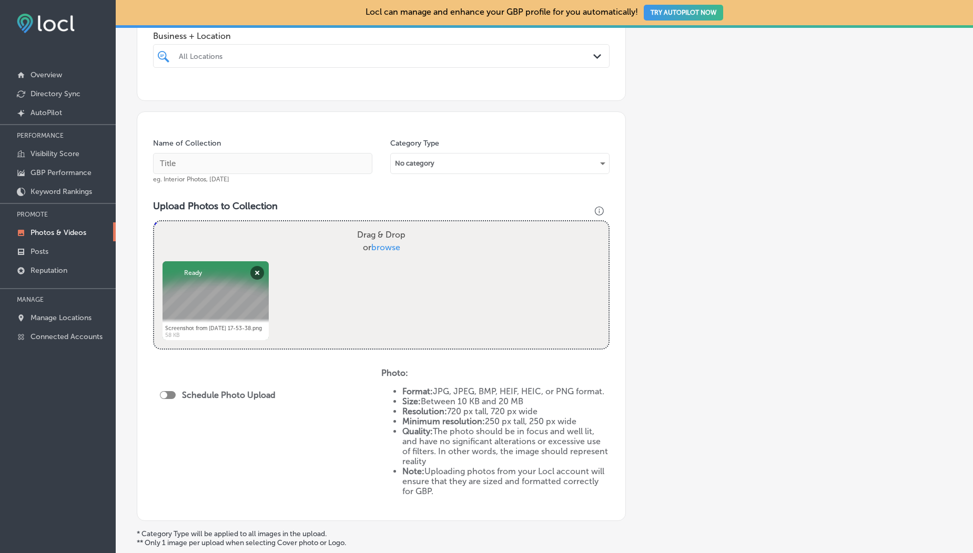
click at [382, 246] on span "browse" at bounding box center [385, 247] width 29 height 10
click at [382, 225] on input "Drag & Drop or browse" at bounding box center [381, 222] width 454 height 3
type input "C:\fakepath\pexels-stevedoessteve-31300173.jpg"
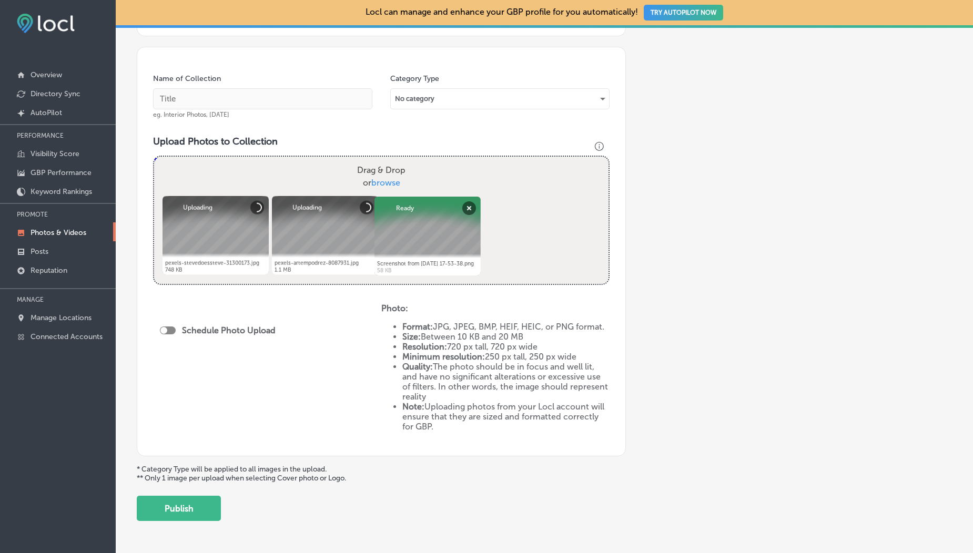
scroll to position [283, 0]
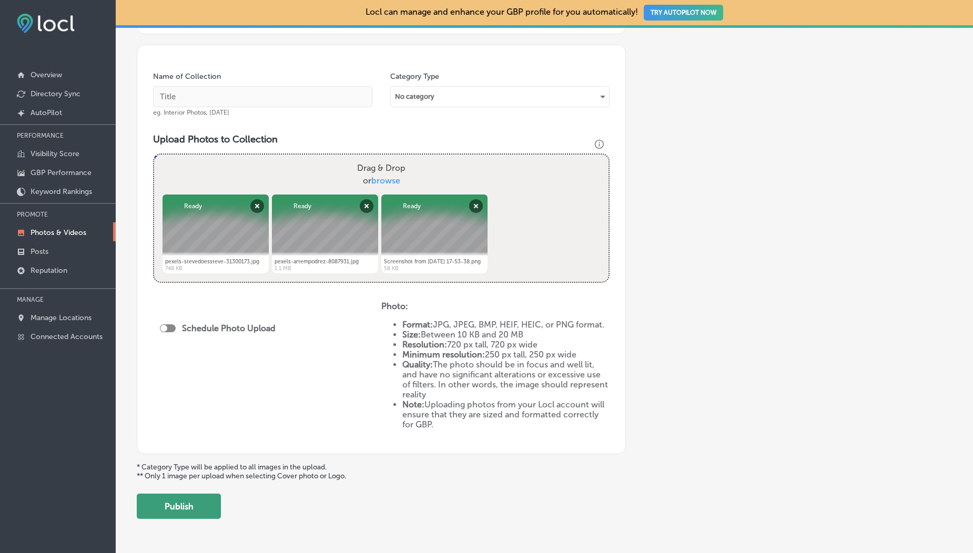
click at [189, 506] on button "Publish" at bounding box center [179, 506] width 84 height 25
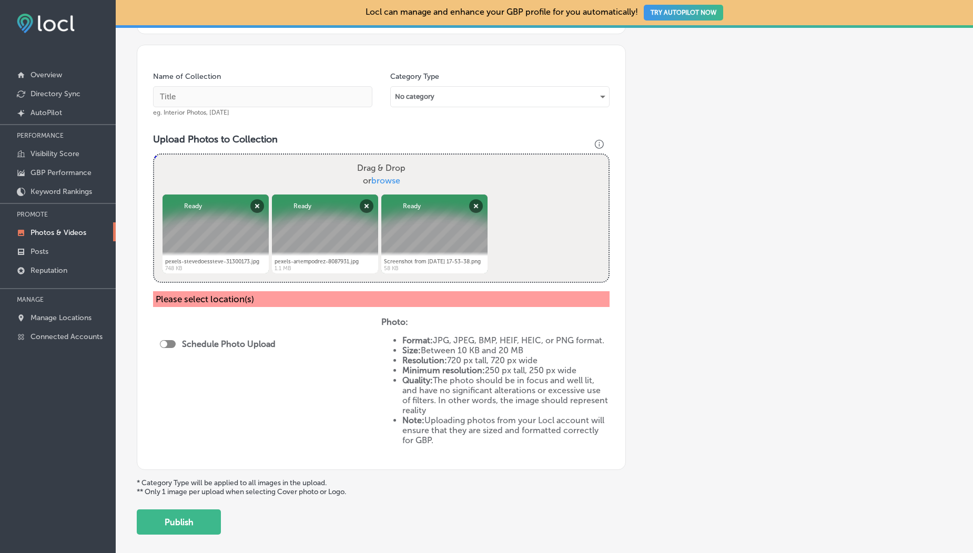
scroll to position [109, 0]
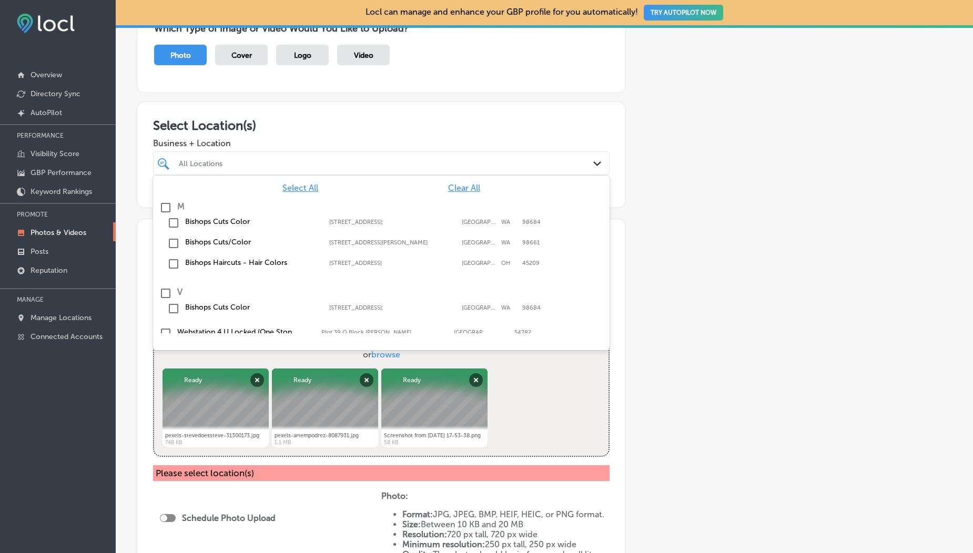
click at [256, 160] on div "All Locations" at bounding box center [386, 163] width 415 height 9
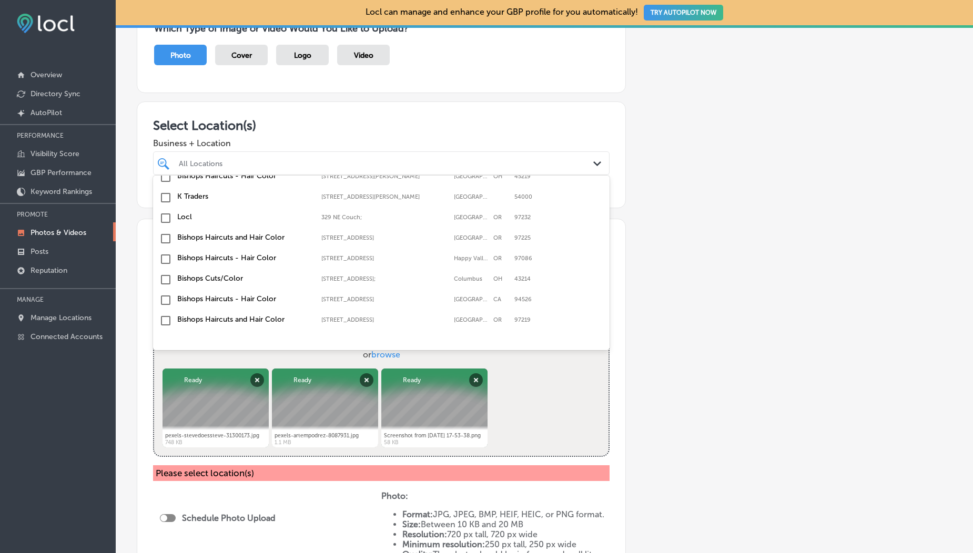
click at [165, 201] on input "checkbox" at bounding box center [165, 197] width 13 height 13
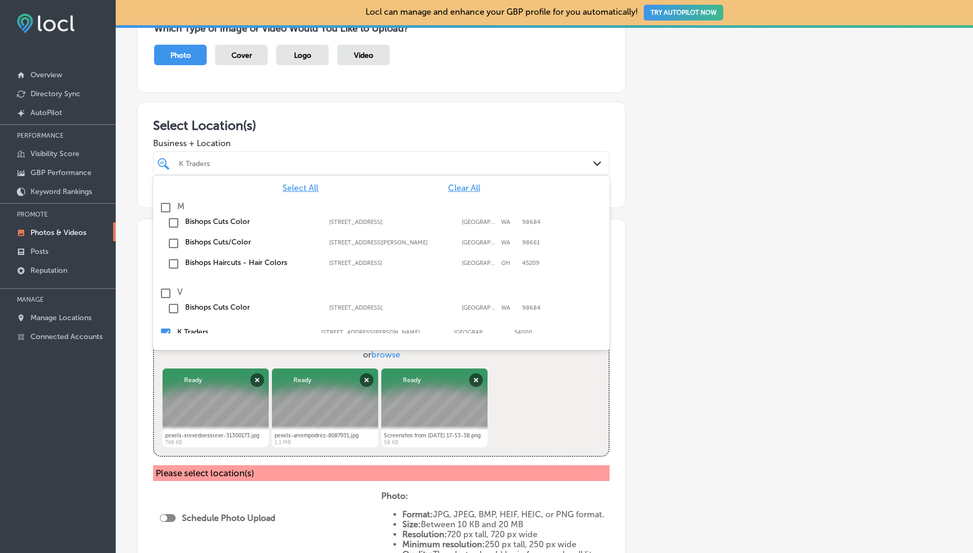
click at [296, 84] on div "Which Type of Image or Video Would You Like to Upload? Photo Cover Logo Video" at bounding box center [381, 49] width 489 height 88
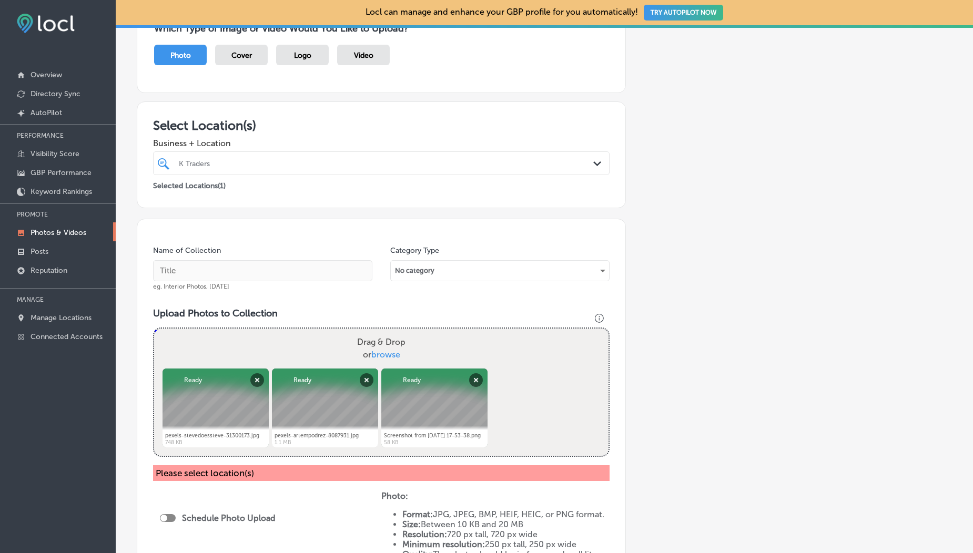
scroll to position [336, 0]
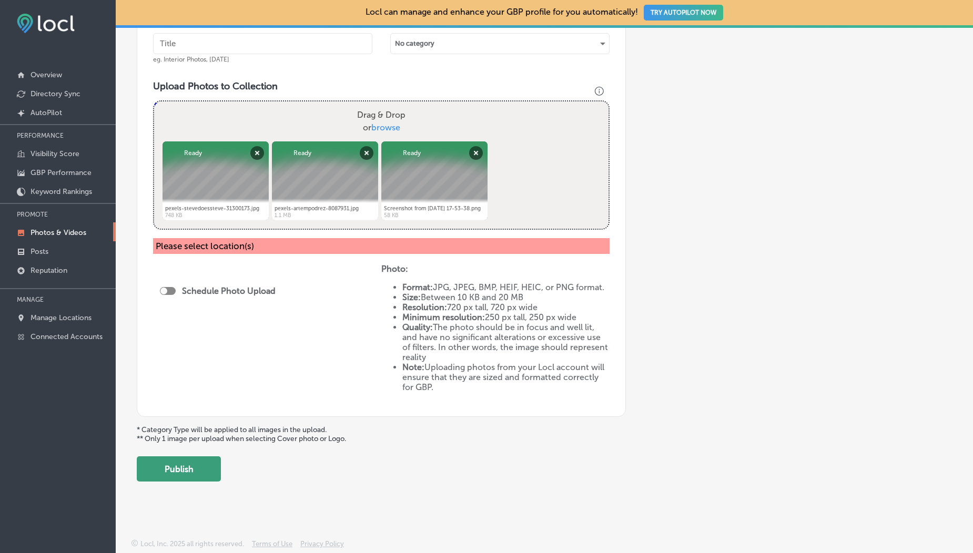
click at [192, 471] on button "Publish" at bounding box center [179, 468] width 84 height 25
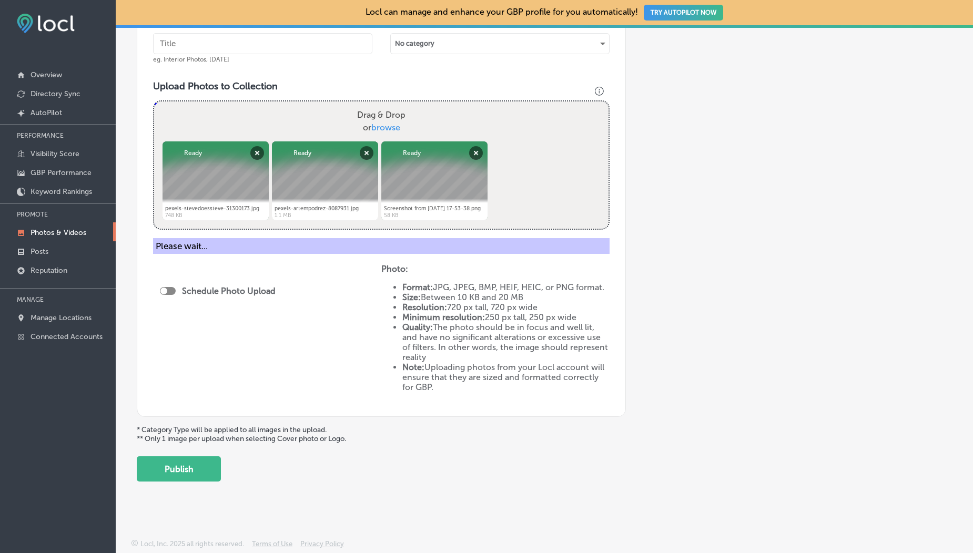
scroll to position [233, 0]
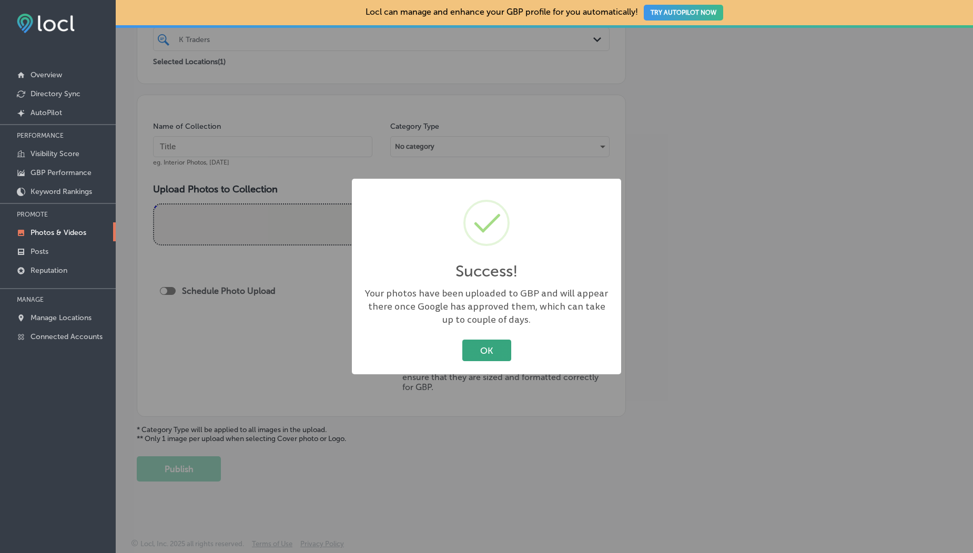
click at [489, 346] on button "OK" at bounding box center [486, 351] width 49 height 22
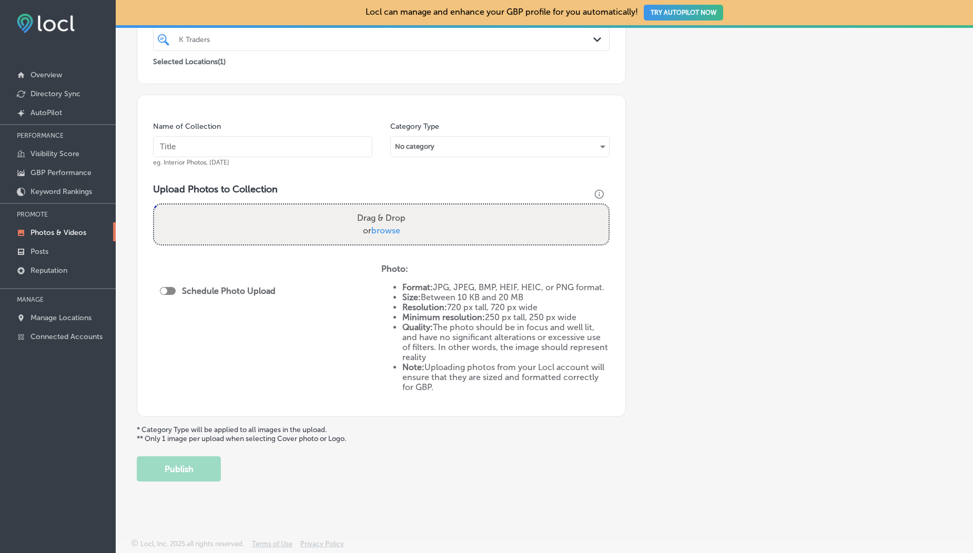
scroll to position [76, 0]
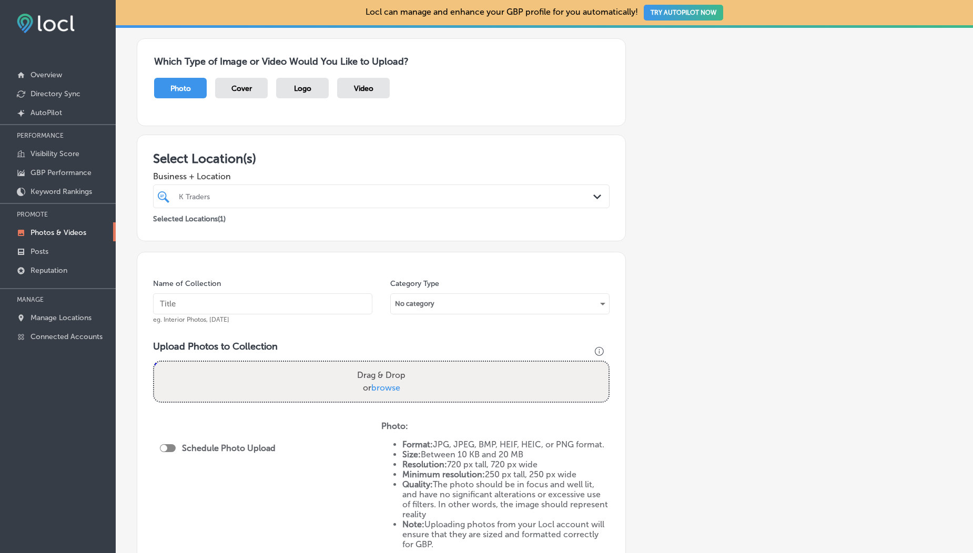
click at [370, 93] on div "Video" at bounding box center [363, 88] width 53 height 21
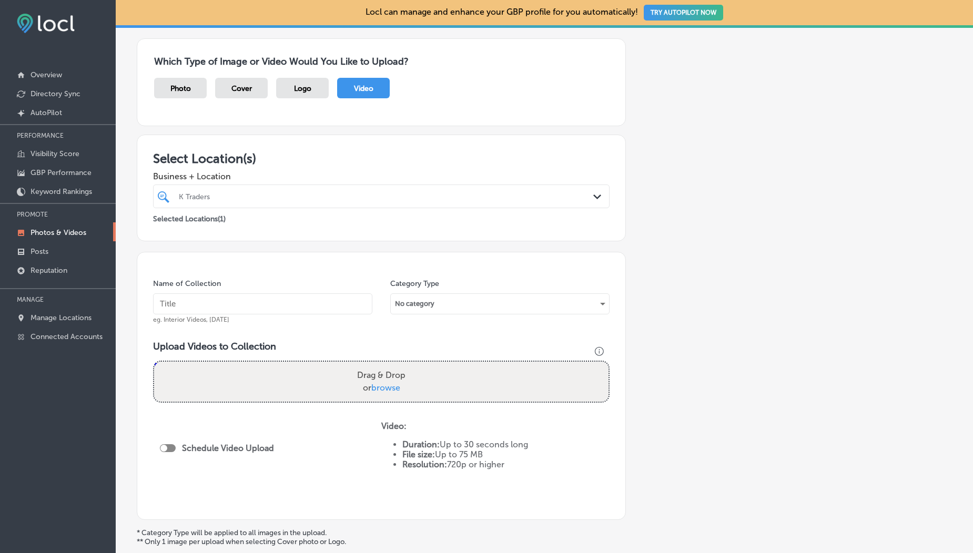
click at [380, 388] on span "browse" at bounding box center [385, 388] width 29 height 10
click at [380, 365] on input "Drag & Drop or browse" at bounding box center [381, 363] width 454 height 3
type input "C:\fakepath\1000190211.mp4"
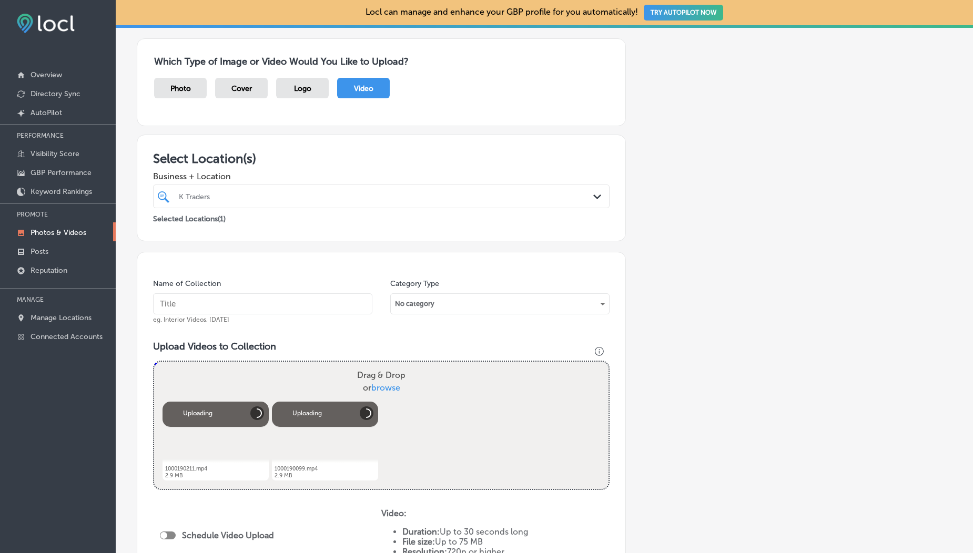
scroll to position [216, 0]
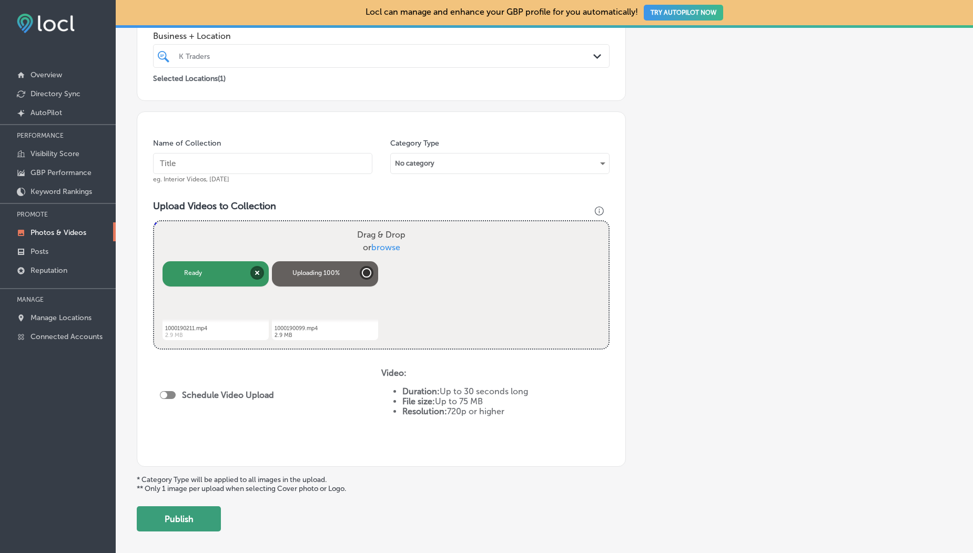
click at [188, 516] on button "Publish" at bounding box center [179, 518] width 84 height 25
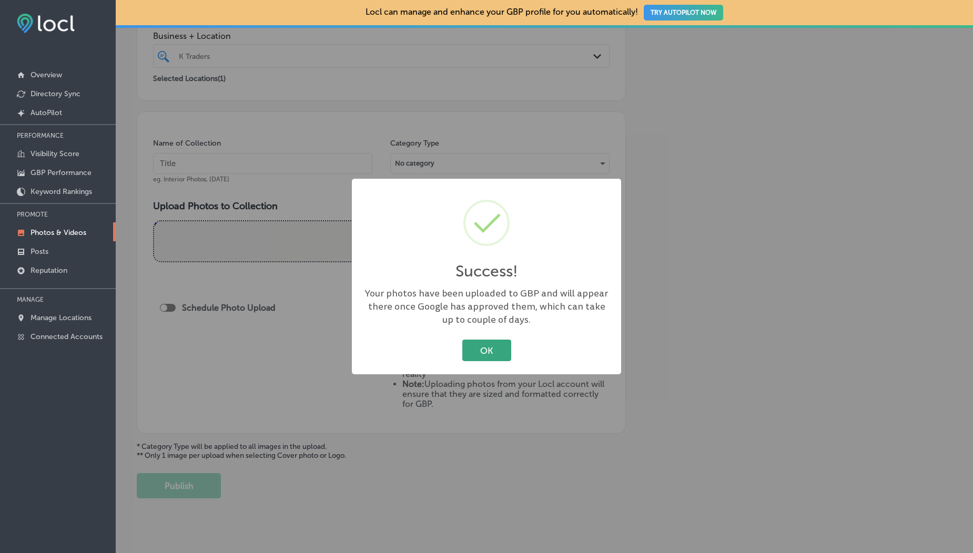
click at [480, 357] on button "OK" at bounding box center [486, 351] width 49 height 22
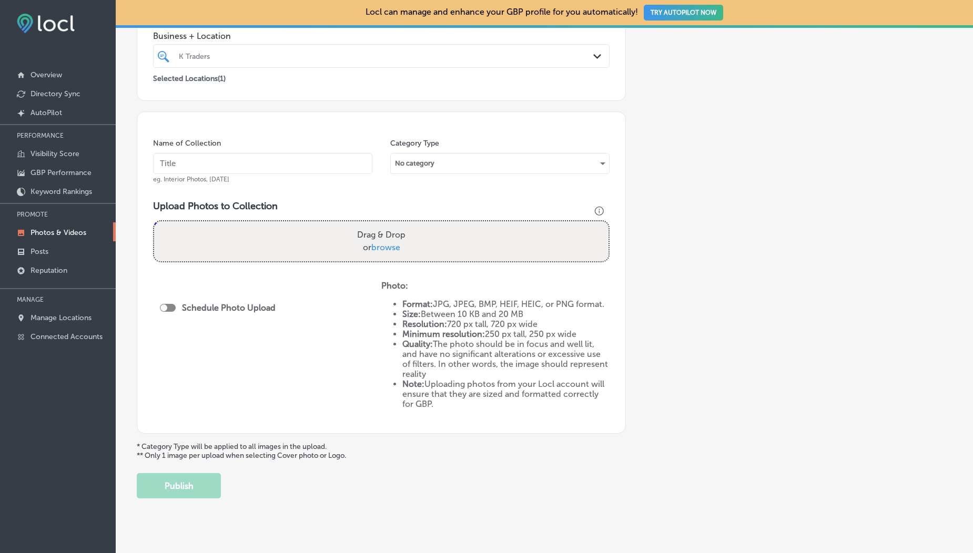
click at [54, 239] on link "Photos & Videos" at bounding box center [58, 231] width 116 height 19
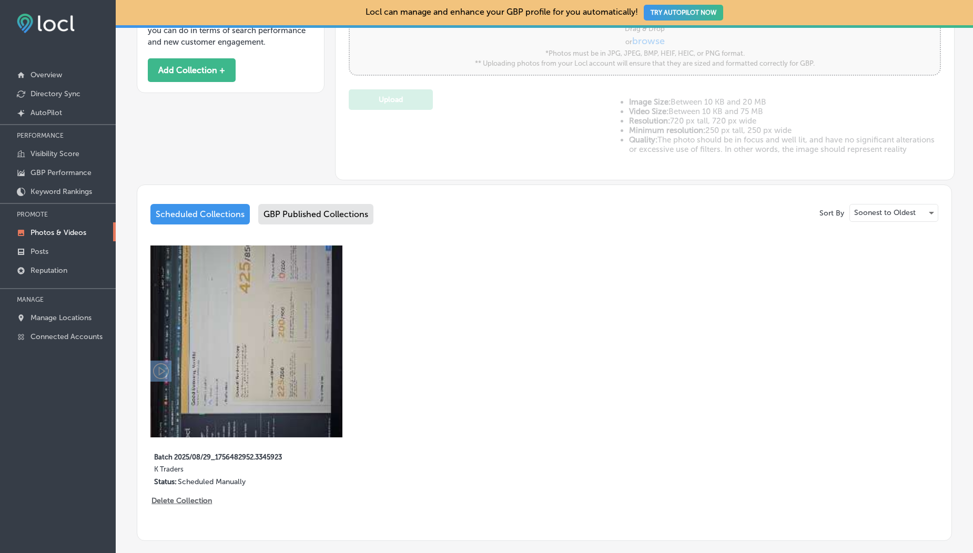
scroll to position [421, 0]
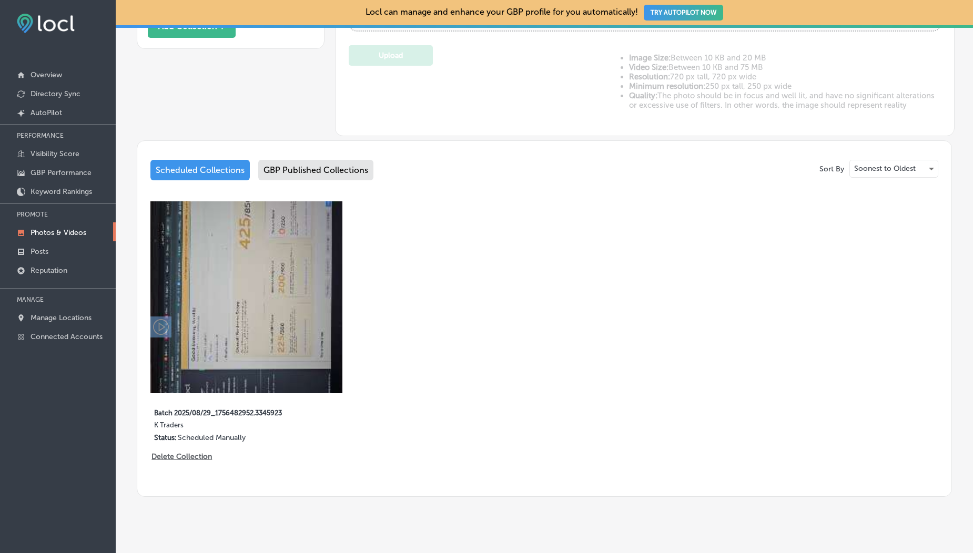
type input "5"
click at [326, 169] on div "GBP Published Collections" at bounding box center [315, 170] width 115 height 21
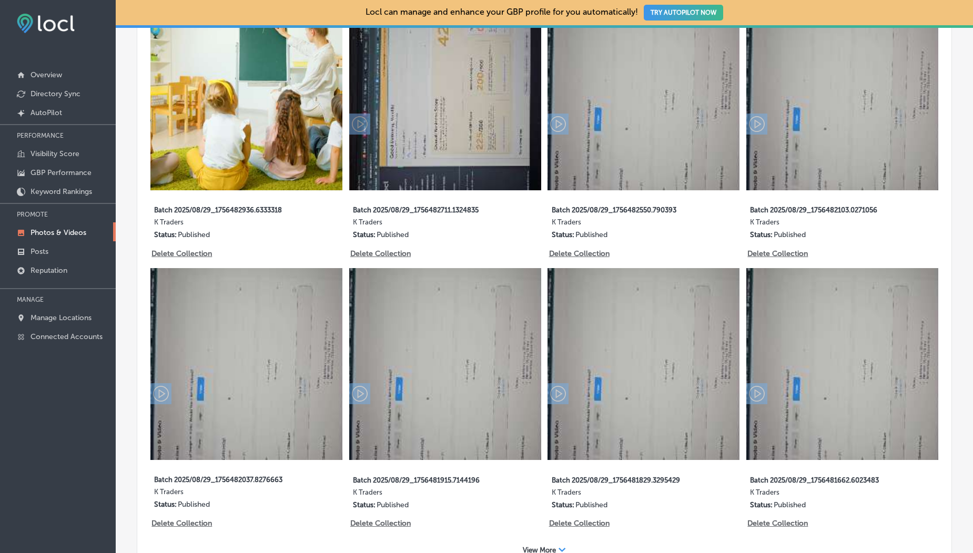
scroll to position [496, 0]
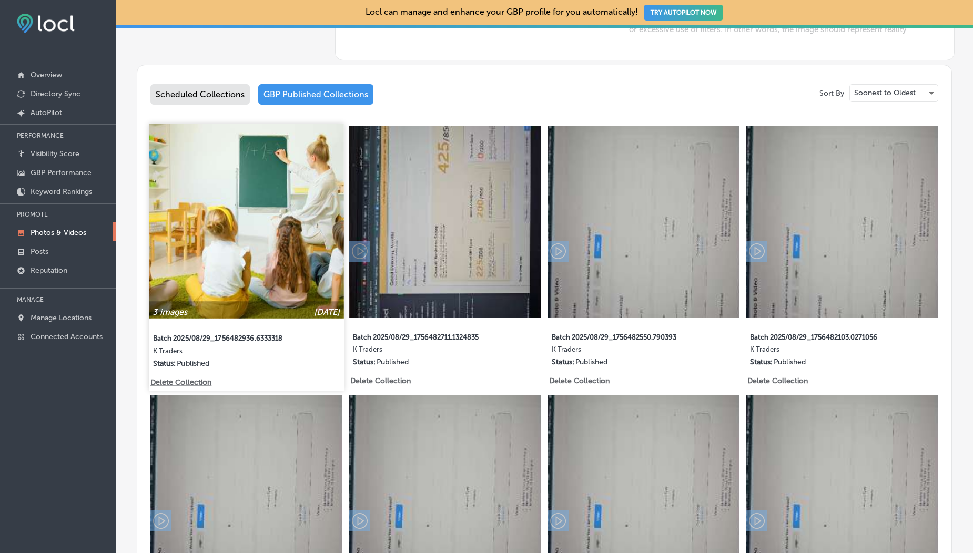
click at [286, 207] on img at bounding box center [246, 221] width 195 height 195
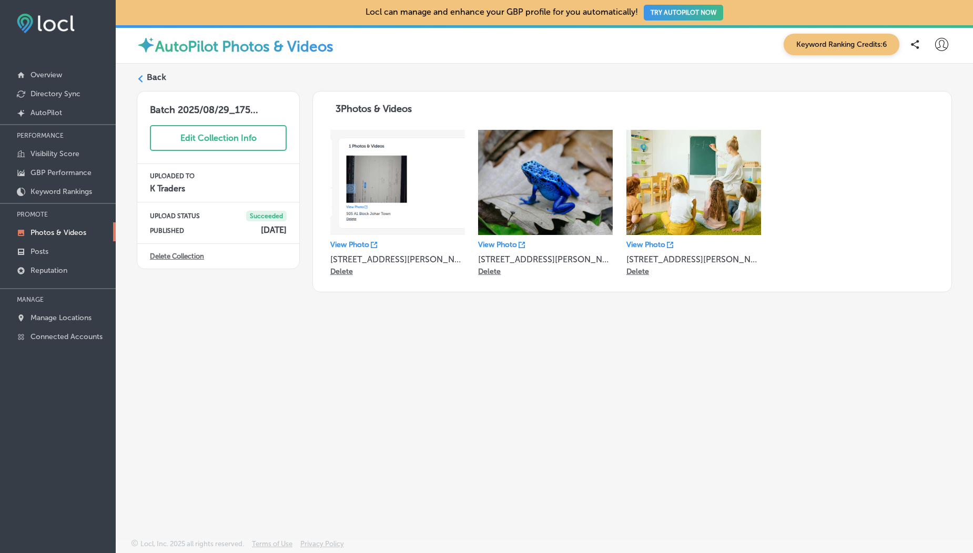
click at [156, 73] on label "Back" at bounding box center [156, 78] width 19 height 12
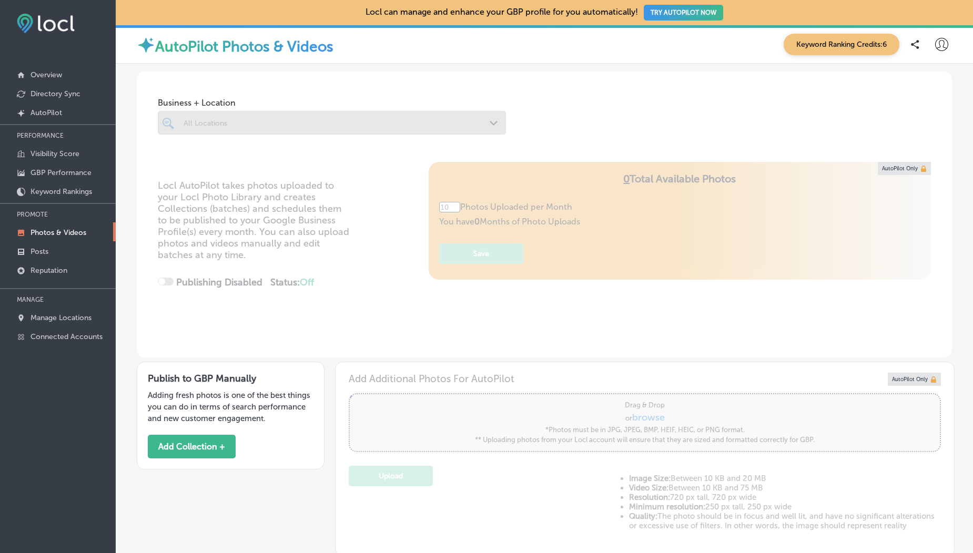
type input "5"
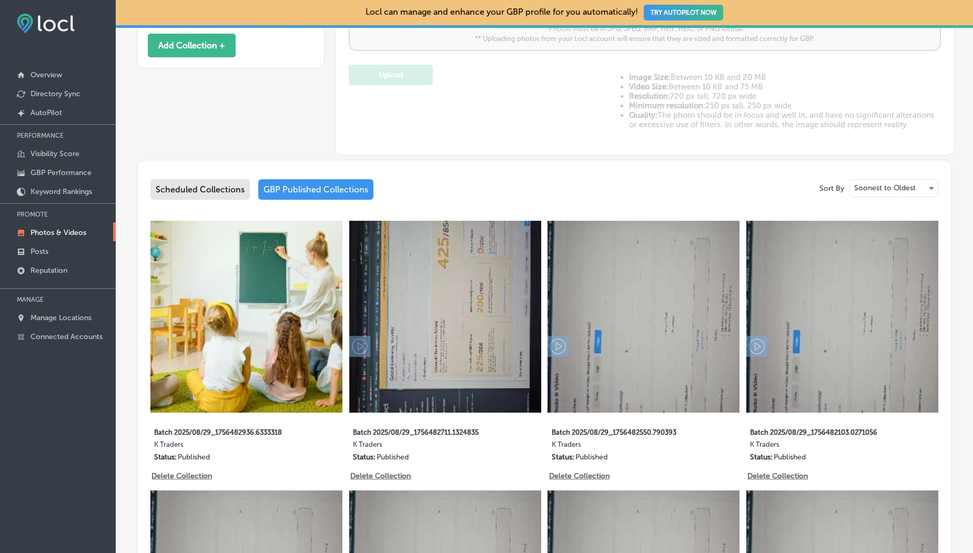
scroll to position [412, 0]
